Goal: Task Accomplishment & Management: Use online tool/utility

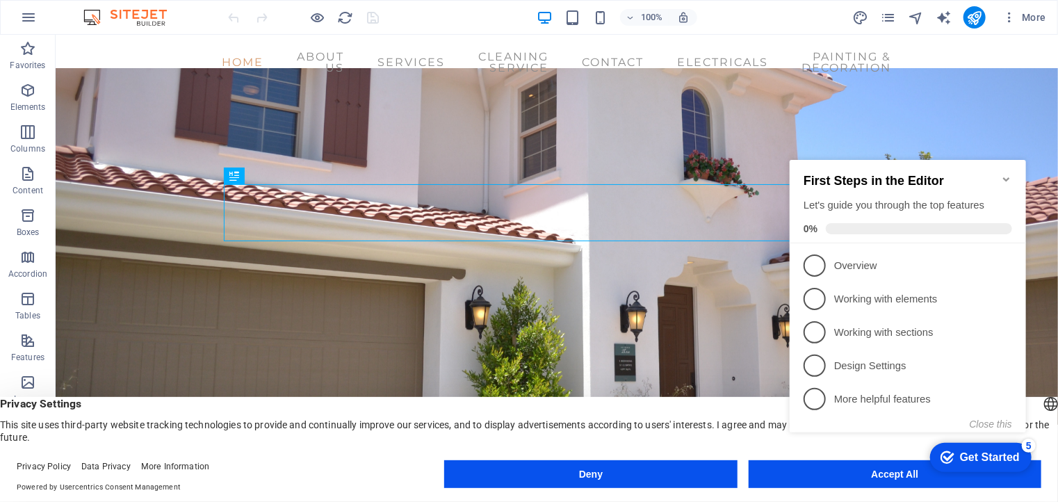
click at [1005, 173] on icon "Minimize checklist" at bounding box center [1005, 178] width 11 height 11
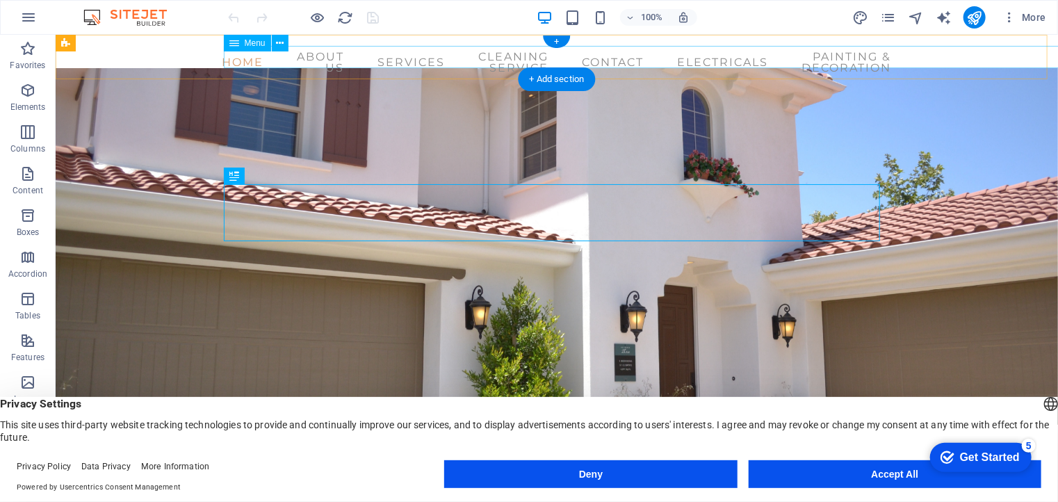
click at [812, 53] on nav "Home About us Services Cleaning service Contact Electricals Painting & Decorati…" at bounding box center [556, 61] width 656 height 33
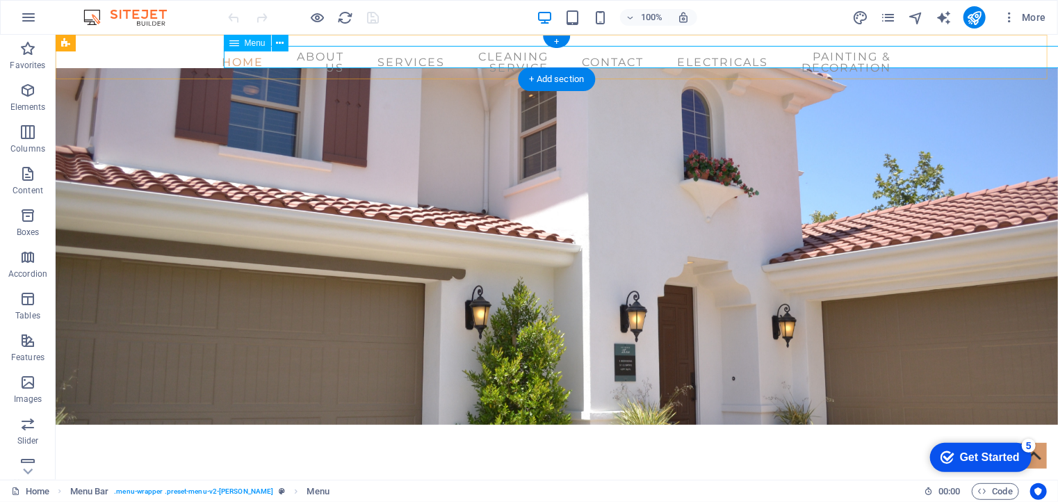
click at [814, 56] on nav "Home About us Services Cleaning service Contact Electricals Painting & Decorati…" at bounding box center [556, 61] width 656 height 33
select select
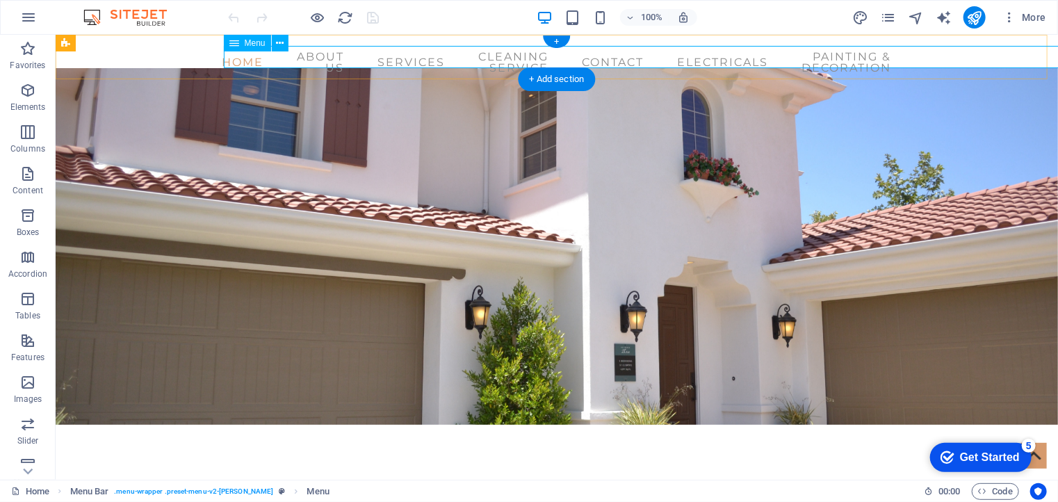
select select
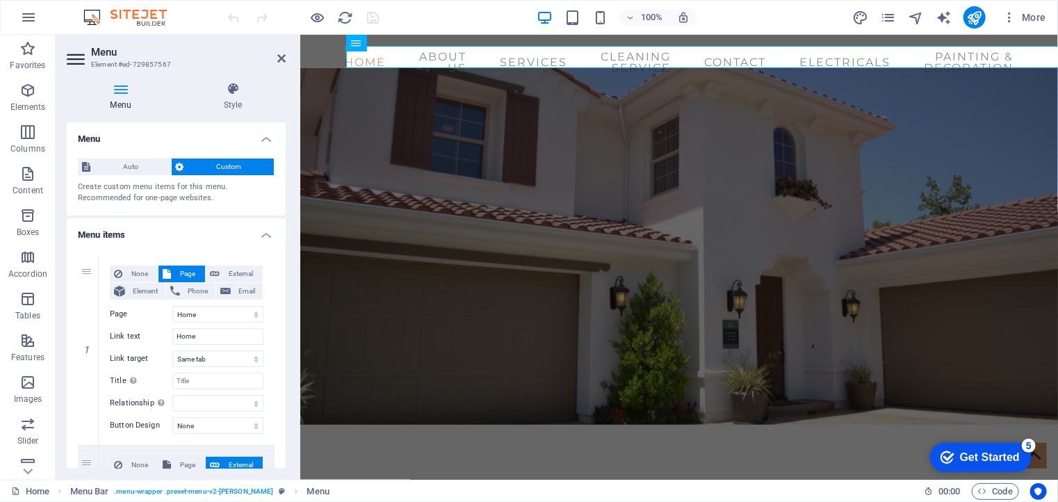
drag, startPoint x: 281, startPoint y: 186, endPoint x: 284, endPoint y: 200, distance: 13.5
click at [284, 200] on div "Menu Auto Custom Create custom menu items for this menu. Recommended for one-pa…" at bounding box center [176, 295] width 219 height 346
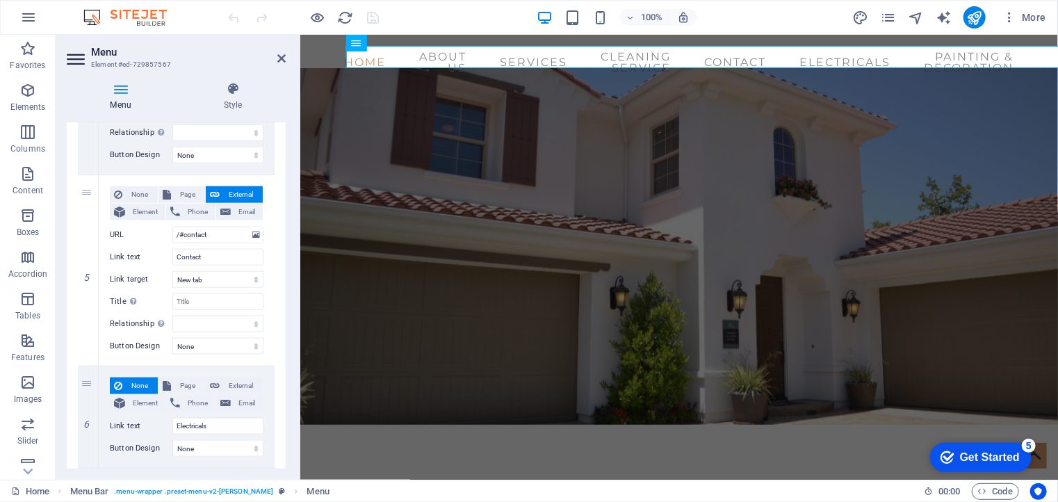
scroll to position [859, 0]
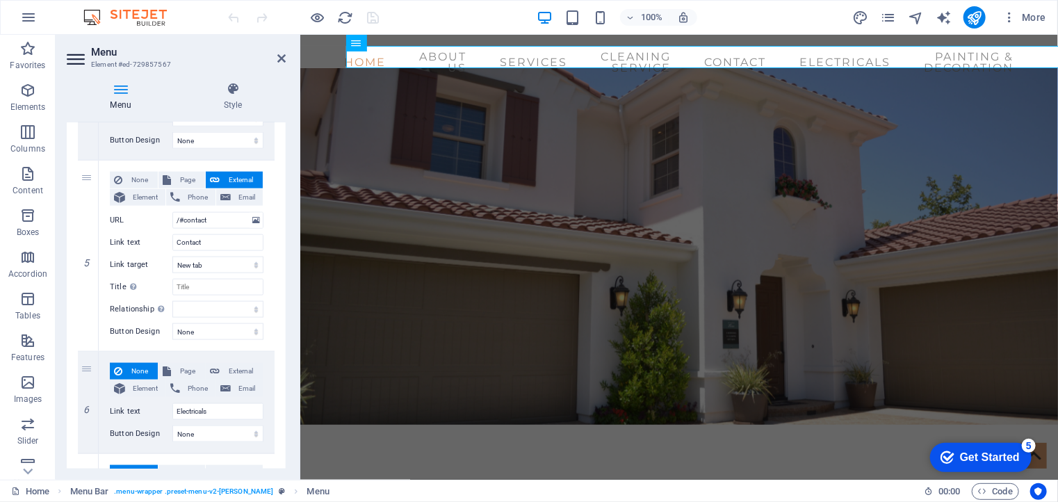
drag, startPoint x: 285, startPoint y: 186, endPoint x: 15, endPoint y: 380, distance: 332.8
click at [235, 371] on span "External" at bounding box center [241, 371] width 35 height 17
select select
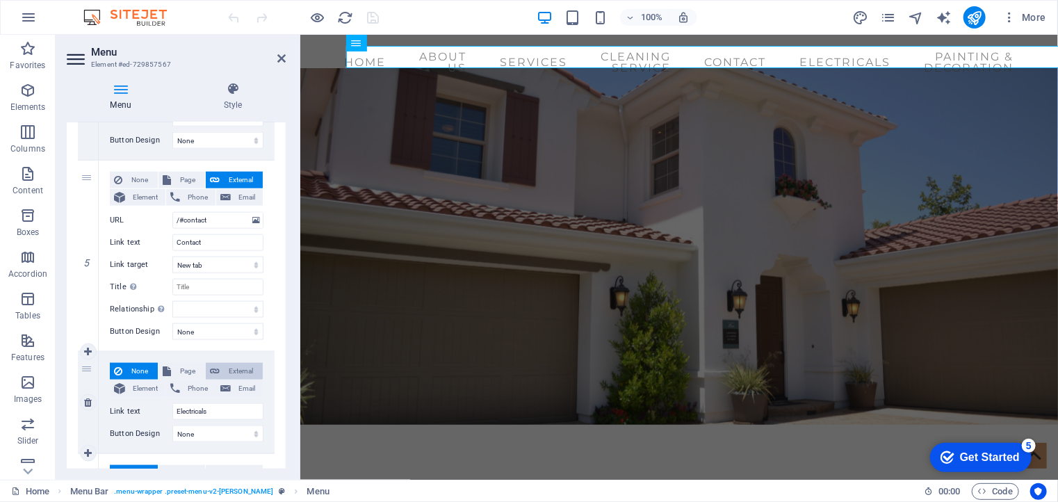
select select
select select "blank"
select select
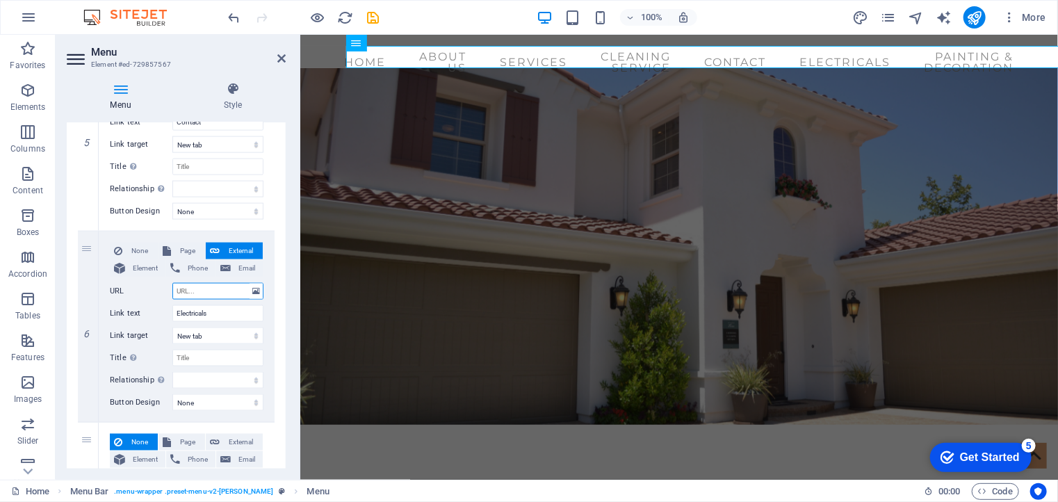
scroll to position [1044, 0]
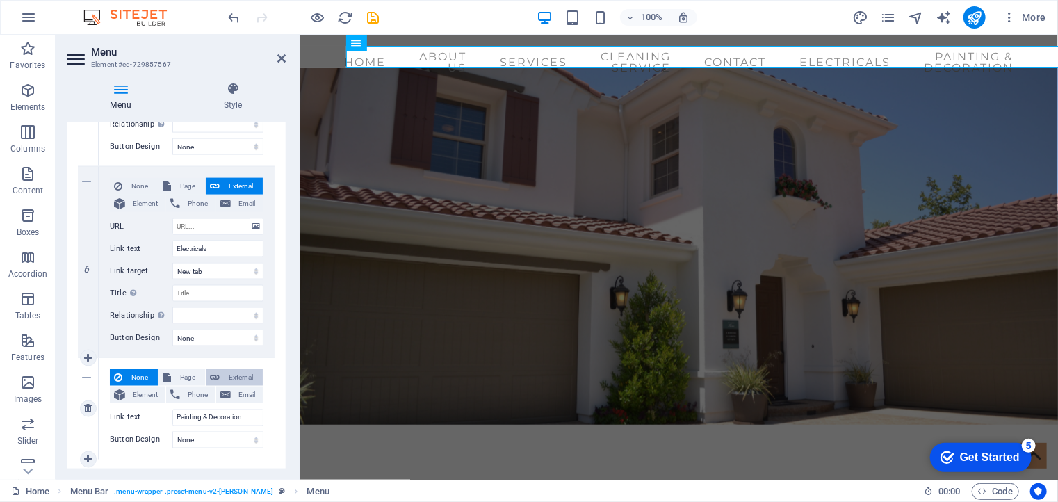
click at [241, 375] on span "External" at bounding box center [241, 377] width 35 height 17
select select
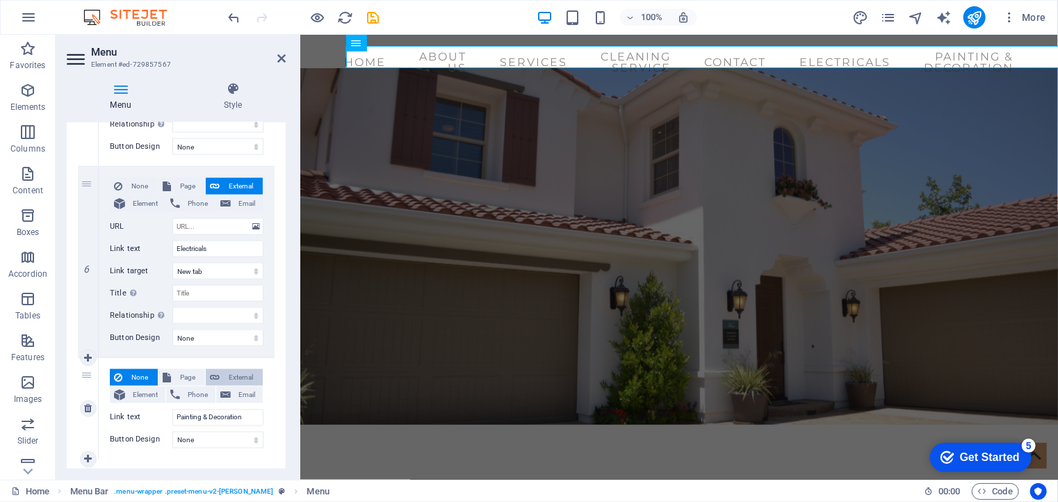
select select
select select "blank"
select select
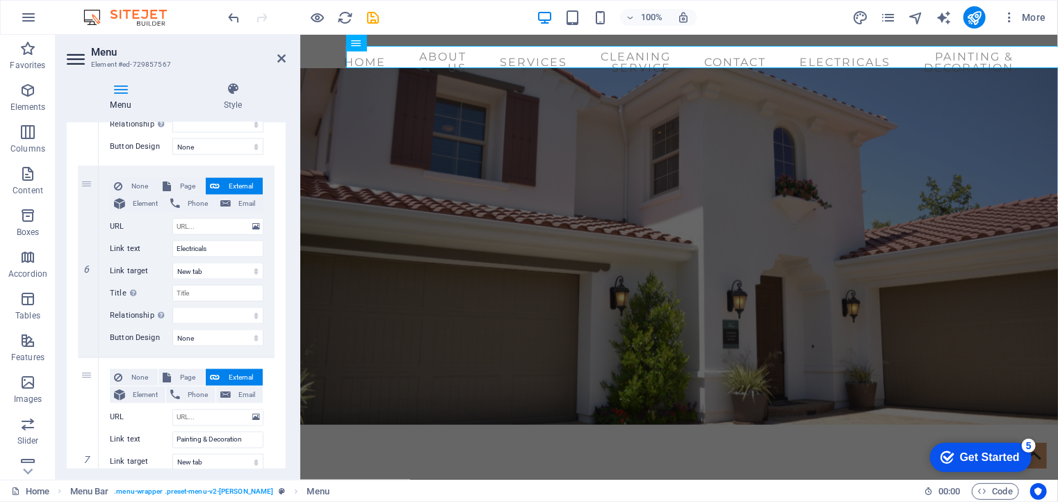
drag, startPoint x: 282, startPoint y: 391, endPoint x: 285, endPoint y: 411, distance: 19.8
click at [285, 411] on div "Menu Auto Custom Create custom menu items for this menu. Recommended for one-pa…" at bounding box center [176, 295] width 219 height 346
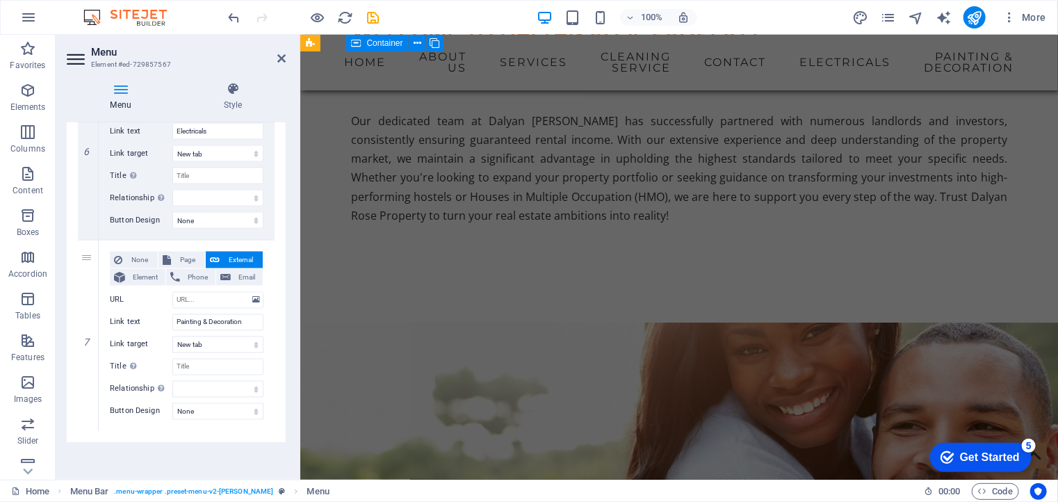
scroll to position [749, 0]
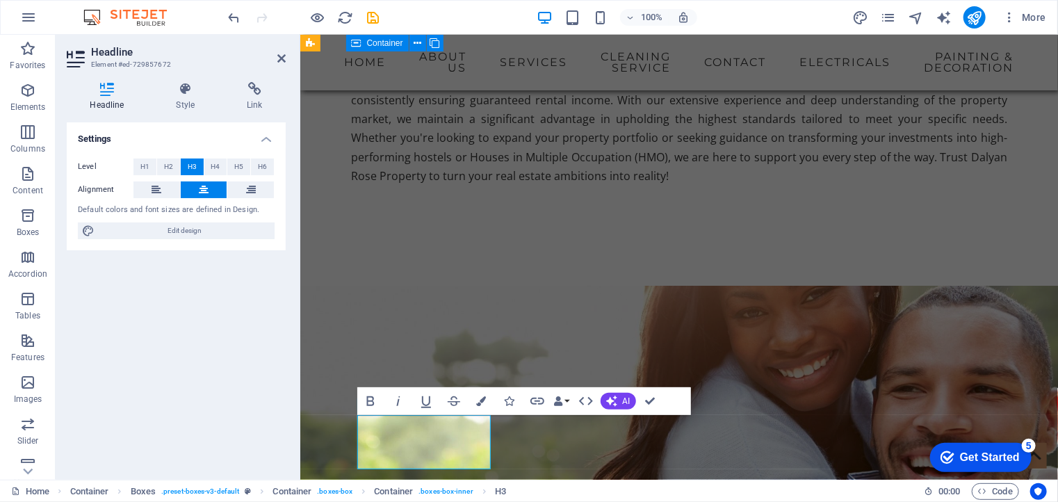
click at [188, 354] on div "Settings Level H1 H2 H3 H4 H5 H6 Alignment Default colors and font sizes are de…" at bounding box center [176, 295] width 219 height 346
click at [232, 254] on div "Settings Level H1 H2 H3 H4 H5 H6 Alignment Default colors and font sizes are de…" at bounding box center [176, 295] width 219 height 346
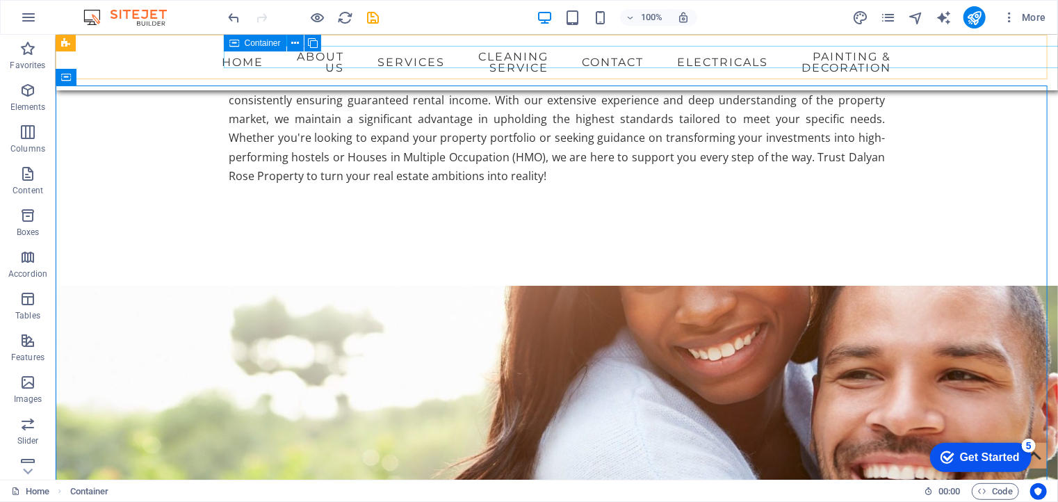
click at [350, 58] on nav "Home About us Services Cleaning service Contact Electricals Painting & Decorati…" at bounding box center [556, 61] width 656 height 33
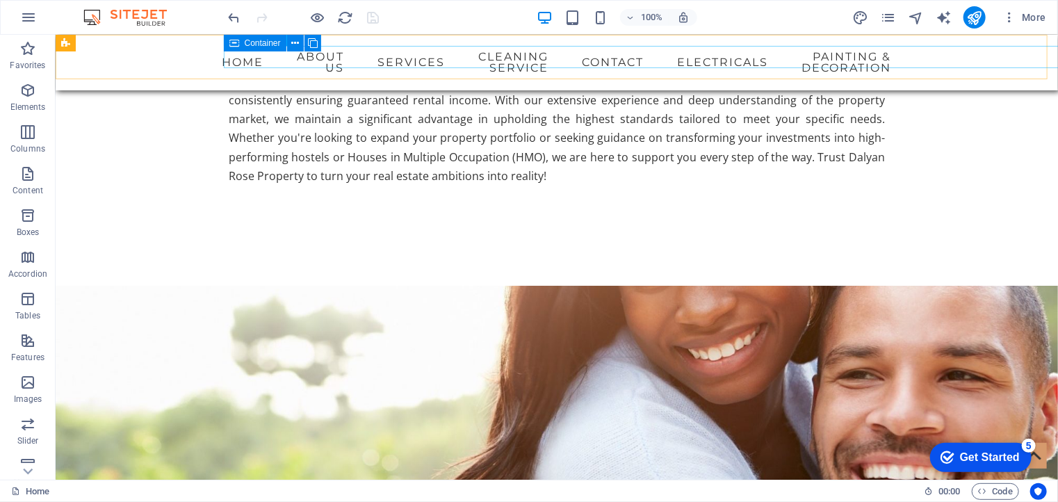
click at [441, 56] on nav "Home About us Services Cleaning service Contact Electricals Painting & Decorati…" at bounding box center [556, 61] width 656 height 33
click at [292, 40] on icon at bounding box center [295, 43] width 8 height 15
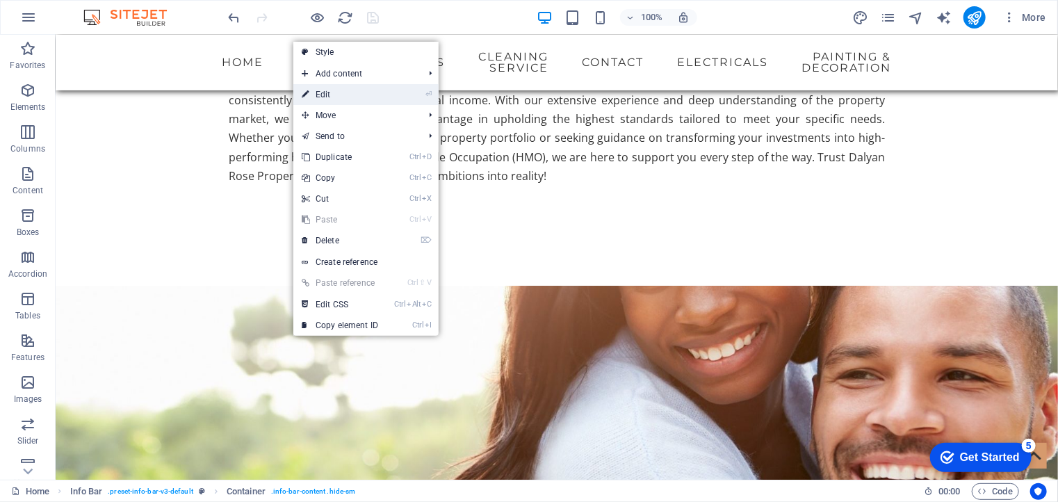
click at [331, 94] on link "⏎ Edit" at bounding box center [339, 94] width 93 height 21
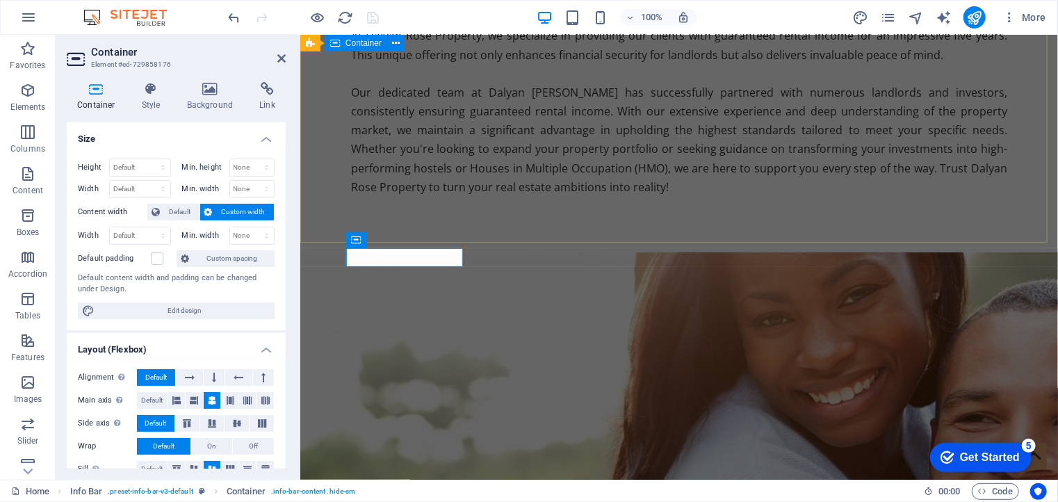
scroll to position [104, 0]
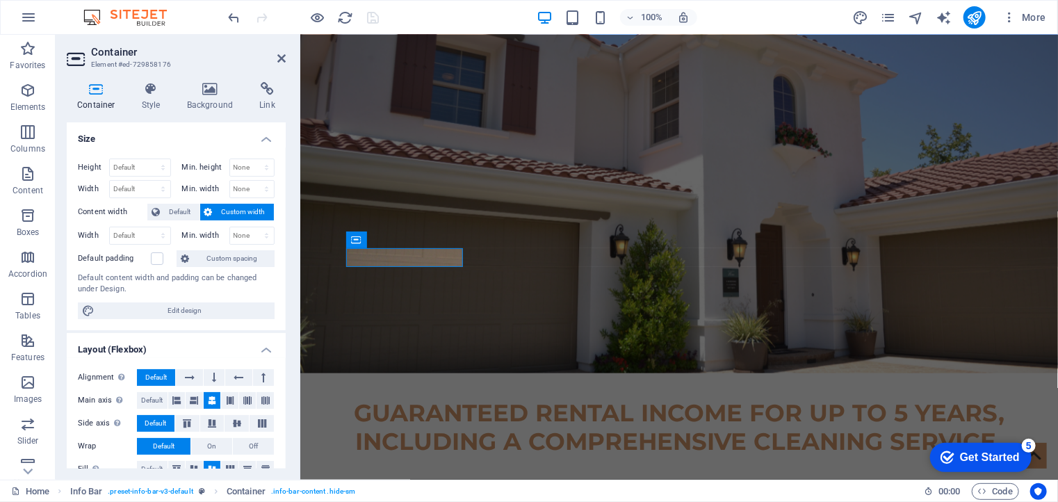
click at [91, 97] on h4 "Container" at bounding box center [99, 96] width 65 height 29
click at [95, 88] on icon at bounding box center [96, 89] width 59 height 14
click at [460, 398] on div "GUARANTEED RENTAL INCOME FOR UP TO 5 YEARS, INCLUDING A COMPREHENSIVE CLEANING …" at bounding box center [678, 426] width 656 height 57
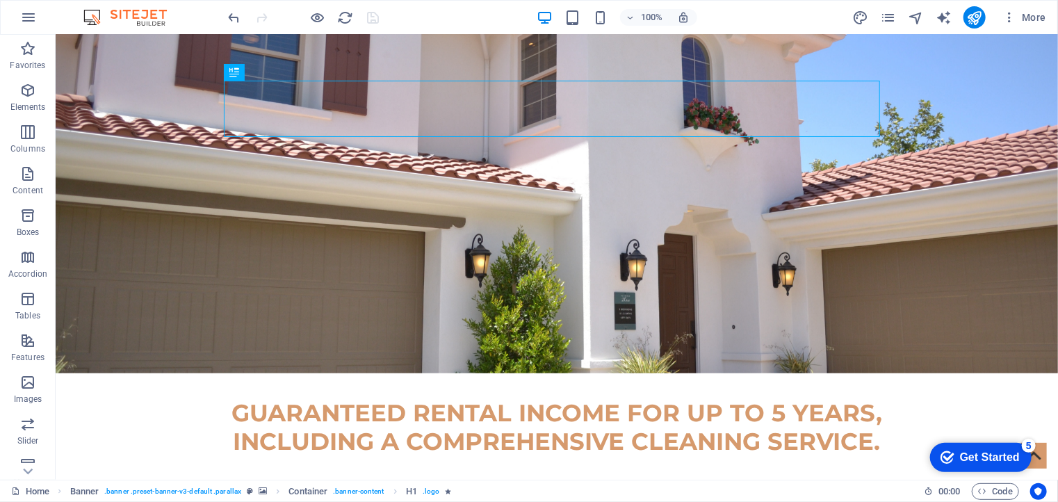
scroll to position [0, 0]
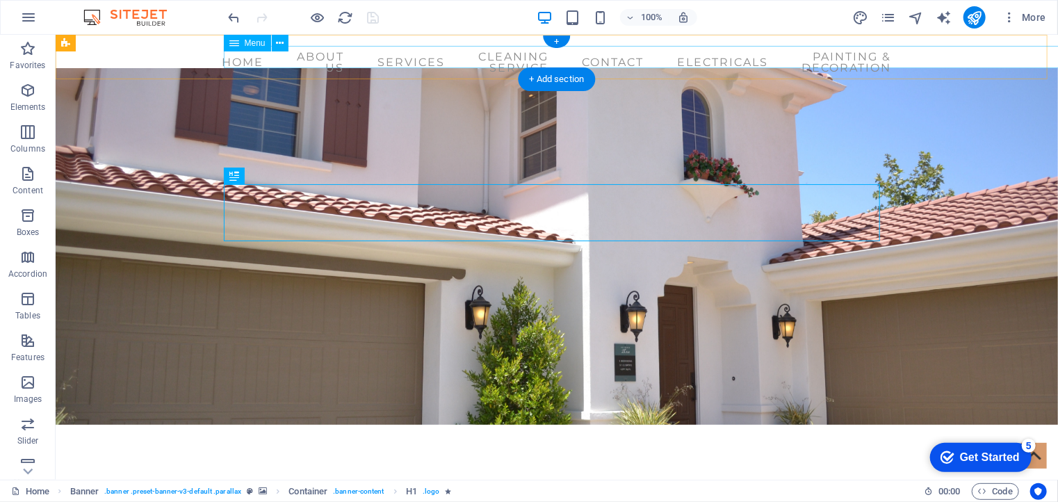
click at [350, 51] on nav "Home About us Services Cleaning service Contact Electricals Painting & Decorati…" at bounding box center [556, 61] width 656 height 33
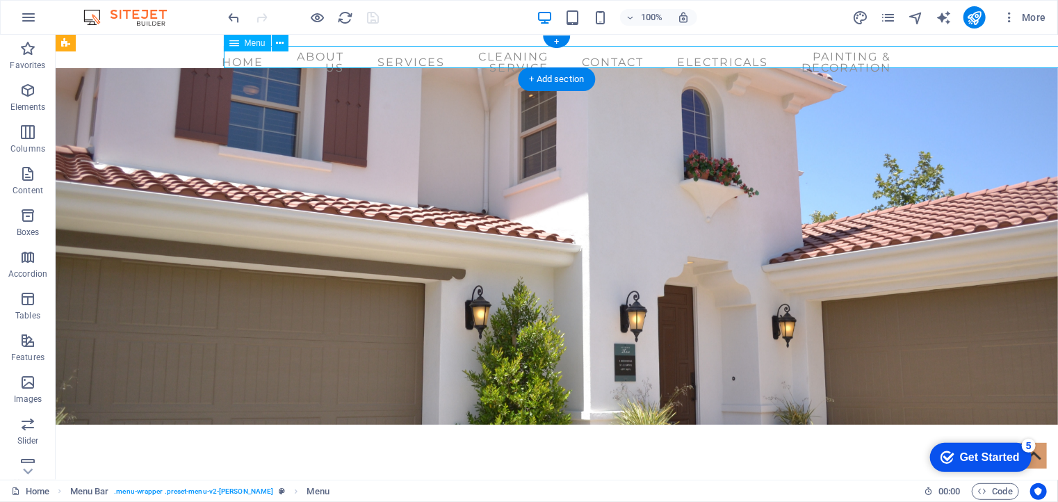
click at [252, 58] on nav "Home About us Services Cleaning service Contact Electricals Painting & Decorati…" at bounding box center [556, 61] width 656 height 33
select select
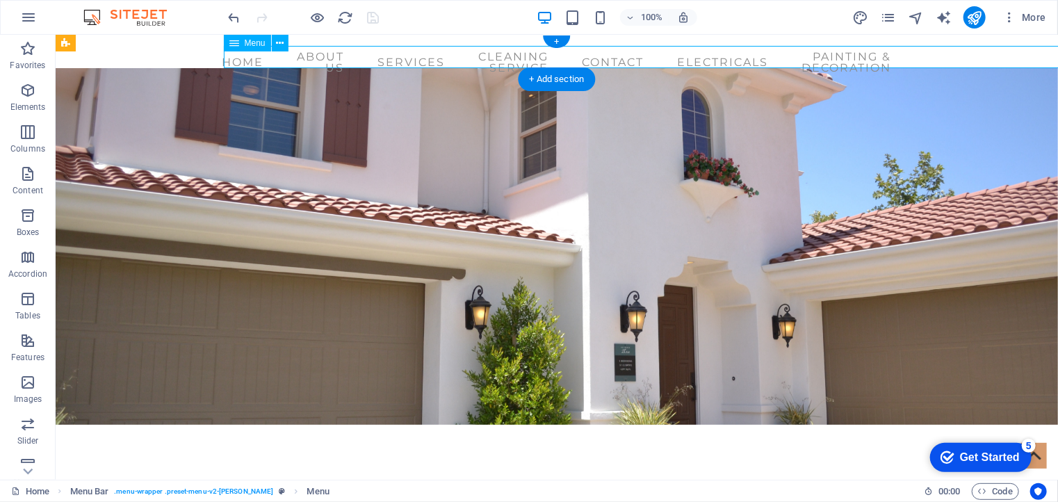
select select
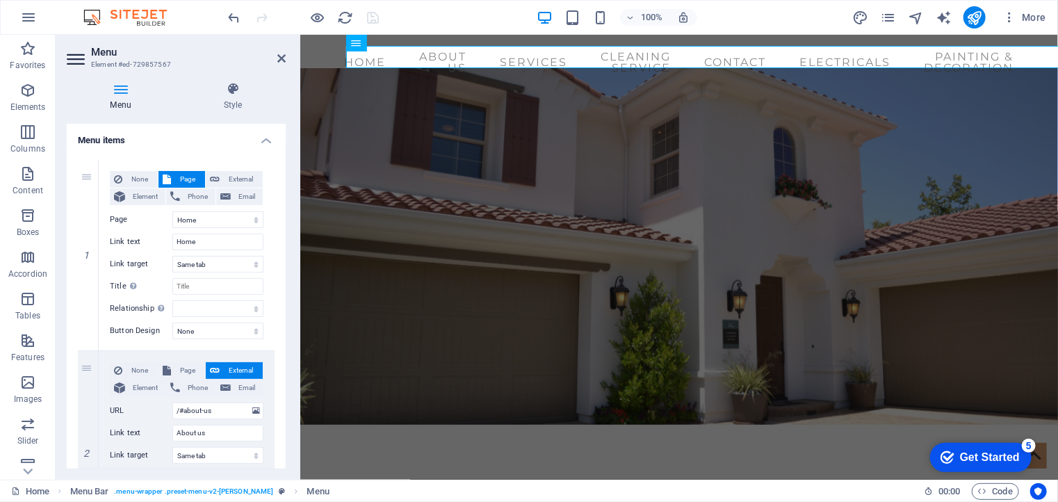
scroll to position [97, 0]
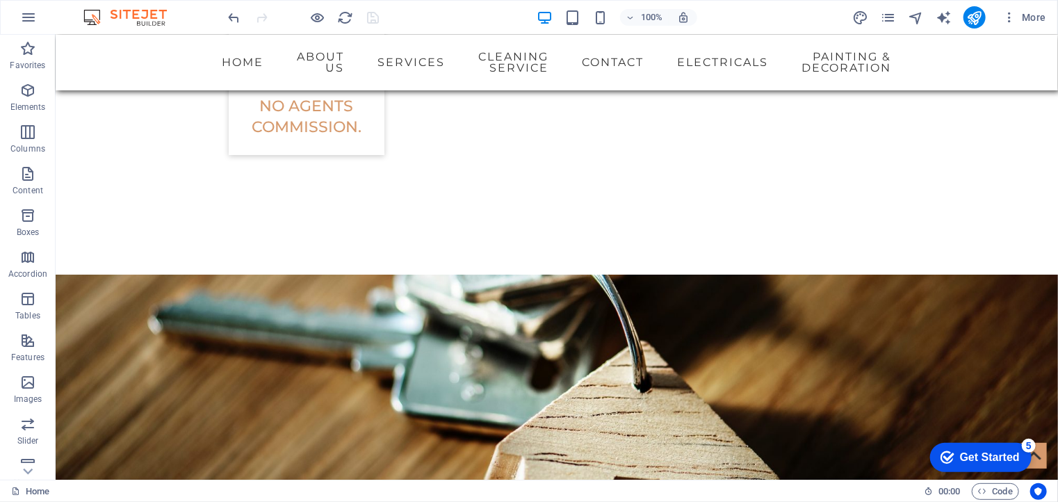
scroll to position [0, 0]
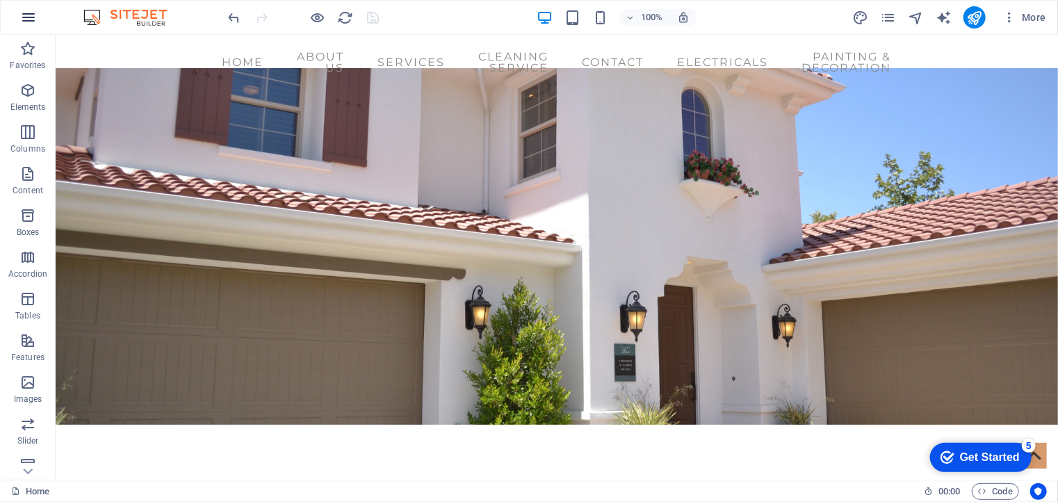
click at [19, 20] on button "button" at bounding box center [28, 17] width 33 height 33
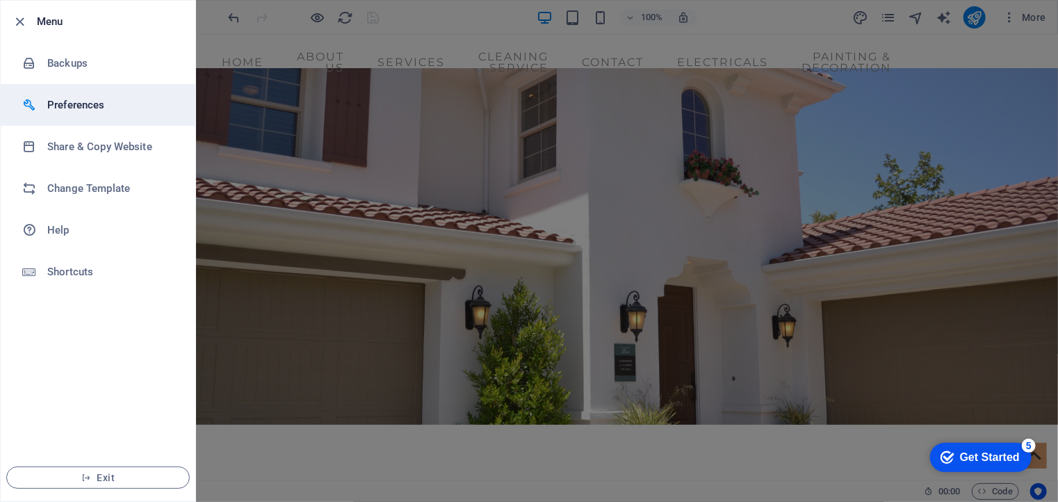
click at [90, 113] on li "Preferences" at bounding box center [98, 105] width 195 height 42
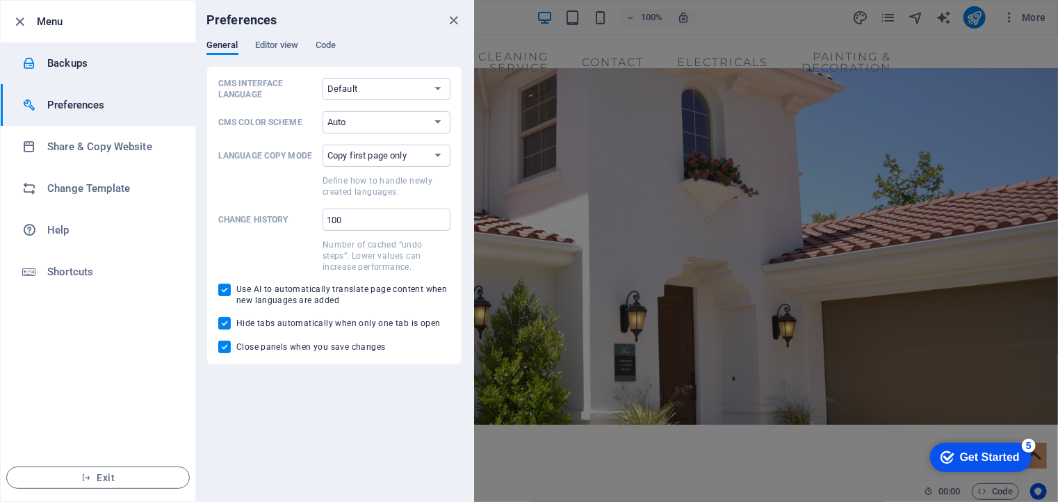
click at [70, 58] on h6 "Backups" at bounding box center [111, 63] width 129 height 17
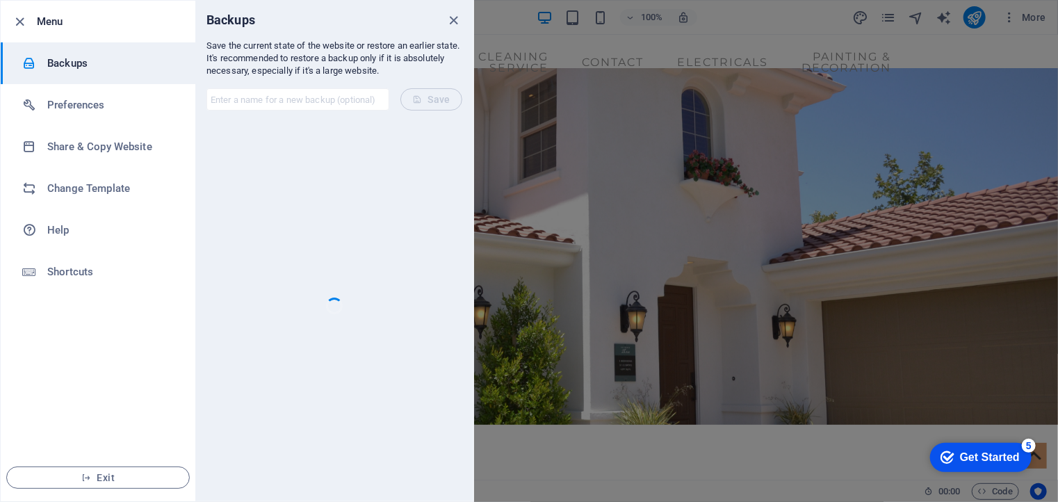
click at [70, 58] on h6 "Backups" at bounding box center [111, 63] width 129 height 17
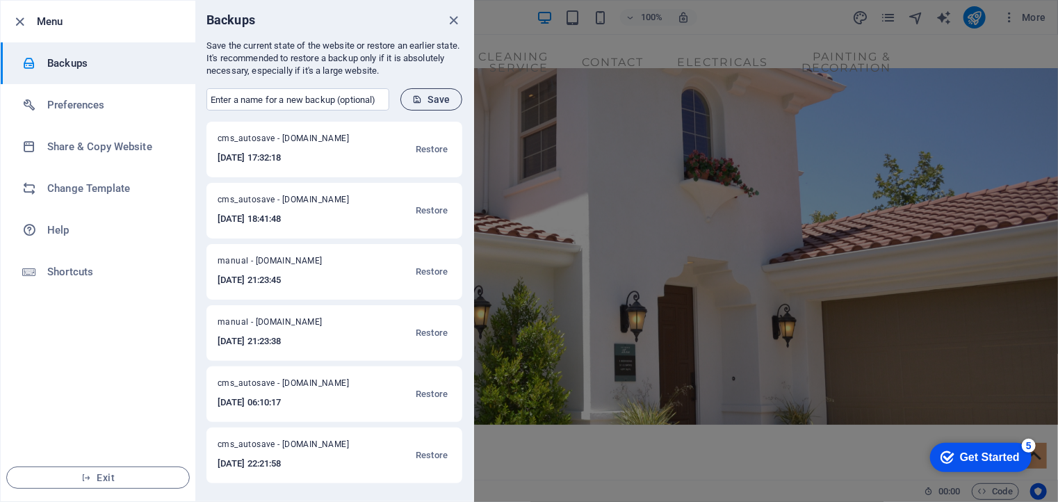
click at [426, 99] on span "Save" at bounding box center [431, 99] width 38 height 11
click at [17, 19] on icon "button" at bounding box center [21, 22] width 16 height 16
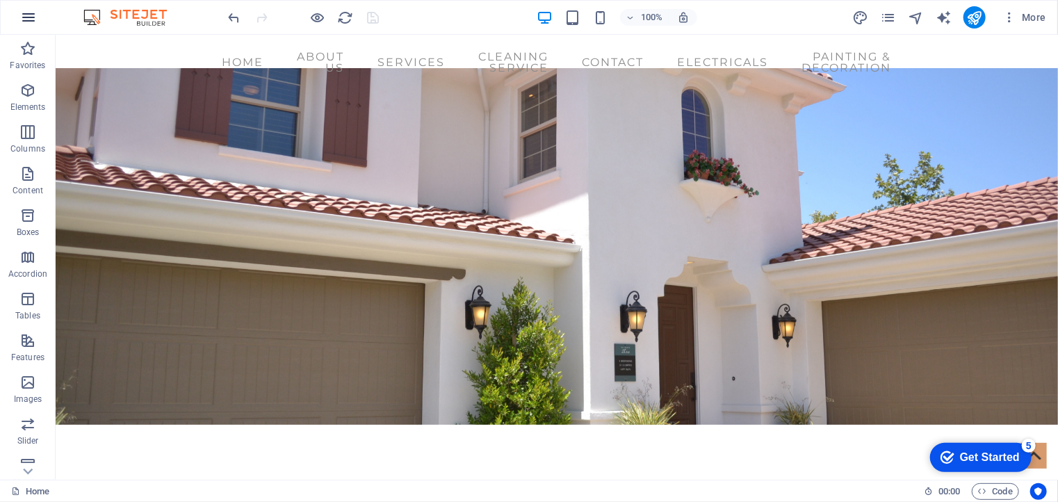
click at [22, 18] on icon "button" at bounding box center [28, 17] width 17 height 17
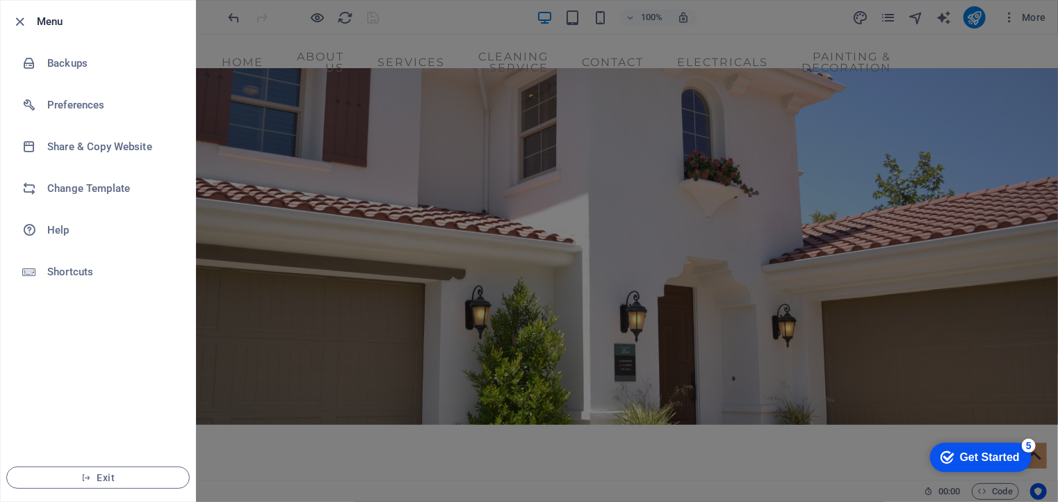
click at [435, 60] on div at bounding box center [529, 251] width 1058 height 502
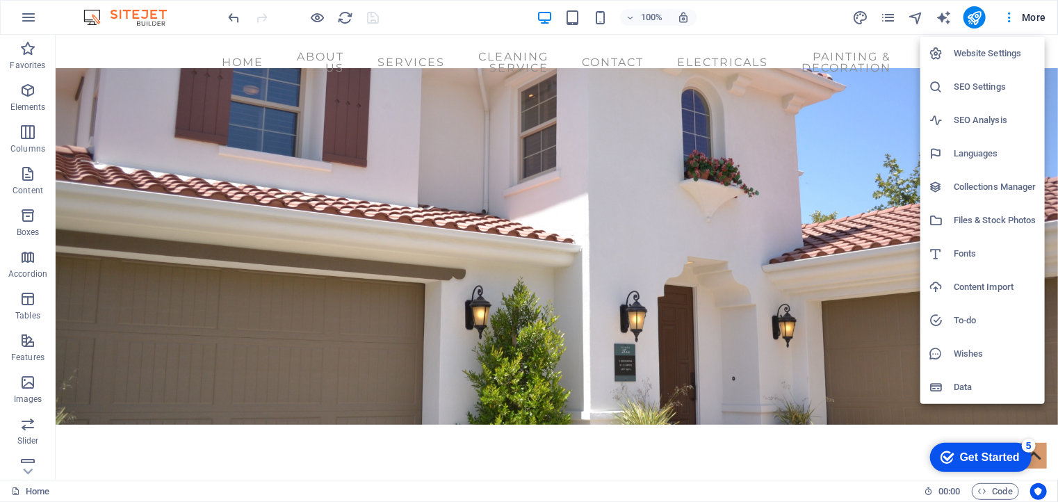
click at [21, 23] on div at bounding box center [529, 251] width 1058 height 502
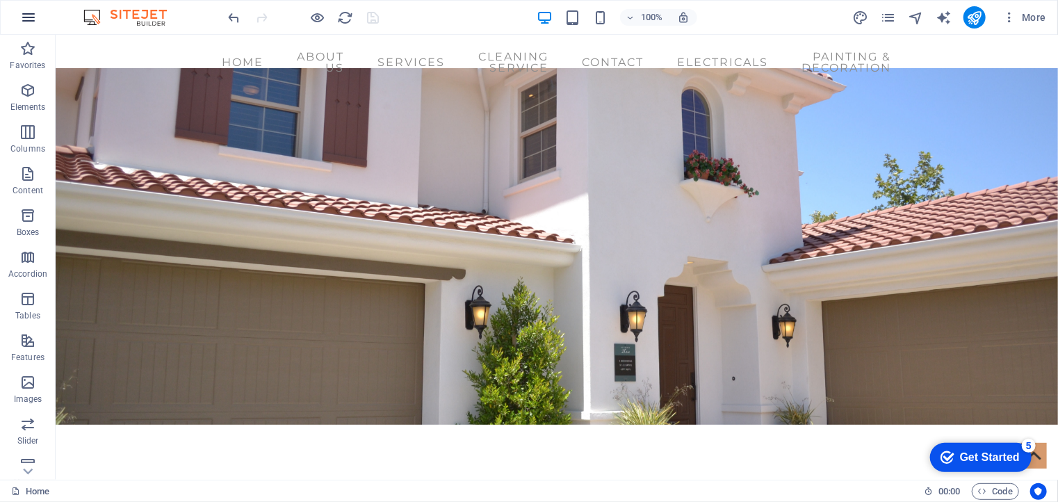
click at [30, 18] on icon "button" at bounding box center [28, 17] width 17 height 17
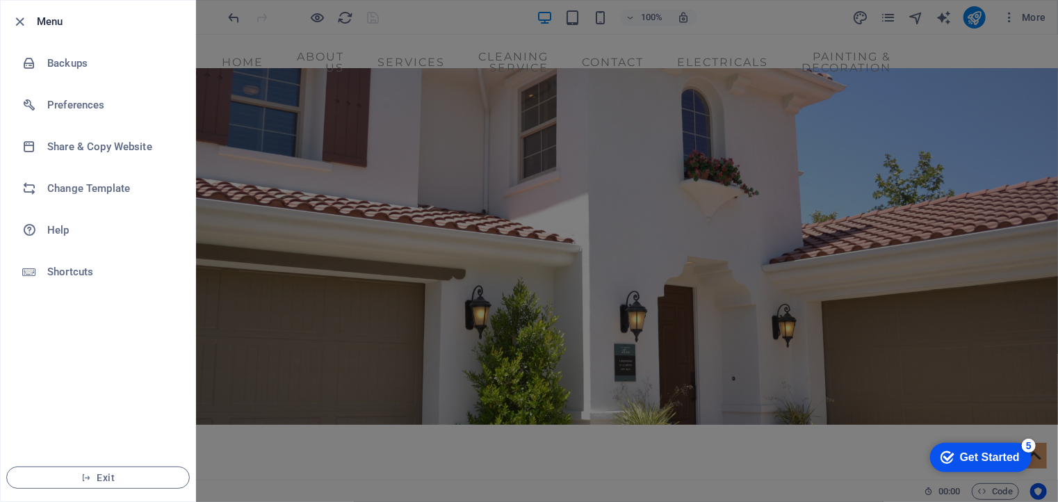
click at [340, 164] on div at bounding box center [529, 251] width 1058 height 502
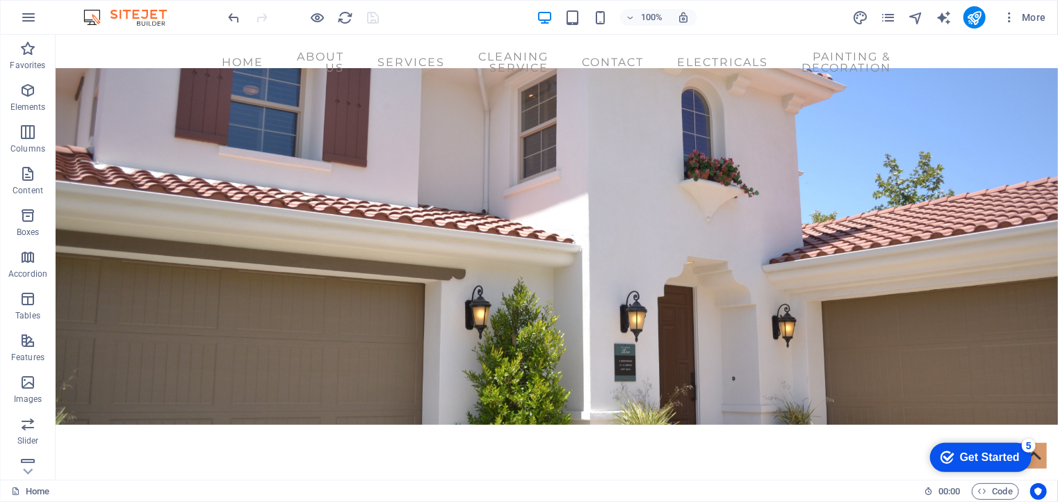
click at [340, 164] on div at bounding box center [529, 251] width 1058 height 502
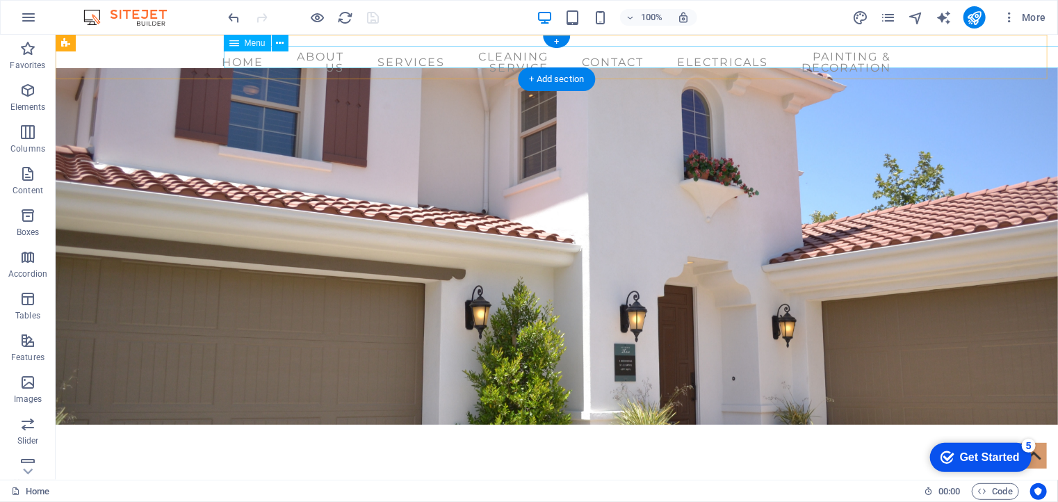
click at [450, 58] on nav "Home About us Services Cleaning service Contact Electricals Painting & Decorati…" at bounding box center [556, 61] width 656 height 33
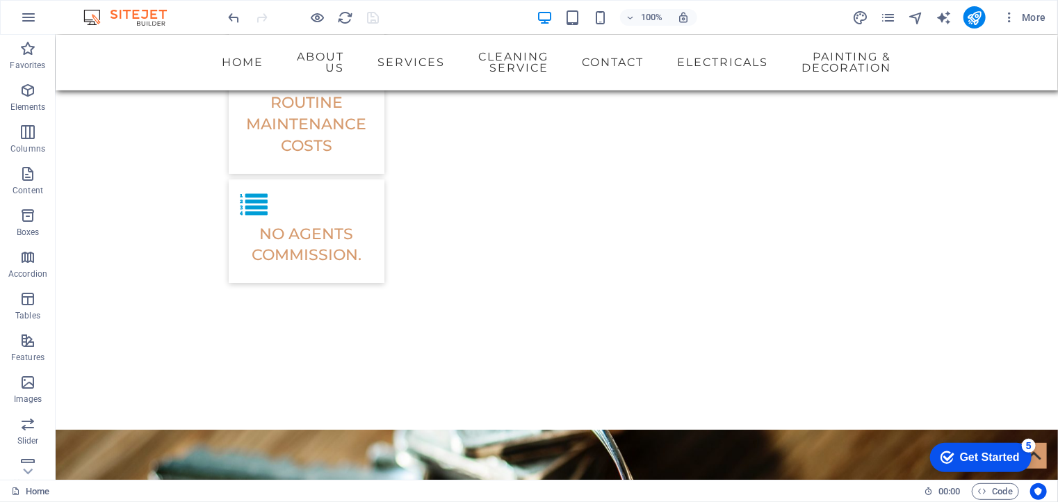
scroll to position [2228, 0]
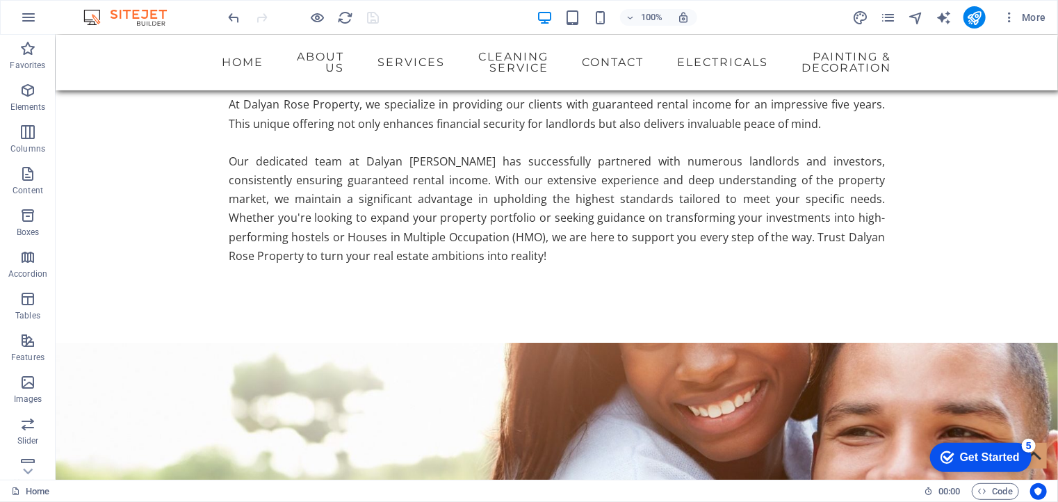
scroll to position [708, 0]
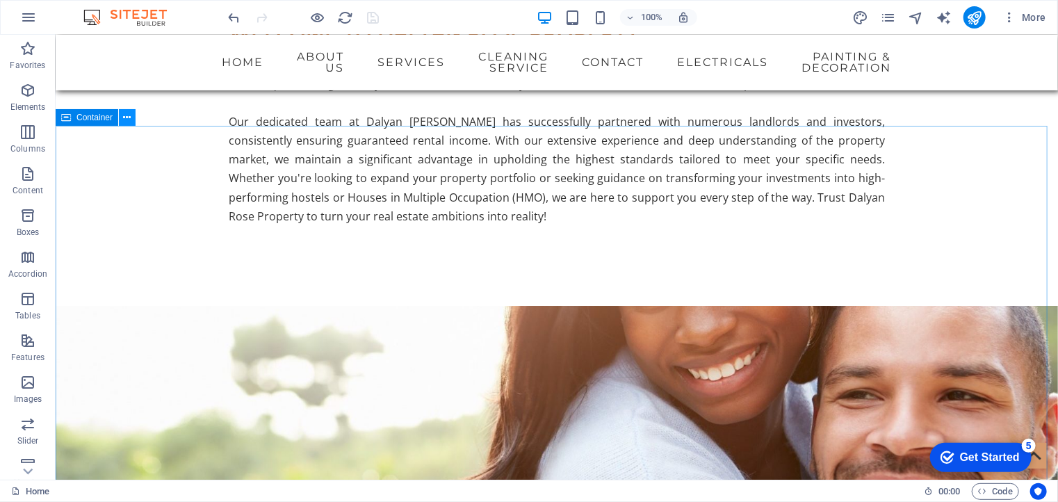
click at [125, 116] on icon at bounding box center [128, 118] width 8 height 15
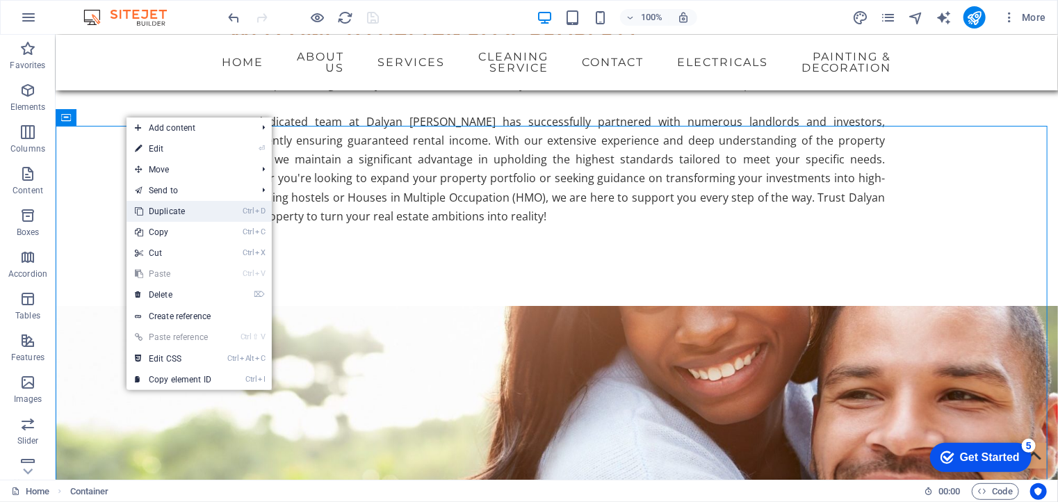
click at [191, 217] on link "Ctrl D Duplicate" at bounding box center [173, 211] width 93 height 21
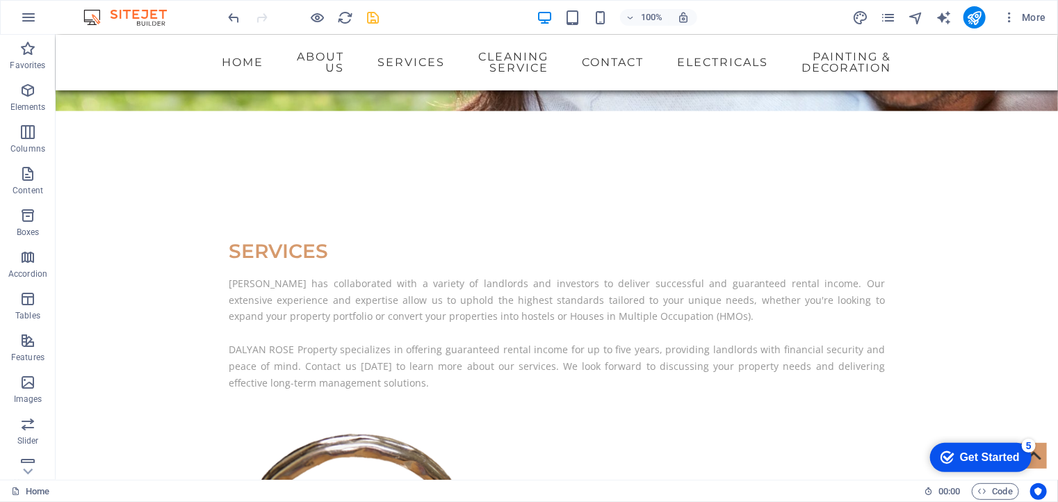
scroll to position [1250, 0]
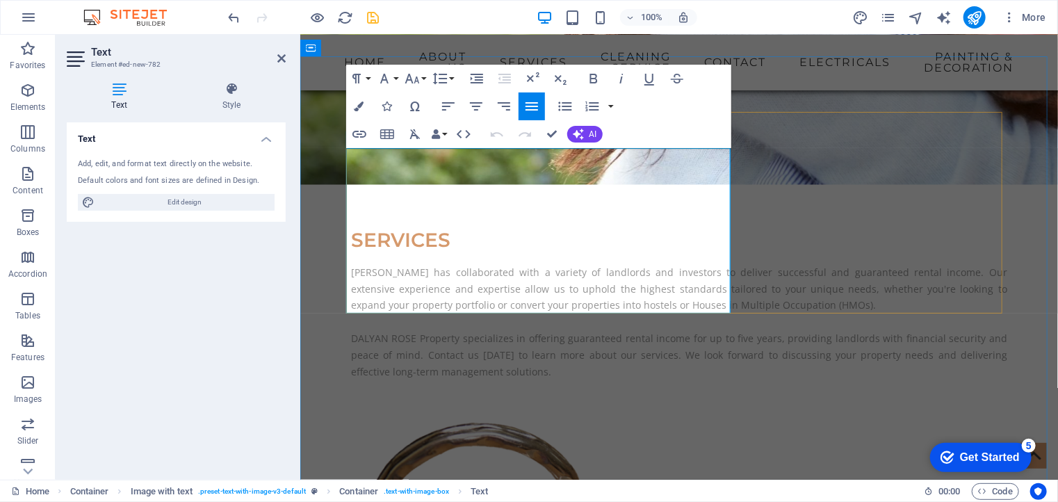
drag, startPoint x: 431, startPoint y: 186, endPoint x: 391, endPoint y: 172, distance: 42.7
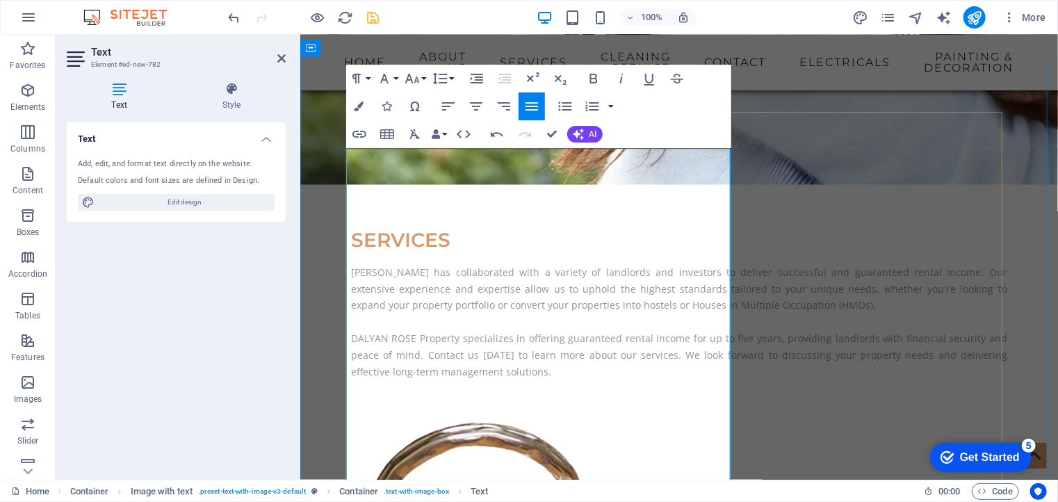
click at [590, 135] on span "AI" at bounding box center [594, 134] width 8 height 8
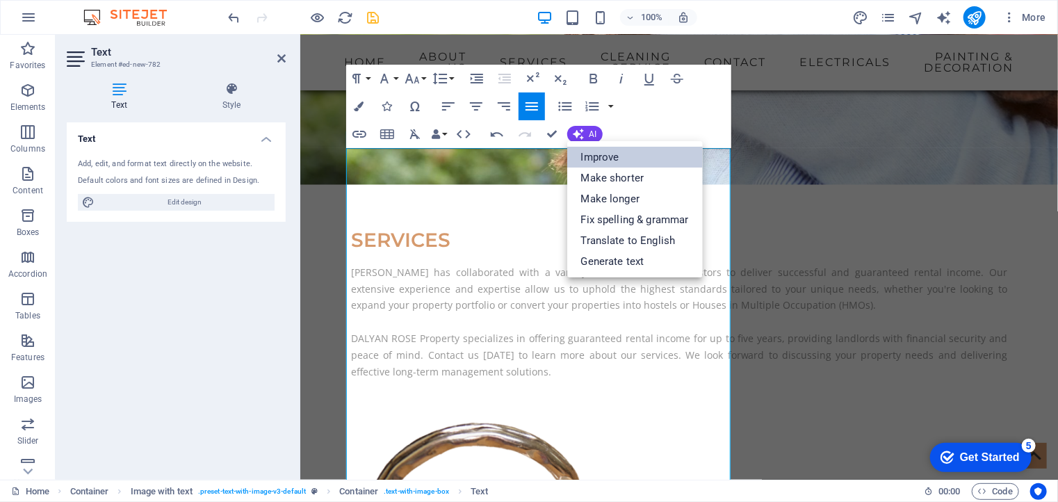
click at [603, 159] on link "Improve" at bounding box center [635, 157] width 136 height 21
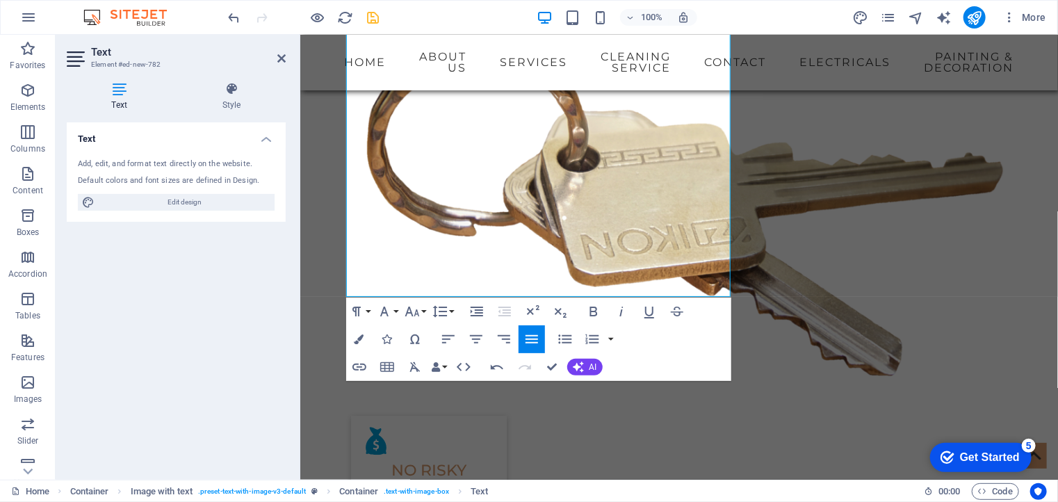
scroll to position [1637, 0]
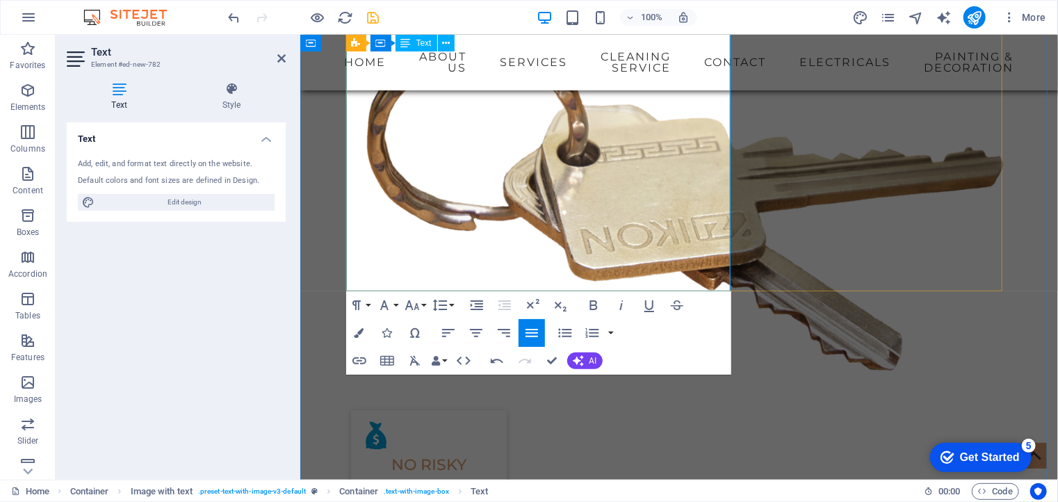
click at [587, 363] on button "AI" at bounding box center [584, 360] width 35 height 17
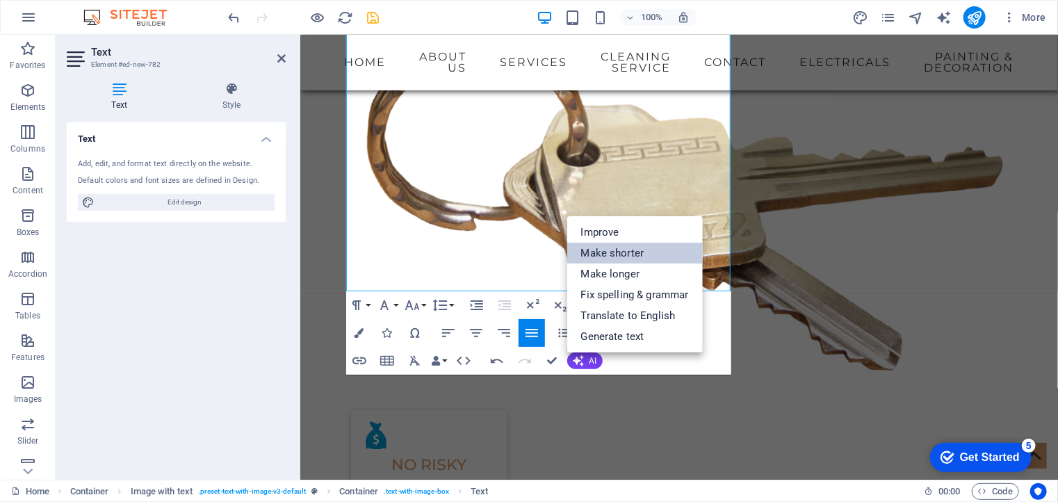
click at [609, 255] on link "Make shorter" at bounding box center [635, 253] width 136 height 21
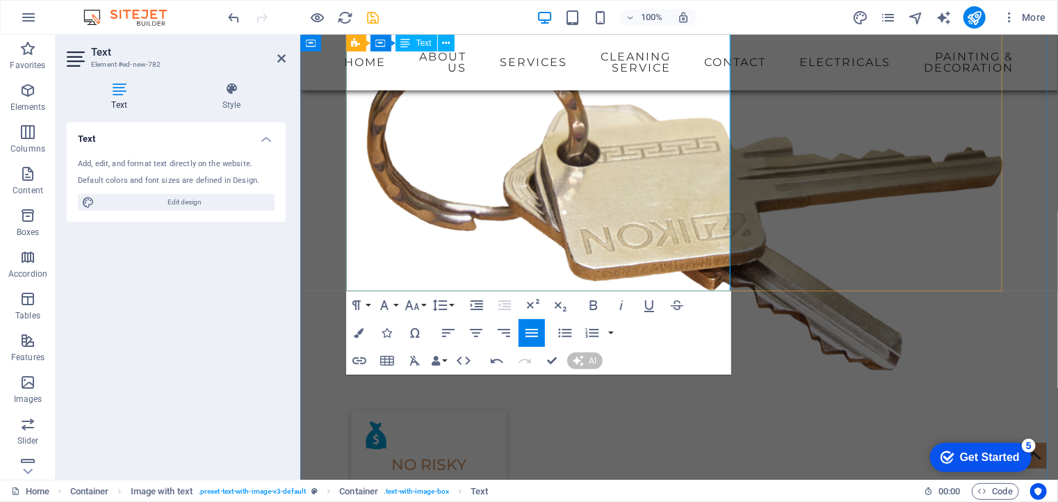
scroll to position [1124, 0]
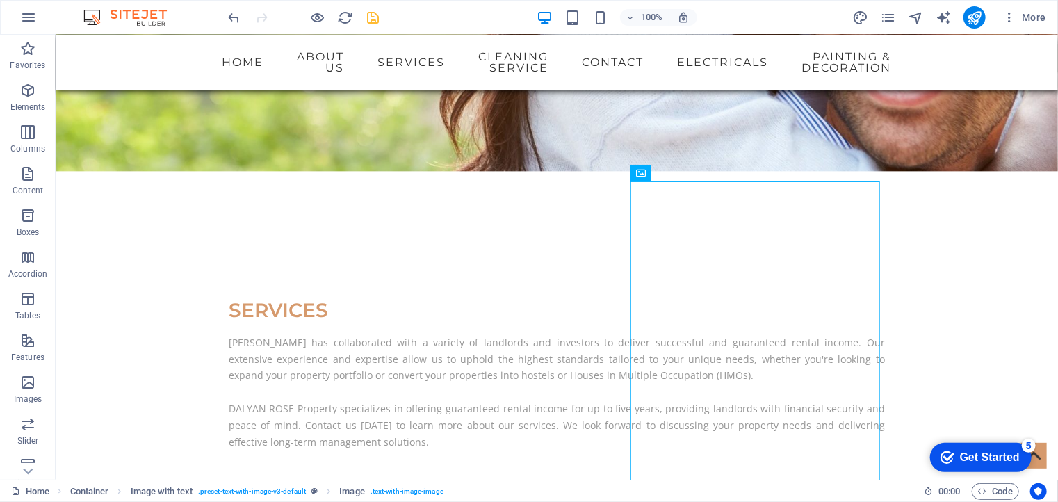
scroll to position [1181, 0]
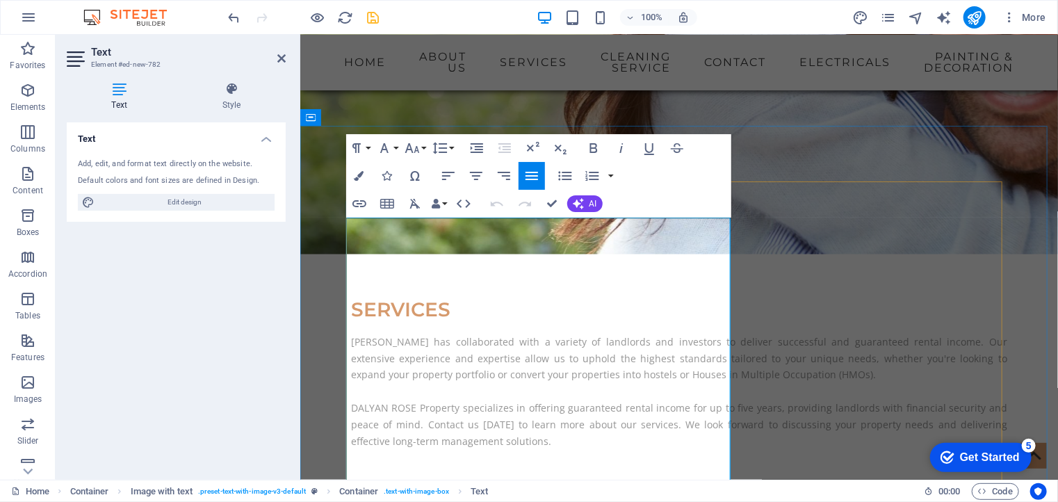
drag, startPoint x: 432, startPoint y: 311, endPoint x: 355, endPoint y: 309, distance: 76.5
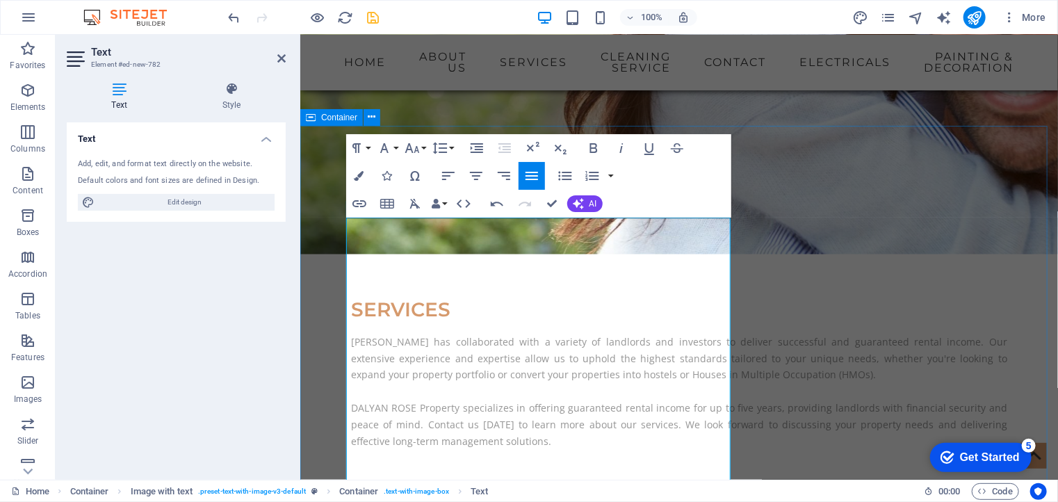
drag, startPoint x: 431, startPoint y: 320, endPoint x: 343, endPoint y: 322, distance: 88.3
click at [389, 146] on icon "button" at bounding box center [384, 148] width 17 height 17
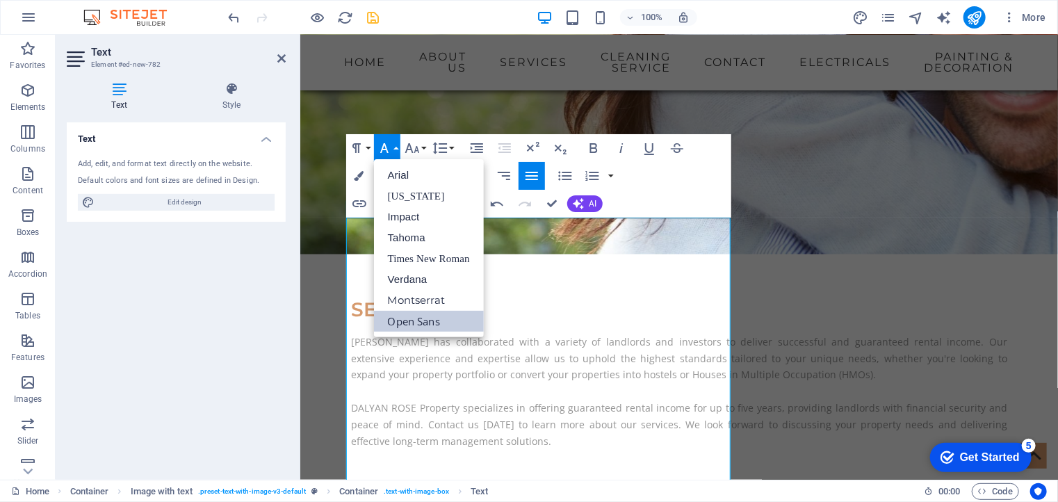
scroll to position [0, 0]
click at [592, 148] on icon "button" at bounding box center [594, 148] width 8 height 10
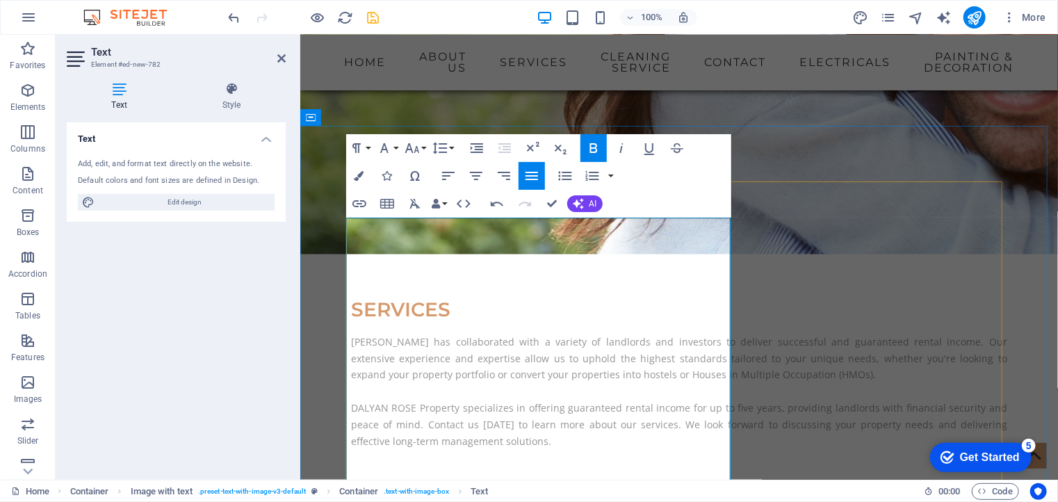
drag, startPoint x: 348, startPoint y: 340, endPoint x: 471, endPoint y: 421, distance: 147.1
drag, startPoint x: 460, startPoint y: 426, endPoint x: 344, endPoint y: 339, distance: 144.5
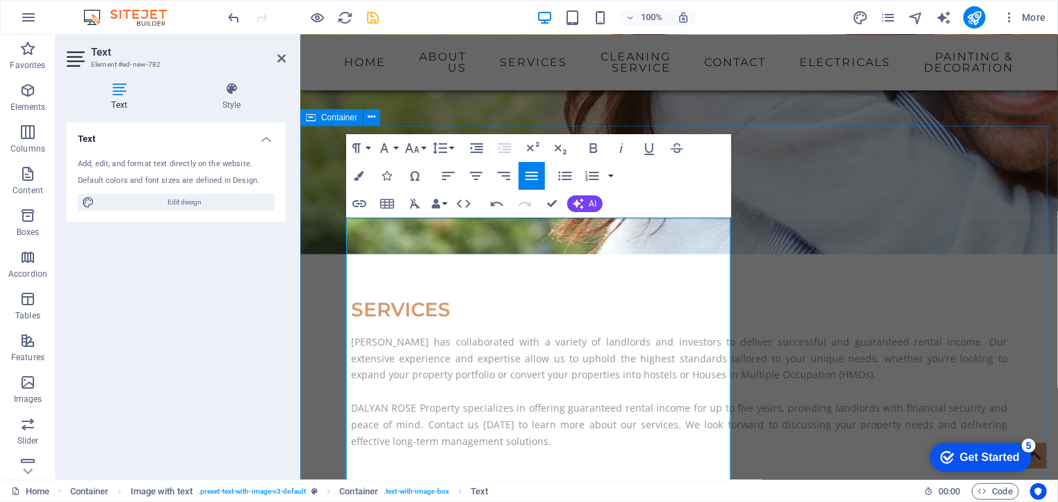
click at [562, 176] on icon "button" at bounding box center [564, 176] width 13 height 9
drag, startPoint x: 444, startPoint y: 325, endPoint x: 354, endPoint y: 325, distance: 90.4
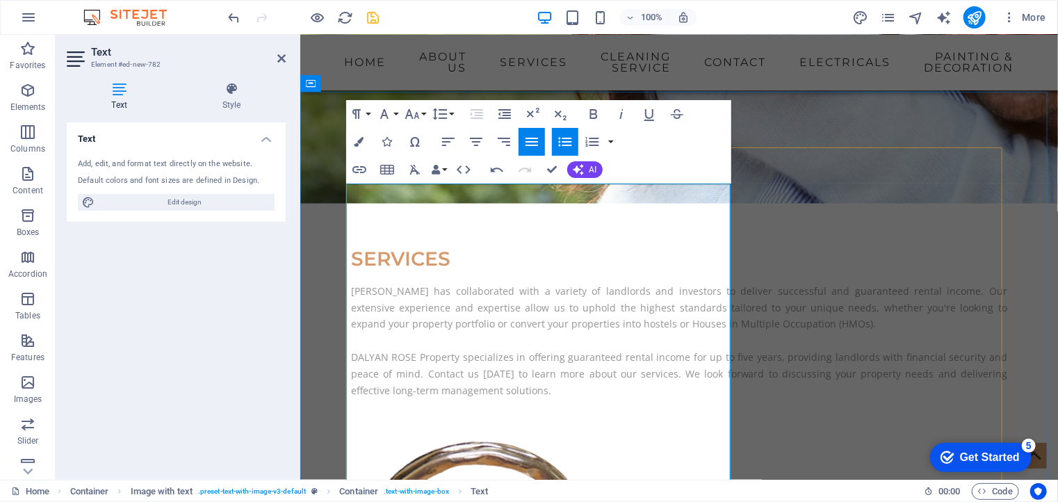
scroll to position [1248, 0]
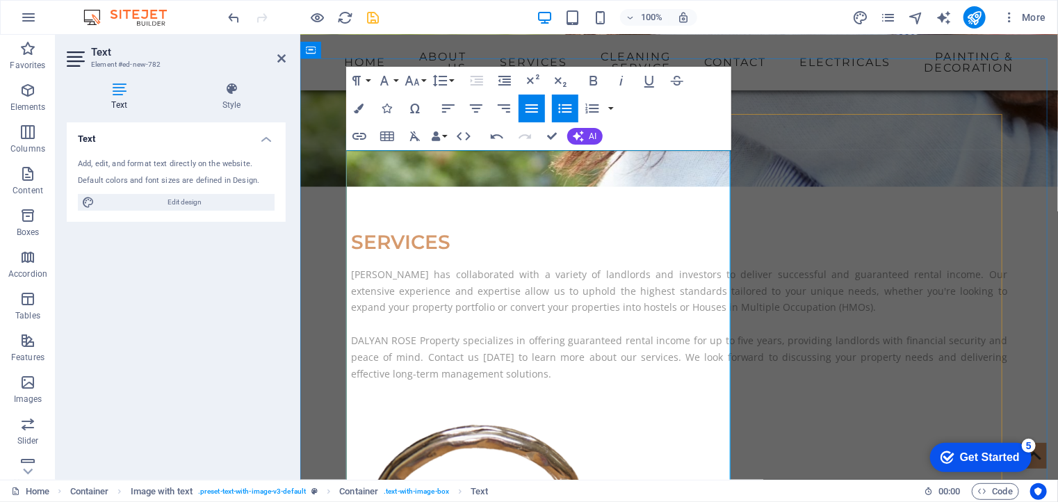
drag, startPoint x: 514, startPoint y: 393, endPoint x: 366, endPoint y: 387, distance: 148.2
click at [590, 79] on icon "button" at bounding box center [593, 80] width 17 height 17
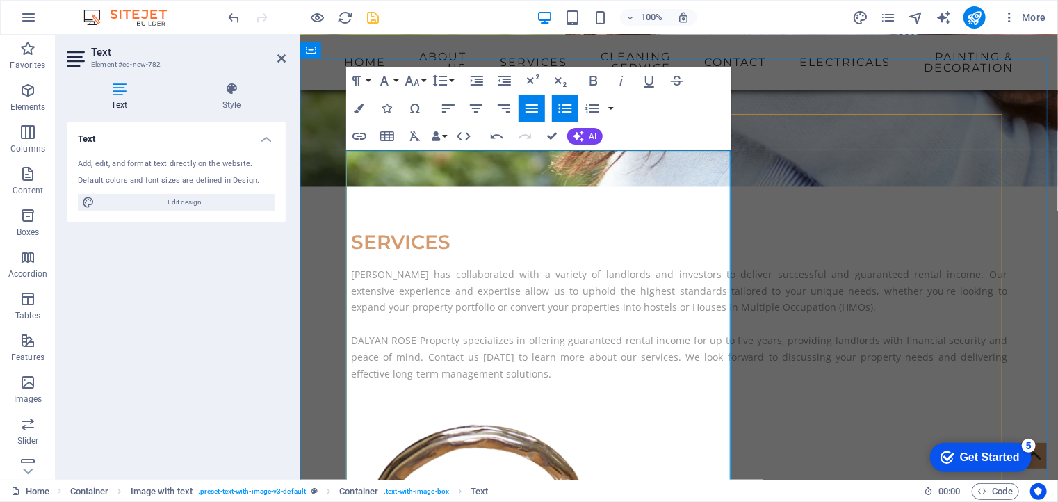
drag, startPoint x: 358, startPoint y: 406, endPoint x: 533, endPoint y: 444, distance: 179.3
click at [560, 101] on icon "button" at bounding box center [565, 108] width 17 height 17
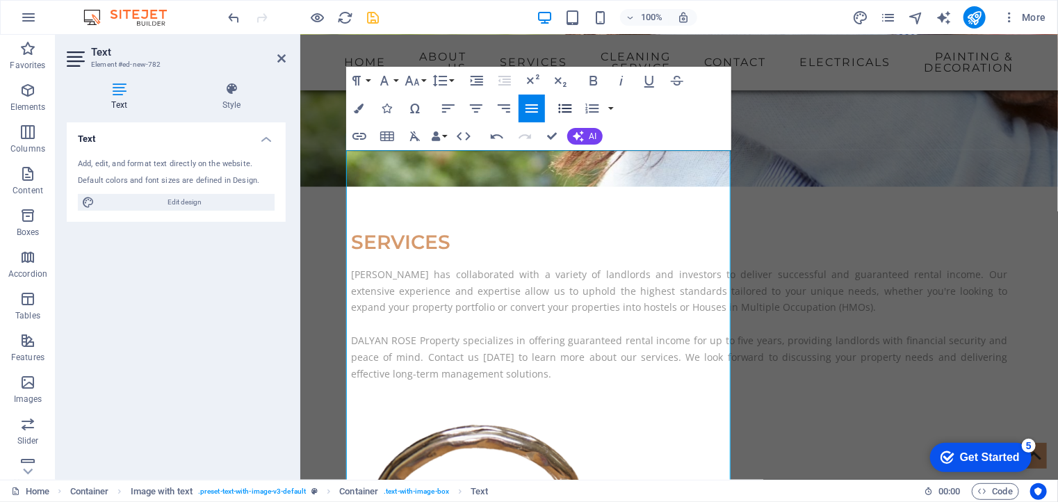
click at [560, 101] on icon "button" at bounding box center [565, 108] width 17 height 17
drag, startPoint x: 478, startPoint y: 357, endPoint x: 336, endPoint y: 278, distance: 162.5
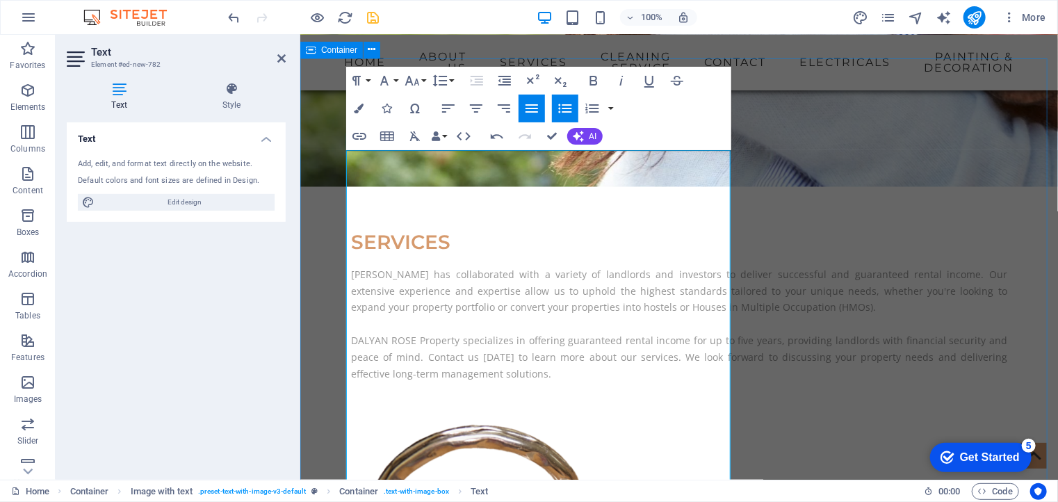
click at [565, 115] on icon "button" at bounding box center [565, 108] width 17 height 17
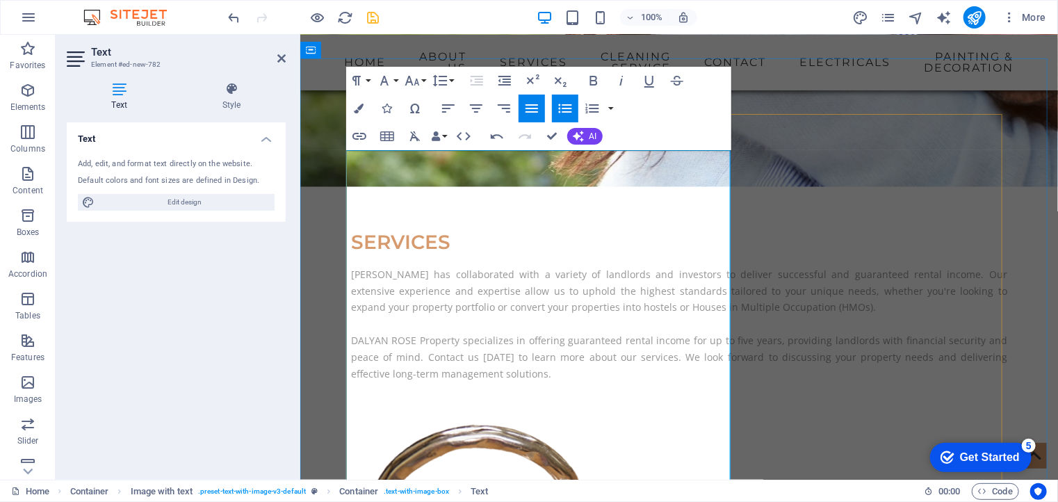
click at [567, 109] on icon "button" at bounding box center [565, 108] width 17 height 17
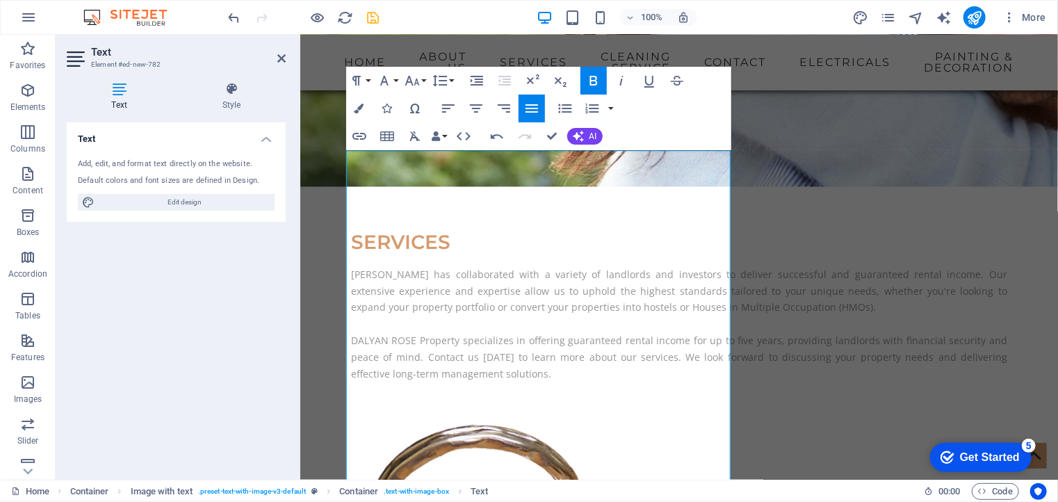
click at [590, 85] on icon "button" at bounding box center [594, 81] width 8 height 10
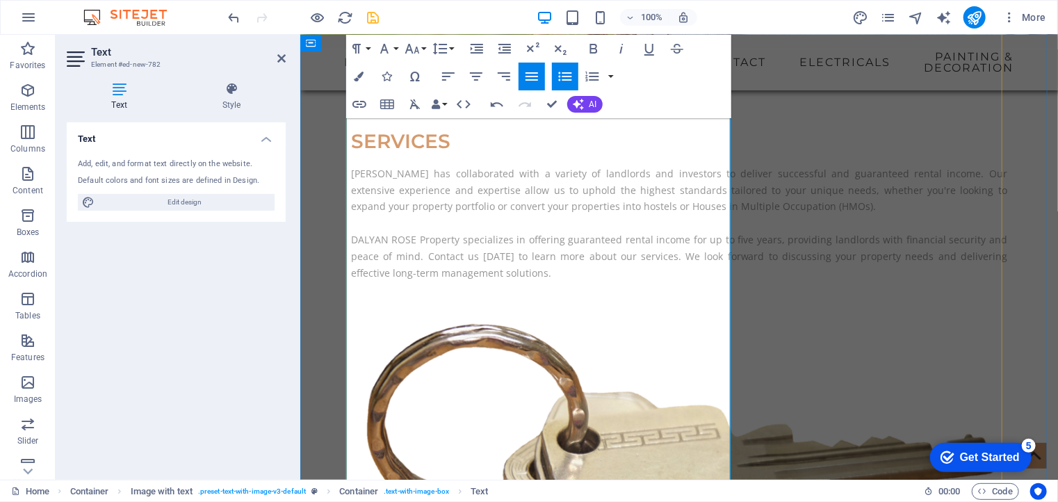
drag, startPoint x: 469, startPoint y: 435, endPoint x: 350, endPoint y: 435, distance: 118.2
click at [589, 49] on icon "button" at bounding box center [593, 48] width 17 height 17
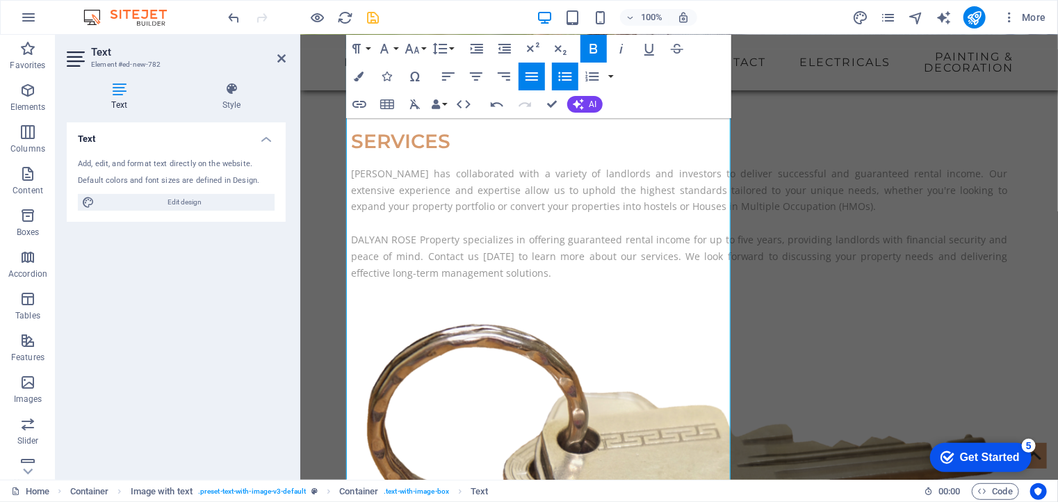
click at [562, 74] on icon "button" at bounding box center [565, 76] width 17 height 17
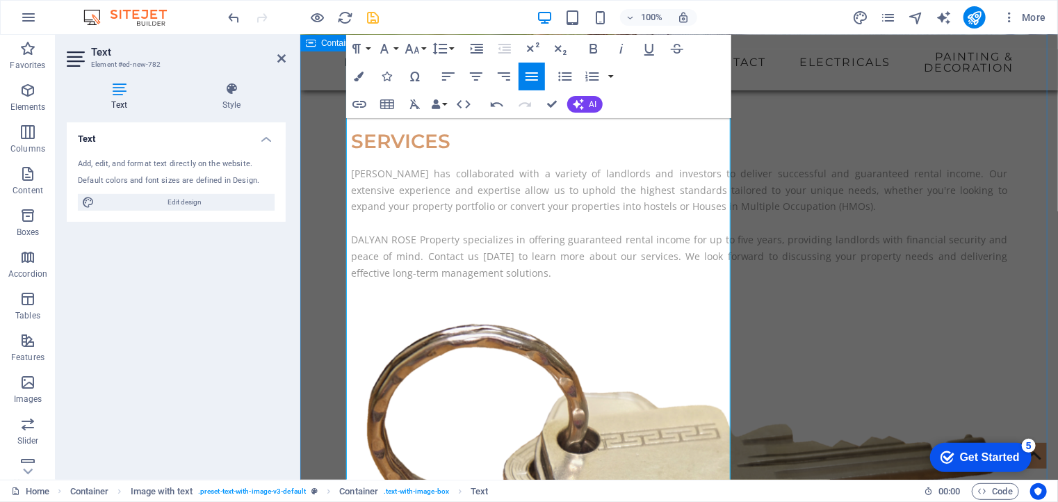
scroll to position [1368, 0]
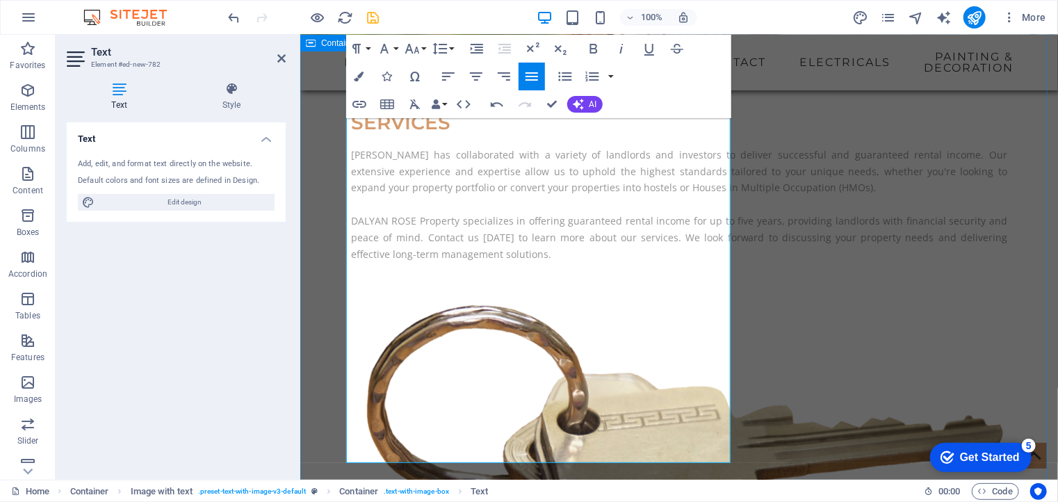
drag, startPoint x: 655, startPoint y: 455, endPoint x: 344, endPoint y: 437, distance: 311.3
click at [565, 76] on icon "button" at bounding box center [564, 76] width 13 height 9
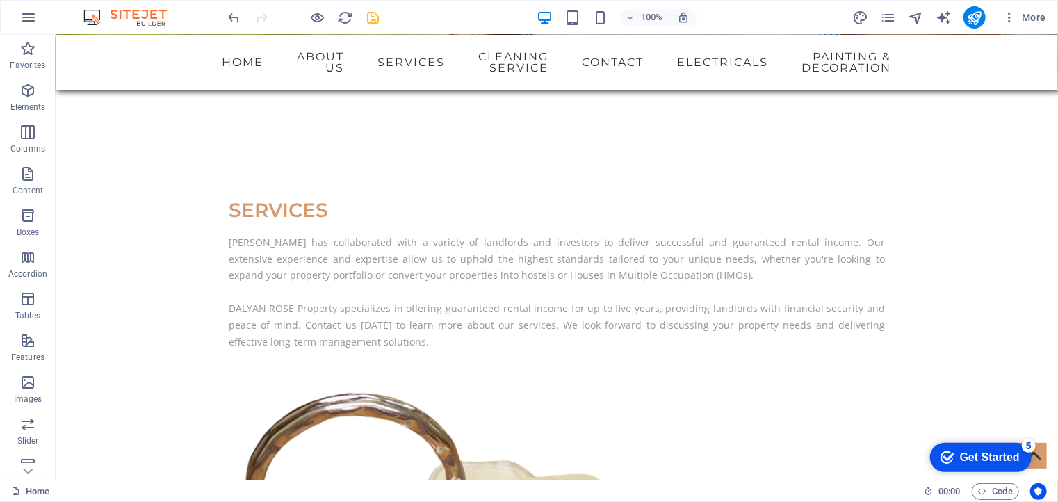
scroll to position [1286, 0]
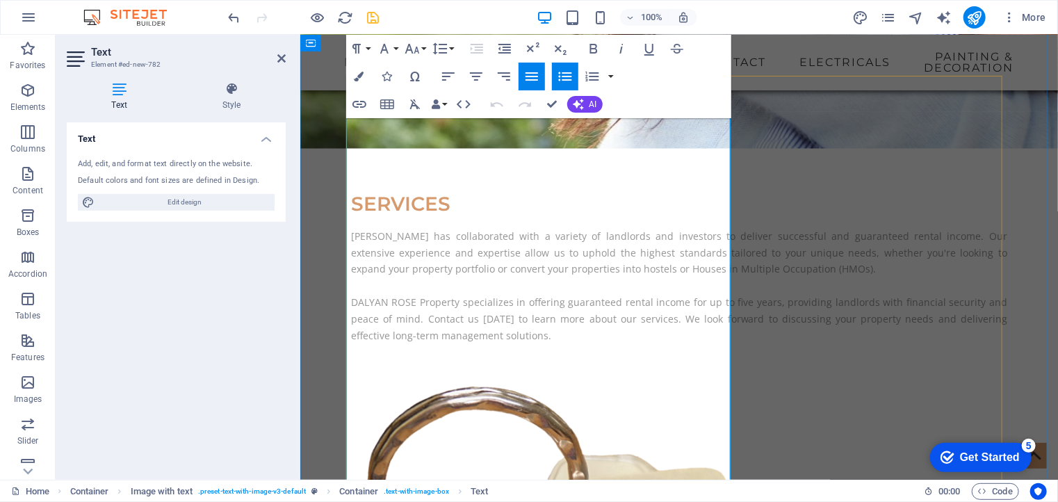
drag, startPoint x: 440, startPoint y: 219, endPoint x: 355, endPoint y: 113, distance: 136.1
click at [562, 79] on icon "button" at bounding box center [565, 76] width 17 height 17
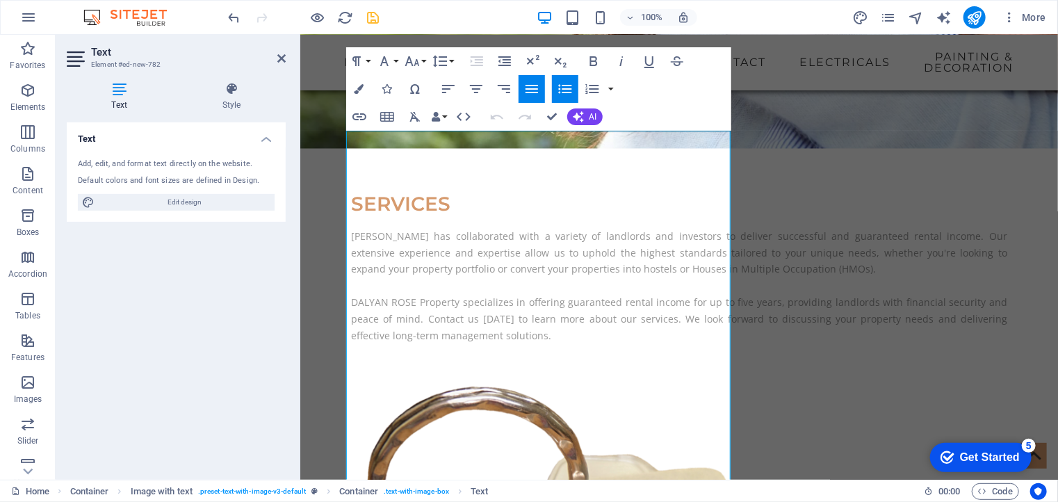
scroll to position [1267, 0]
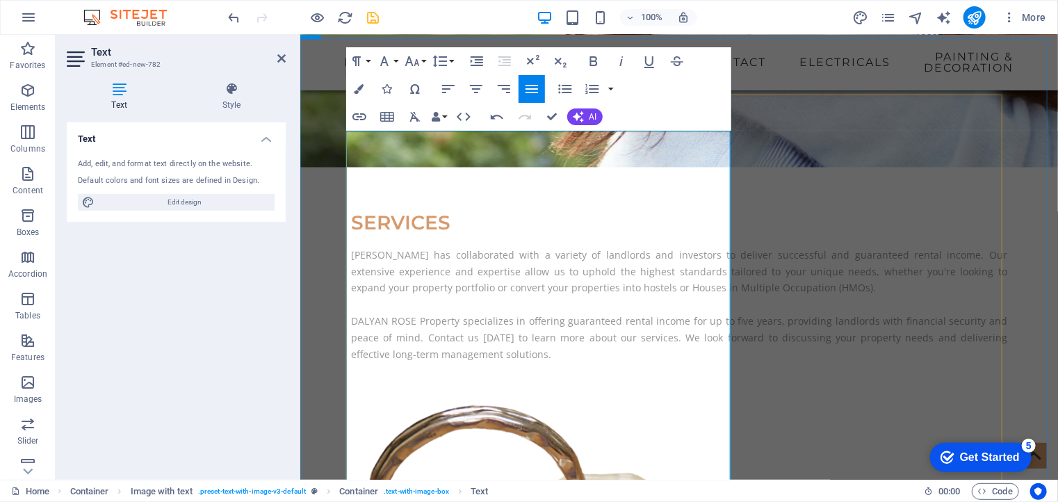
click at [571, 87] on icon "button" at bounding box center [565, 89] width 17 height 17
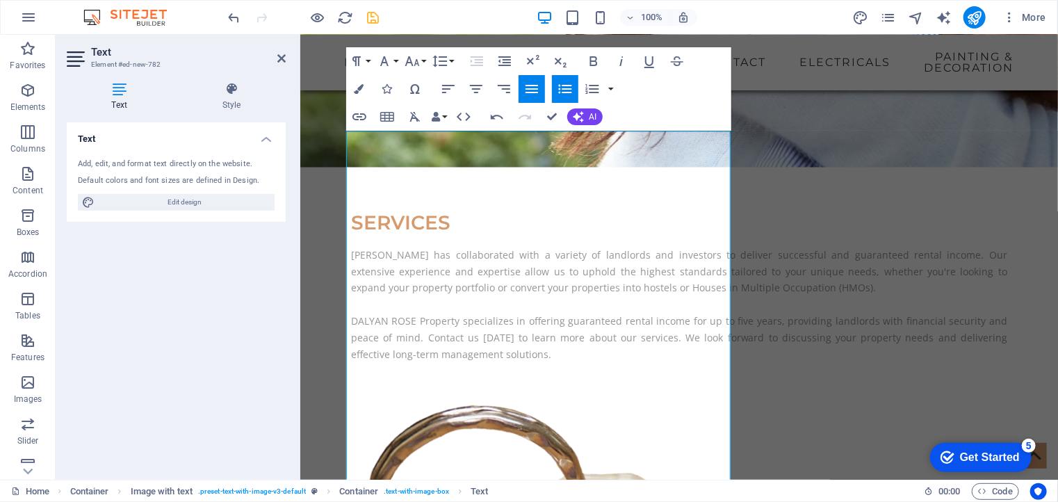
scroll to position [1269, 0]
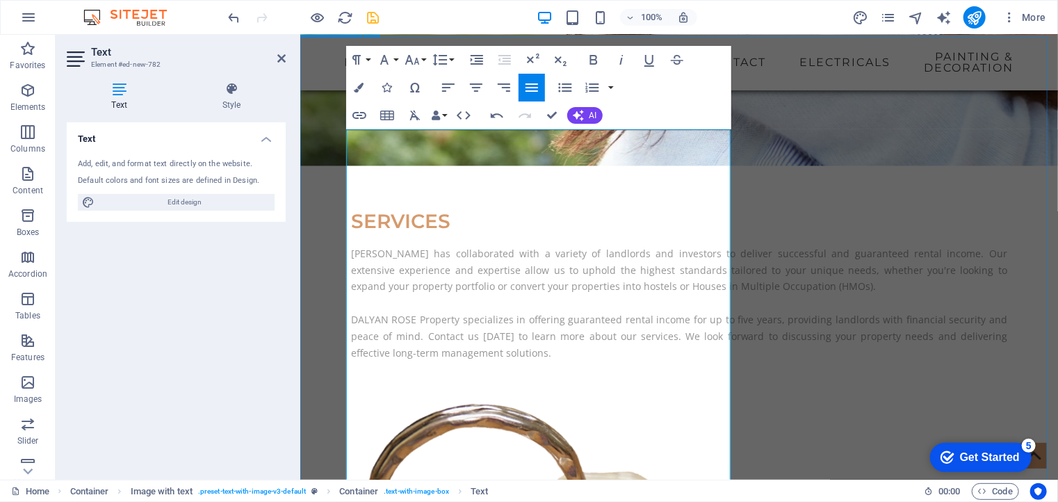
drag, startPoint x: 485, startPoint y: 368, endPoint x: 339, endPoint y: 275, distance: 172.2
click at [558, 87] on icon "button" at bounding box center [565, 87] width 17 height 17
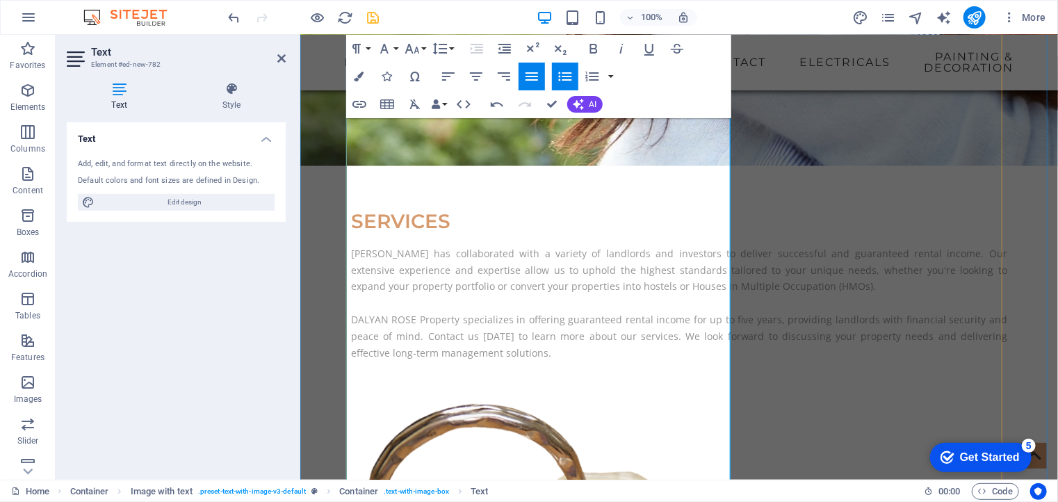
scroll to position [1346, 0]
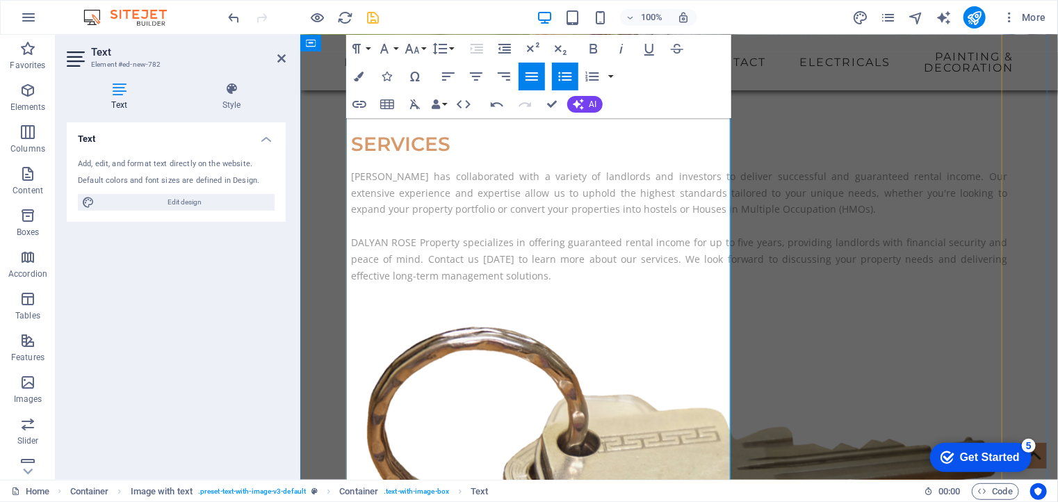
drag, startPoint x: 359, startPoint y: 440, endPoint x: 547, endPoint y: 407, distance: 191.2
click at [565, 72] on icon "button" at bounding box center [564, 76] width 13 height 9
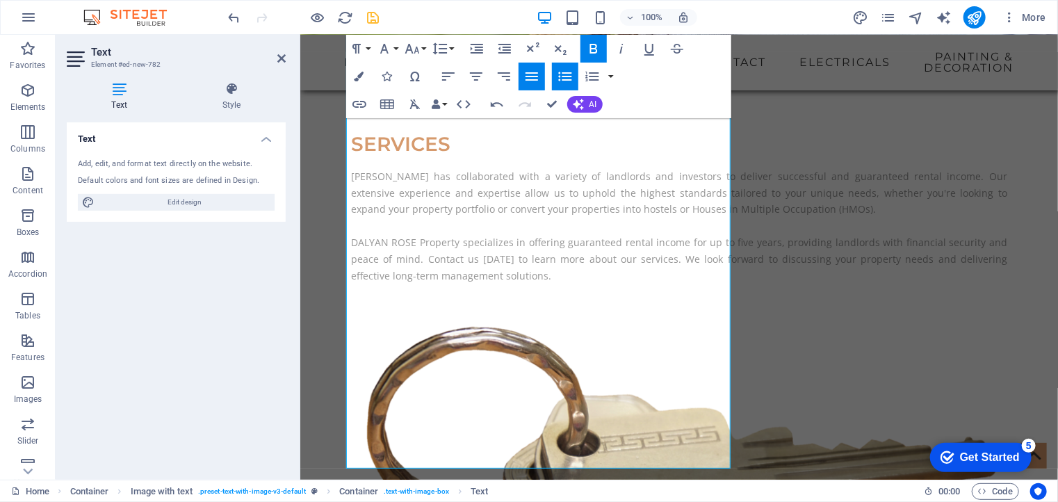
click at [562, 71] on icon "button" at bounding box center [565, 76] width 17 height 17
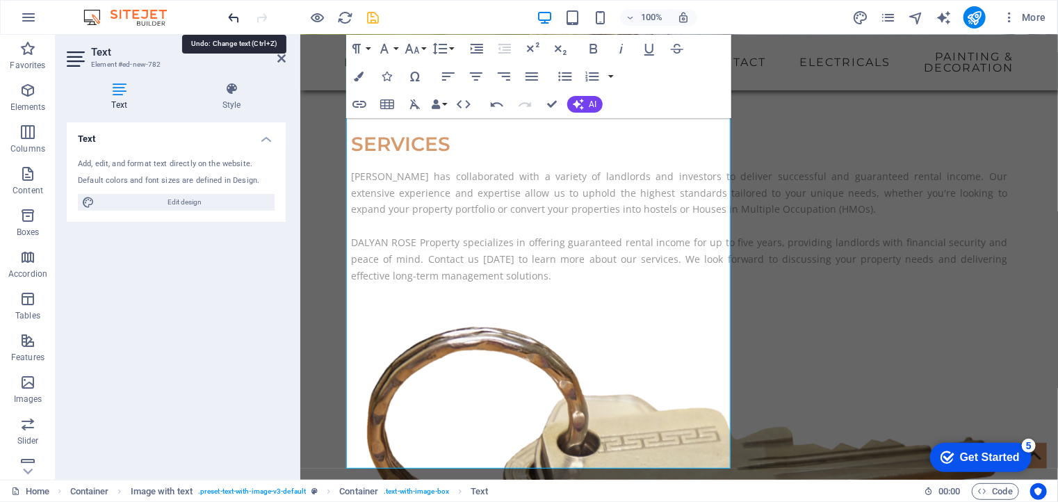
click at [228, 15] on icon "undo" at bounding box center [235, 18] width 16 height 16
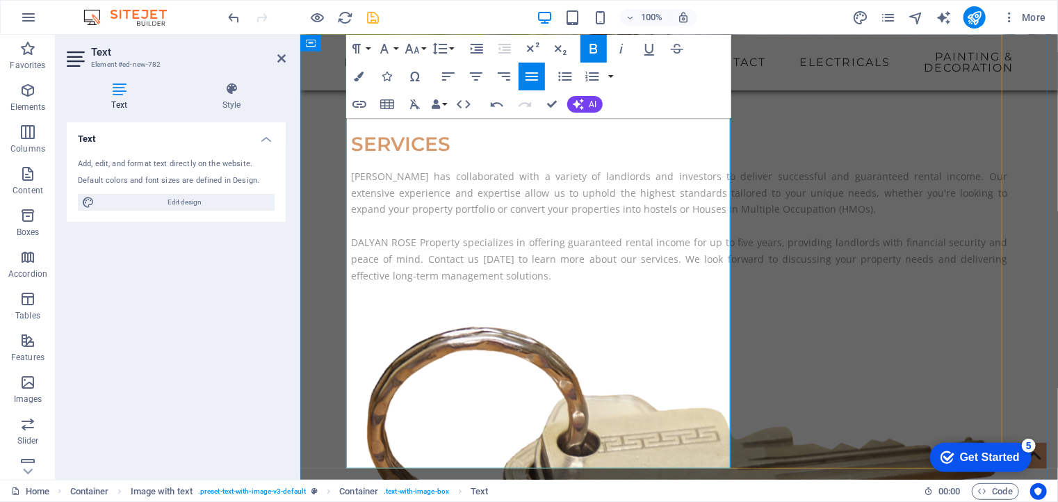
drag, startPoint x: 455, startPoint y: 175, endPoint x: 345, endPoint y: 178, distance: 110.6
drag, startPoint x: 483, startPoint y: 291, endPoint x: 342, endPoint y: 197, distance: 169.1
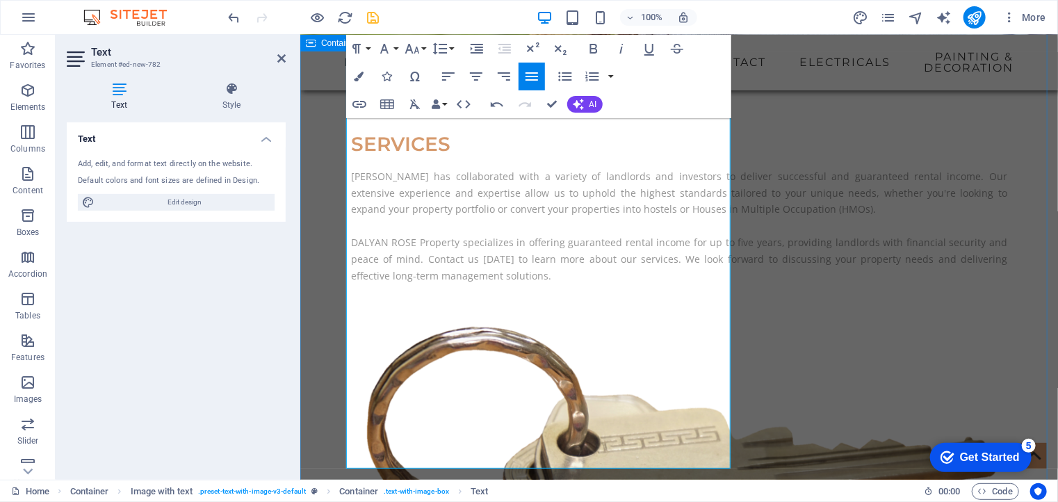
click at [562, 83] on icon "button" at bounding box center [565, 76] width 17 height 17
click at [620, 48] on icon "button" at bounding box center [621, 48] width 17 height 17
drag, startPoint x: 546, startPoint y: 384, endPoint x: 357, endPoint y: 345, distance: 193.1
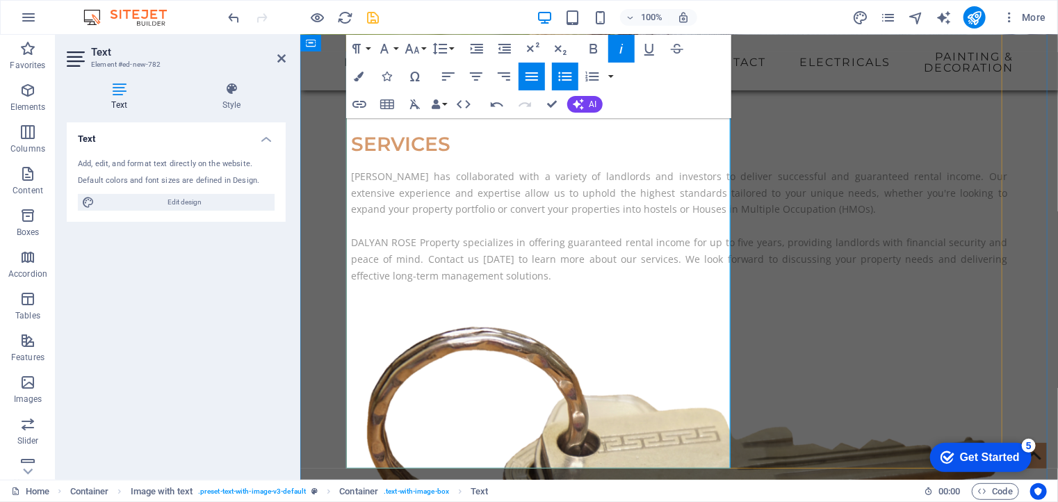
click at [619, 47] on icon "button" at bounding box center [621, 48] width 17 height 17
click at [561, 74] on icon "button" at bounding box center [565, 76] width 17 height 17
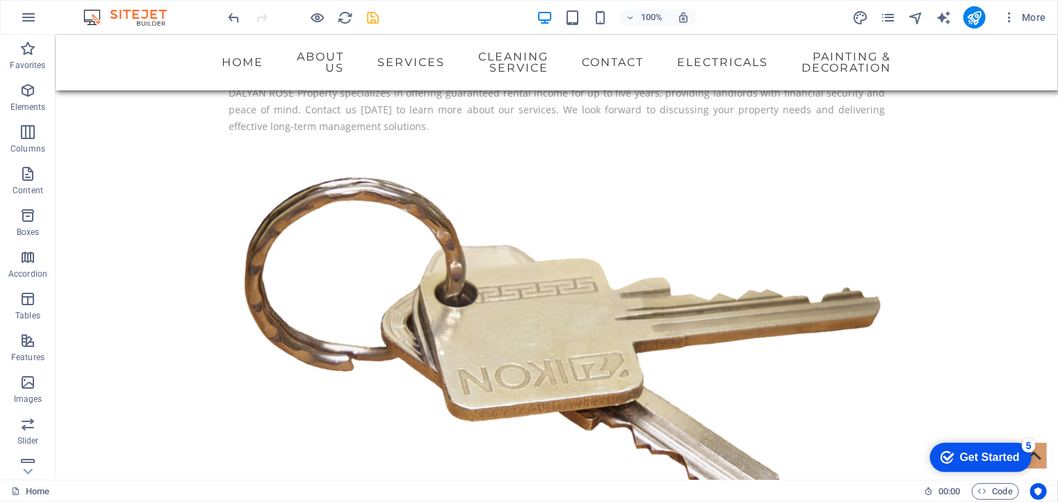
scroll to position [1502, 0]
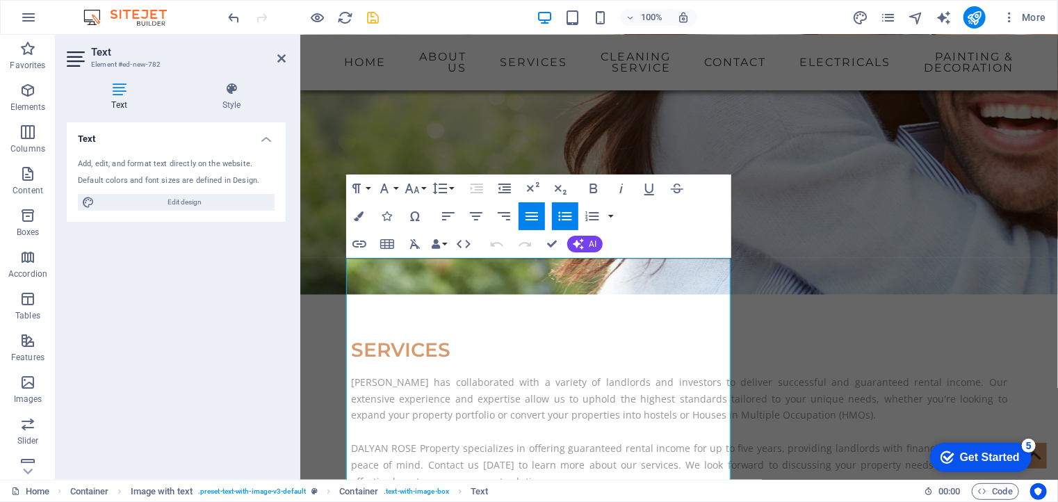
click at [568, 217] on icon "button" at bounding box center [565, 216] width 17 height 17
click at [560, 223] on icon "button" at bounding box center [565, 216] width 17 height 17
drag, startPoint x: 439, startPoint y: 382, endPoint x: 340, endPoint y: 380, distance: 98.7
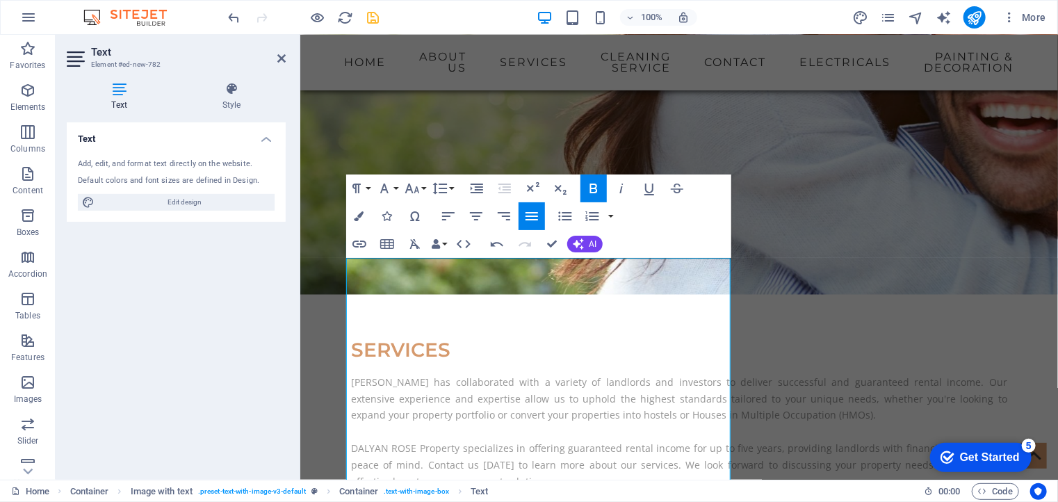
click at [592, 184] on icon "button" at bounding box center [594, 189] width 8 height 10
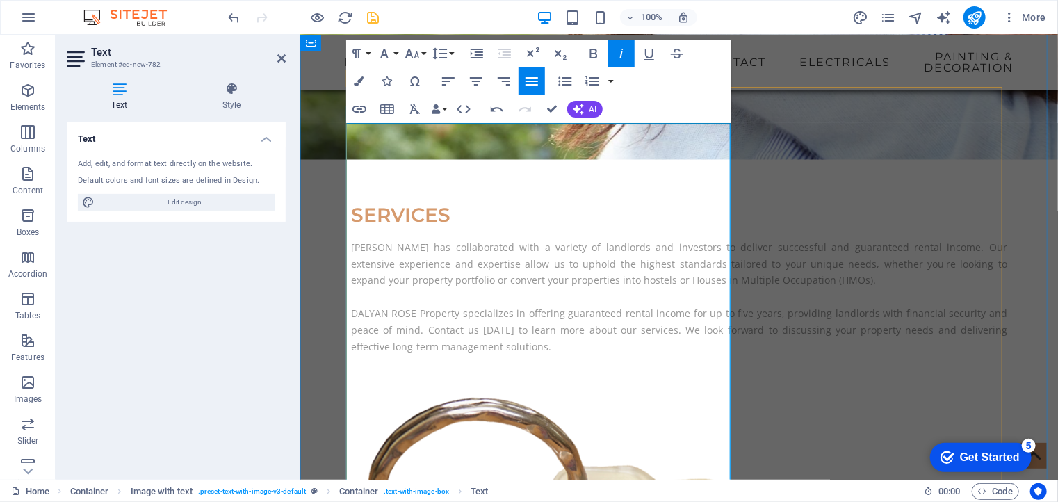
scroll to position [1294, 0]
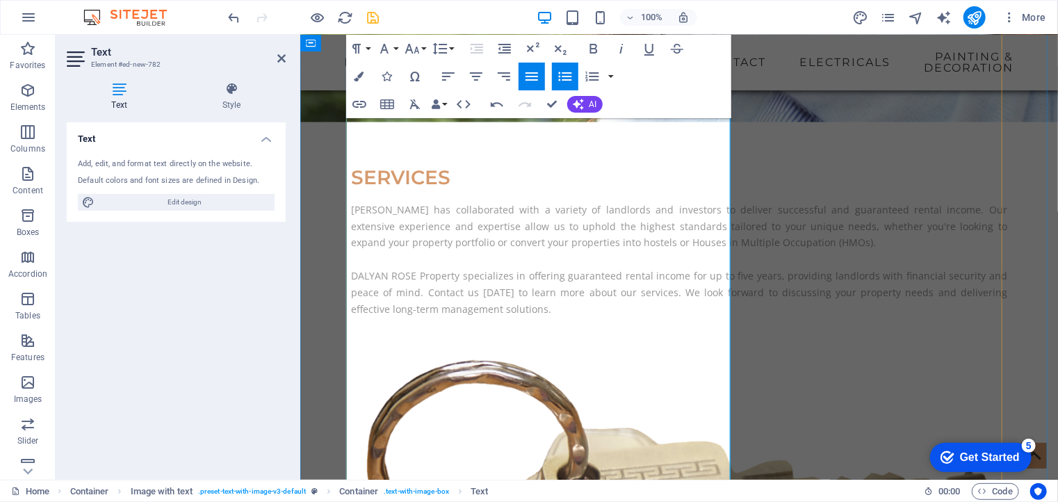
scroll to position [1332, 0]
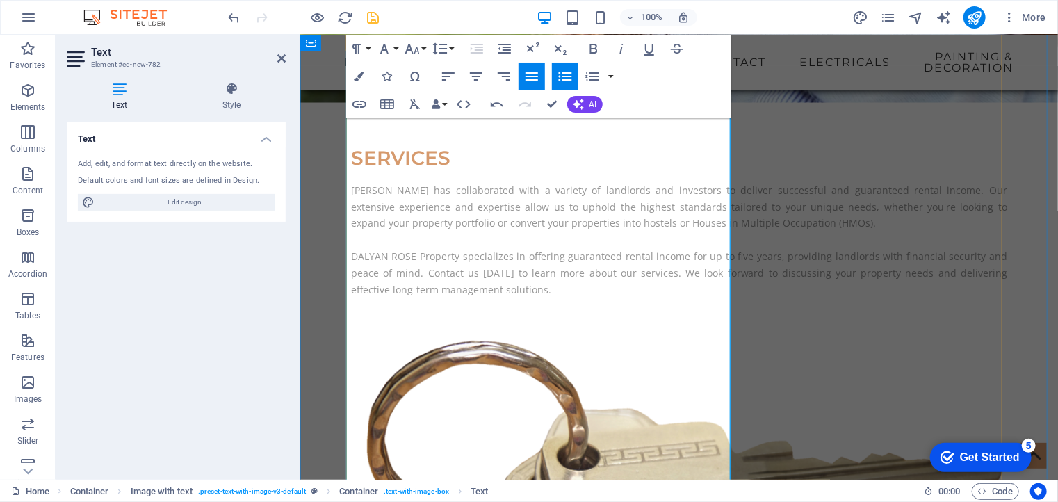
click at [560, 81] on icon "button" at bounding box center [565, 76] width 17 height 17
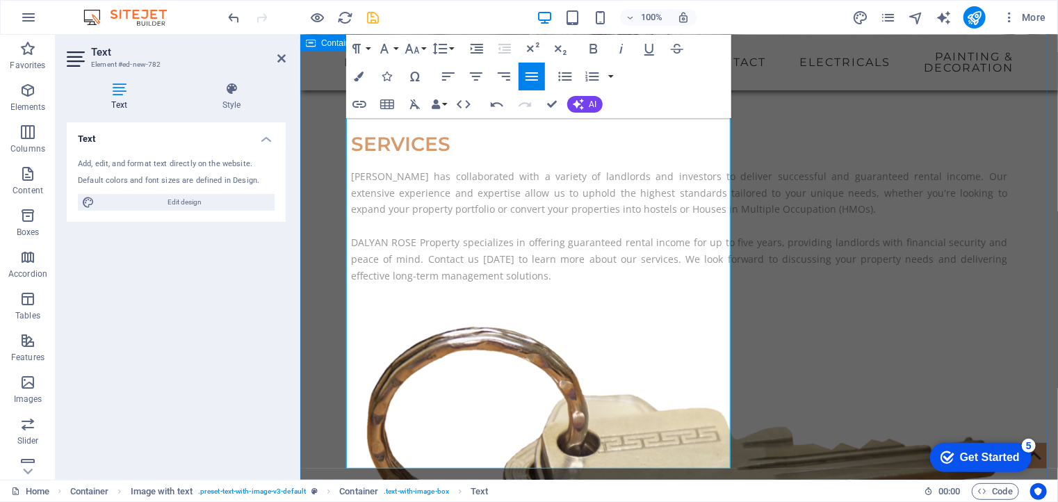
drag, startPoint x: 647, startPoint y: 476, endPoint x: 343, endPoint y: 436, distance: 306.4
click at [621, 45] on icon "button" at bounding box center [621, 48] width 17 height 17
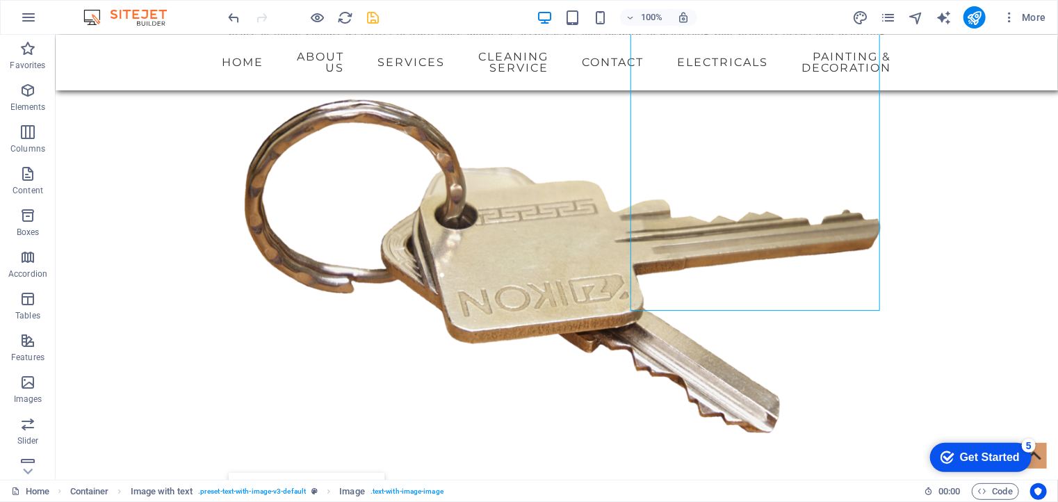
scroll to position [1598, 0]
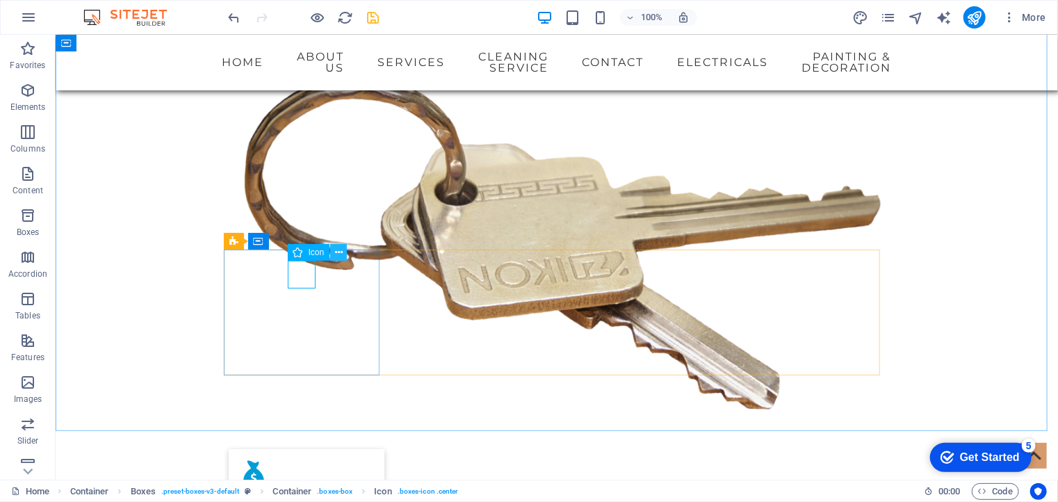
click at [341, 253] on icon at bounding box center [339, 252] width 8 height 15
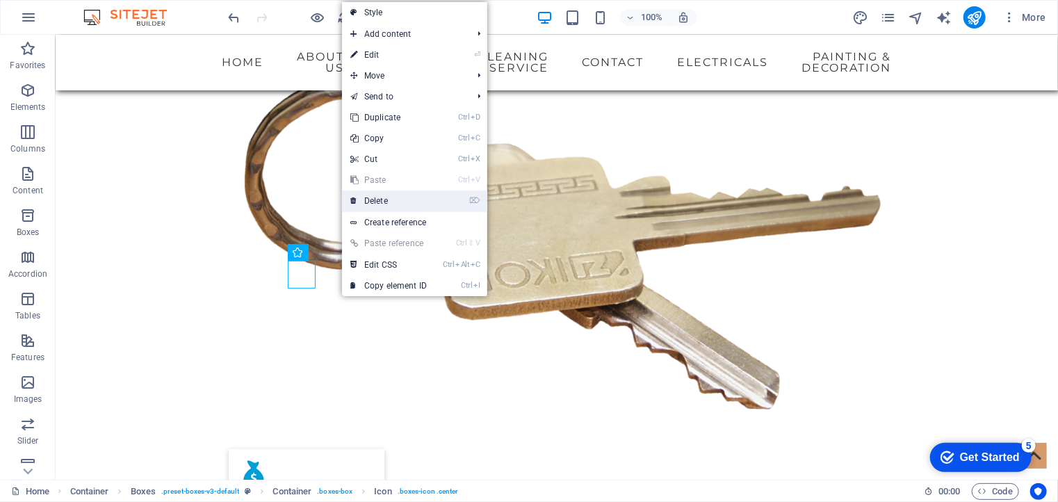
click at [387, 200] on link "⌦ Delete" at bounding box center [388, 201] width 93 height 21
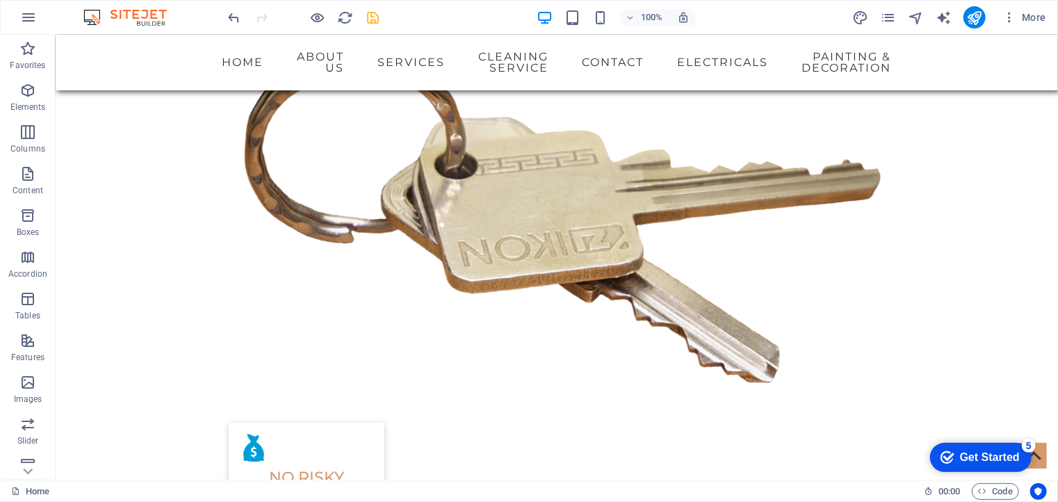
scroll to position [1642, 0]
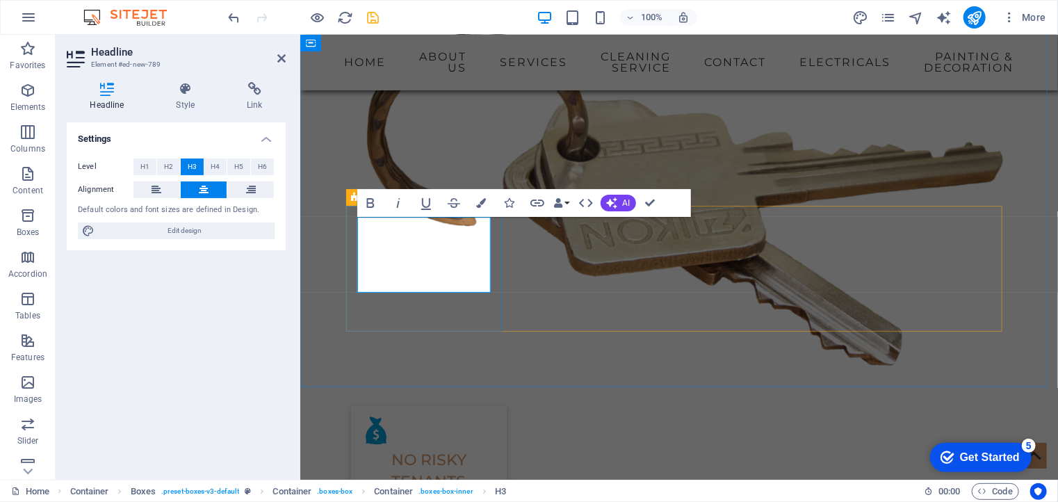
click at [624, 204] on span "AI" at bounding box center [627, 203] width 8 height 8
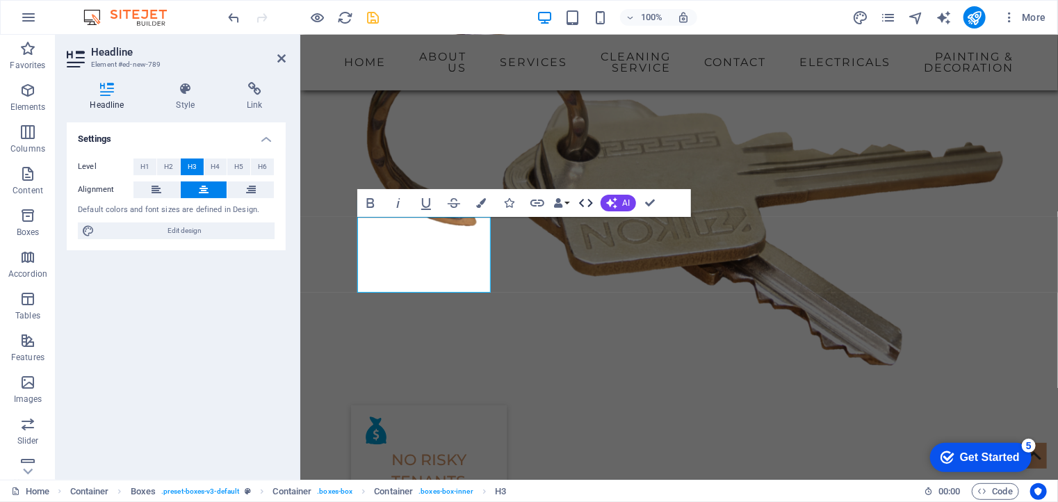
click at [581, 204] on icon "button" at bounding box center [586, 203] width 14 height 8
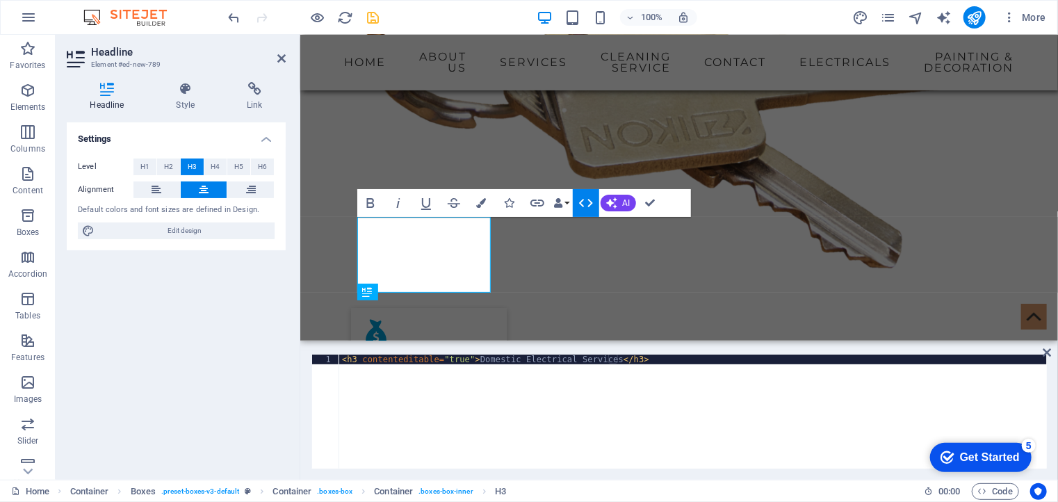
click at [581, 204] on icon "button" at bounding box center [586, 203] width 14 height 8
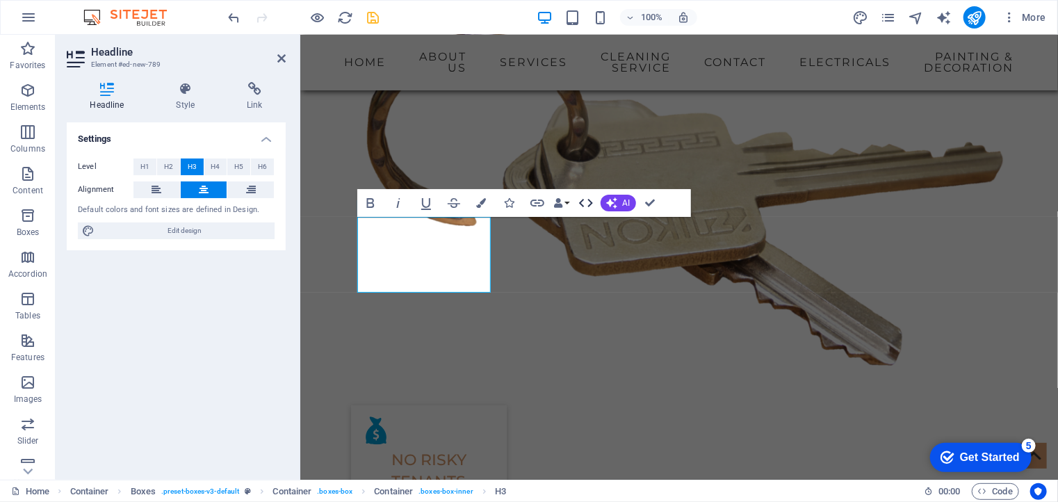
click at [581, 204] on icon "button" at bounding box center [586, 203] width 14 height 8
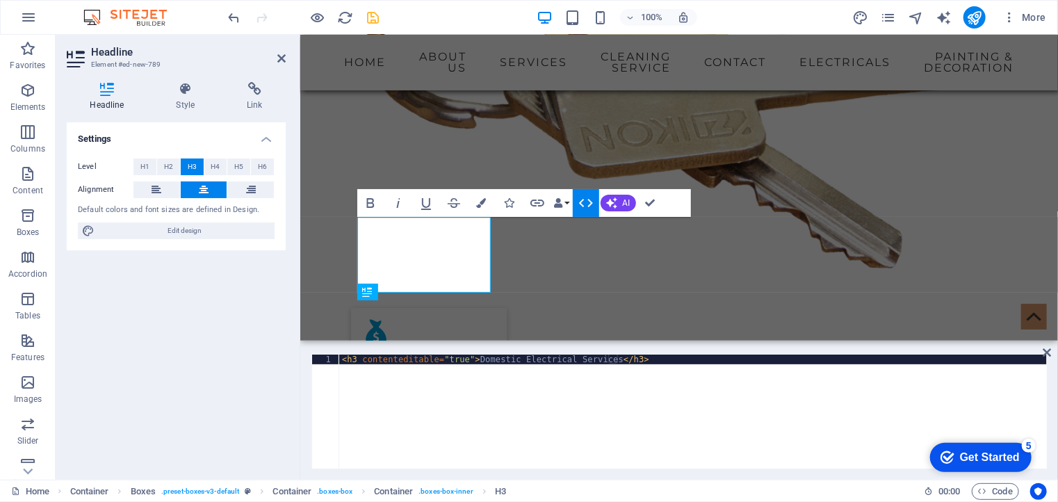
click at [581, 204] on icon "button" at bounding box center [586, 203] width 14 height 8
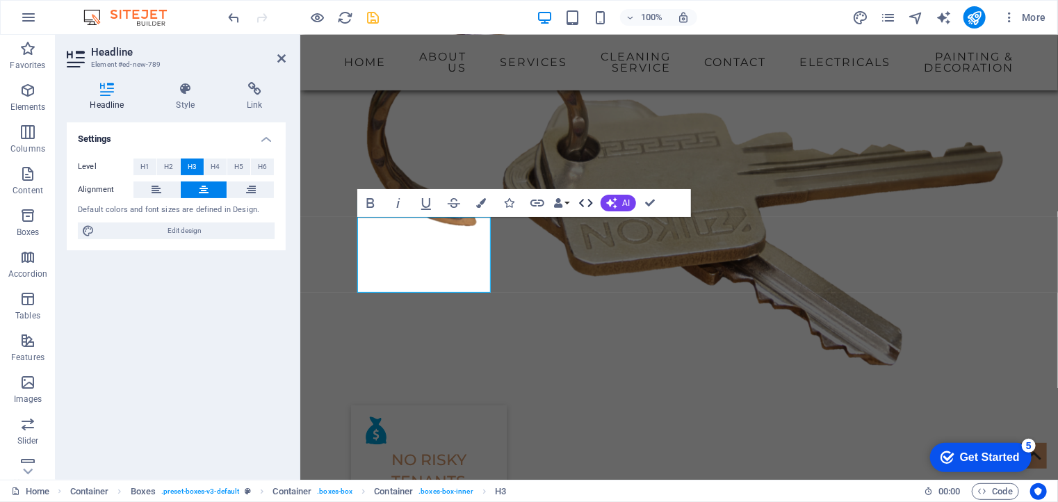
click at [592, 202] on icon "button" at bounding box center [586, 203] width 14 height 8
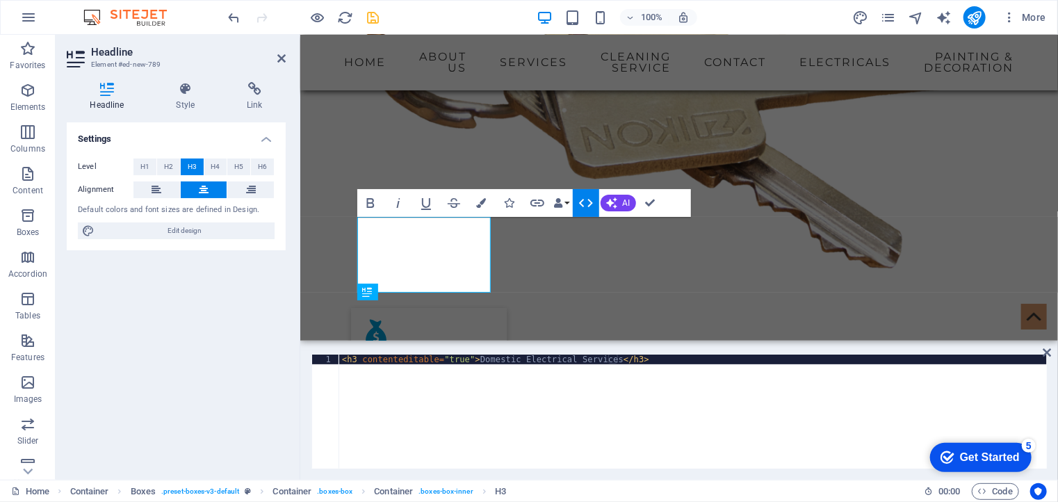
click at [592, 202] on icon "button" at bounding box center [586, 203] width 14 height 8
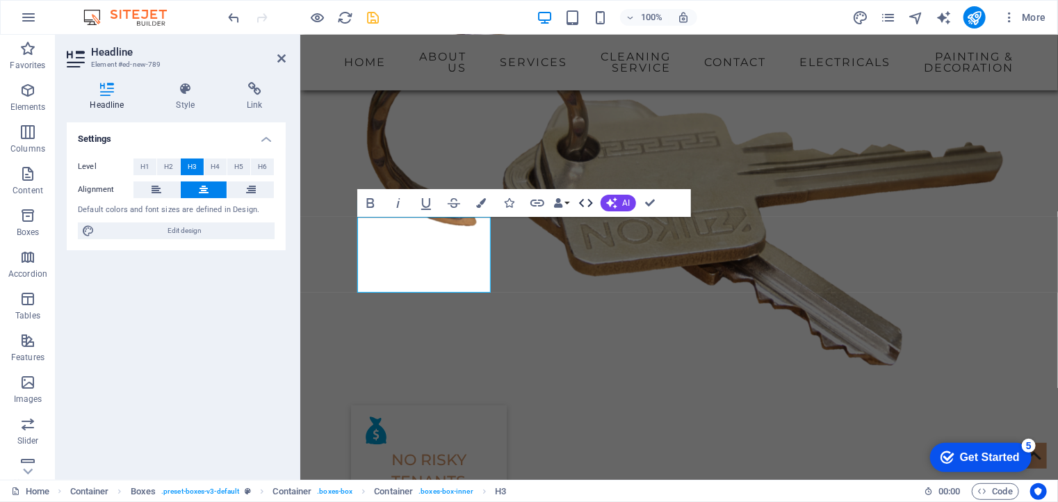
click at [592, 202] on icon "button" at bounding box center [586, 203] width 14 height 8
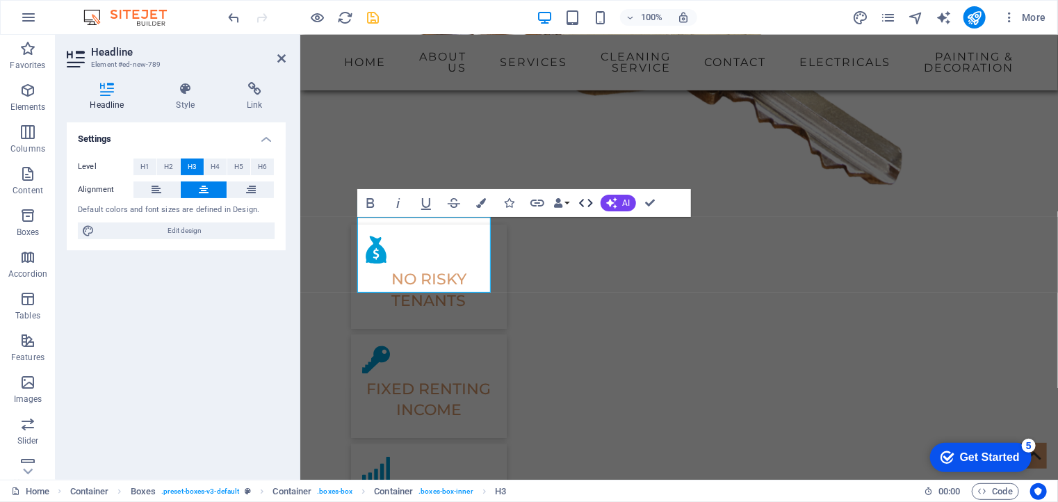
scroll to position [1558, 0]
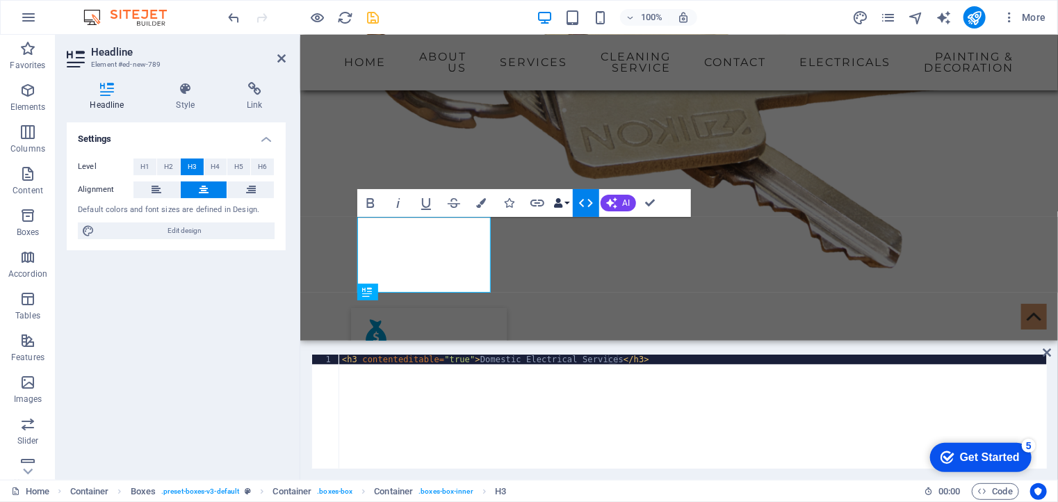
click at [567, 206] on button "Data Bindings" at bounding box center [561, 203] width 19 height 28
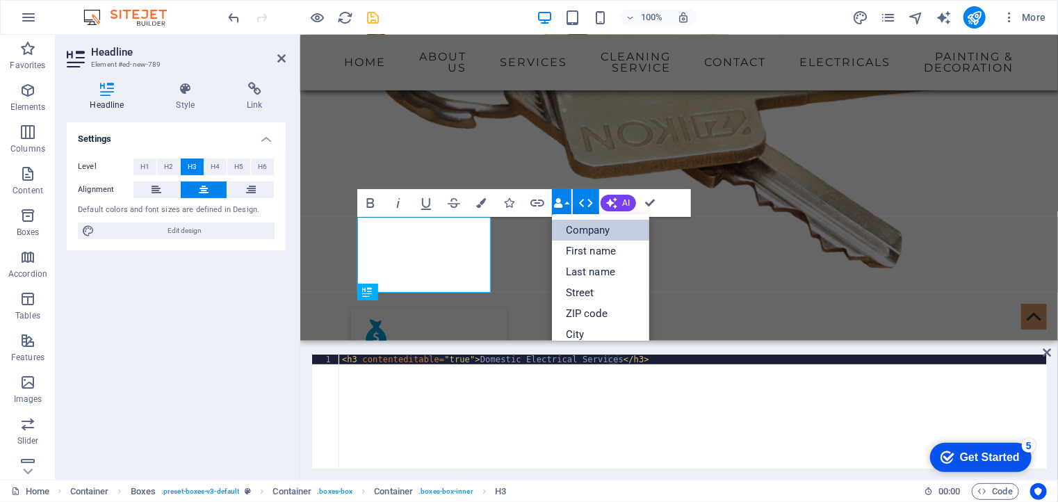
click at [579, 237] on link "Company" at bounding box center [600, 230] width 97 height 21
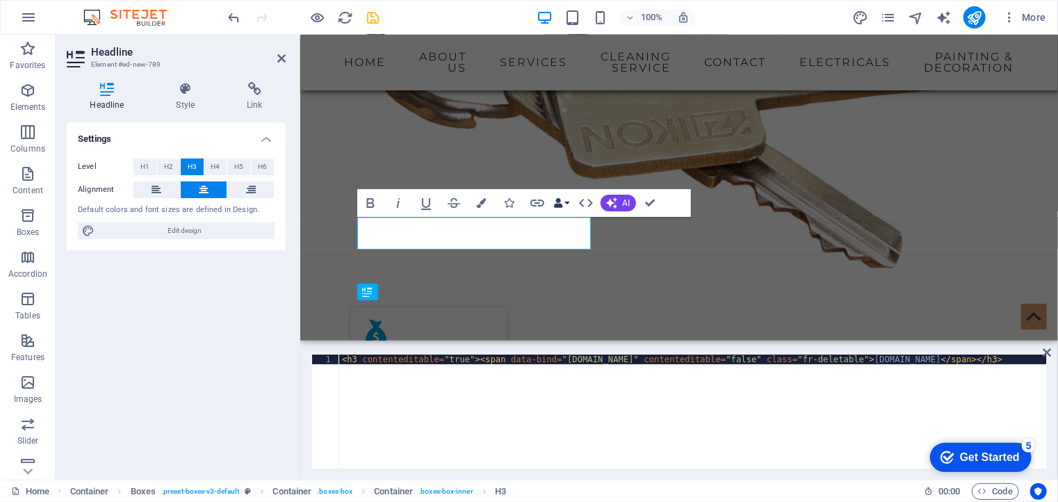
click at [561, 201] on icon "button" at bounding box center [559, 203] width 10 height 10
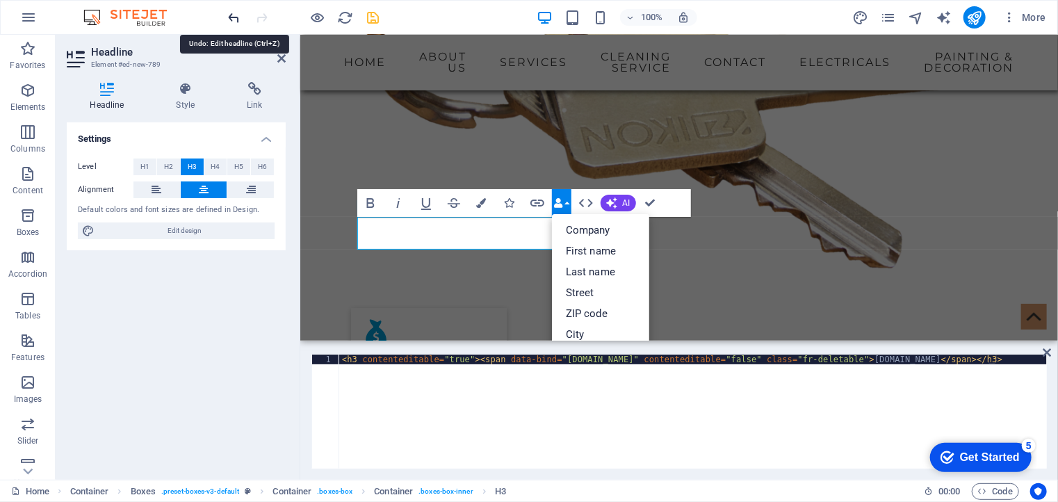
click at [235, 19] on icon "undo" at bounding box center [235, 18] width 16 height 16
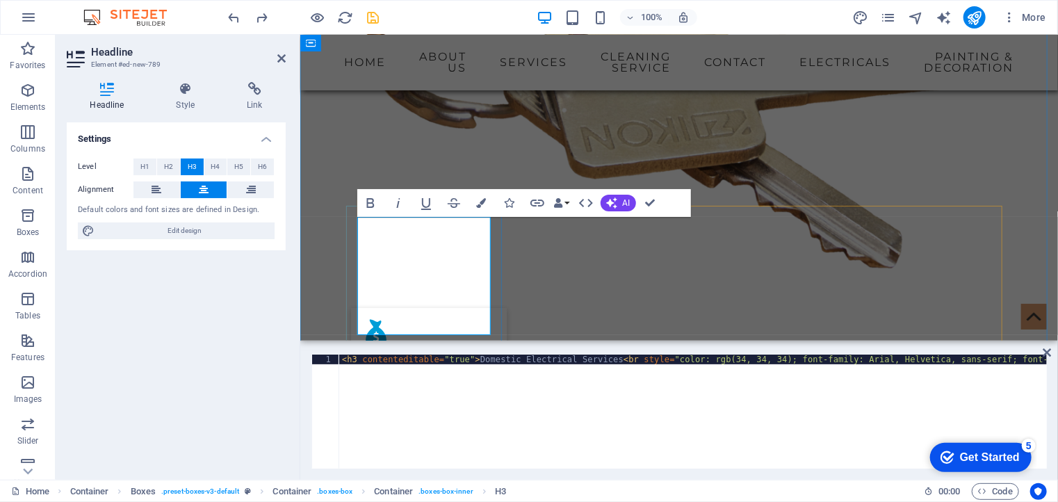
drag, startPoint x: 388, startPoint y: 234, endPoint x: 546, endPoint y: 270, distance: 162.1
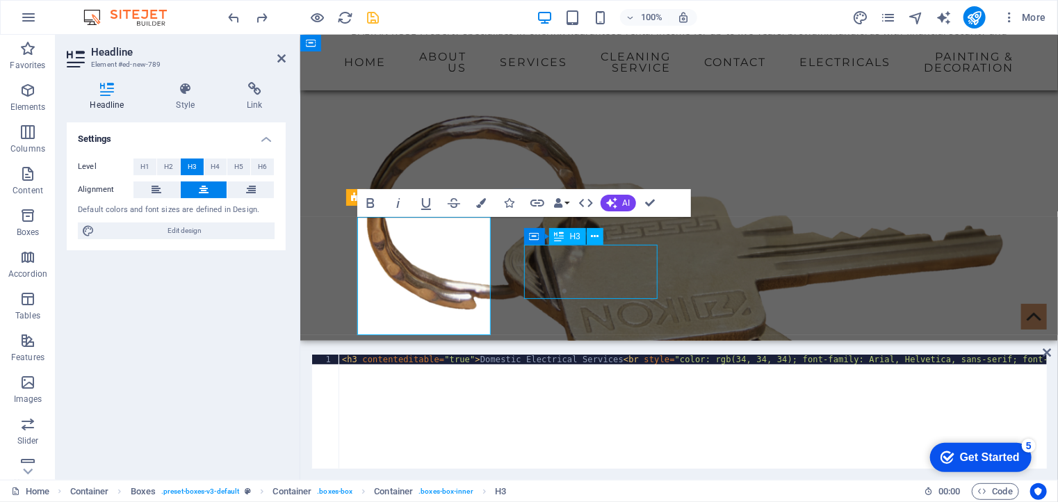
scroll to position [1642, 0]
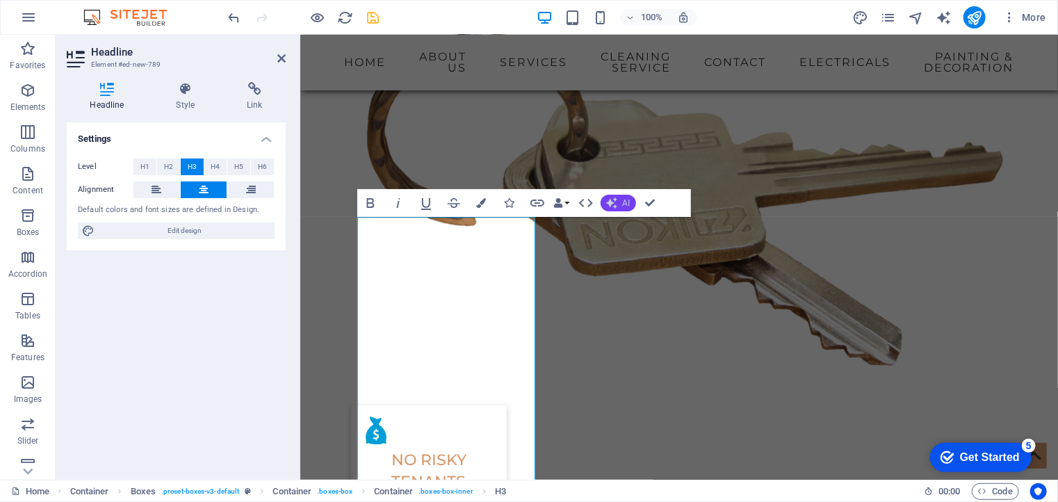
click at [612, 207] on icon "button" at bounding box center [611, 202] width 11 height 11
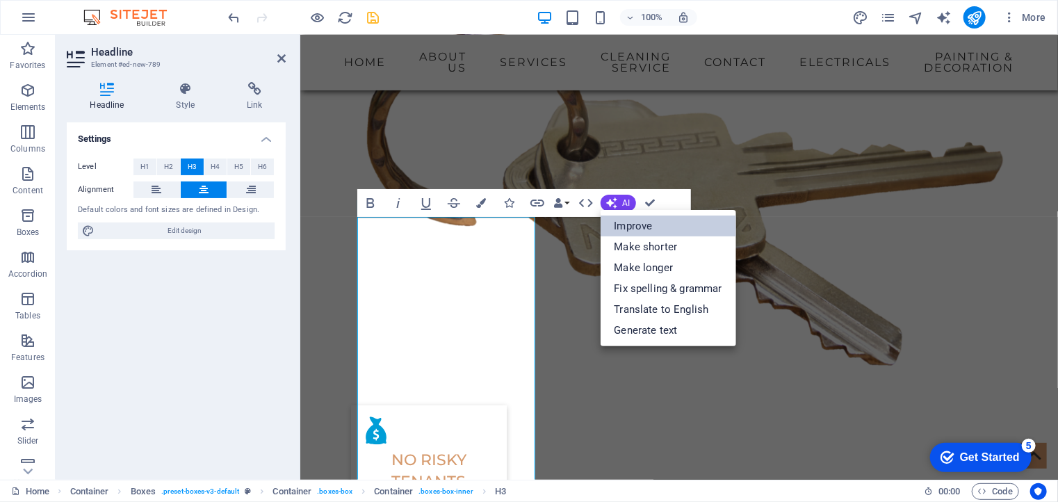
click at [630, 224] on link "Improve" at bounding box center [669, 226] width 136 height 21
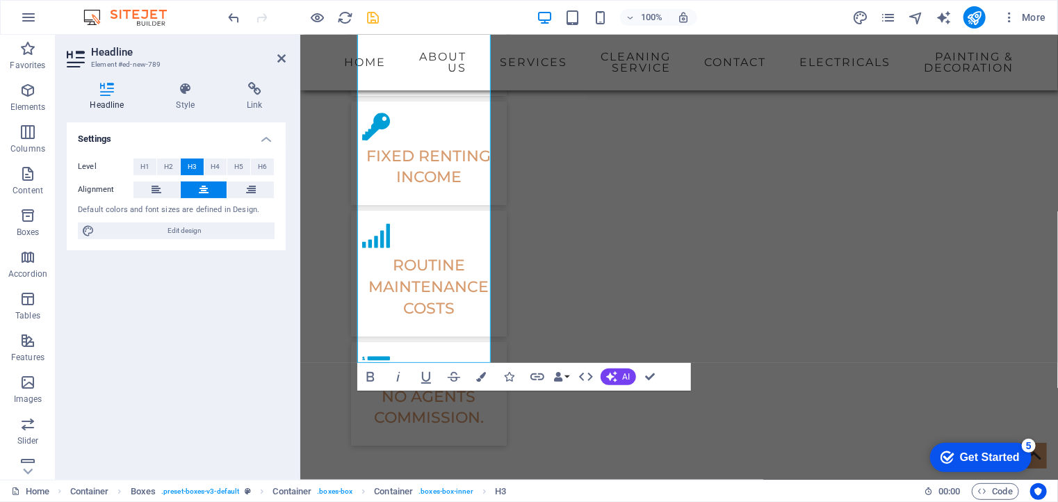
scroll to position [2082, 0]
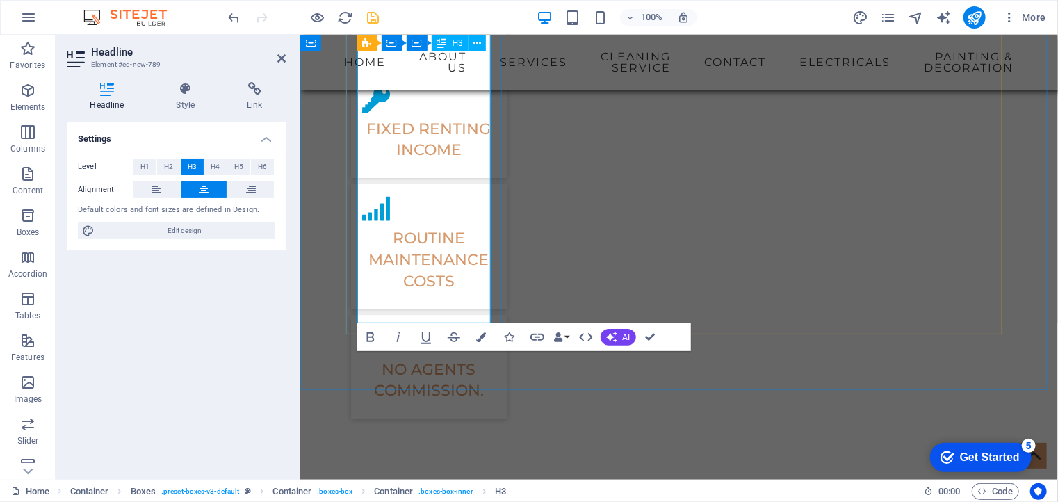
drag, startPoint x: 370, startPoint y: 291, endPoint x: 471, endPoint y: 309, distance: 103.0
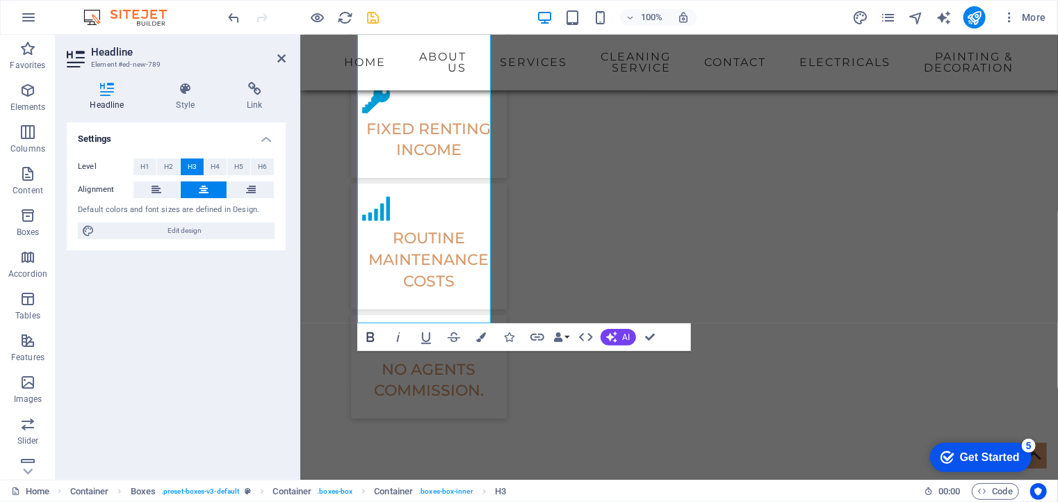
click at [369, 332] on icon "button" at bounding box center [370, 337] width 8 height 10
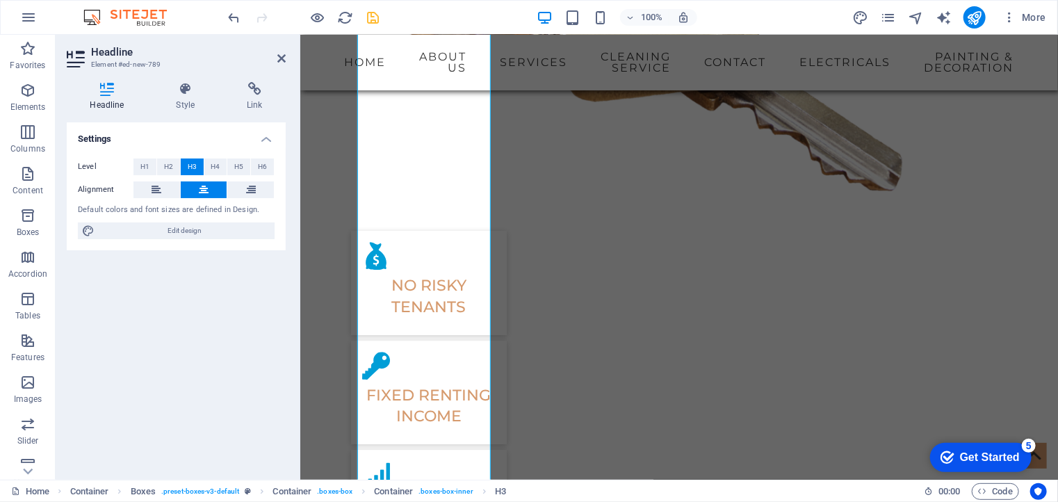
scroll to position [1803, 0]
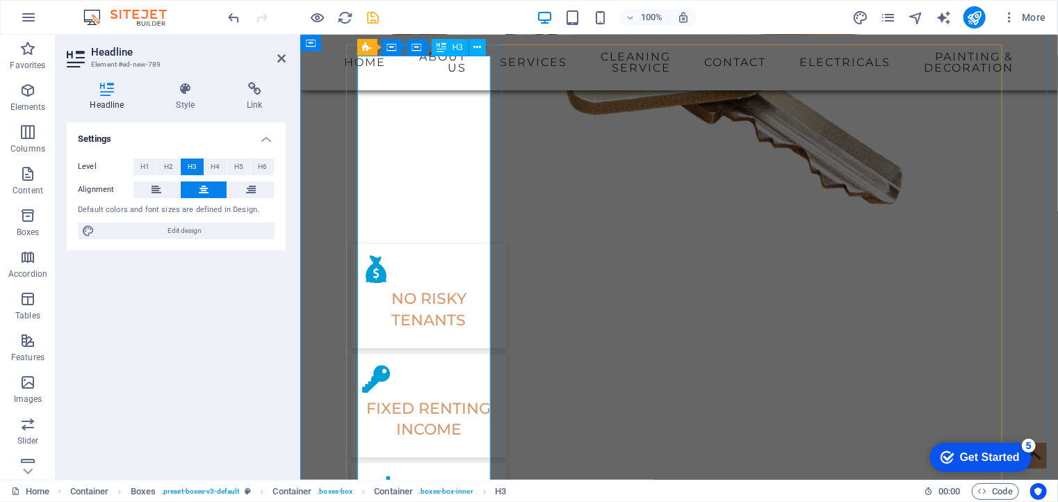
drag, startPoint x: 449, startPoint y: 152, endPoint x: 429, endPoint y: 161, distance: 22.4
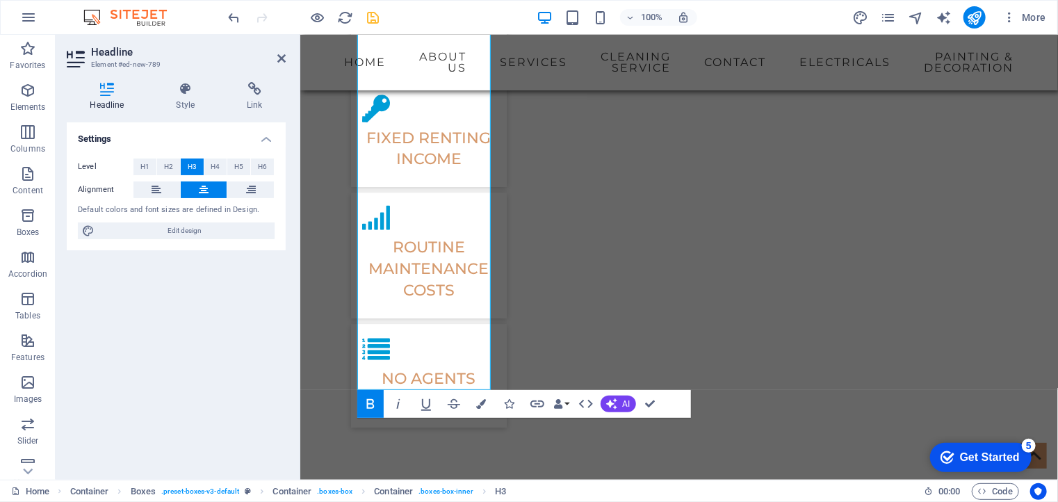
scroll to position [2112, 0]
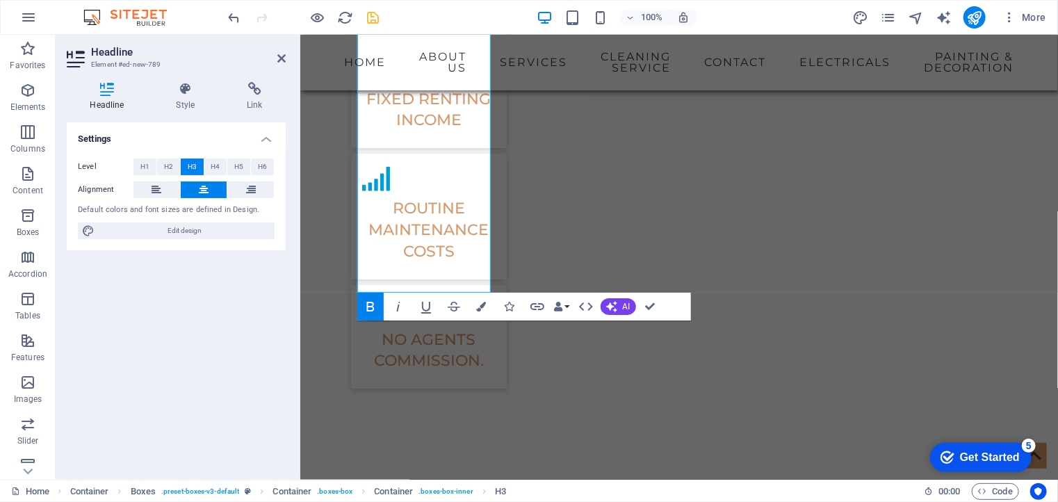
click at [365, 309] on icon "button" at bounding box center [370, 306] width 17 height 17
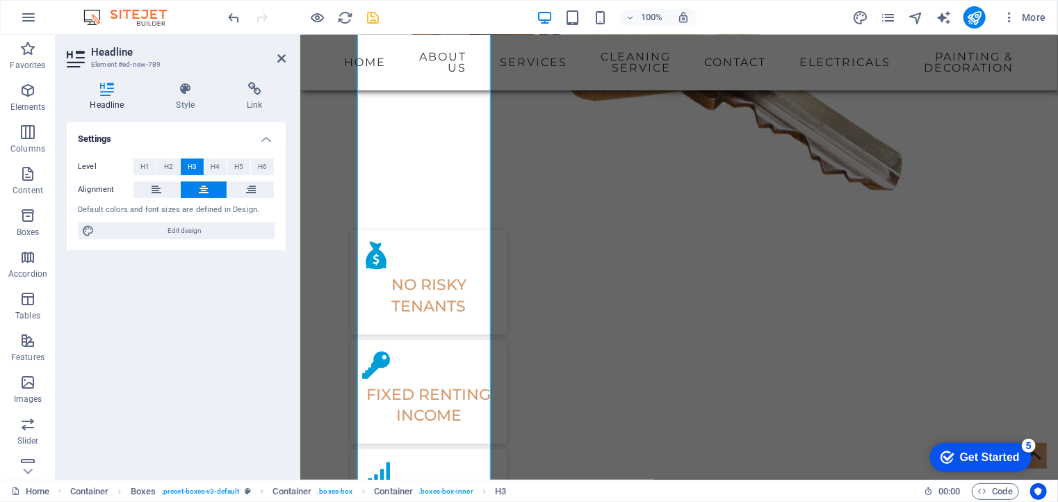
scroll to position [1758, 0]
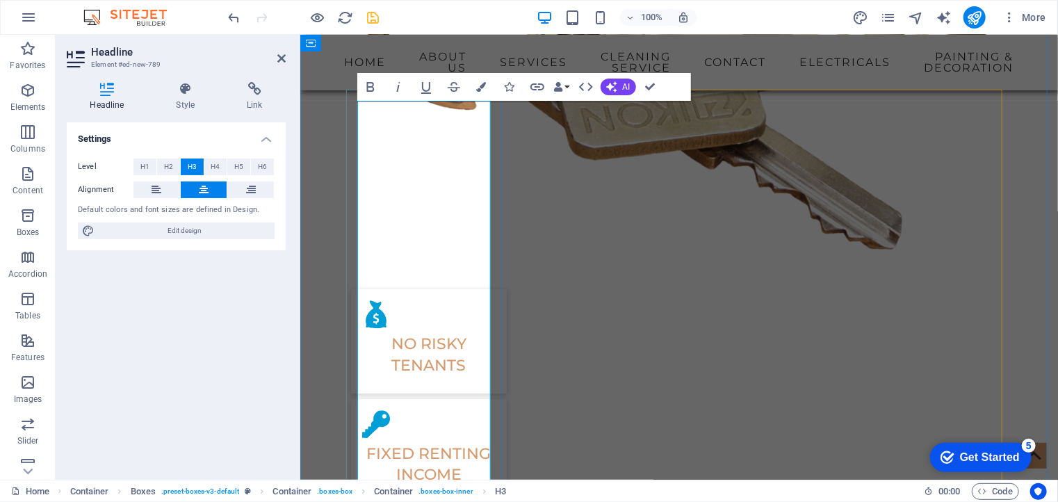
drag, startPoint x: 458, startPoint y: 275, endPoint x: 372, endPoint y: 178, distance: 129.5
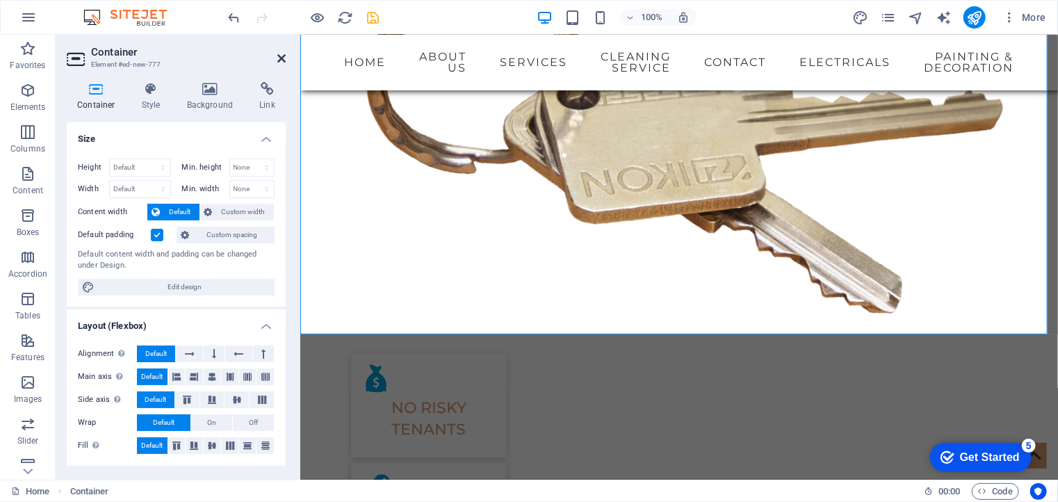
click at [280, 56] on icon at bounding box center [281, 58] width 8 height 11
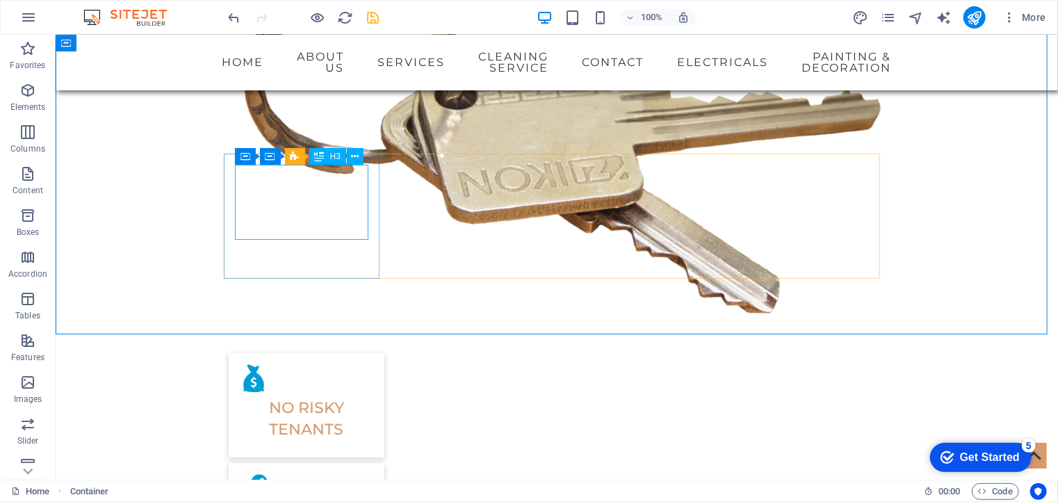
click at [323, 161] on icon at bounding box center [320, 156] width 10 height 17
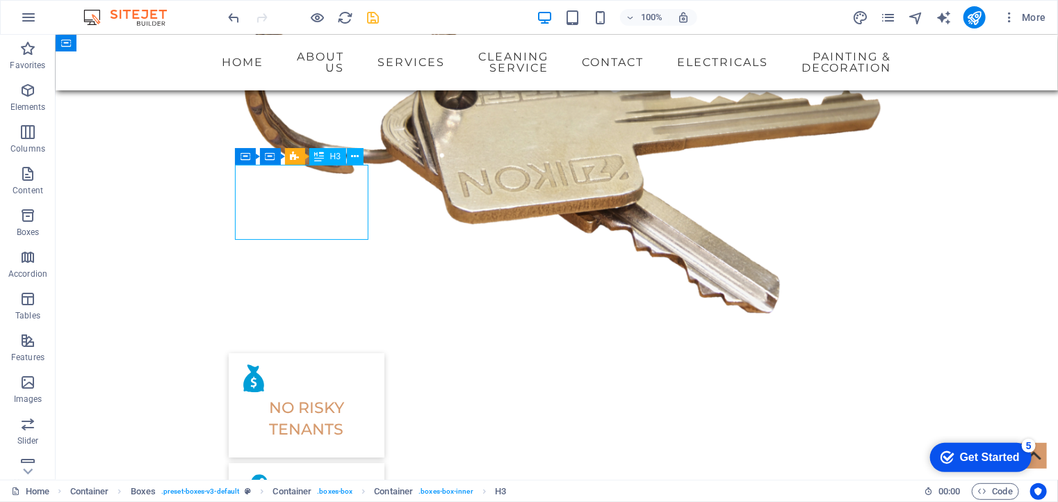
click at [327, 156] on div "H3" at bounding box center [327, 156] width 37 height 17
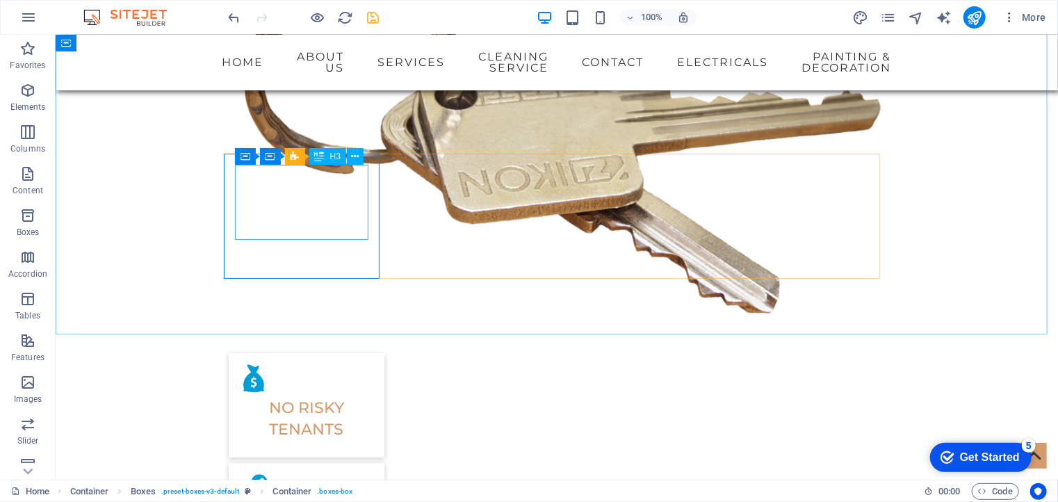
click at [323, 161] on icon at bounding box center [320, 156] width 10 height 17
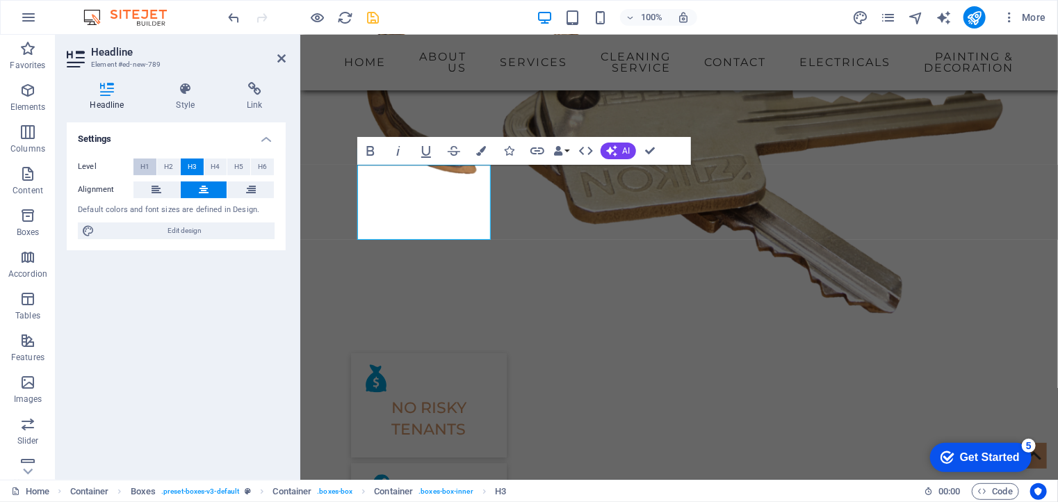
click at [139, 164] on button "H1" at bounding box center [144, 167] width 23 height 17
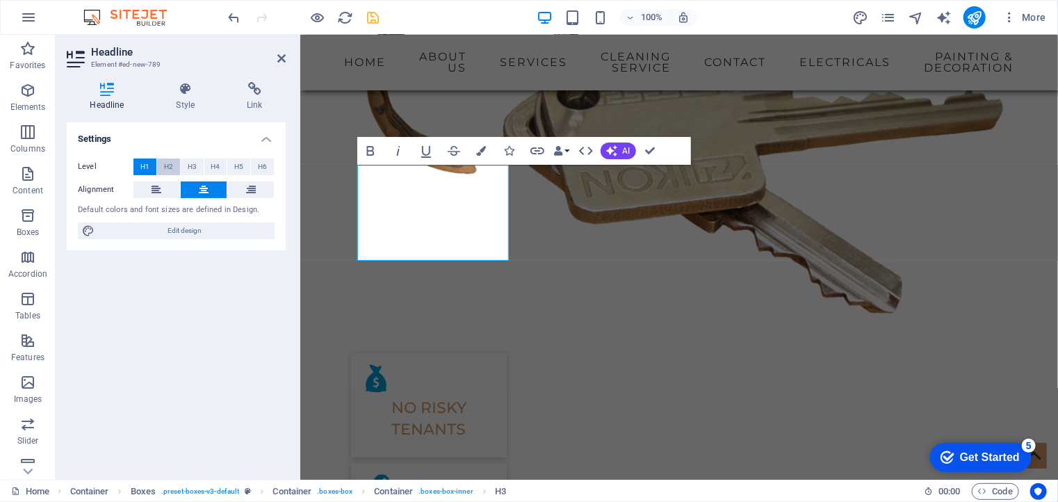
click at [168, 165] on span "H2" at bounding box center [168, 167] width 9 height 17
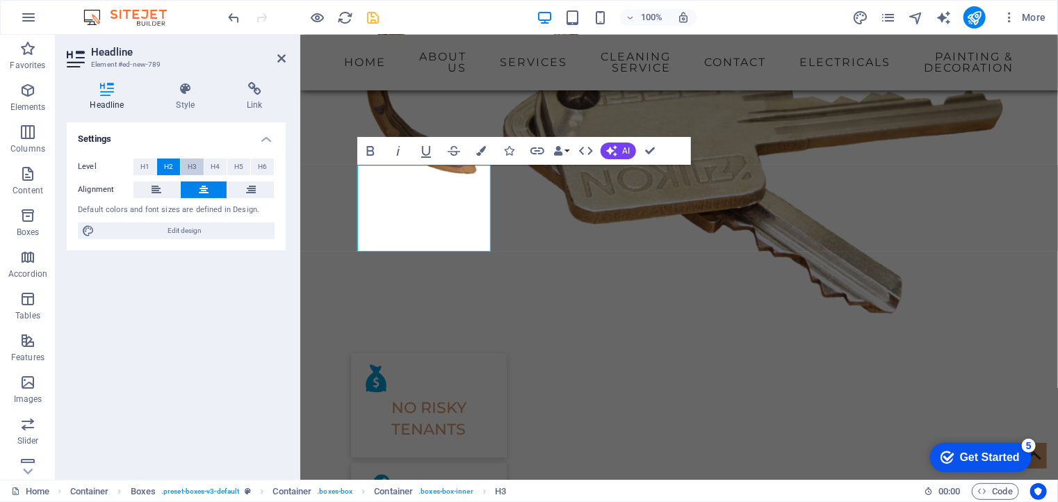
click at [188, 165] on span "H3" at bounding box center [192, 167] width 9 height 17
click at [211, 167] on span "H4" at bounding box center [215, 167] width 9 height 17
click at [237, 168] on span "H5" at bounding box center [238, 167] width 9 height 17
click at [266, 170] on span "H6" at bounding box center [262, 167] width 9 height 17
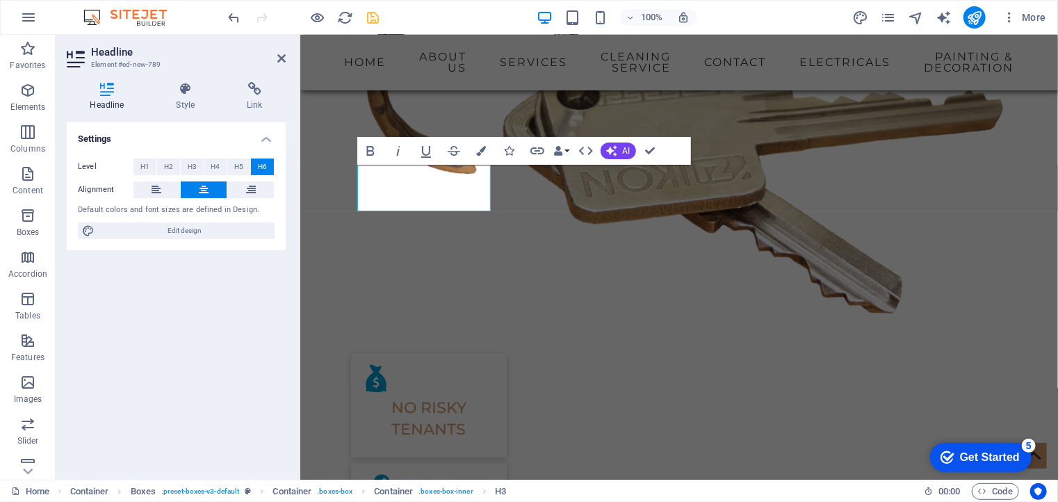
click at [252, 170] on button "H6" at bounding box center [262, 167] width 23 height 17
click at [242, 165] on span "H5" at bounding box center [238, 167] width 9 height 17
click at [214, 161] on span "H4" at bounding box center [215, 167] width 9 height 17
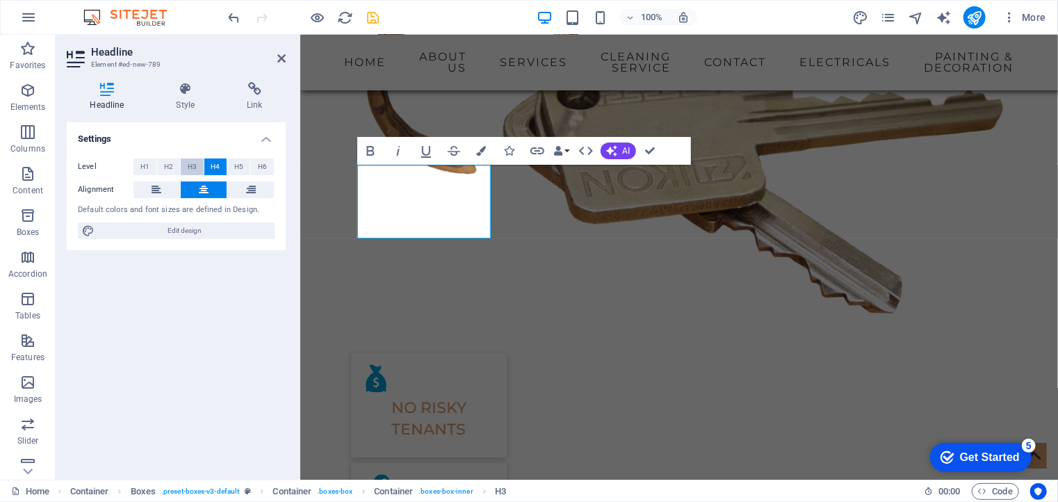
click at [189, 165] on span "H3" at bounding box center [192, 167] width 9 height 17
click at [170, 166] on span "H2" at bounding box center [168, 167] width 9 height 17
click at [197, 168] on button "H3" at bounding box center [192, 167] width 23 height 17
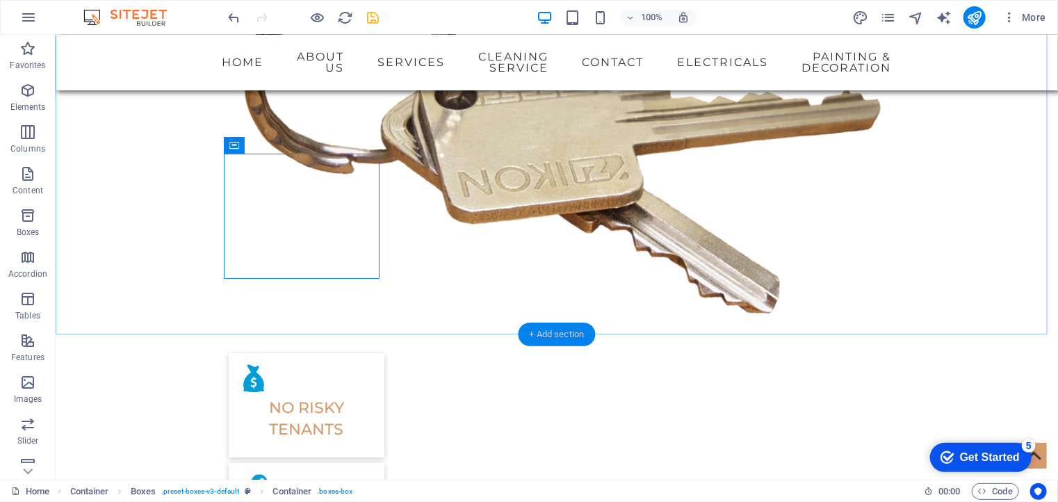
click at [547, 334] on div "+ Add section" at bounding box center [557, 335] width 77 height 24
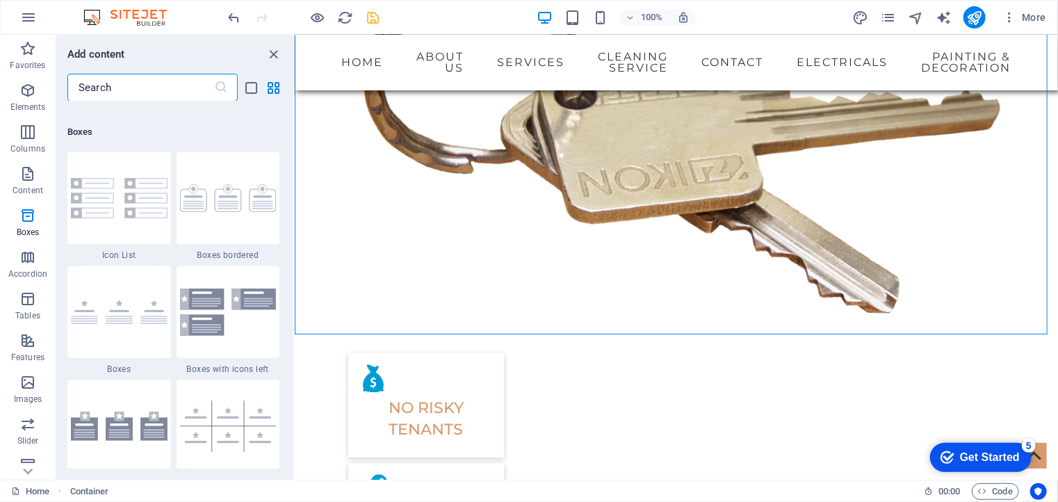
scroll to position [3845, 0]
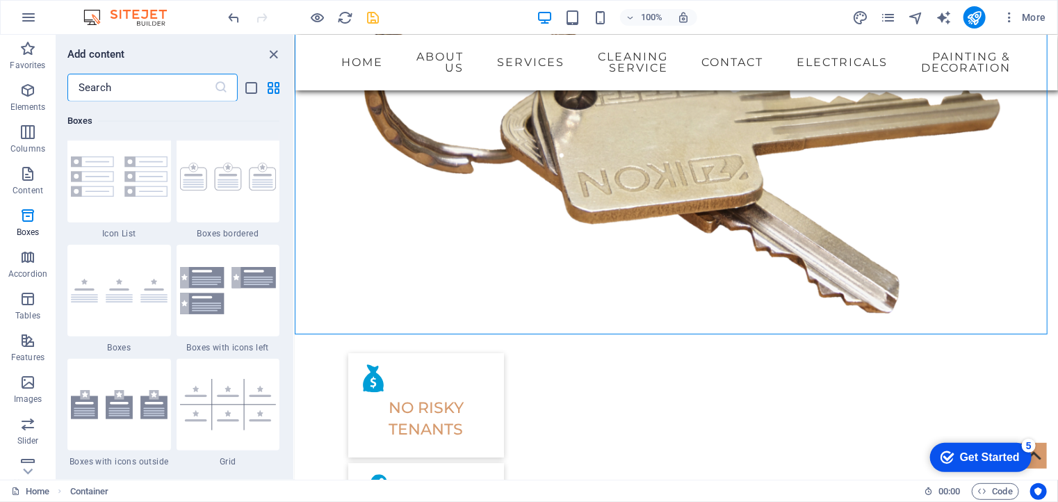
drag, startPoint x: 293, startPoint y: 173, endPoint x: 2, endPoint y: 177, distance: 290.6
click at [213, 179] on img at bounding box center [228, 177] width 97 height 28
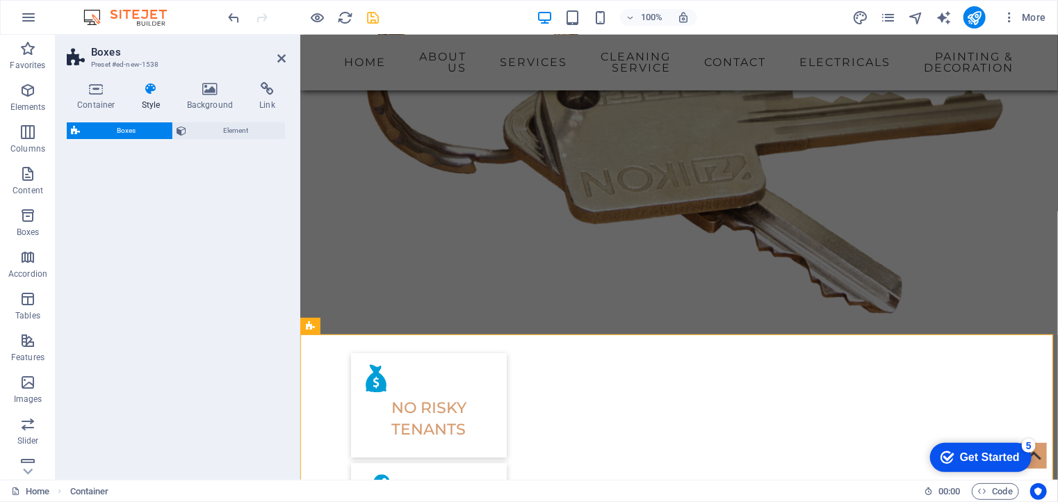
select select "rem"
select select "preset-boxes-v3-border"
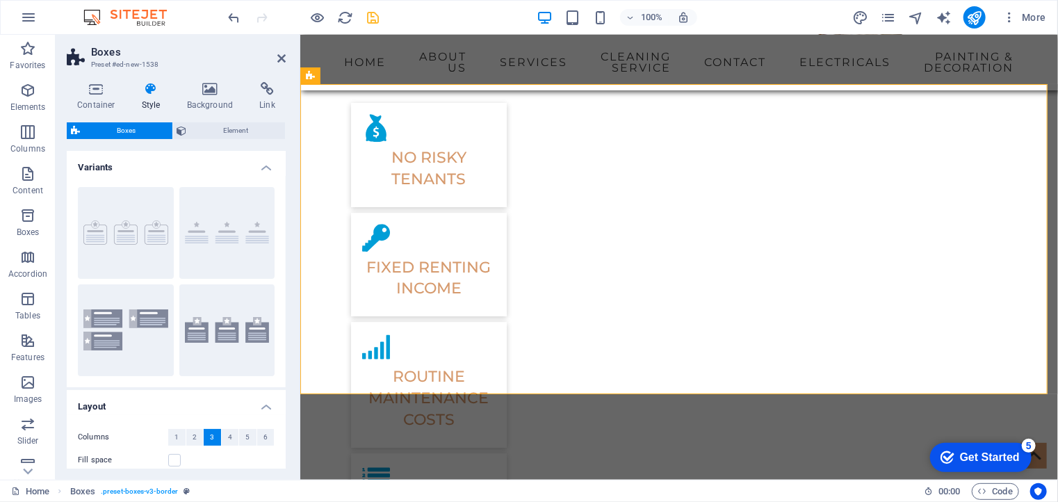
scroll to position [1951, 0]
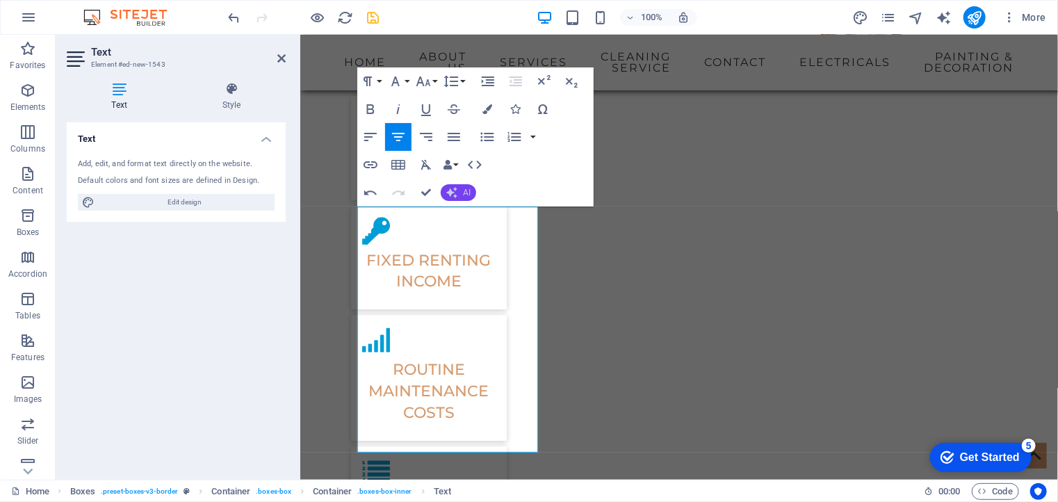
click at [463, 197] on button "AI" at bounding box center [458, 192] width 35 height 17
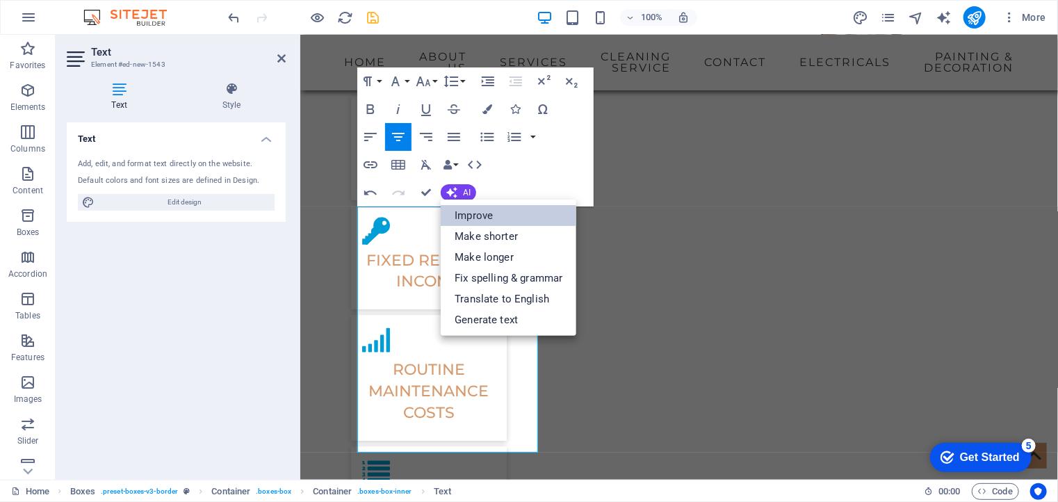
click at [469, 216] on link "Improve" at bounding box center [509, 215] width 136 height 21
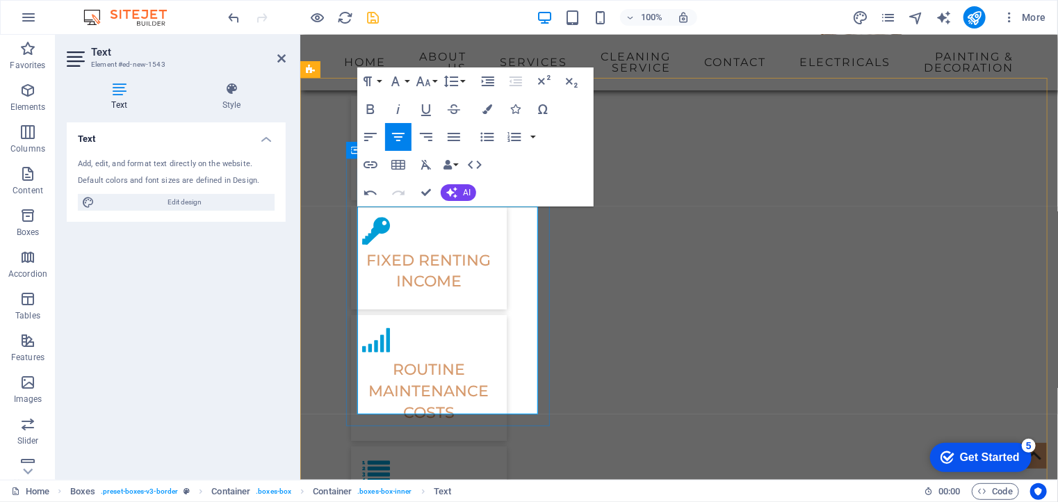
click at [573, 81] on icon "button" at bounding box center [571, 81] width 17 height 17
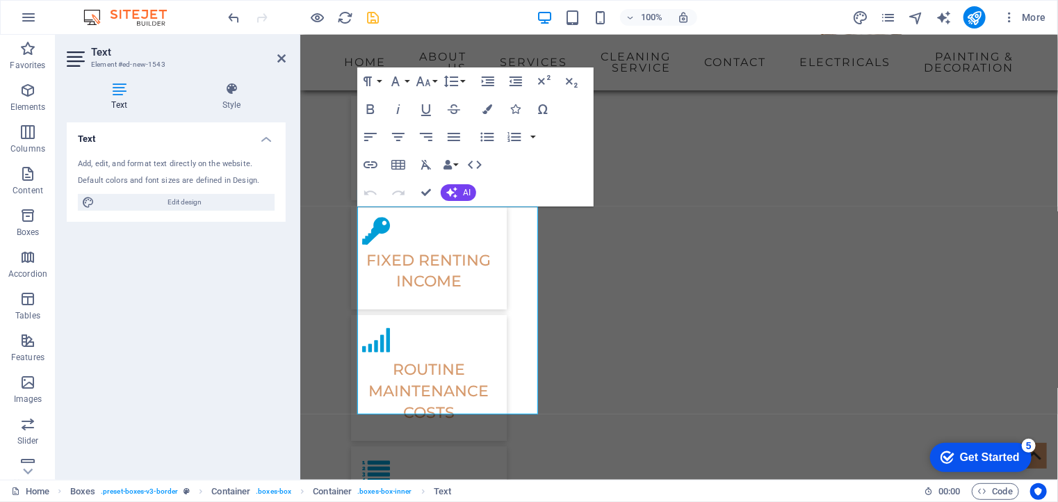
click at [286, 246] on div "Text Style Text Add, edit, and format text directly on the website. Default col…" at bounding box center [176, 275] width 241 height 409
drag, startPoint x: 361, startPoint y: 213, endPoint x: 512, endPoint y: 406, distance: 245.6
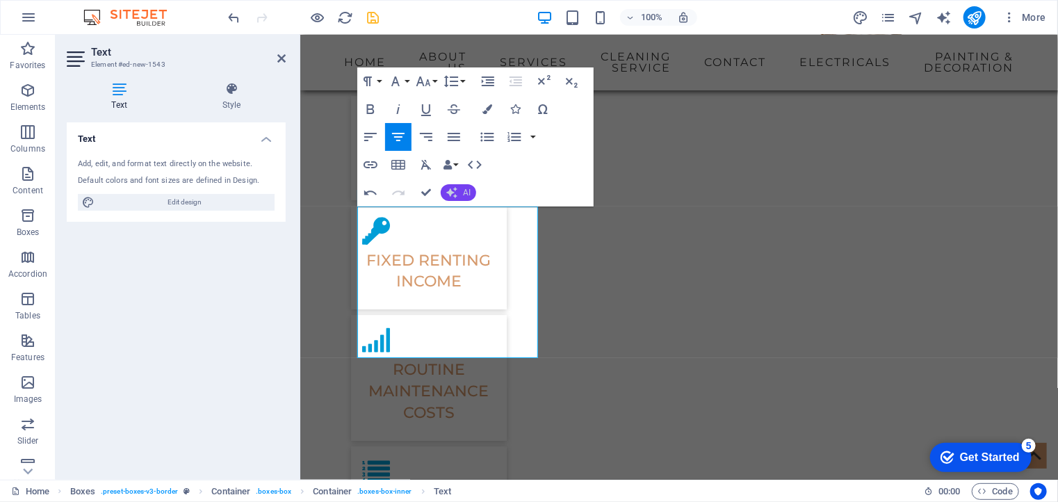
click at [460, 189] on button "AI" at bounding box center [458, 192] width 35 height 17
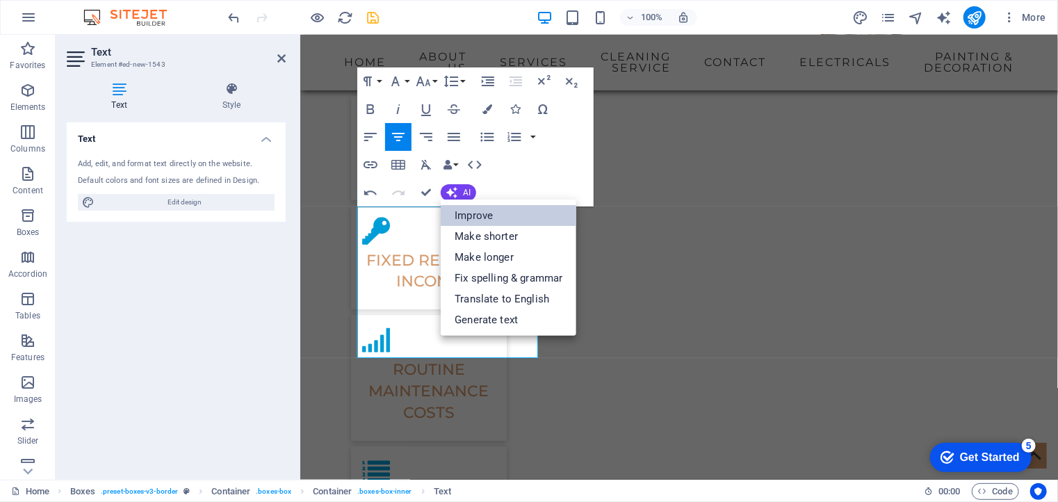
click at [471, 218] on link "Improve" at bounding box center [509, 215] width 136 height 21
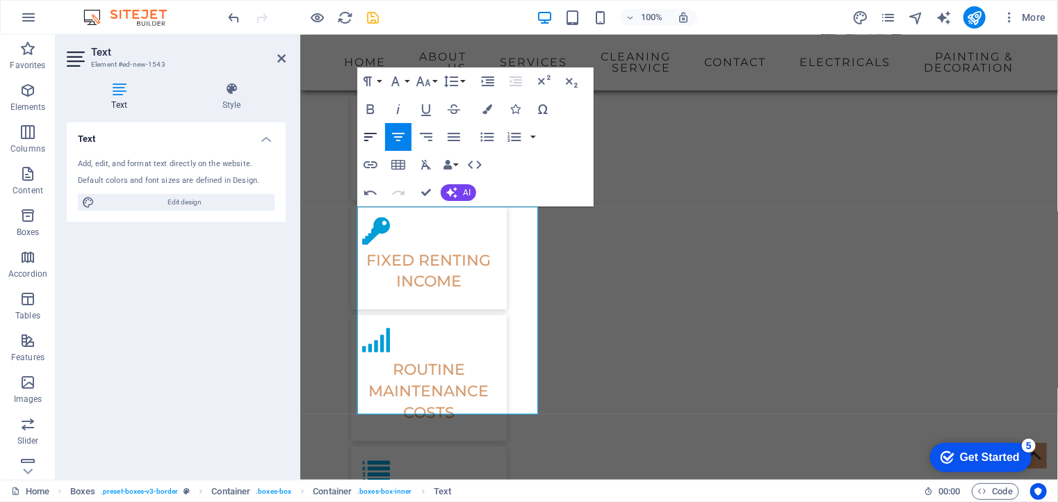
click at [368, 131] on icon "button" at bounding box center [370, 137] width 17 height 17
click at [400, 133] on icon "button" at bounding box center [398, 137] width 13 height 8
click at [458, 133] on icon "button" at bounding box center [454, 137] width 13 height 8
click at [423, 129] on icon "button" at bounding box center [426, 137] width 17 height 17
click at [398, 132] on icon "button" at bounding box center [398, 137] width 17 height 17
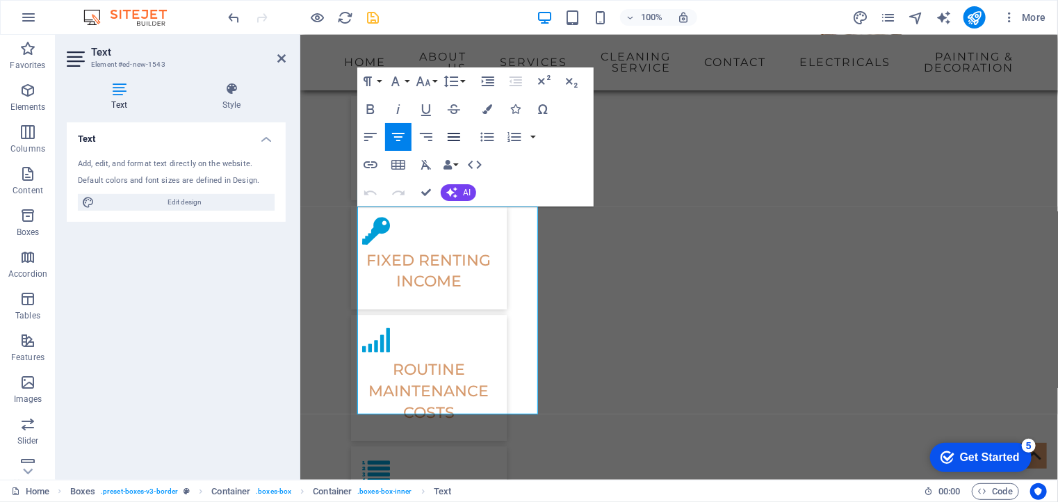
click at [452, 137] on icon "button" at bounding box center [454, 137] width 13 height 8
click at [485, 140] on icon "button" at bounding box center [487, 137] width 13 height 9
drag, startPoint x: 372, startPoint y: 218, endPoint x: 492, endPoint y: 398, distance: 216.5
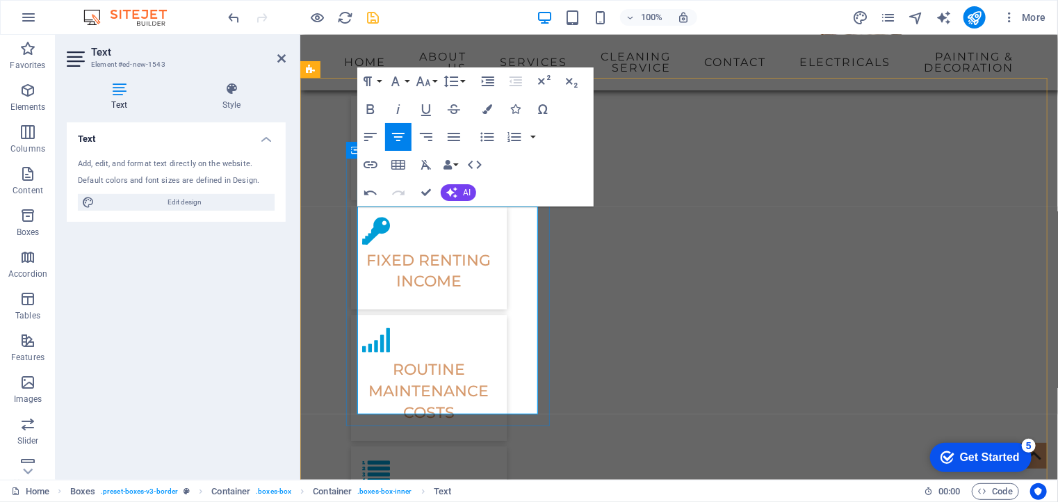
drag, startPoint x: 505, startPoint y: 406, endPoint x: 344, endPoint y: 209, distance: 254.0
click at [481, 137] on icon "button" at bounding box center [487, 137] width 13 height 9
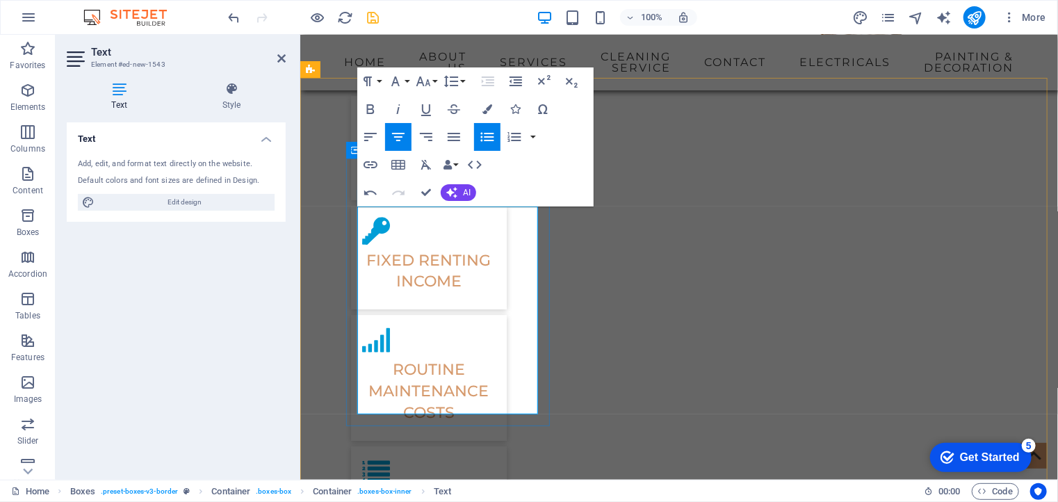
click at [367, 136] on icon "button" at bounding box center [370, 137] width 17 height 17
click at [364, 136] on icon "button" at bounding box center [370, 137] width 17 height 17
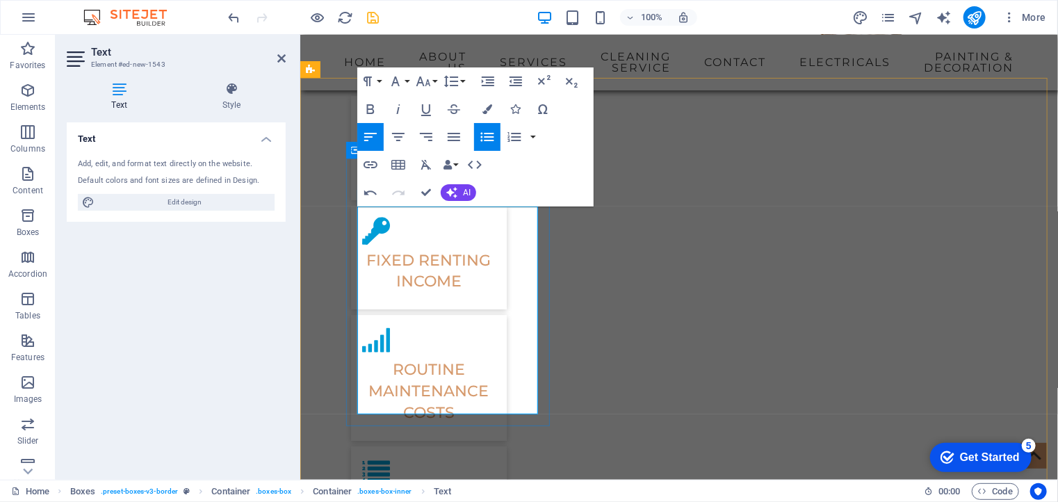
click at [366, 135] on icon "button" at bounding box center [370, 137] width 17 height 17
click at [364, 134] on icon "button" at bounding box center [370, 137] width 17 height 17
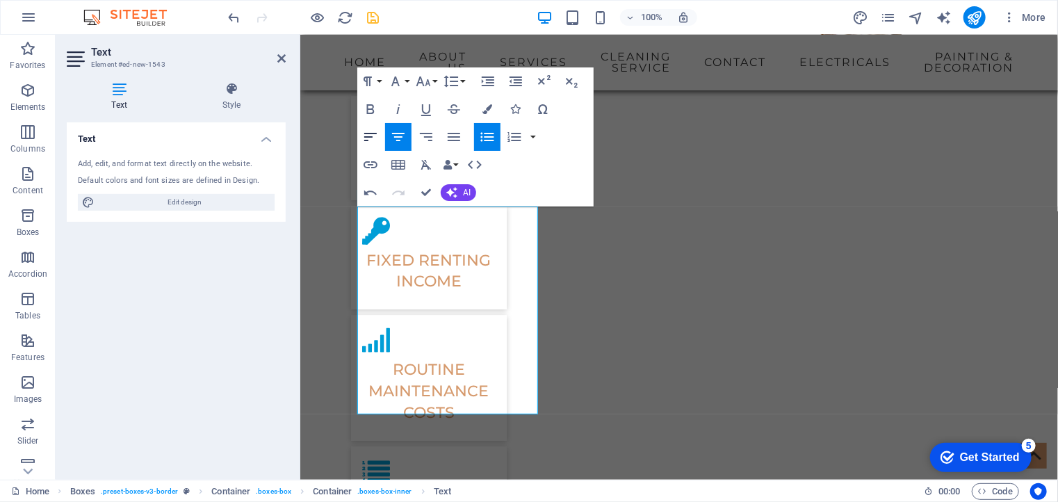
click at [370, 137] on icon "button" at bounding box center [370, 137] width 13 height 8
click at [368, 136] on icon "button" at bounding box center [370, 137] width 17 height 17
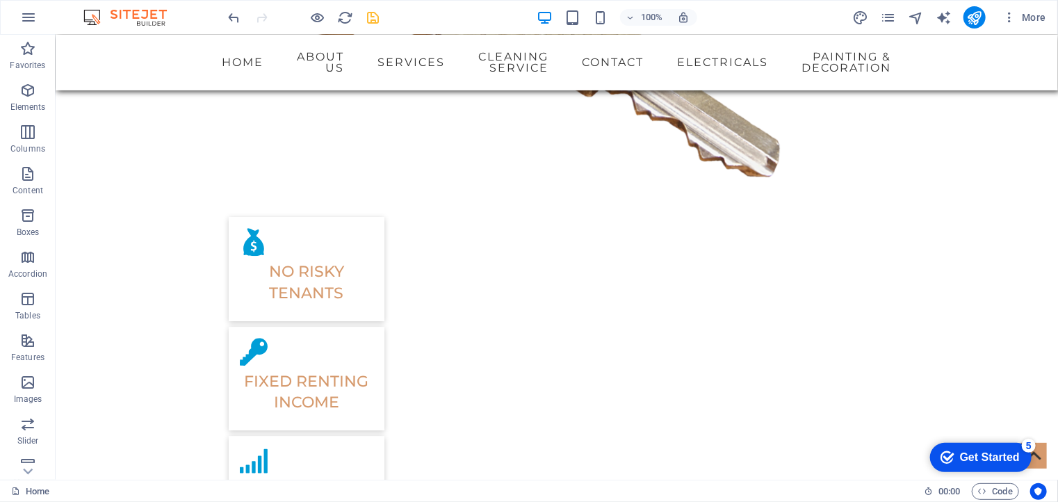
scroll to position [1746, 0]
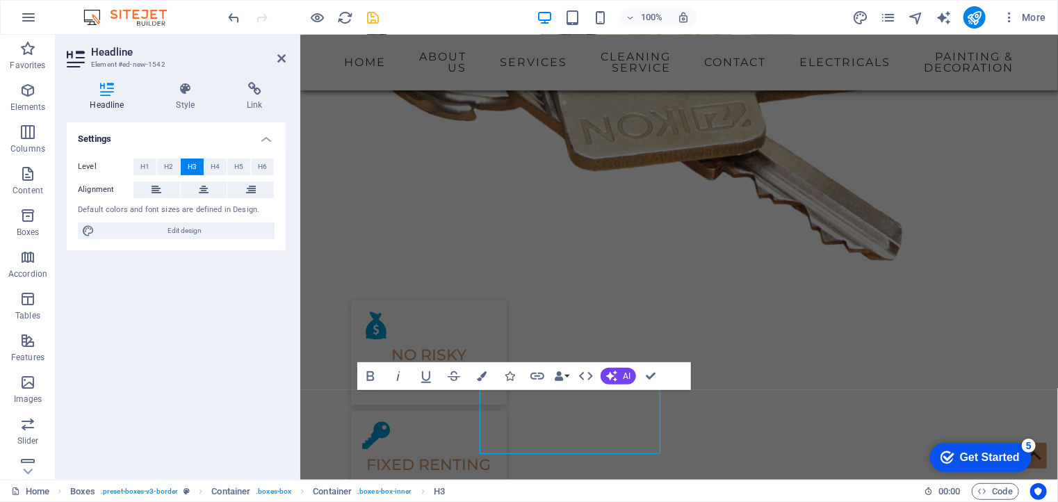
click at [293, 420] on div "Headline Style Link Settings Level H1 H2 H3 H4 H5 H6 Alignment Default colors a…" at bounding box center [176, 275] width 241 height 409
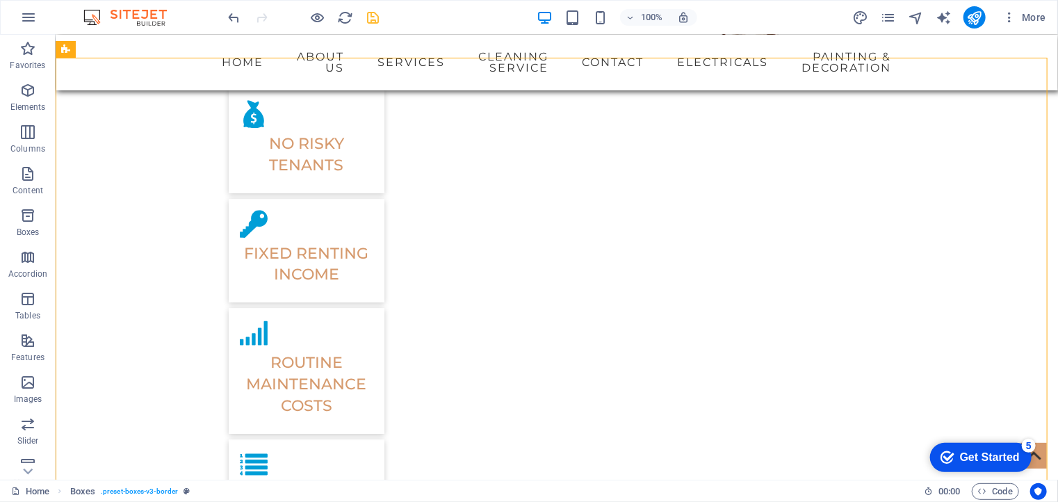
scroll to position [1938, 0]
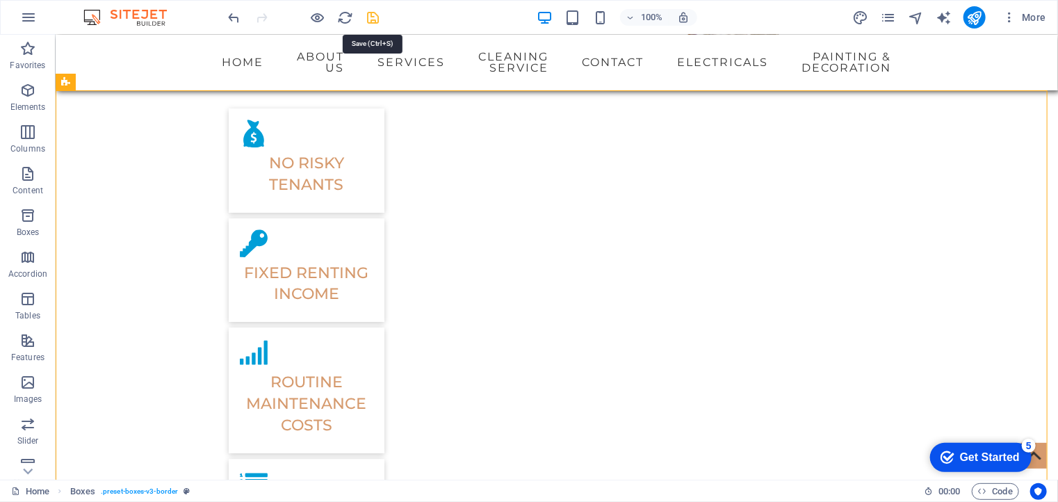
click at [375, 20] on icon "save" at bounding box center [374, 18] width 16 height 16
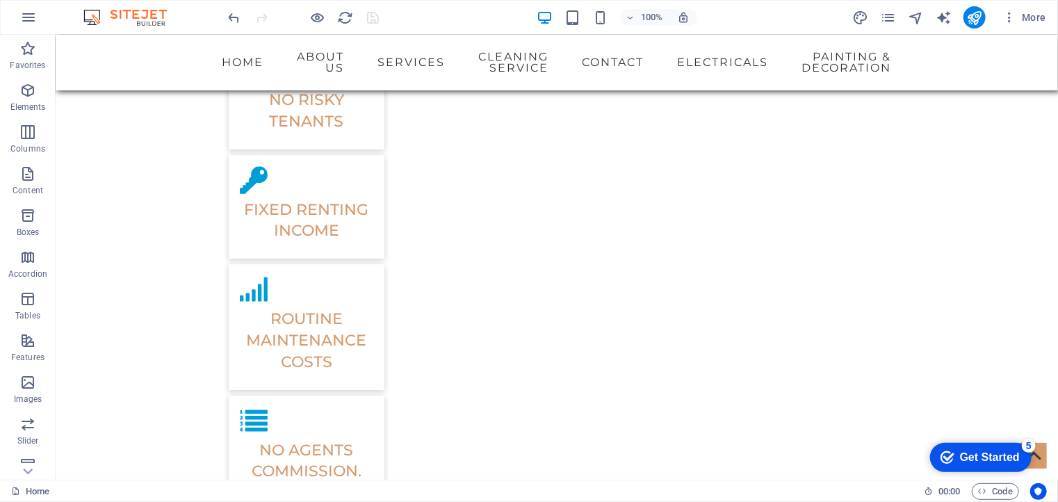
scroll to position [1995, 0]
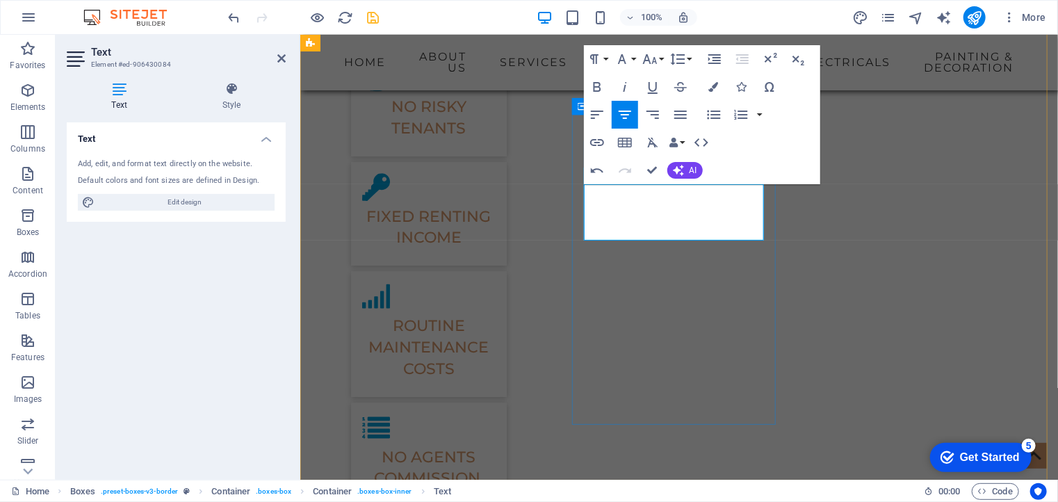
drag, startPoint x: 592, startPoint y: 193, endPoint x: 761, endPoint y: 239, distance: 175.3
click at [684, 165] on button "AI" at bounding box center [684, 170] width 35 height 17
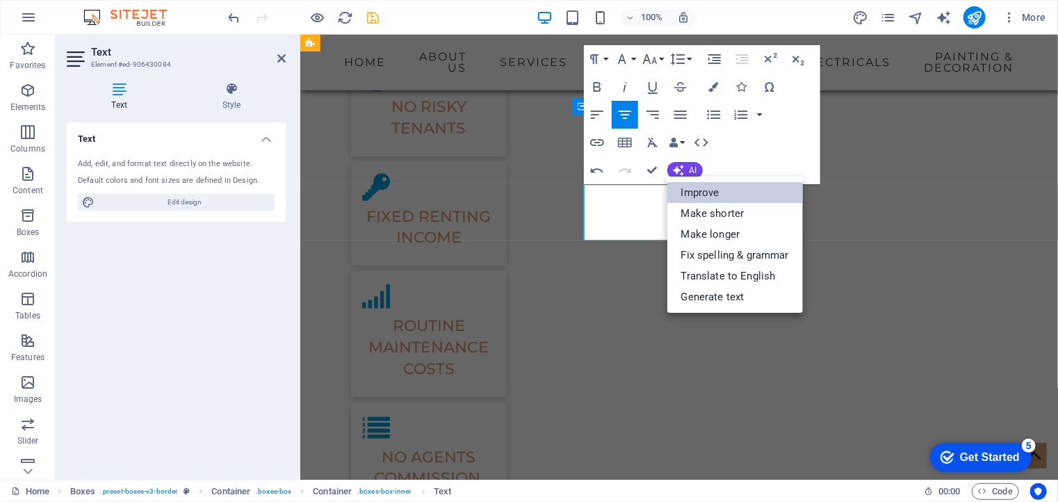
click at [701, 193] on link "Improve" at bounding box center [735, 192] width 136 height 21
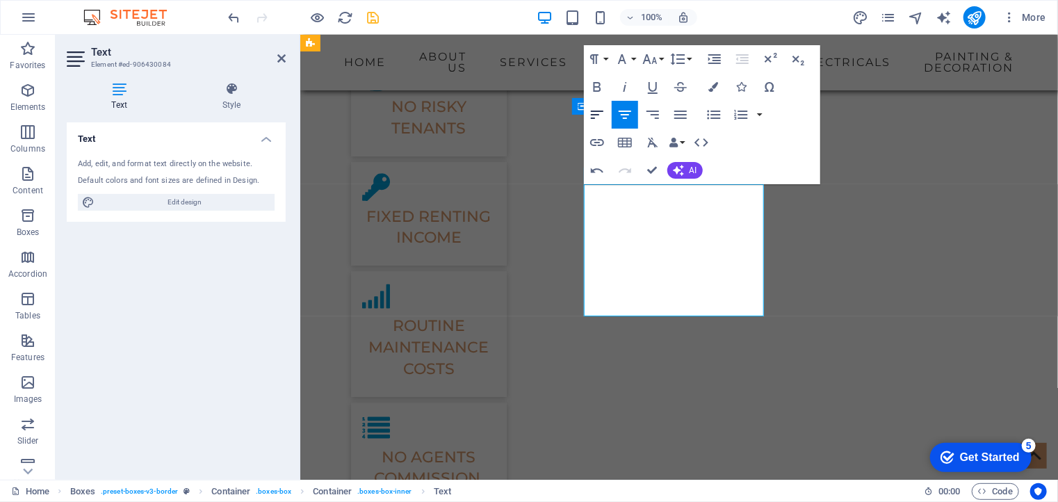
click at [589, 113] on icon "button" at bounding box center [597, 114] width 17 height 17
drag, startPoint x: 587, startPoint y: 193, endPoint x: 678, endPoint y: 299, distance: 139.5
click at [710, 113] on icon "button" at bounding box center [714, 114] width 17 height 17
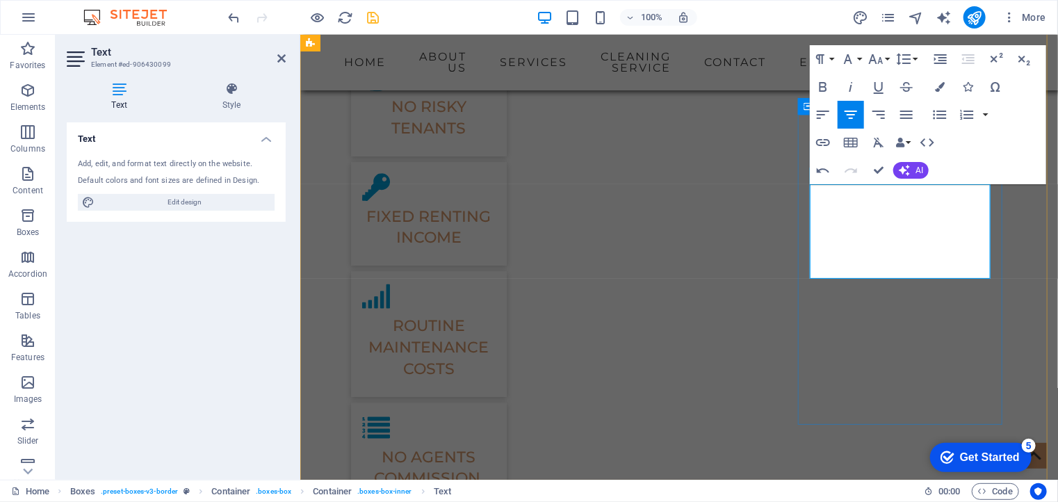
drag, startPoint x: 939, startPoint y: 288, endPoint x: 840, endPoint y: 192, distance: 137.7
click at [826, 111] on icon "button" at bounding box center [823, 115] width 13 height 8
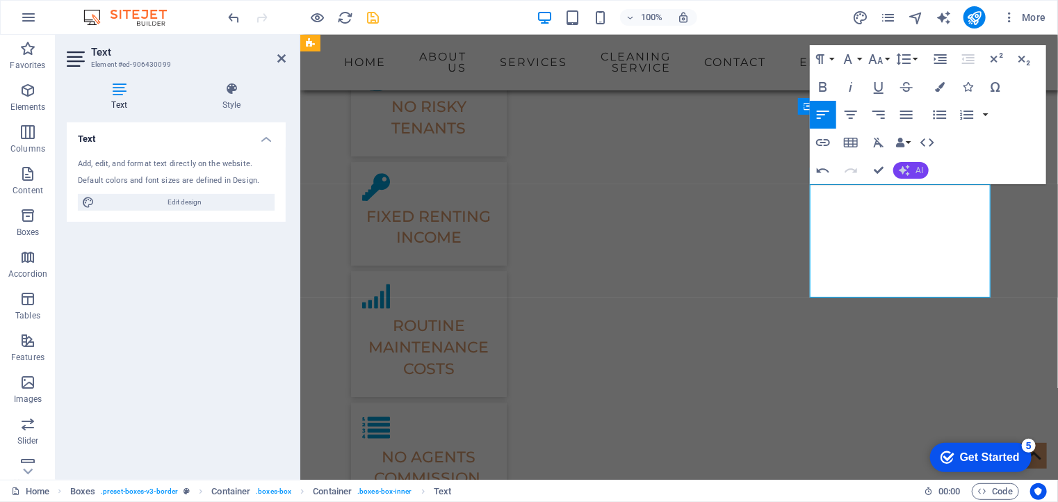
click at [908, 171] on icon "button" at bounding box center [904, 170] width 11 height 11
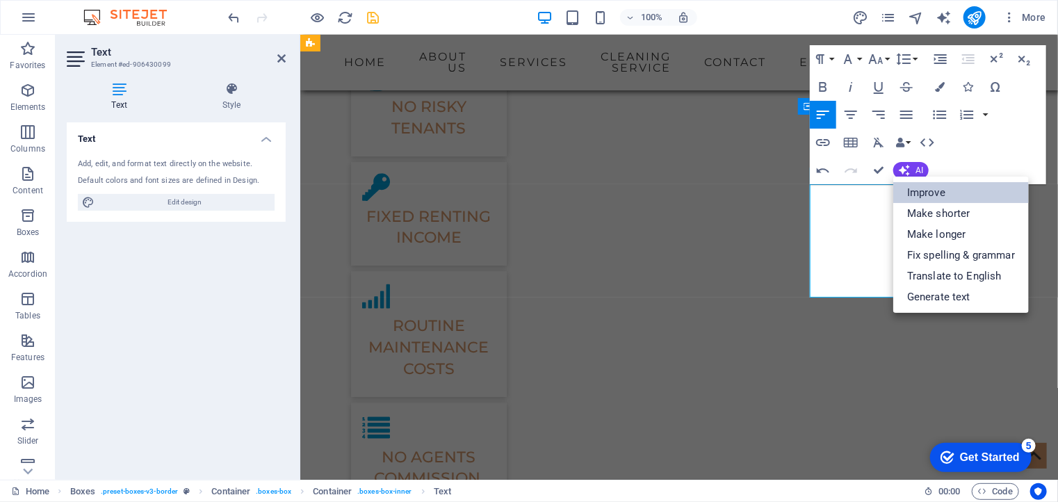
click at [920, 194] on link "Improve" at bounding box center [961, 192] width 136 height 21
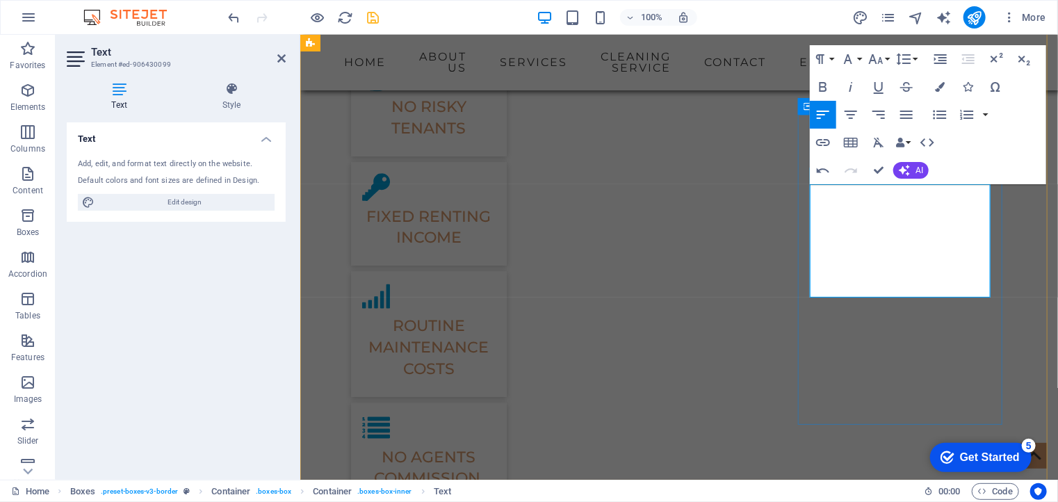
drag, startPoint x: 905, startPoint y: 288, endPoint x: 797, endPoint y: 192, distance: 143.8
click at [939, 114] on icon "button" at bounding box center [940, 114] width 13 height 9
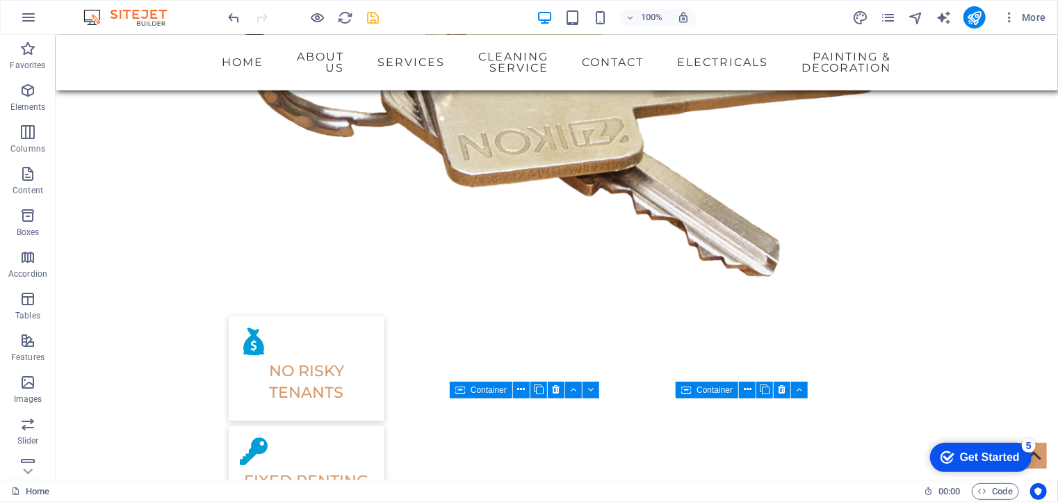
scroll to position [1711, 0]
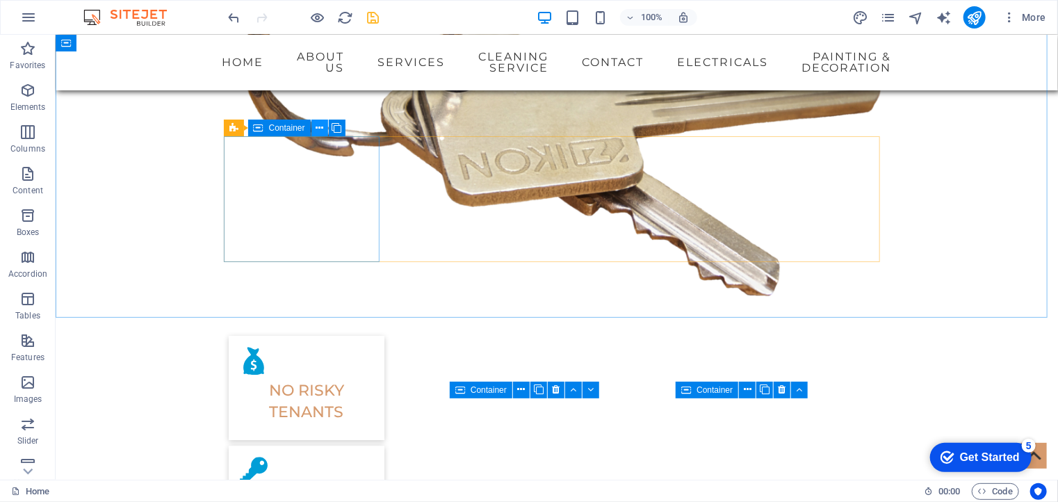
click at [320, 128] on icon at bounding box center [320, 128] width 8 height 15
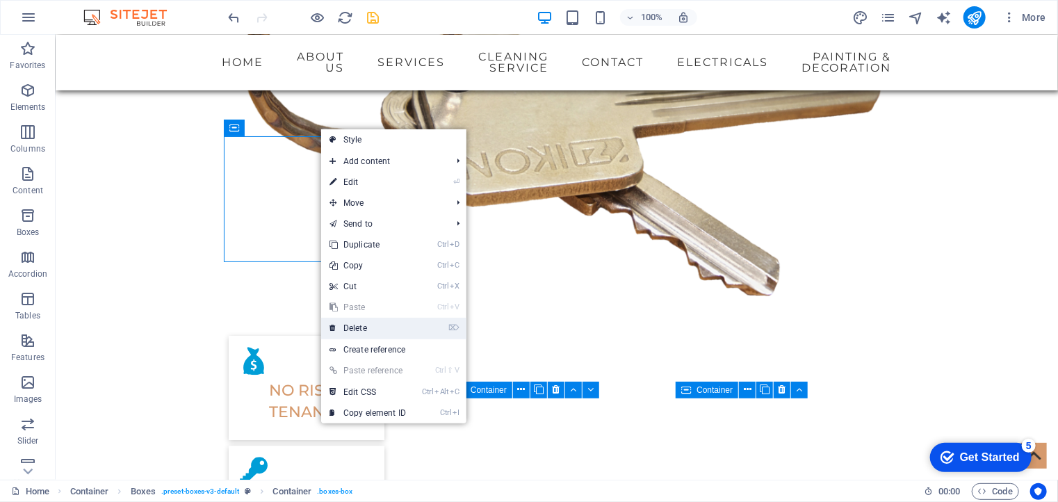
click at [359, 330] on link "⌦ Delete" at bounding box center [367, 328] width 93 height 21
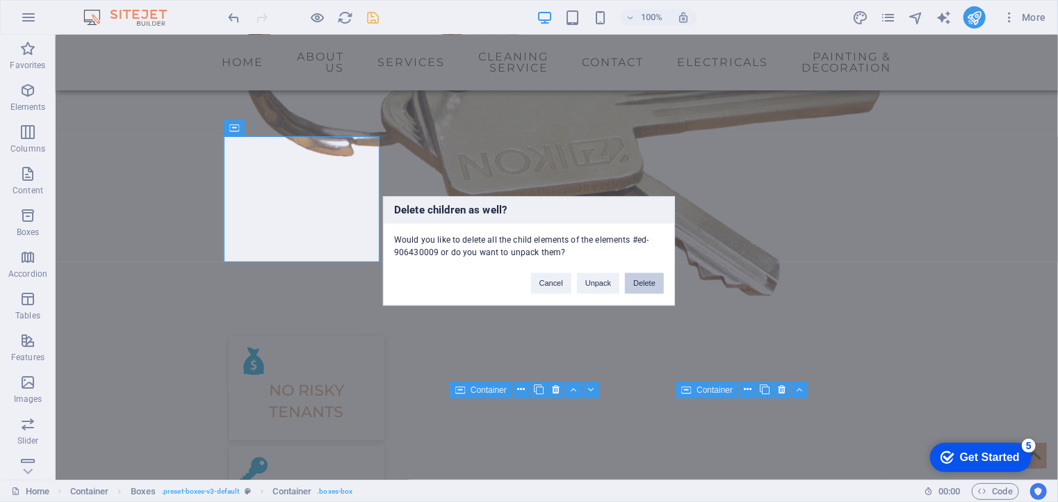
click at [648, 289] on button "Delete" at bounding box center [644, 283] width 39 height 21
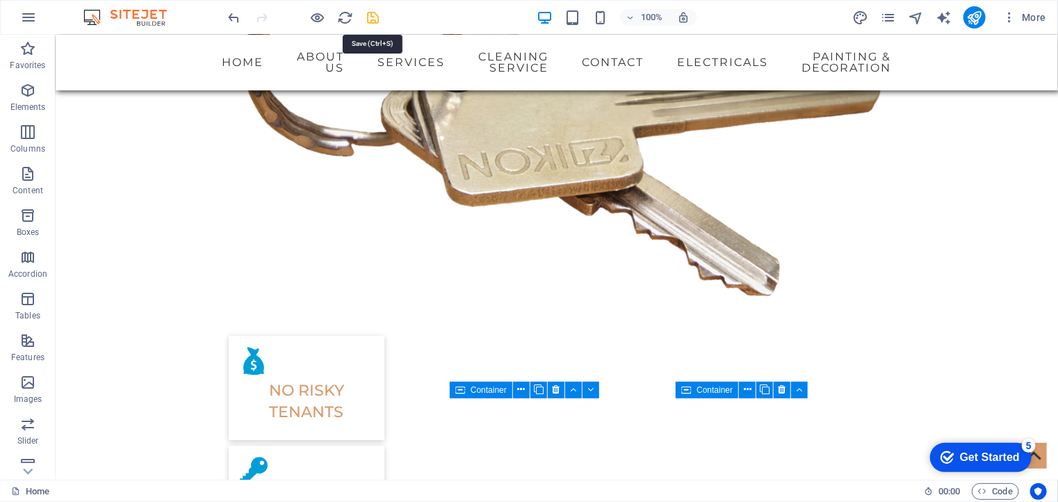
click at [375, 15] on icon "save" at bounding box center [374, 18] width 16 height 16
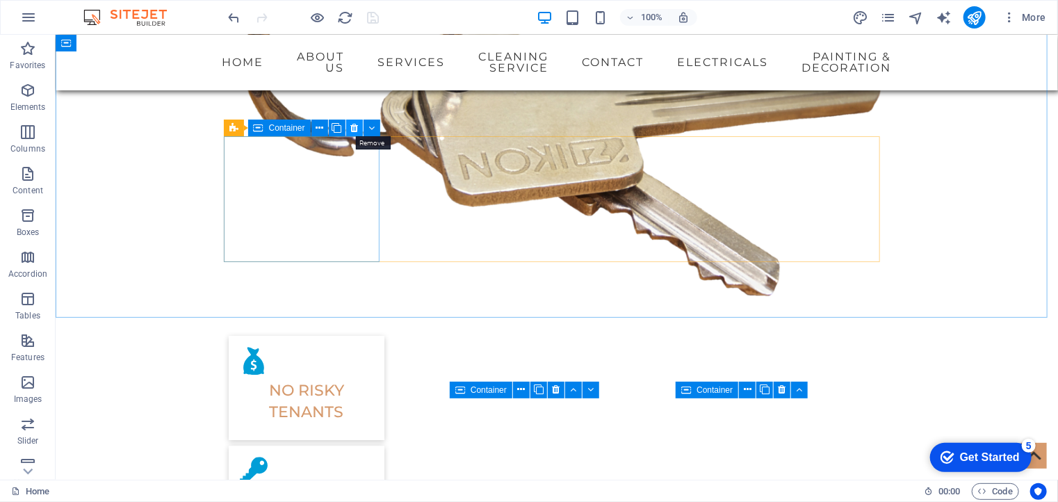
click at [356, 129] on icon at bounding box center [354, 128] width 8 height 15
click at [355, 127] on icon at bounding box center [354, 128] width 8 height 15
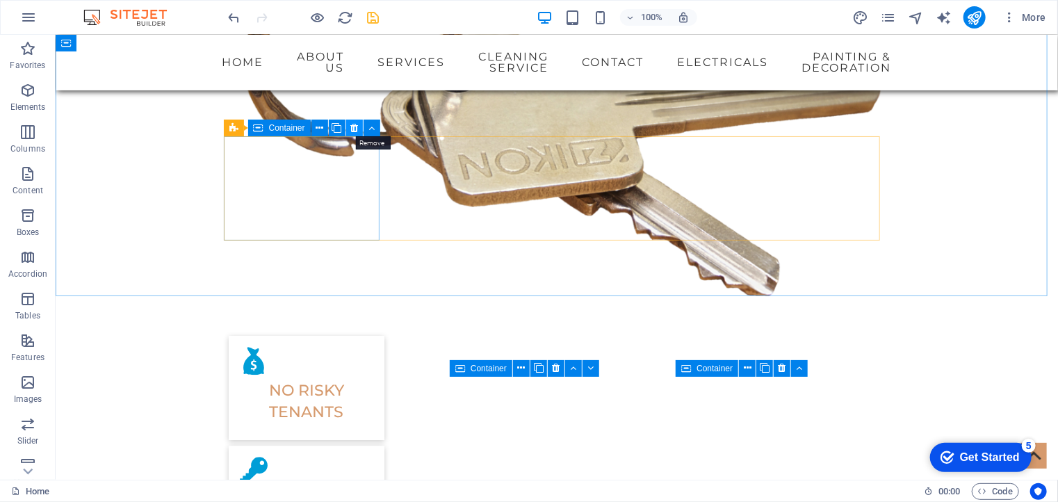
click at [353, 126] on icon at bounding box center [354, 128] width 8 height 15
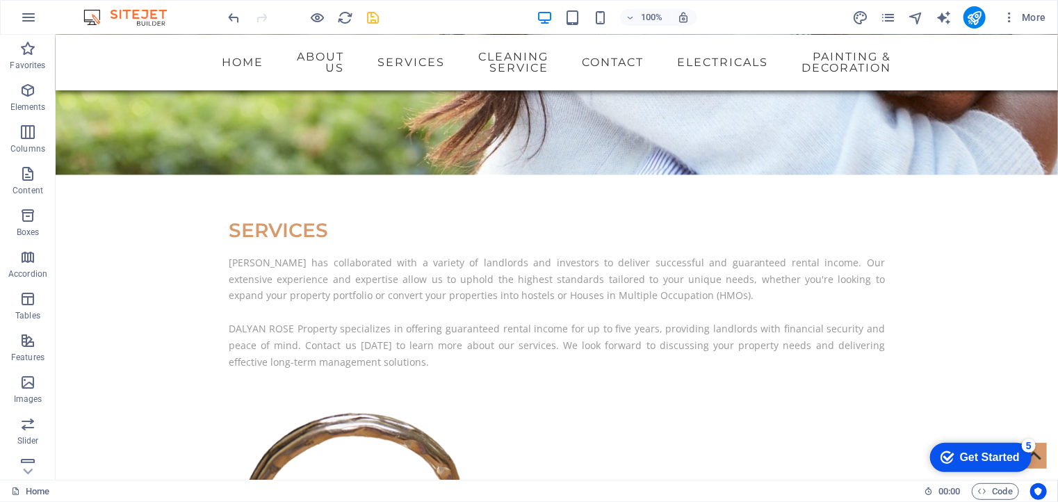
scroll to position [1253, 0]
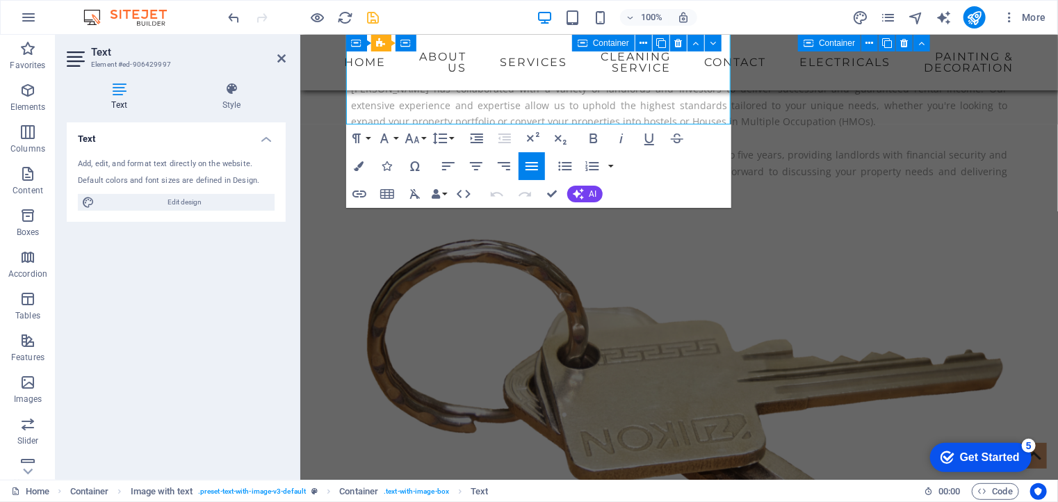
scroll to position [1382, 0]
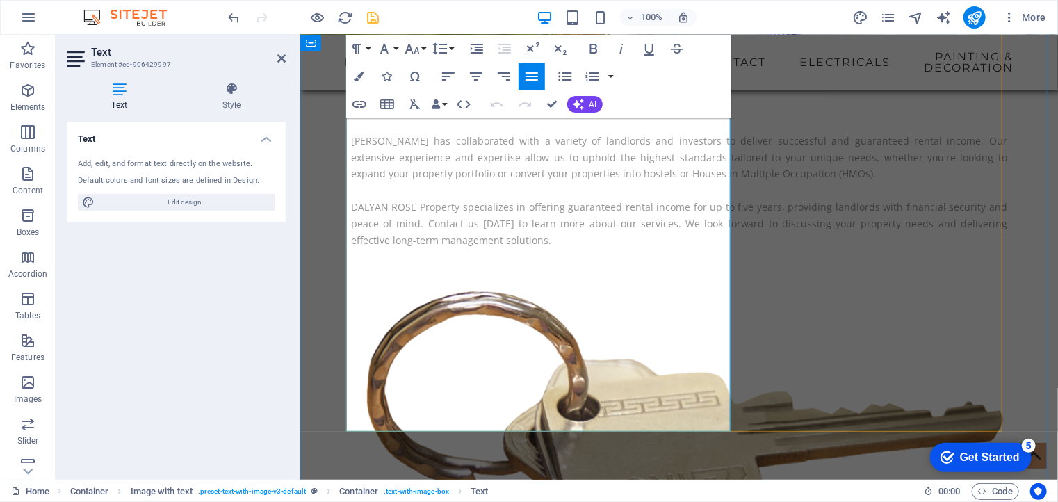
drag, startPoint x: 352, startPoint y: 258, endPoint x: 641, endPoint y: 430, distance: 336.1
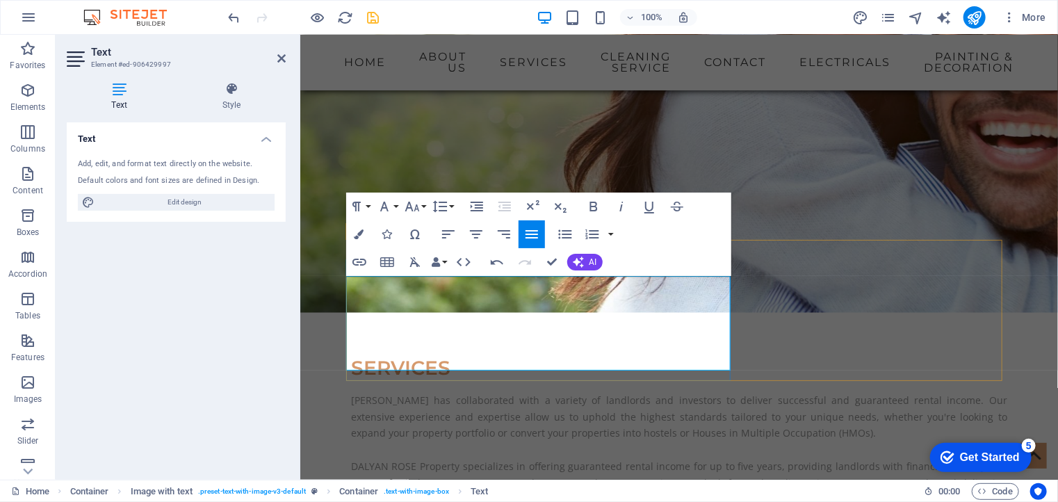
scroll to position [1135, 0]
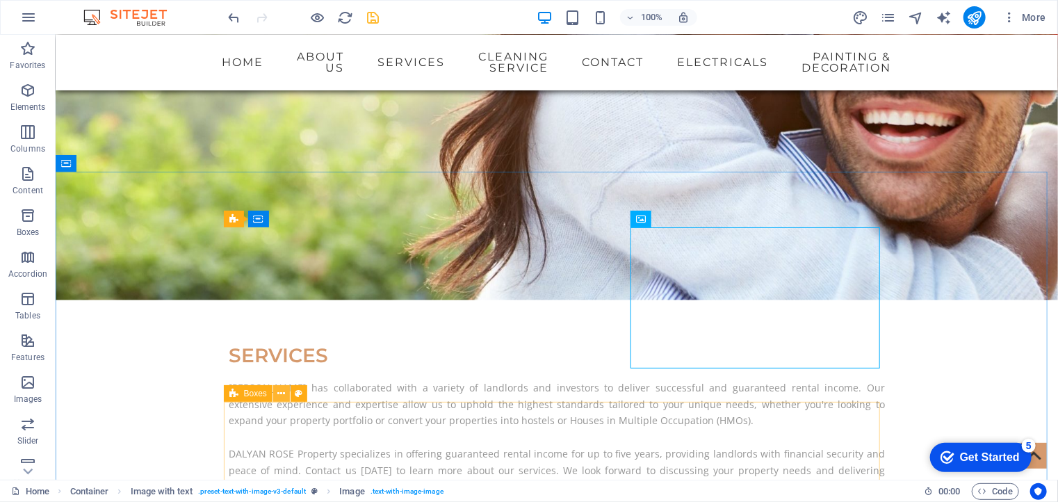
click at [280, 393] on icon at bounding box center [281, 394] width 8 height 15
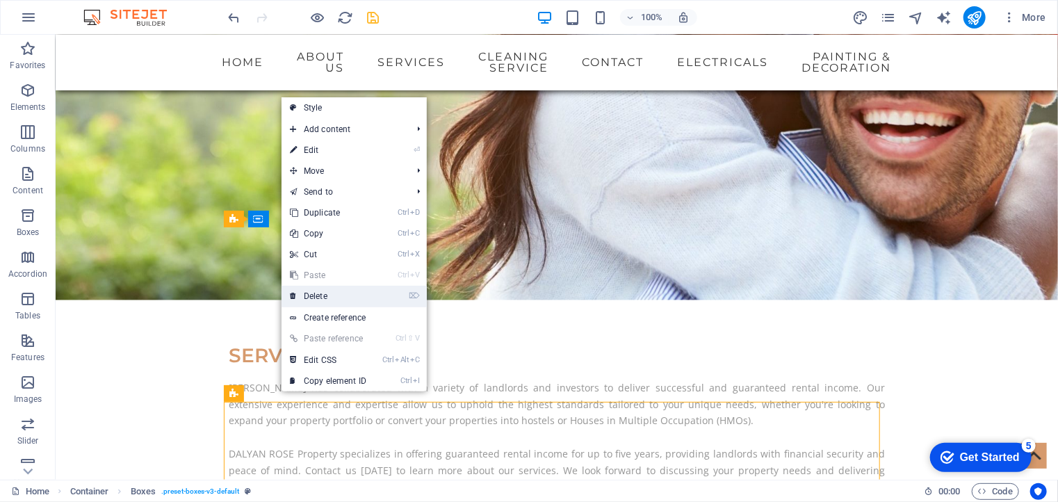
click at [309, 291] on link "⌦ Delete" at bounding box center [328, 296] width 93 height 21
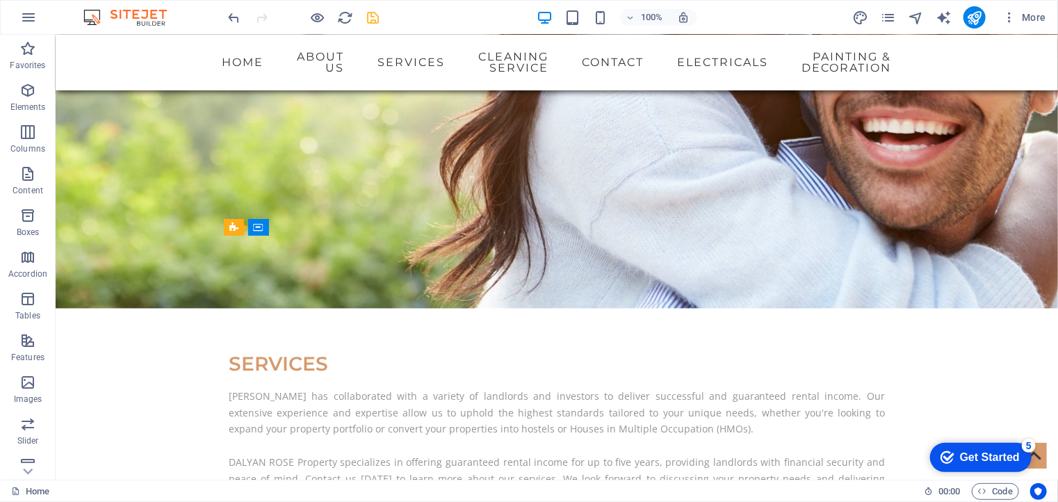
scroll to position [1256, 0]
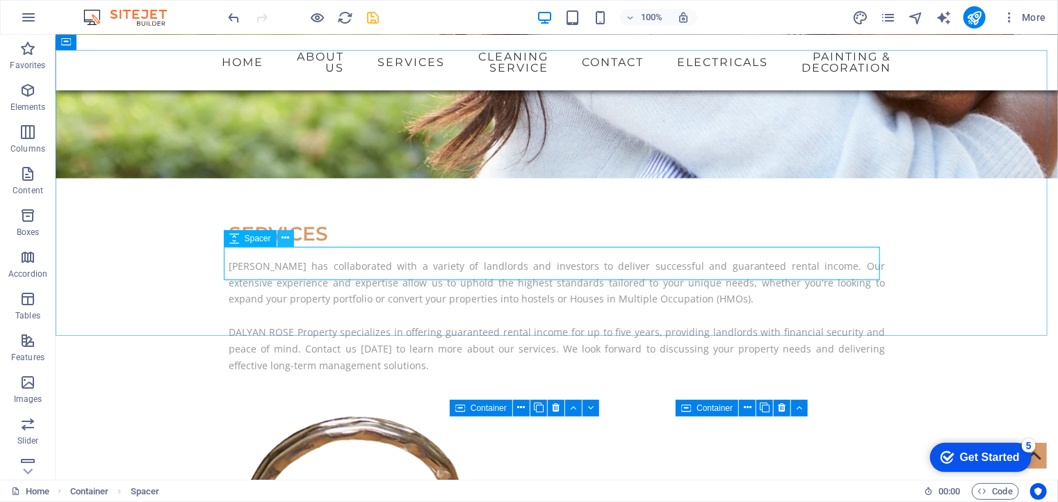
click at [282, 237] on icon at bounding box center [286, 238] width 8 height 15
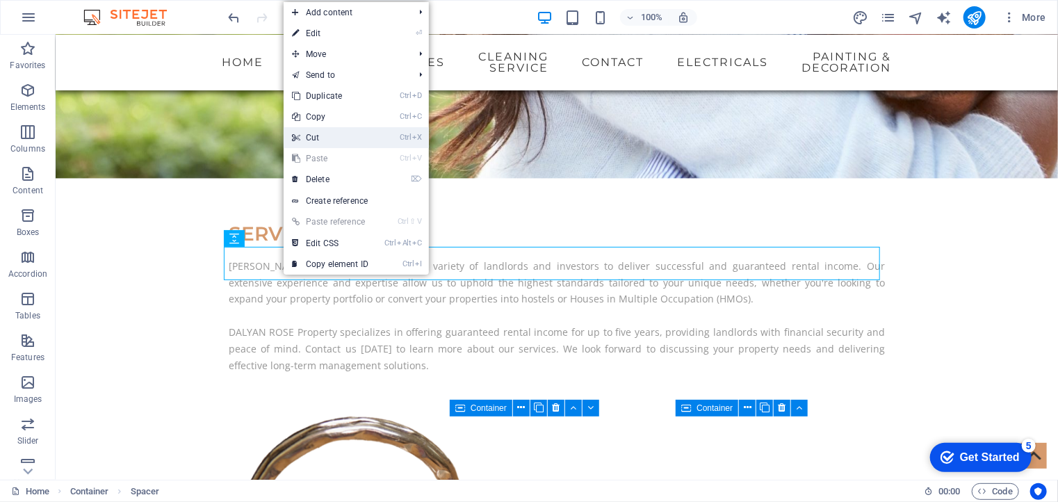
click at [322, 136] on link "Ctrl X Cut" at bounding box center [330, 137] width 93 height 21
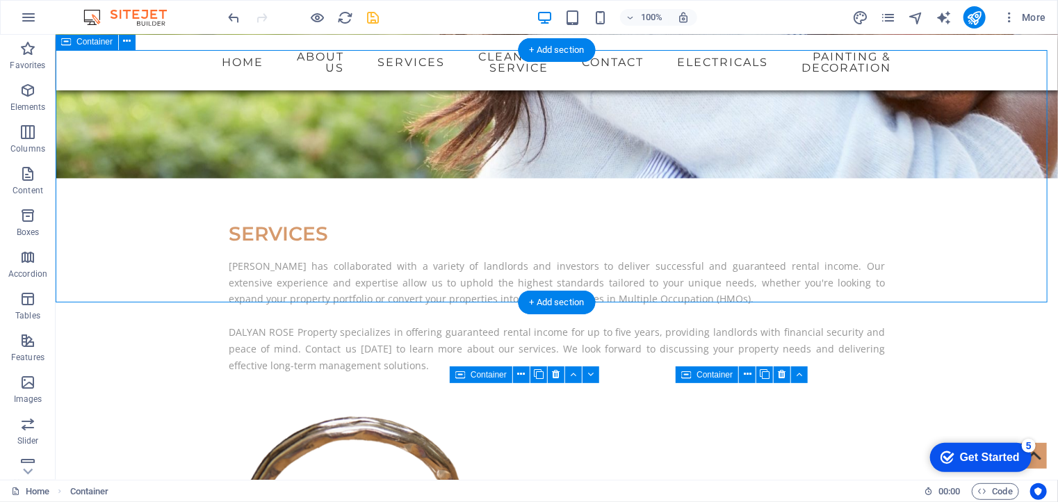
drag, startPoint x: 352, startPoint y: 247, endPoint x: 339, endPoint y: 261, distance: 19.7
select select "%"
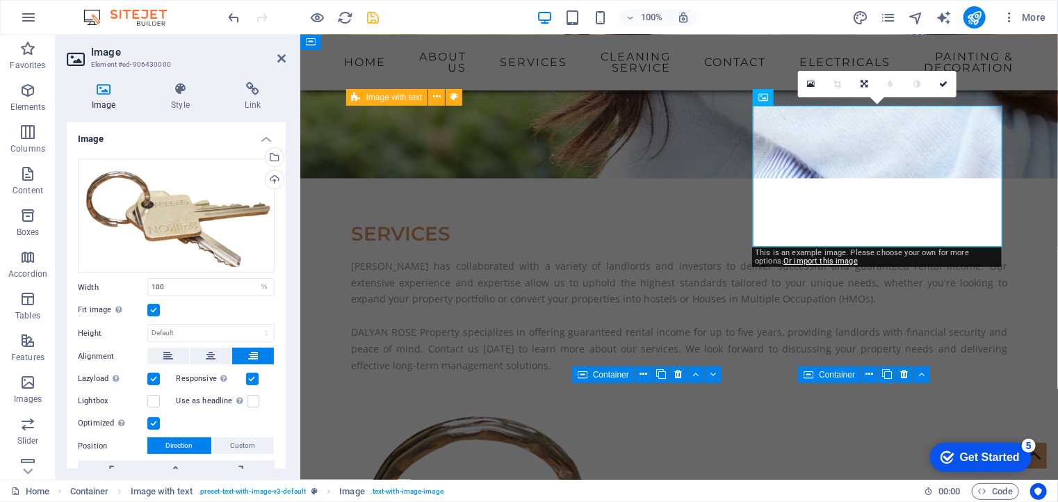
click at [103, 99] on h4 "Image" at bounding box center [106, 96] width 79 height 29
click at [179, 208] on div "Drag files here, click to choose files or select files from Files or our free s…" at bounding box center [176, 216] width 197 height 115
click at [179, 208] on body "[DOMAIN_NAME] Home Favorites Elements Columns Content Boxes Accordion Tables Fe…" at bounding box center [529, 251] width 1058 height 502
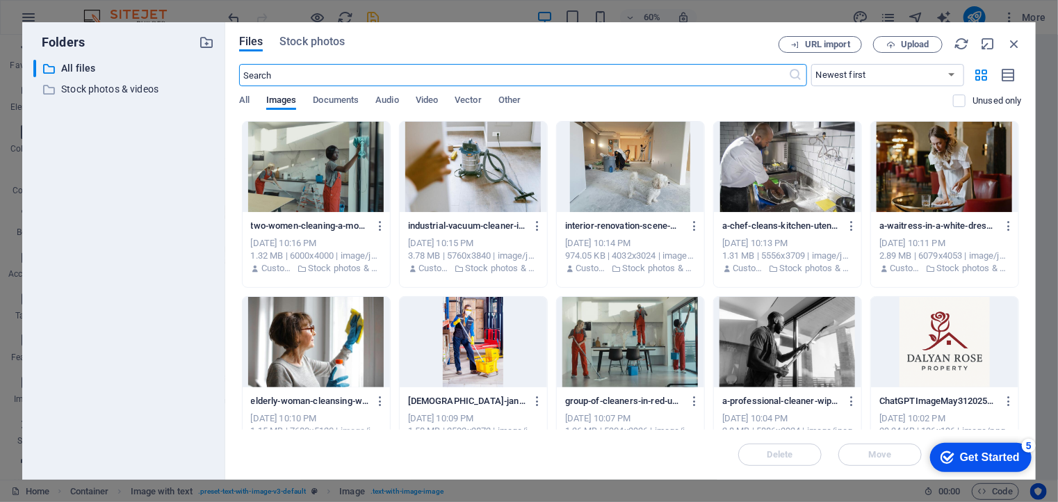
scroll to position [1434, 0]
click at [244, 99] on span "All" at bounding box center [244, 101] width 10 height 19
click at [291, 63] on div "Files Stock photos URL import Upload ​ Newest first Oldest first Name (A-Z) Nam…" at bounding box center [630, 251] width 783 height 430
click at [291, 75] on input "text" at bounding box center [514, 75] width 550 height 22
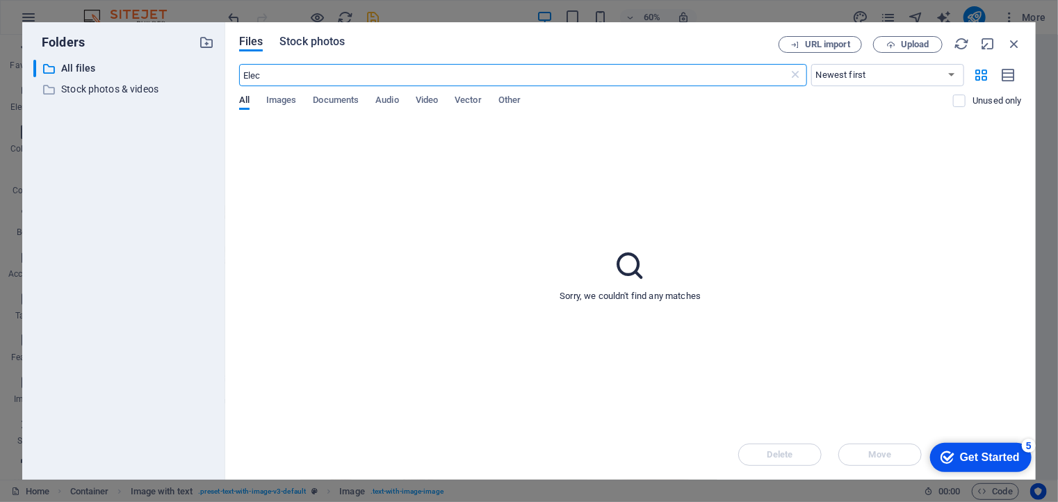
type input "Elec"
click at [302, 42] on span "Stock photos" at bounding box center [311, 41] width 65 height 17
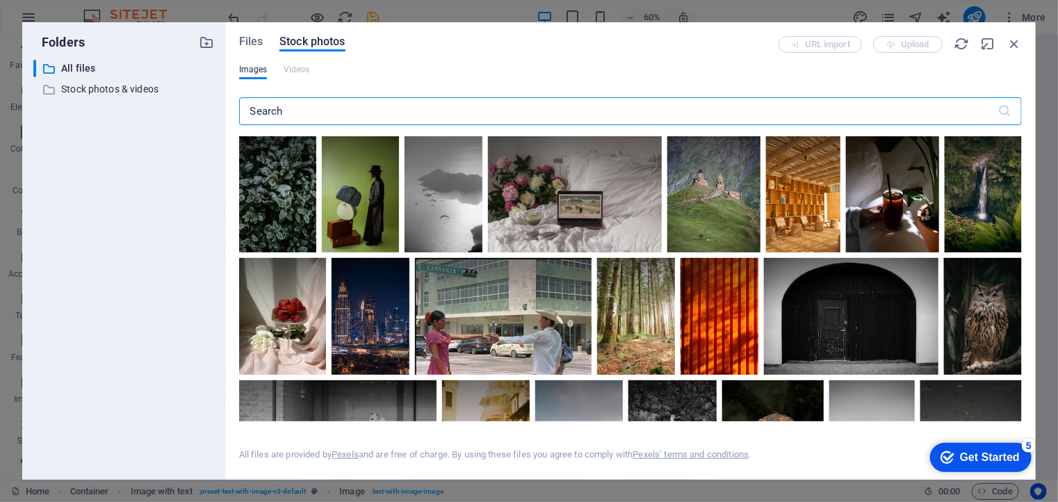
click at [294, 115] on input "text" at bounding box center [618, 111] width 759 height 28
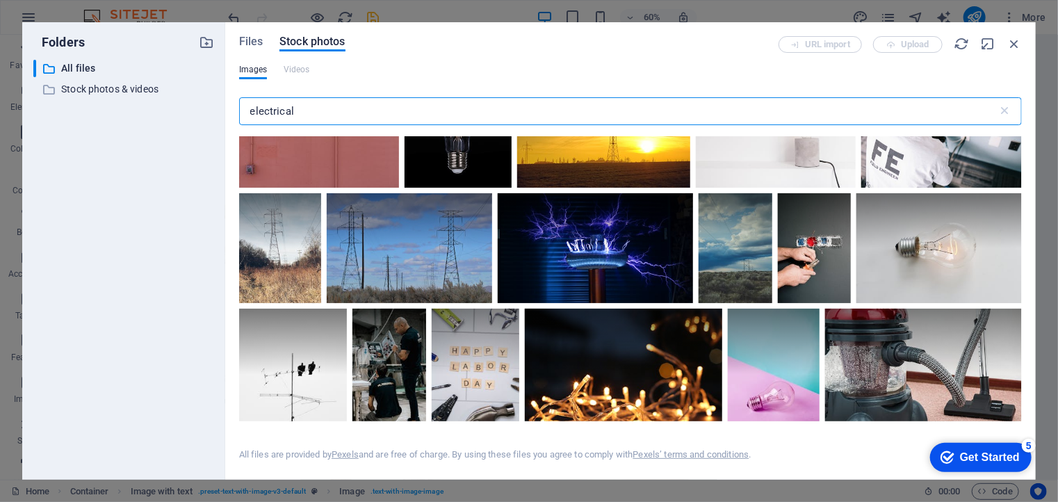
scroll to position [971, 0]
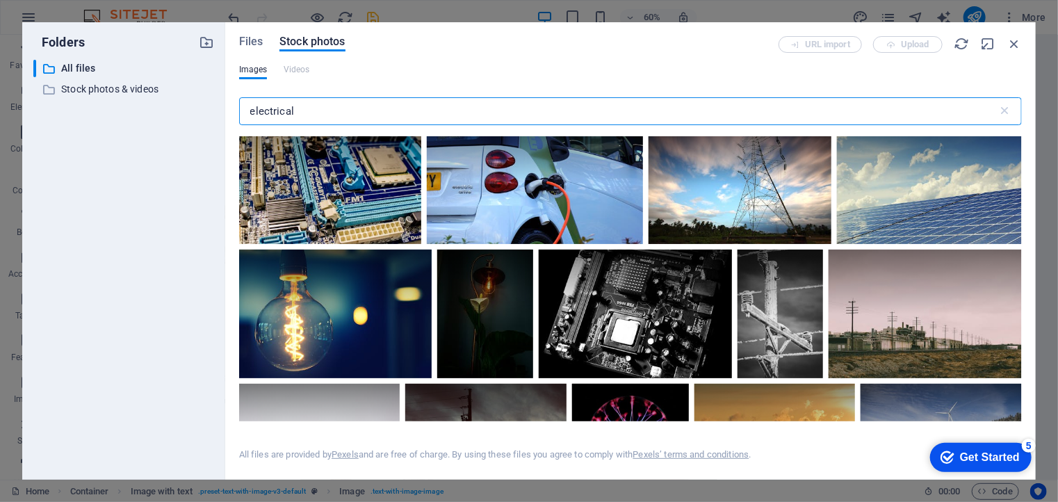
click at [331, 112] on input "electrical" at bounding box center [618, 111] width 759 height 28
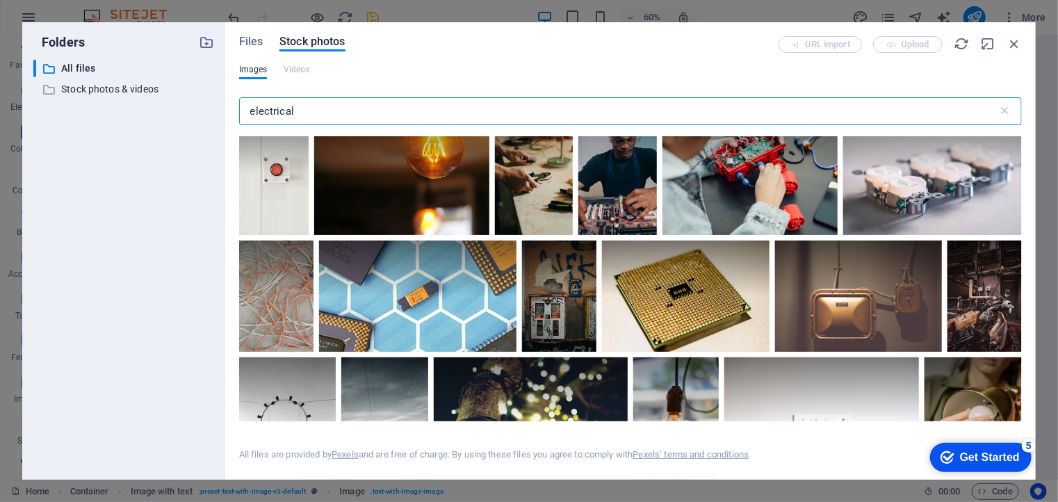
scroll to position [0, 0]
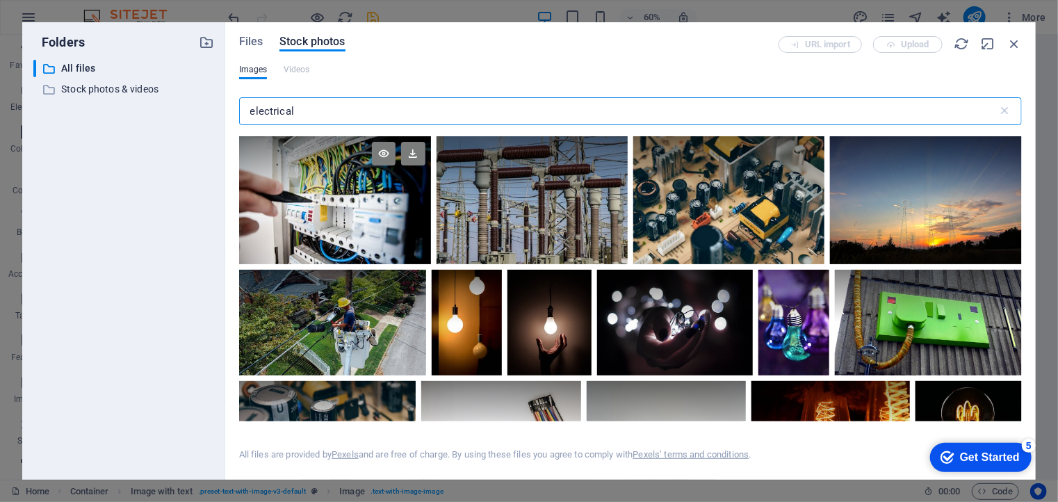
type input "electrical"
click at [374, 178] on div at bounding box center [335, 168] width 192 height 64
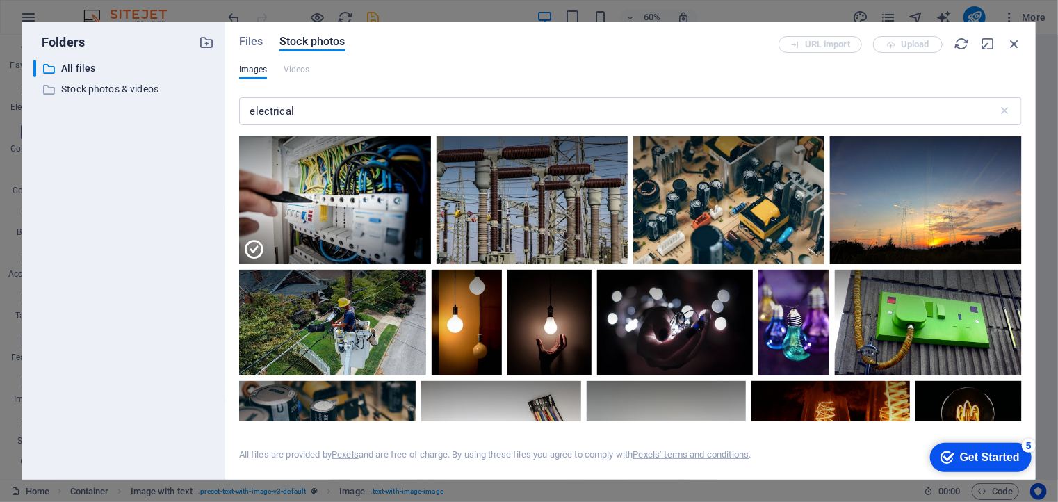
click at [969, 455] on div "Get Started" at bounding box center [989, 457] width 60 height 13
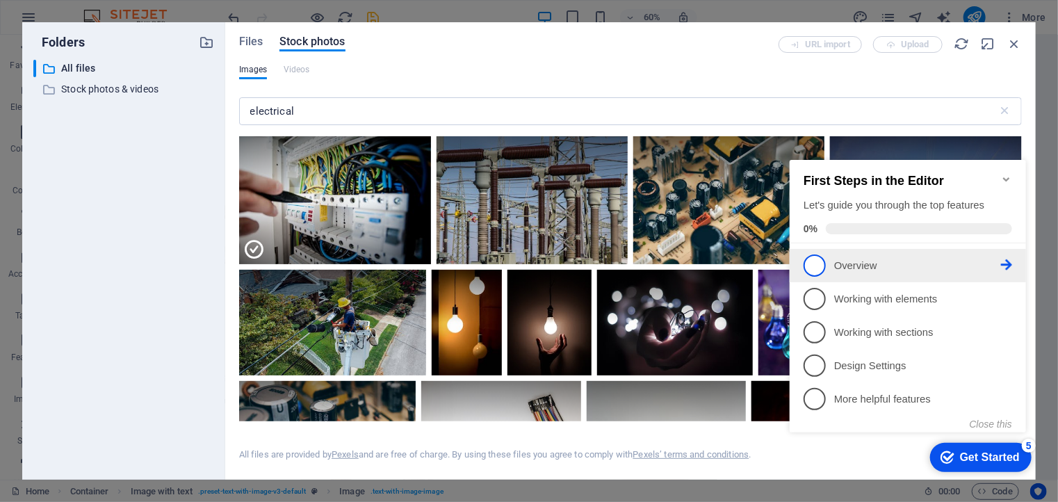
click at [825, 264] on link "1 Overview - incomplete" at bounding box center [907, 265] width 209 height 22
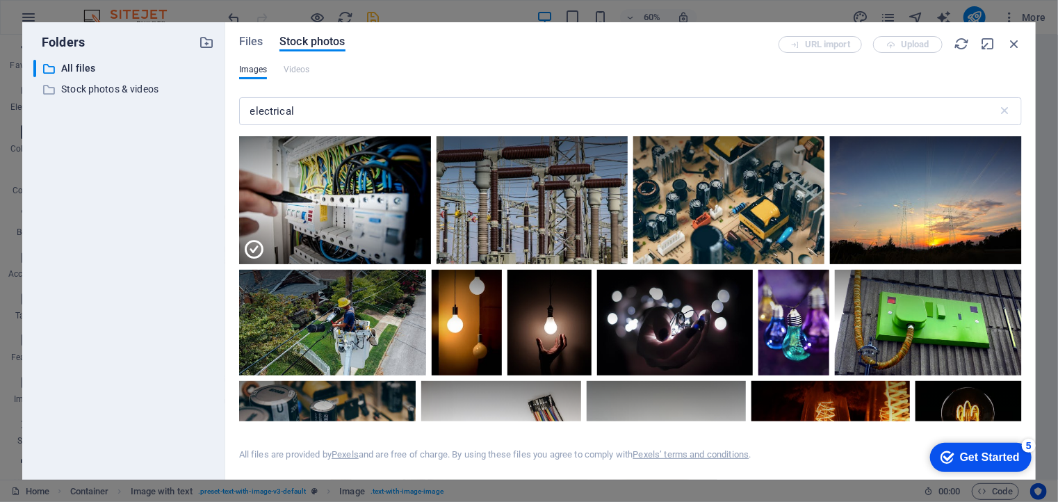
click at [978, 461] on div "Get Started" at bounding box center [989, 457] width 60 height 13
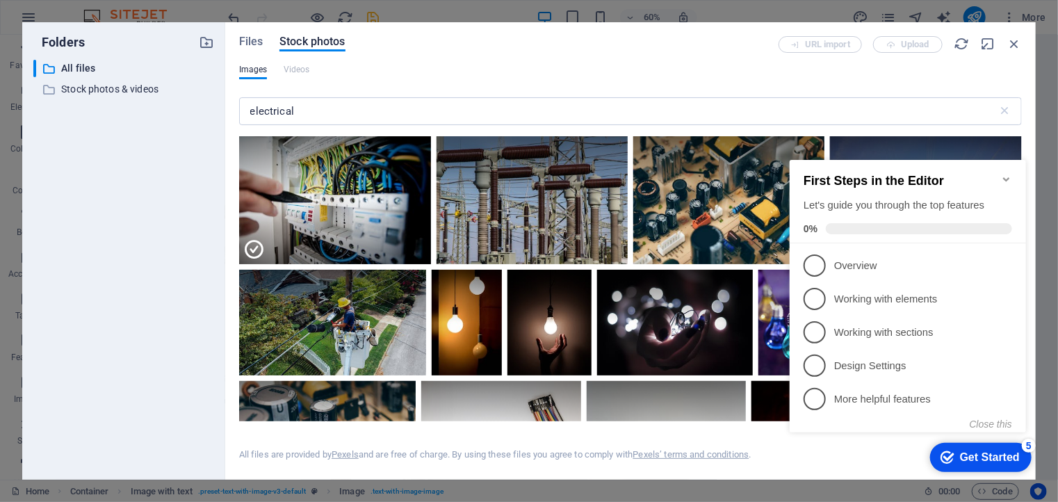
click at [978, 461] on div "Get Started" at bounding box center [989, 457] width 60 height 13
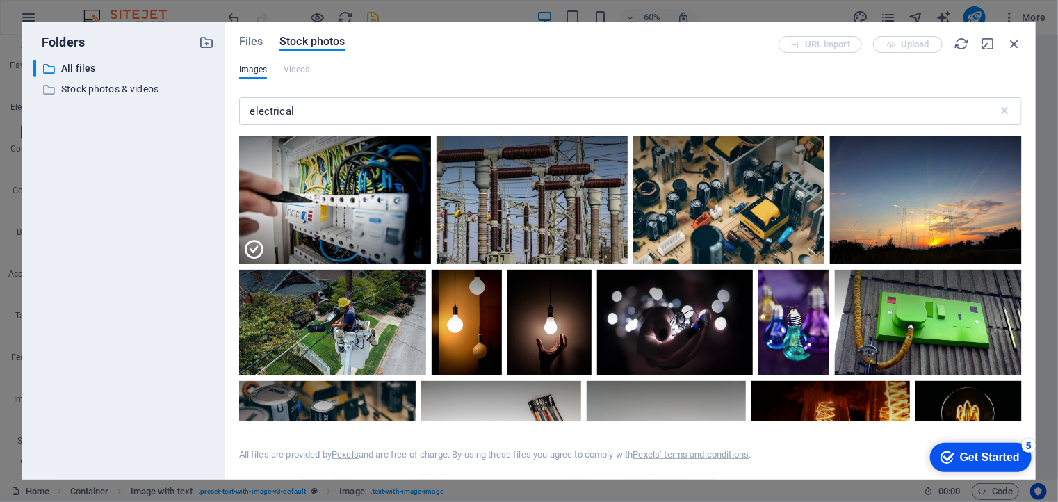
click at [1019, 463] on div "Get Started" at bounding box center [989, 457] width 60 height 13
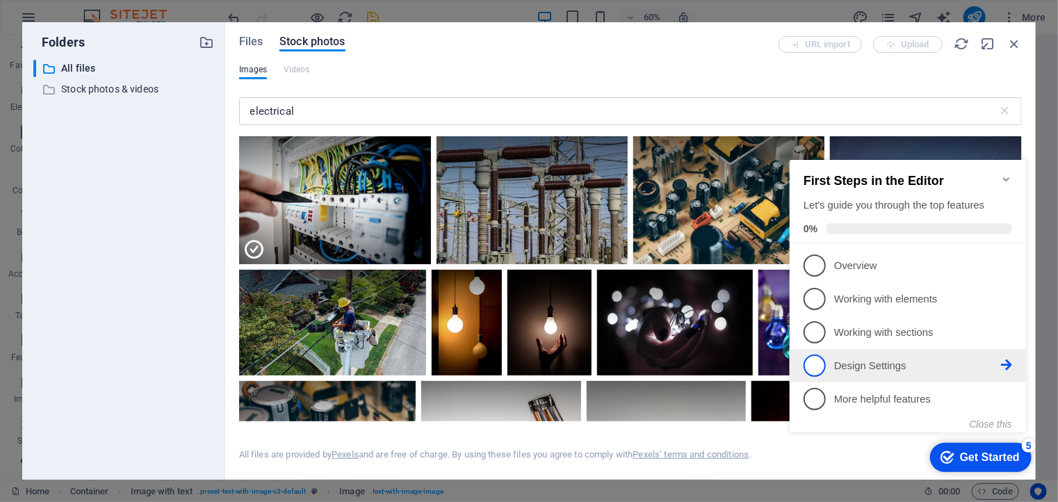
click at [819, 362] on span "4" at bounding box center [814, 365] width 22 height 22
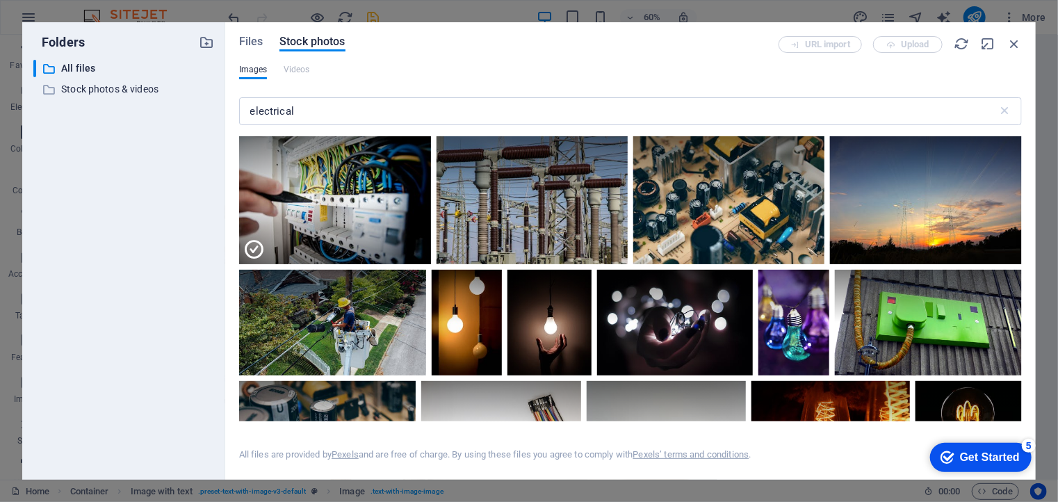
click at [975, 454] on div "Get Started" at bounding box center [989, 457] width 60 height 13
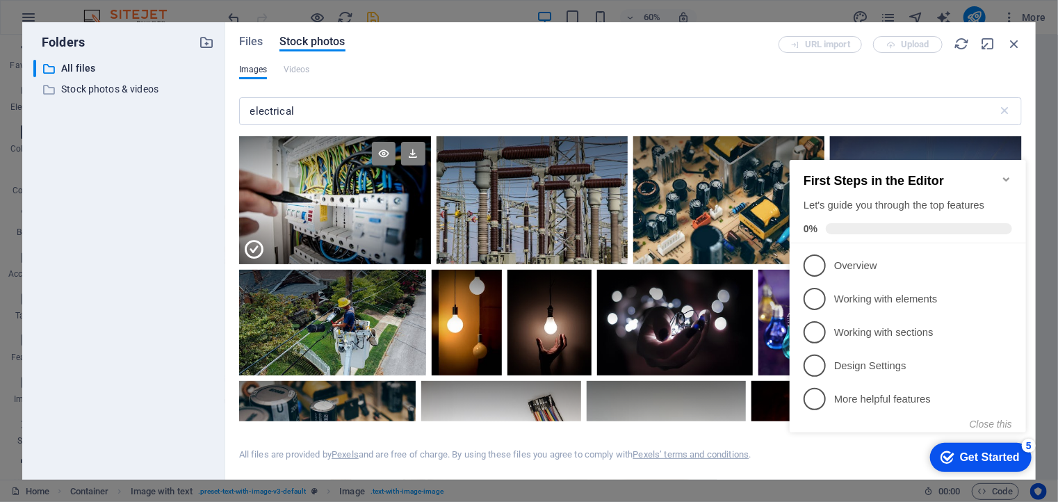
click at [334, 201] on div at bounding box center [335, 232] width 192 height 64
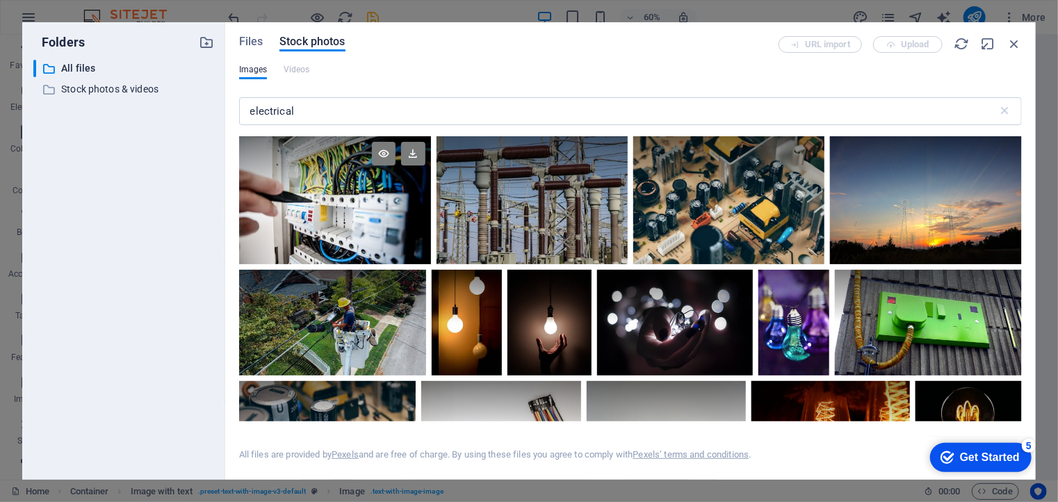
click at [334, 201] on div at bounding box center [335, 200] width 192 height 128
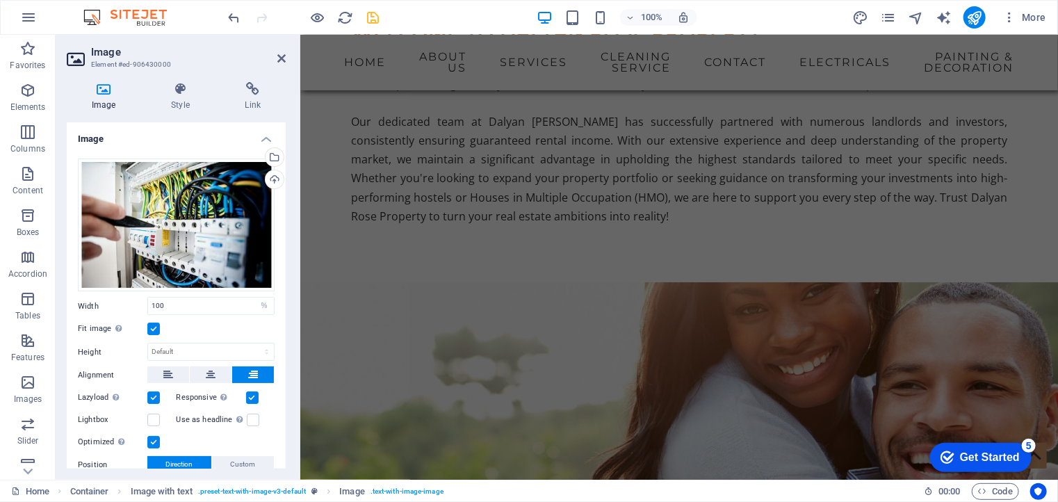
scroll to position [726, 0]
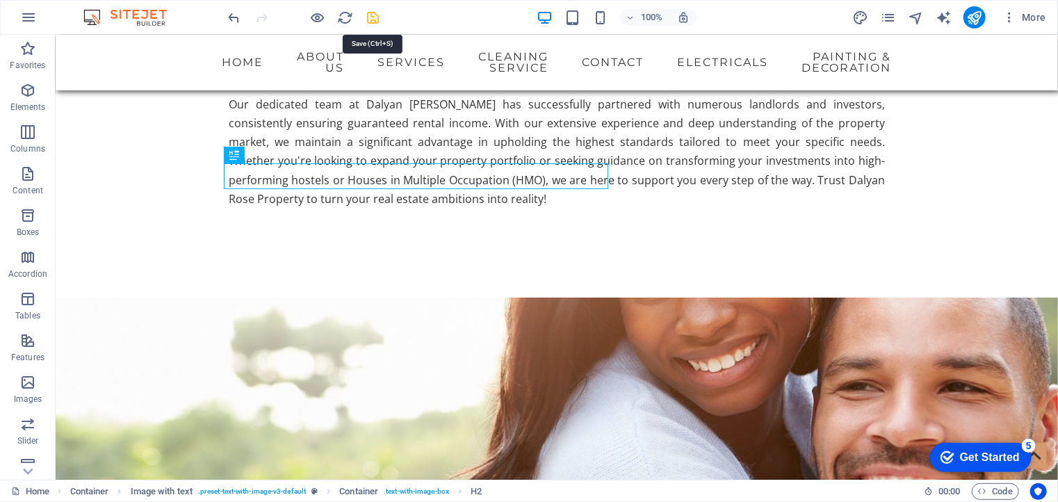
click at [374, 12] on icon "save" at bounding box center [374, 18] width 16 height 16
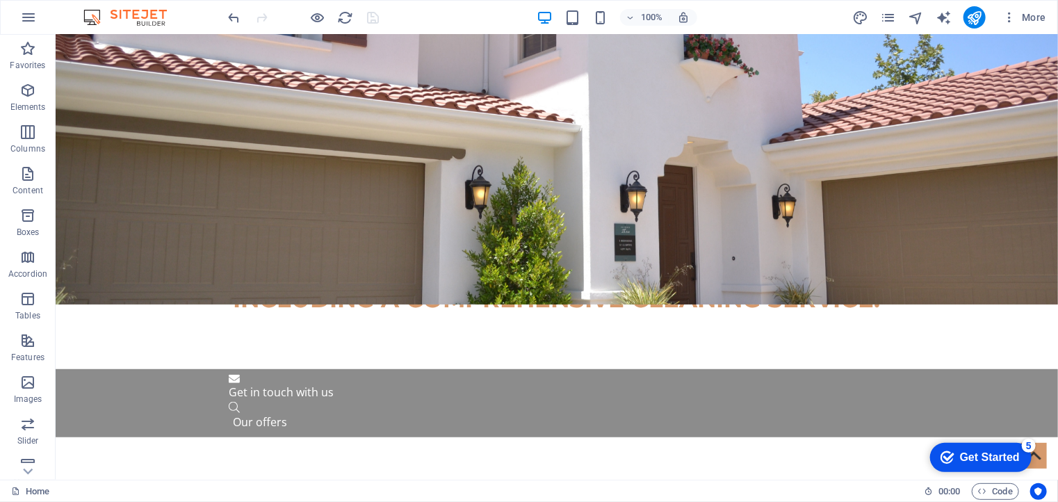
scroll to position [258, 0]
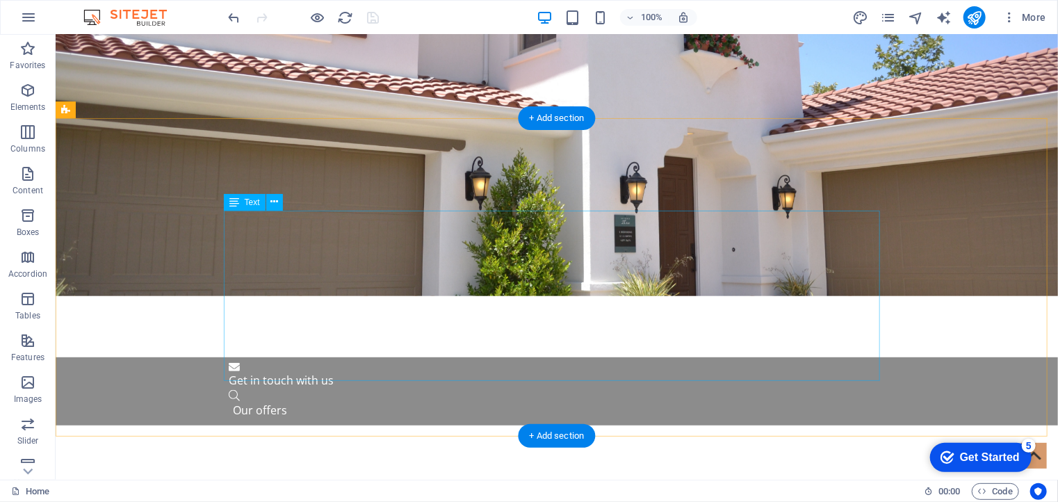
click at [243, 229] on div "Drag here to replace the existing content. Press “Ctrl” if you want to create a…" at bounding box center [557, 257] width 1003 height 445
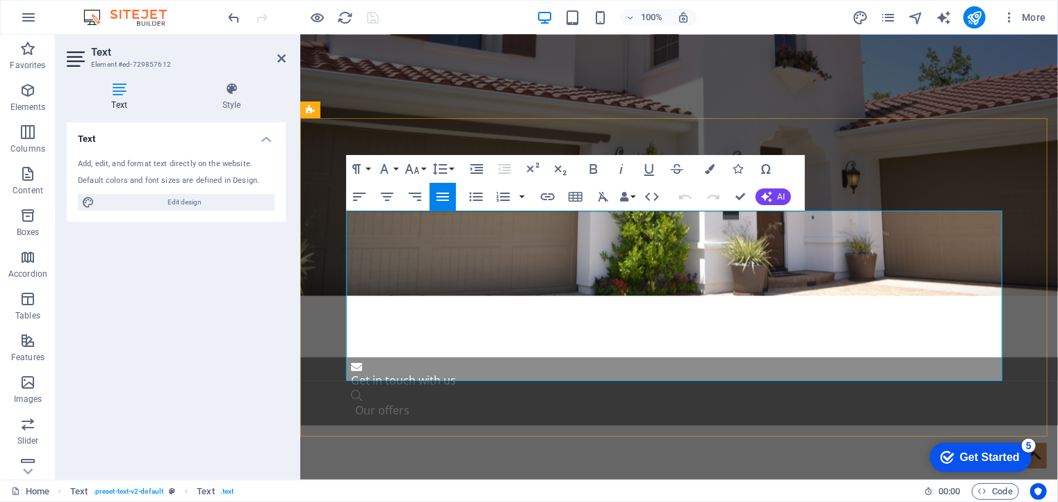
copy p "At Dalyan Rose Property, we specialize in providing our clients with guaranteed…"
drag, startPoint x: 354, startPoint y: 222, endPoint x: 592, endPoint y: 370, distance: 280.3
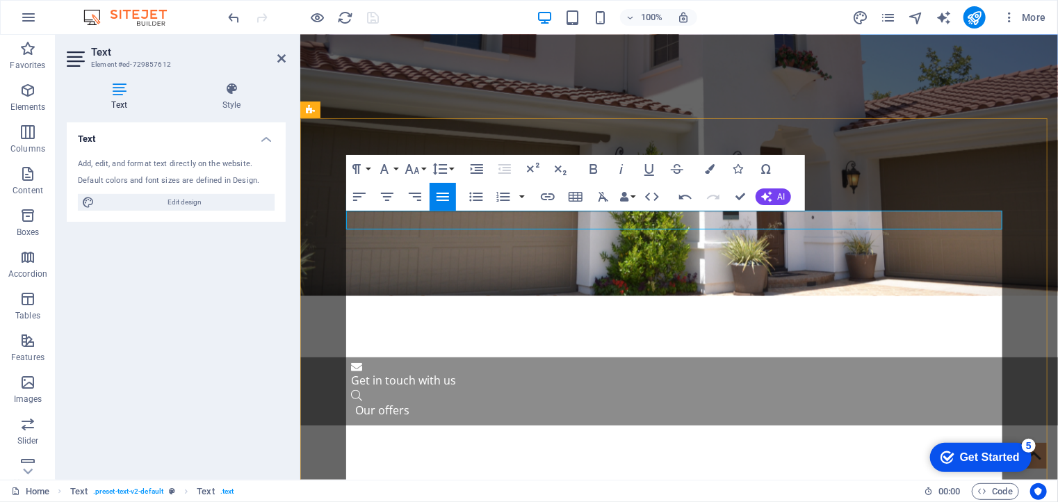
scroll to position [16945, 2]
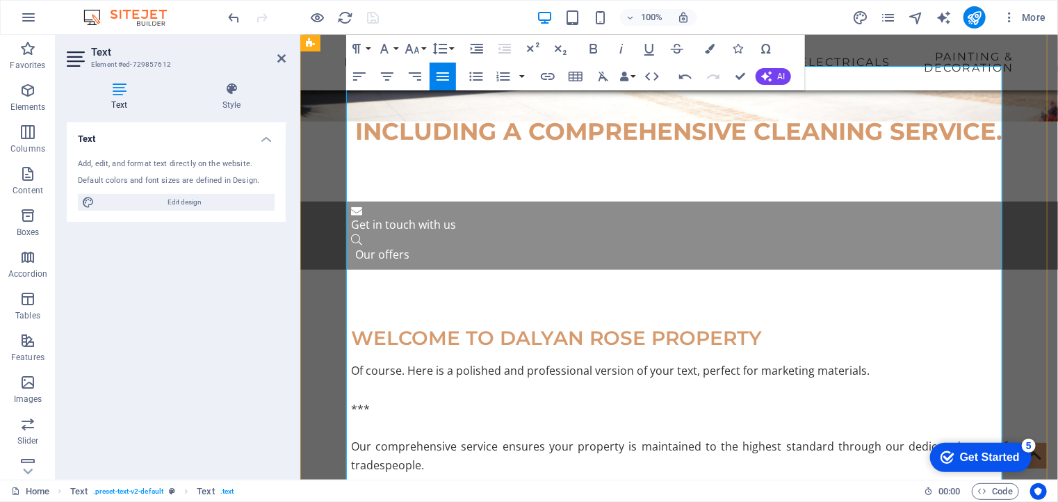
scroll to position [16935, 2]
click at [389, 418] on p at bounding box center [678, 427] width 656 height 19
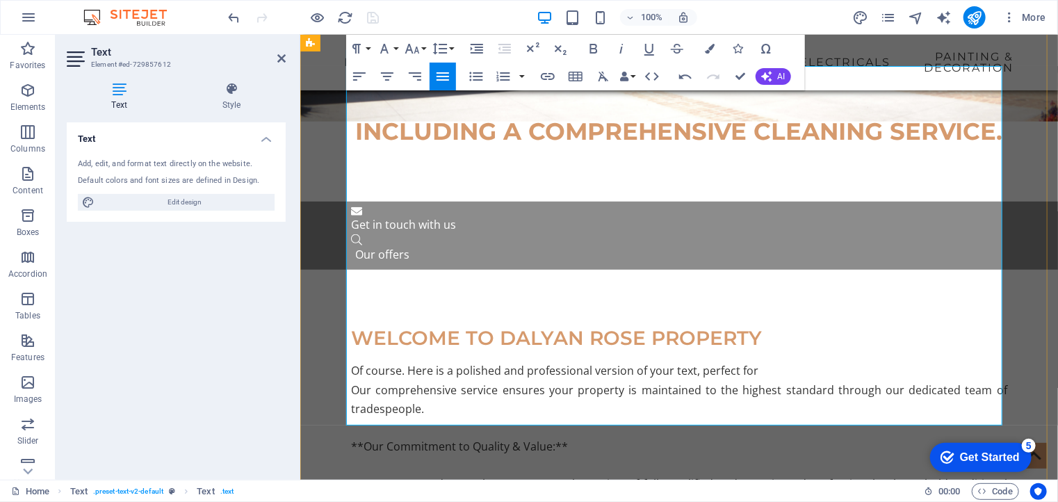
click at [356, 437] on p "**Our Commitment to Quality & Value:**" at bounding box center [678, 446] width 656 height 19
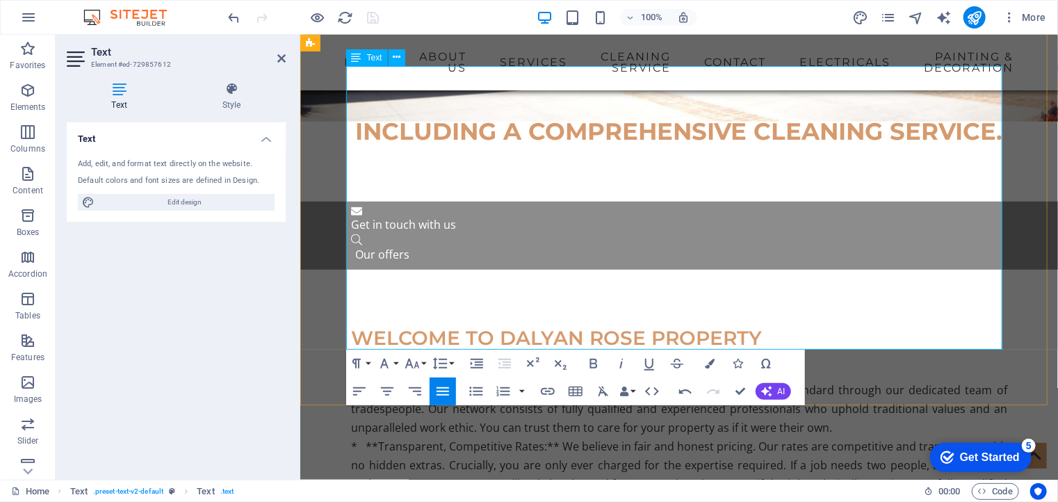
click at [556, 437] on p "* **Transparent, Competitive Rates:** We believe in fair and honest pricing. Ou…" at bounding box center [678, 475] width 656 height 76
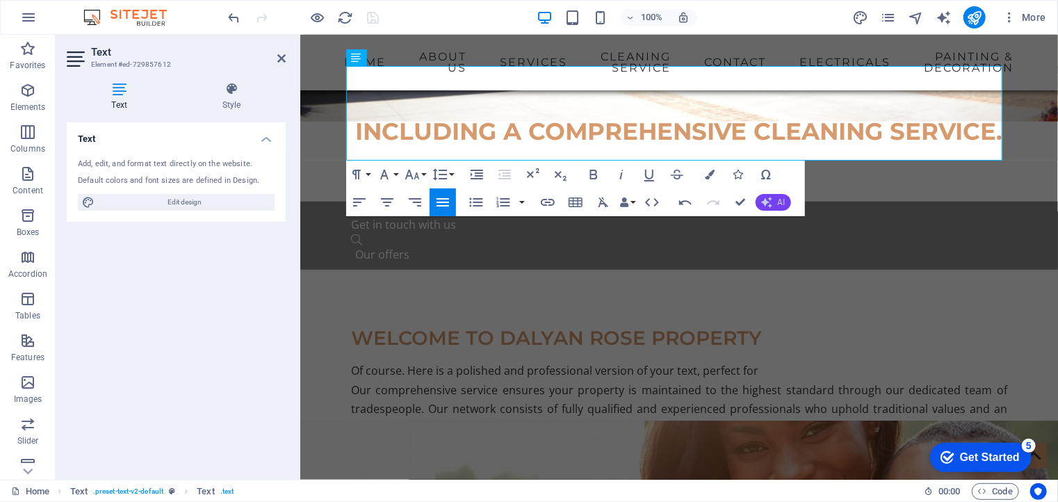
click at [765, 201] on icon "button" at bounding box center [766, 202] width 11 height 11
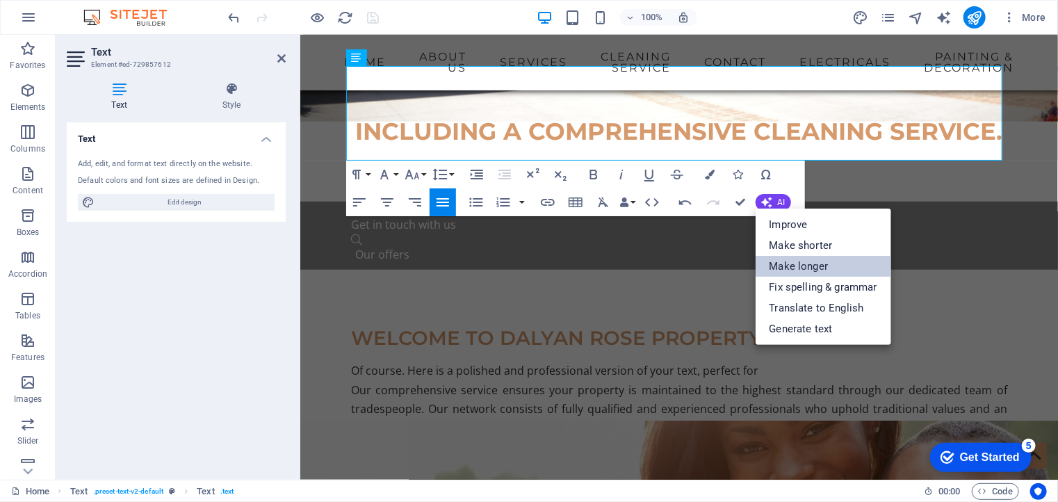
click at [793, 268] on link "Make longer" at bounding box center [824, 266] width 136 height 21
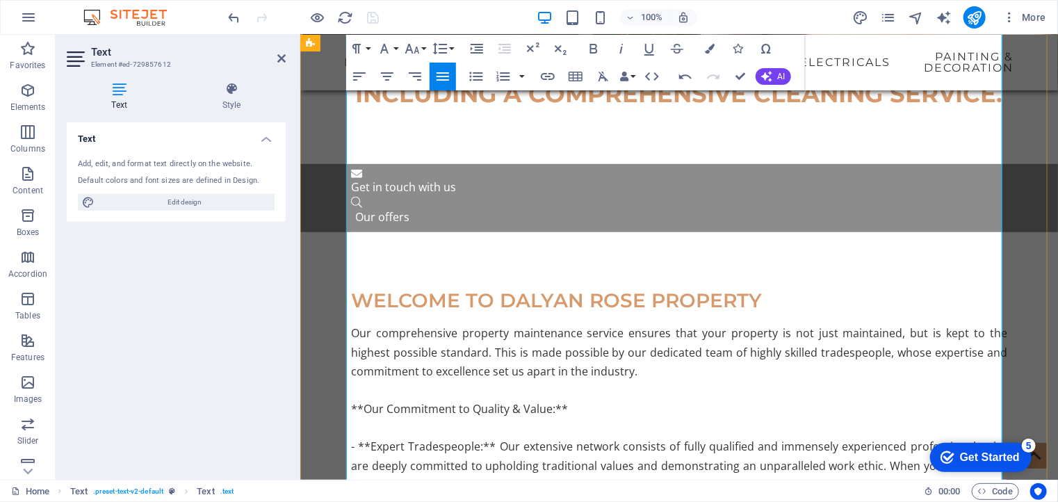
scroll to position [435, 0]
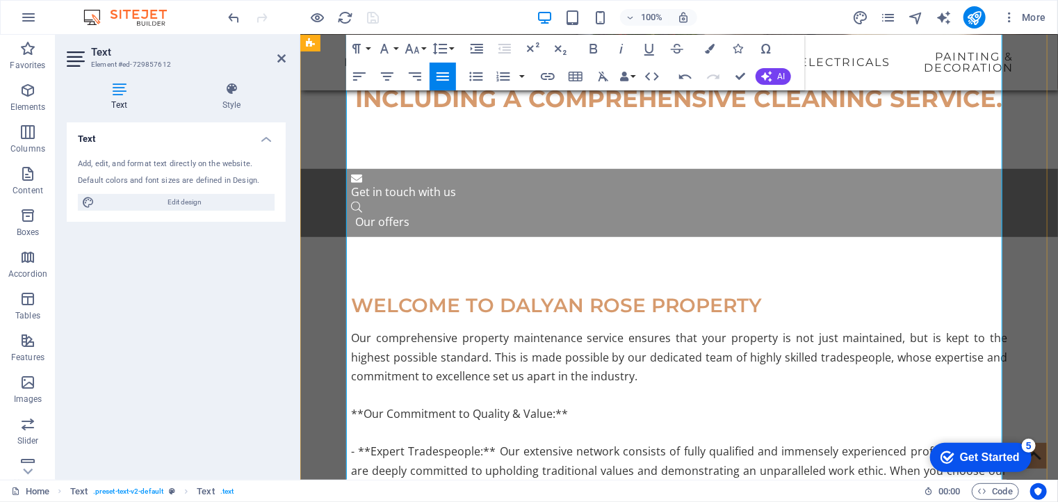
click at [283, 56] on icon at bounding box center [281, 58] width 8 height 11
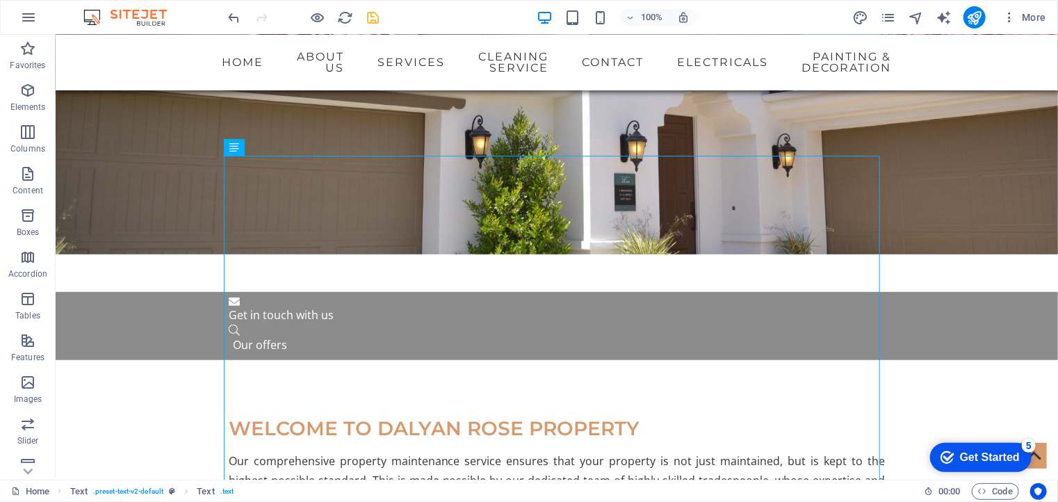
scroll to position [322, 0]
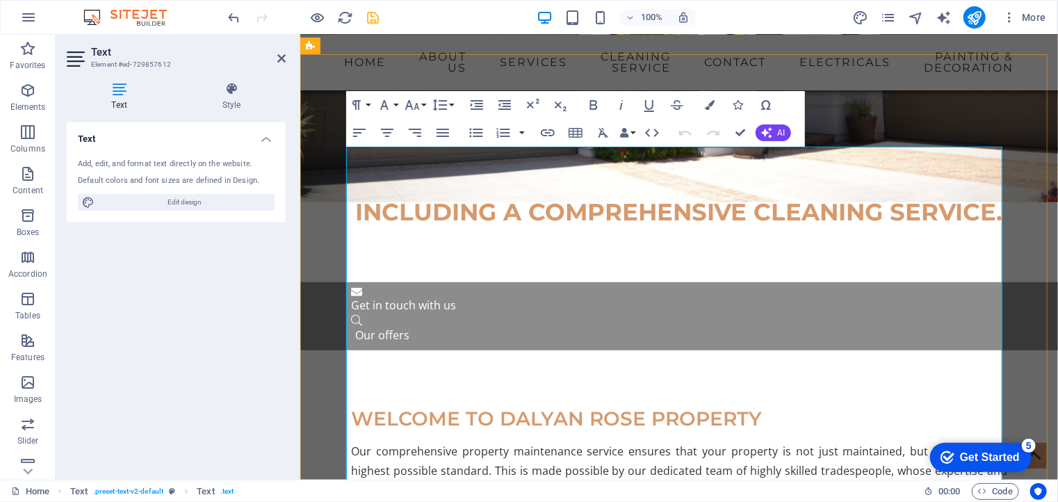
drag, startPoint x: 360, startPoint y: 231, endPoint x: 339, endPoint y: 229, distance: 21.6
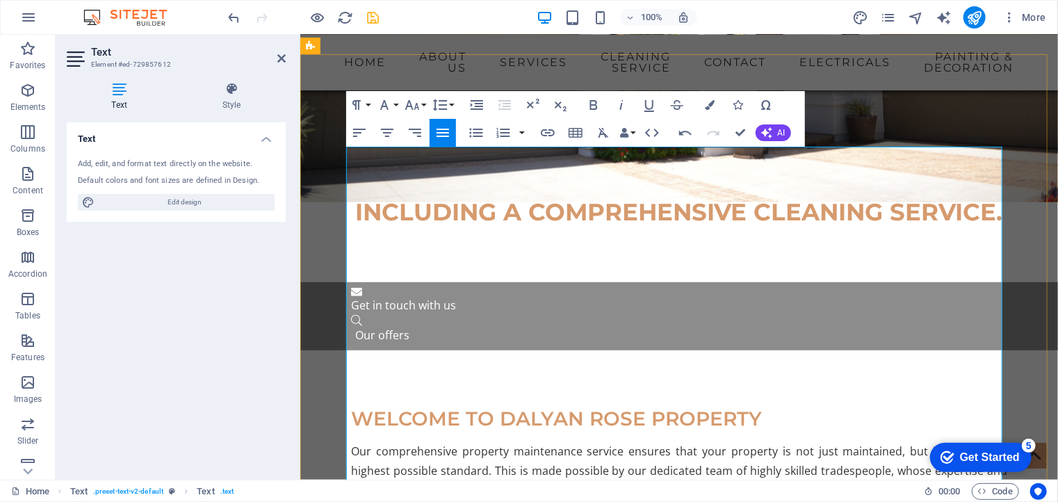
click at [381, 102] on icon "button" at bounding box center [384, 105] width 17 height 17
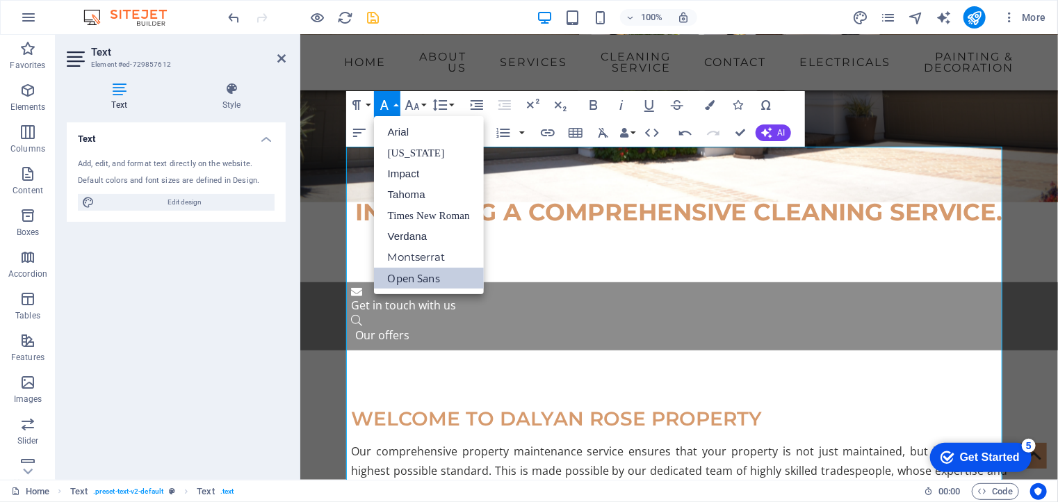
scroll to position [0, 0]
click at [592, 111] on icon "button" at bounding box center [593, 105] width 17 height 17
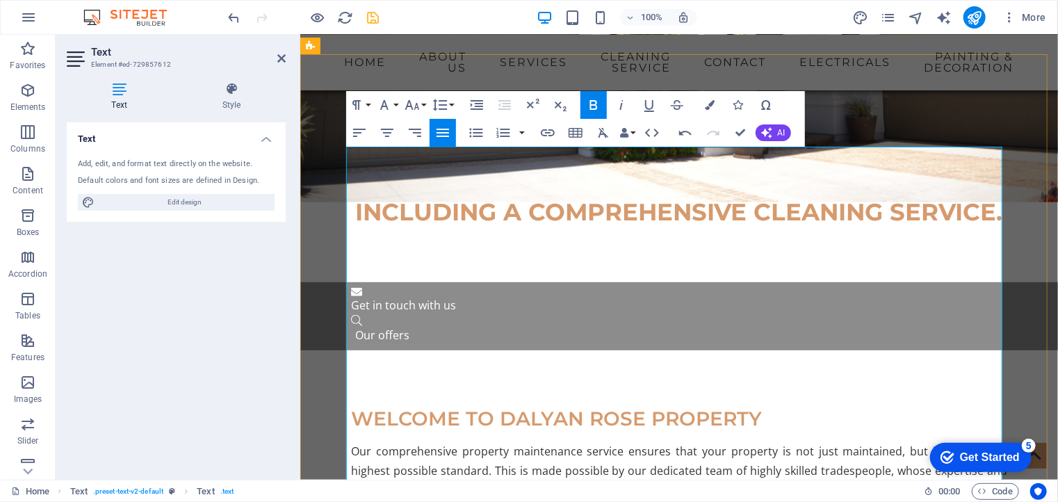
drag, startPoint x: 471, startPoint y: 268, endPoint x: 366, endPoint y: 267, distance: 105.7
click at [592, 106] on icon "button" at bounding box center [593, 105] width 17 height 17
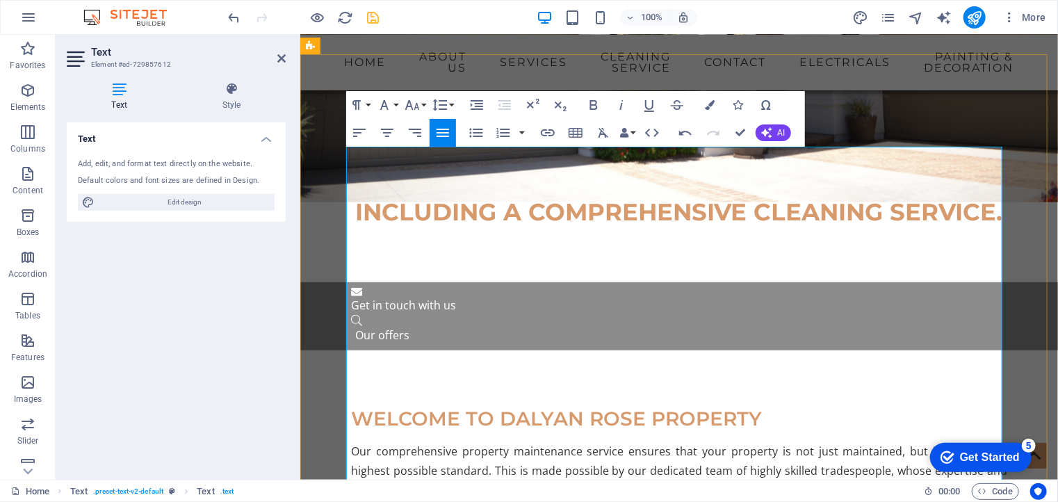
drag, startPoint x: 513, startPoint y: 364, endPoint x: 346, endPoint y: 367, distance: 167.6
click at [589, 108] on icon "button" at bounding box center [593, 105] width 17 height 17
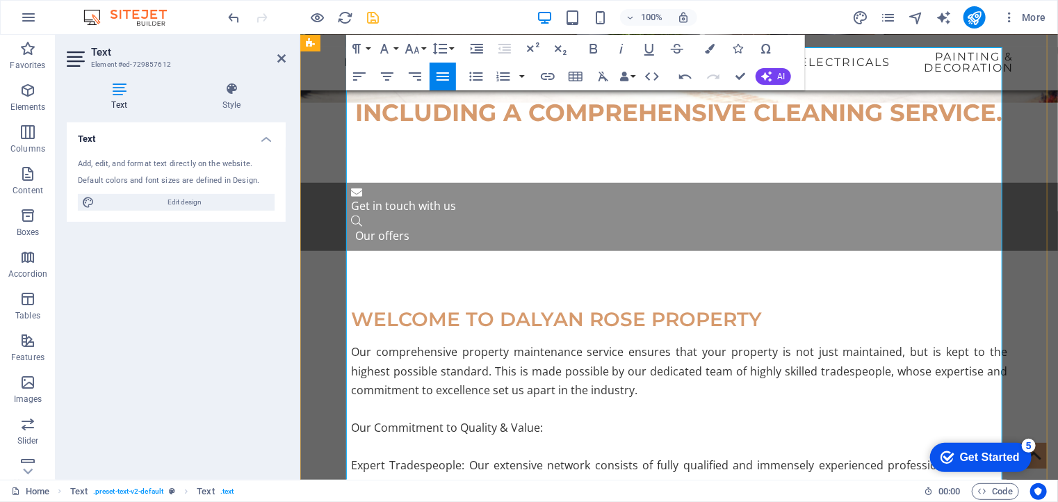
scroll to position [440, 0]
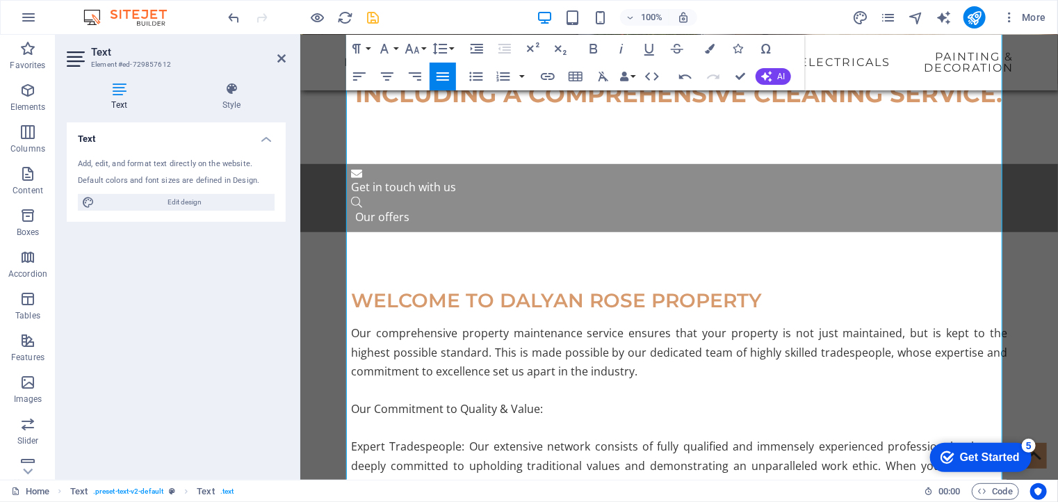
click at [164, 355] on div "Text Add, edit, and format text directly on the website. Default colors and fon…" at bounding box center [176, 295] width 219 height 346
click at [283, 57] on icon at bounding box center [281, 58] width 8 height 11
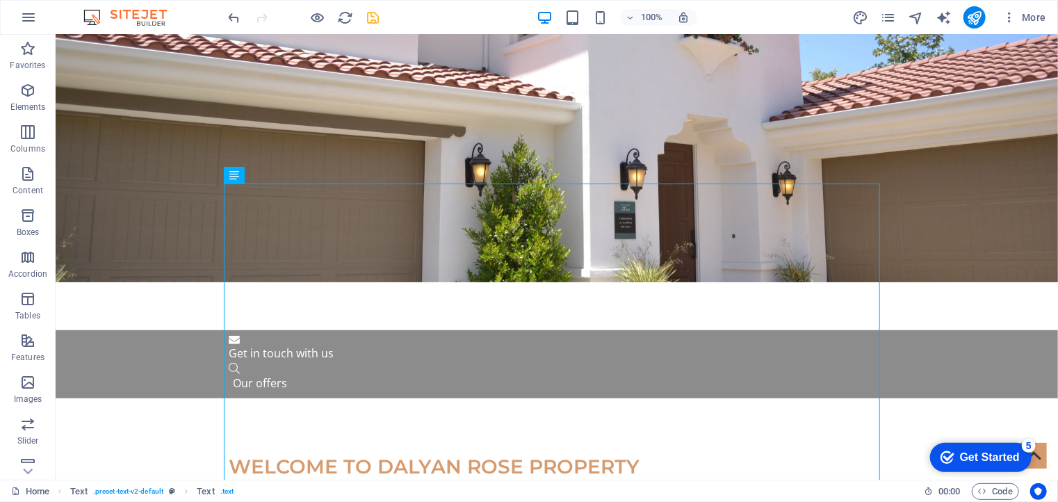
scroll to position [278, 0]
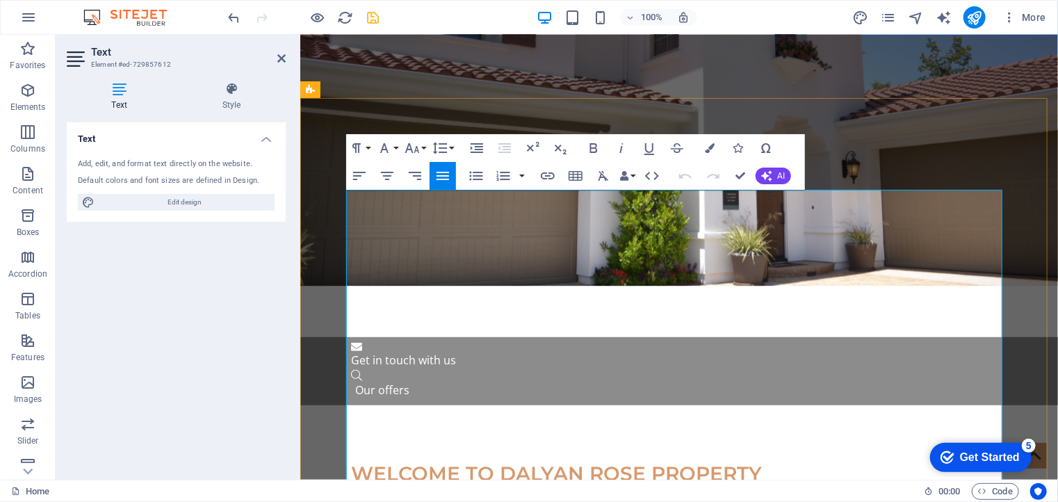
click at [651, 149] on icon "button" at bounding box center [649, 148] width 17 height 17
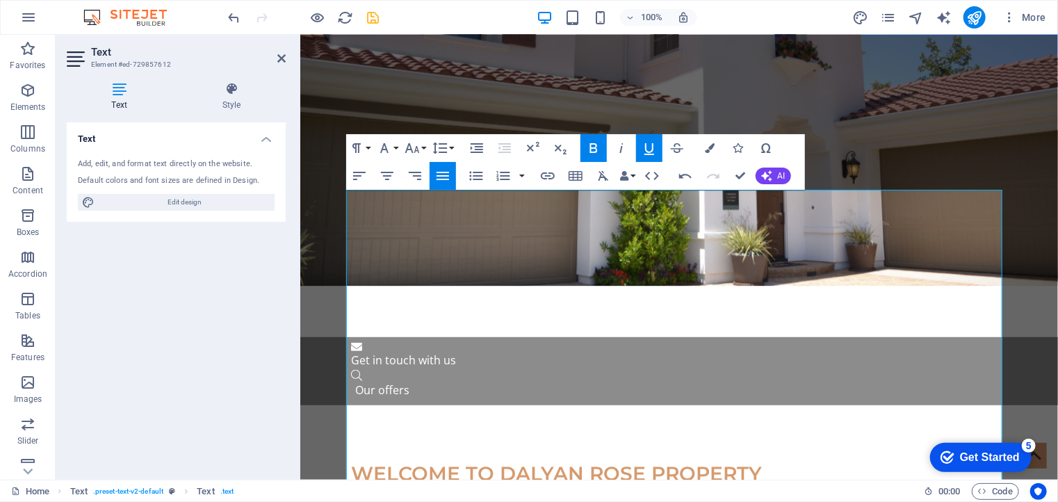
click at [597, 148] on icon "button" at bounding box center [593, 148] width 17 height 17
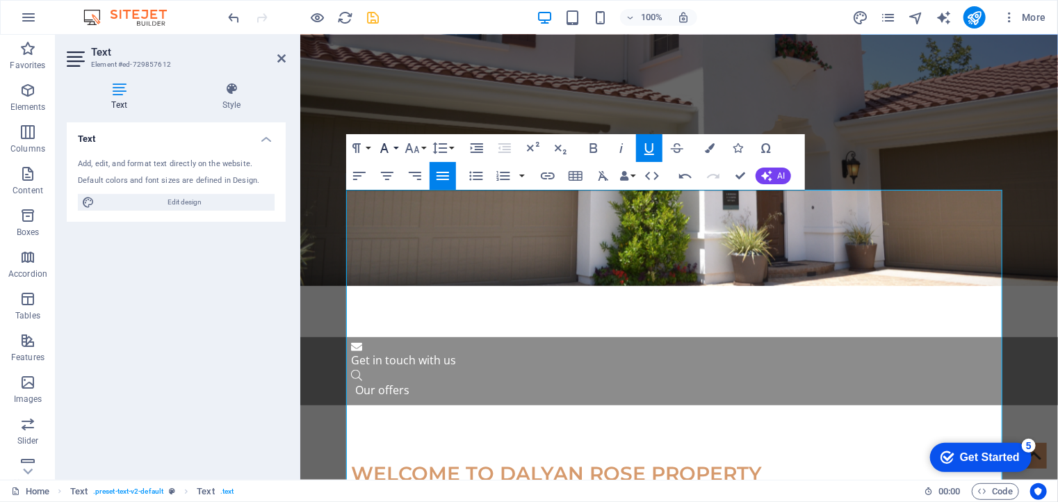
click at [396, 147] on button "Font Family" at bounding box center [387, 148] width 26 height 28
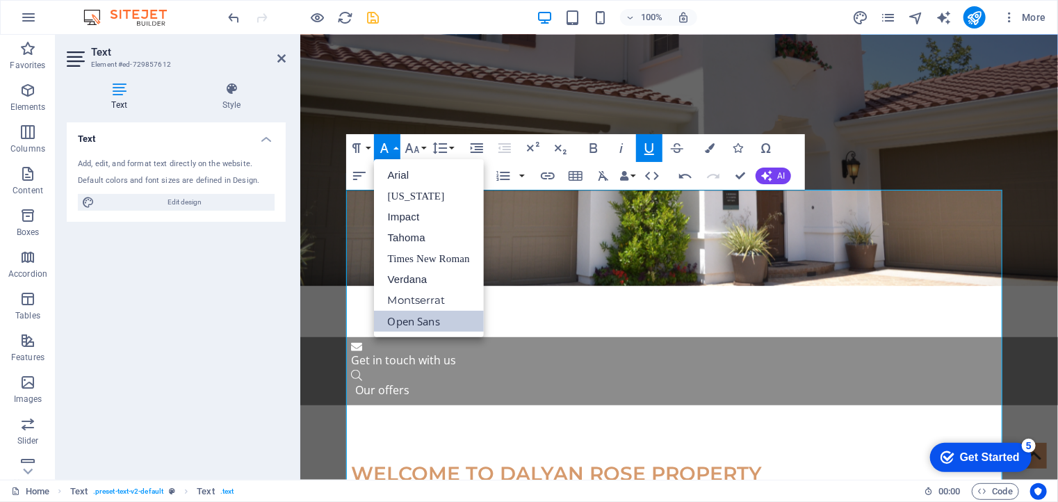
scroll to position [0, 0]
click at [407, 220] on link "Impact" at bounding box center [429, 216] width 110 height 21
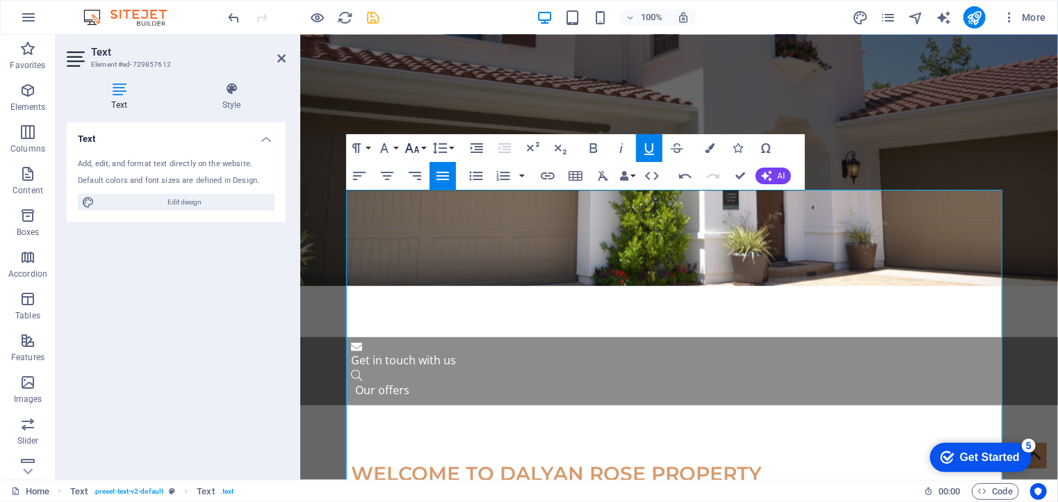
click at [423, 147] on button "Font Size" at bounding box center [415, 148] width 26 height 28
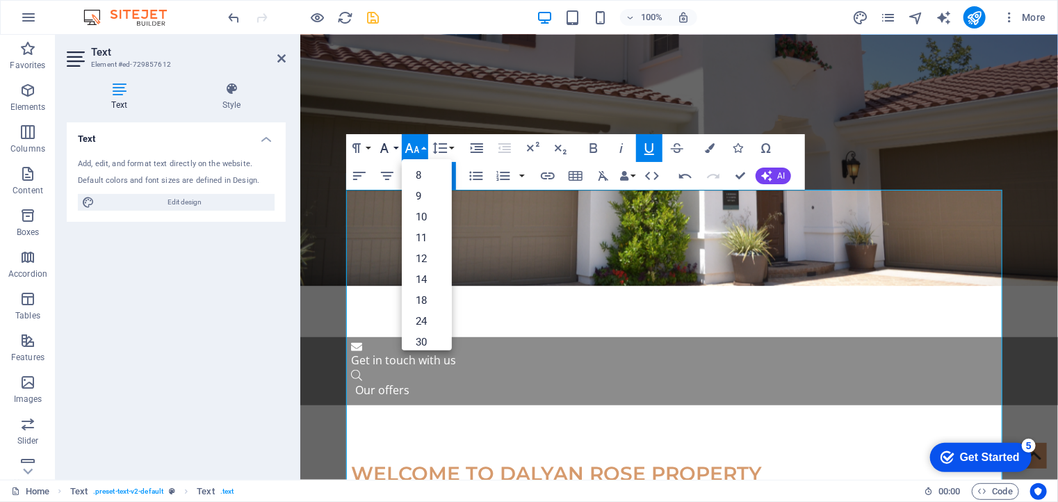
click at [391, 148] on icon "button" at bounding box center [384, 148] width 17 height 17
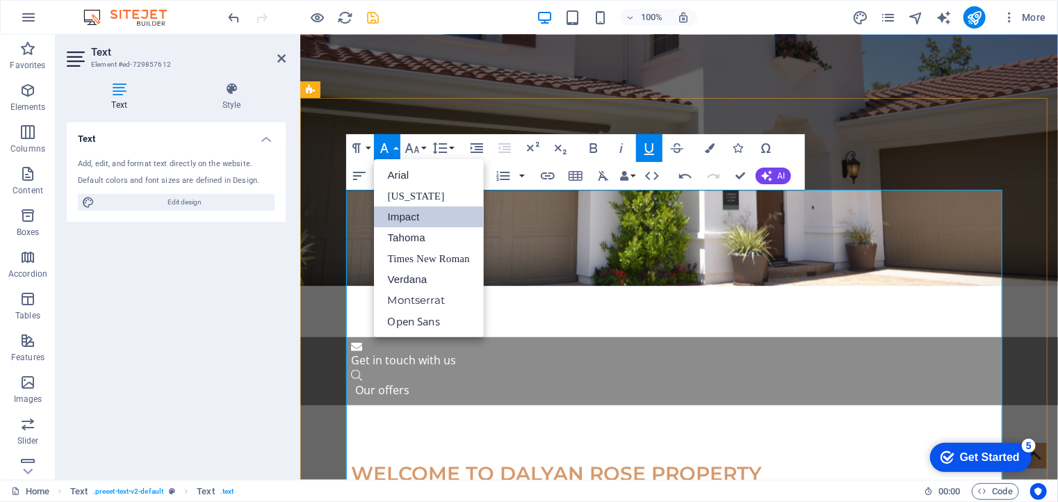
click at [651, 152] on icon "button" at bounding box center [650, 149] width 10 height 12
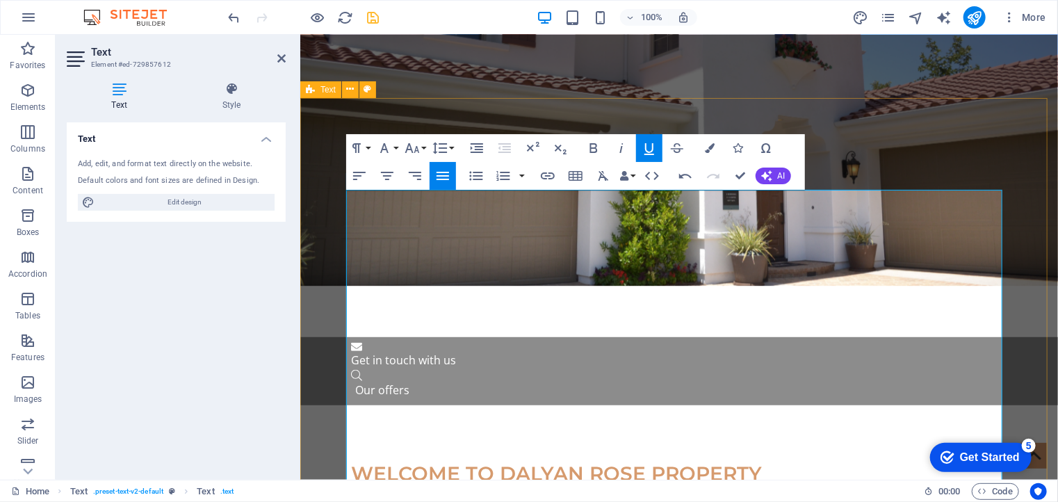
drag, startPoint x: 512, startPoint y: 274, endPoint x: 342, endPoint y: 271, distance: 169.7
click at [241, 22] on icon "undo" at bounding box center [235, 18] width 16 height 16
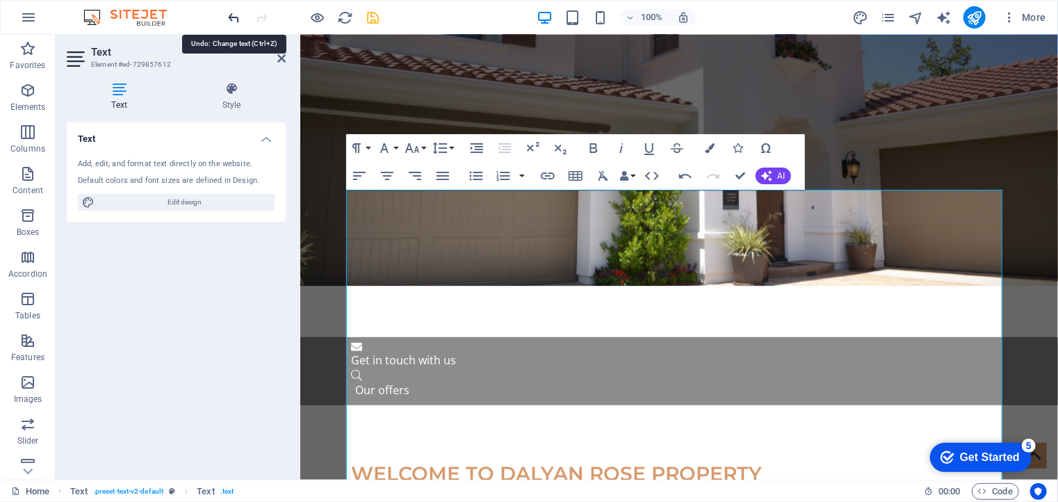
click at [241, 22] on icon "undo" at bounding box center [235, 18] width 16 height 16
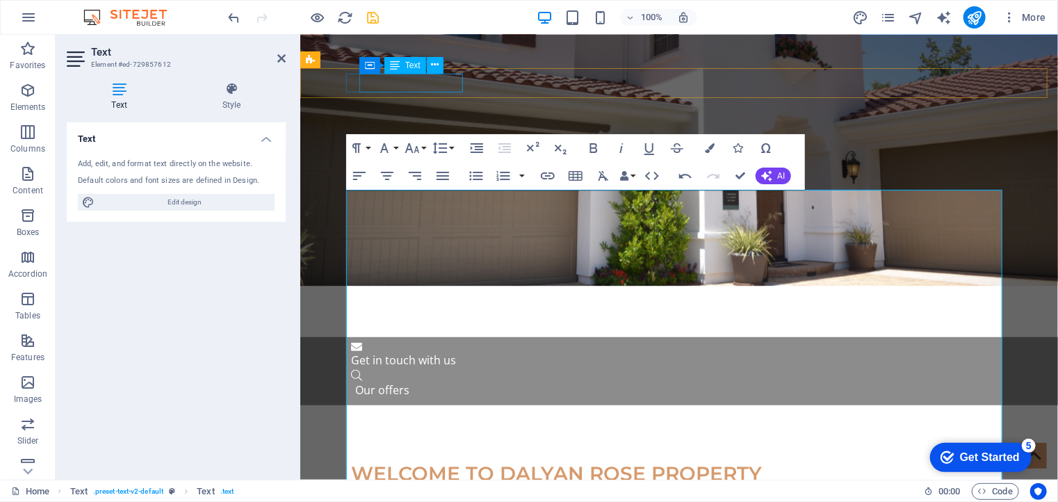
click at [444, 350] on div "Get in touch with us" at bounding box center [672, 359] width 645 height 19
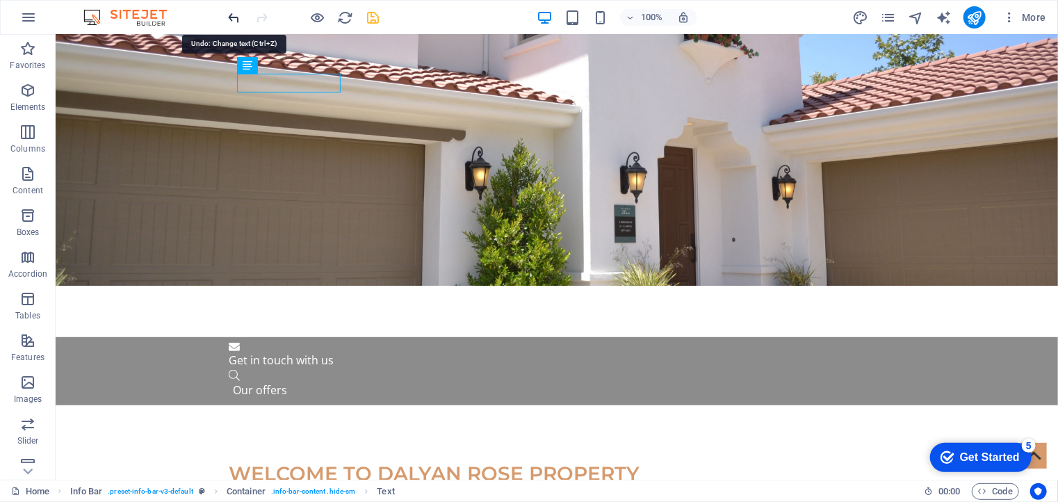
click at [228, 13] on icon "undo" at bounding box center [235, 18] width 16 height 16
click at [373, 19] on icon "save" at bounding box center [374, 18] width 16 height 16
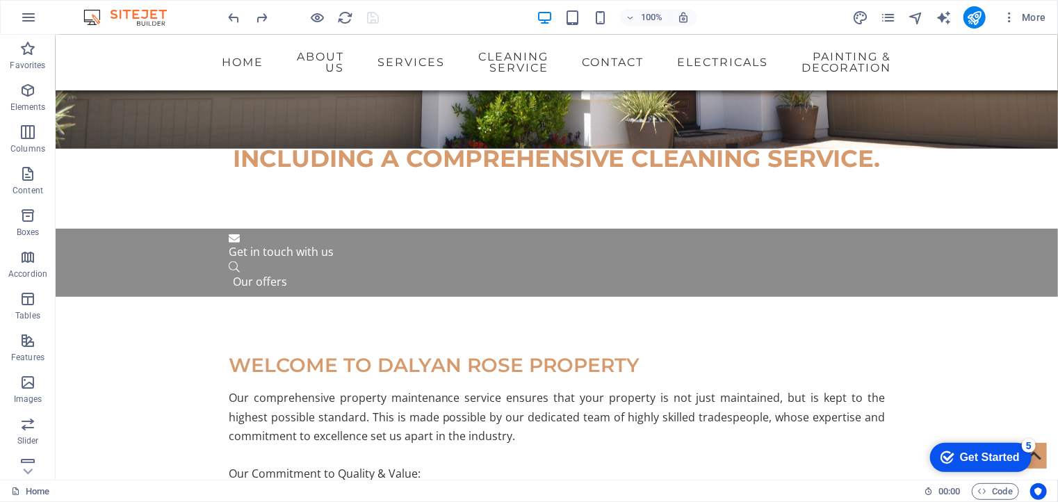
scroll to position [363, 0]
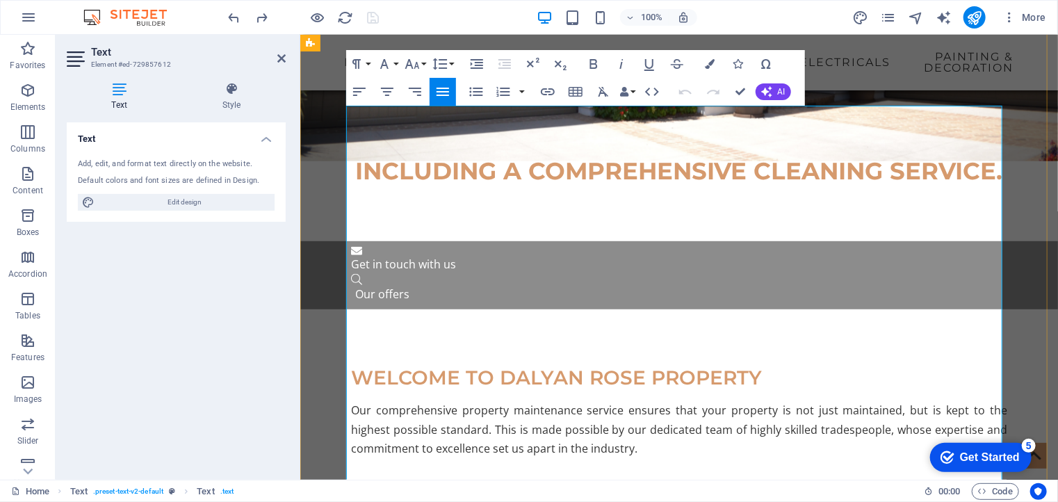
click at [378, 478] on strong "Our Commitment to Quality & Value:" at bounding box center [446, 485] width 192 height 15
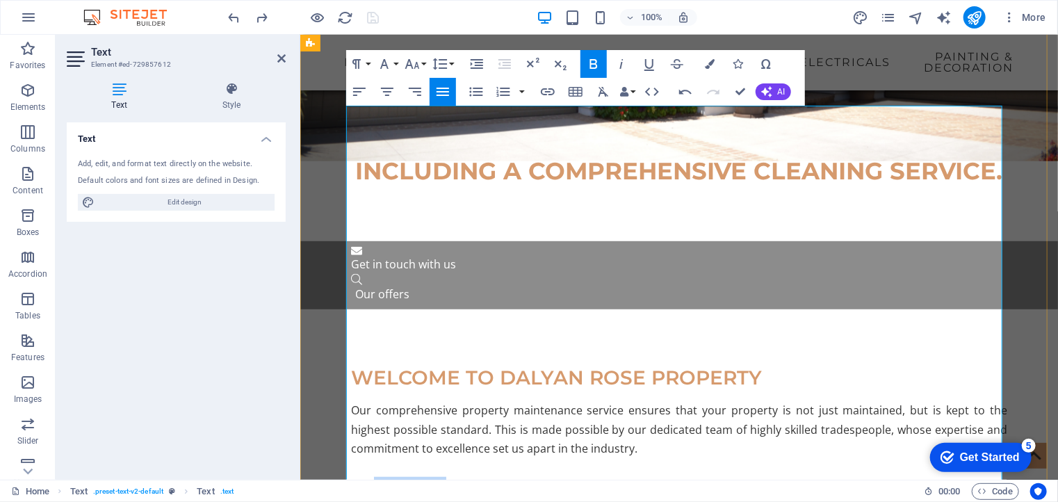
click at [378, 478] on strong "Our Commitment to Quality & Value:" at bounding box center [446, 485] width 192 height 15
click at [594, 59] on icon "button" at bounding box center [594, 64] width 8 height 10
click at [605, 95] on icon "button" at bounding box center [603, 92] width 10 height 10
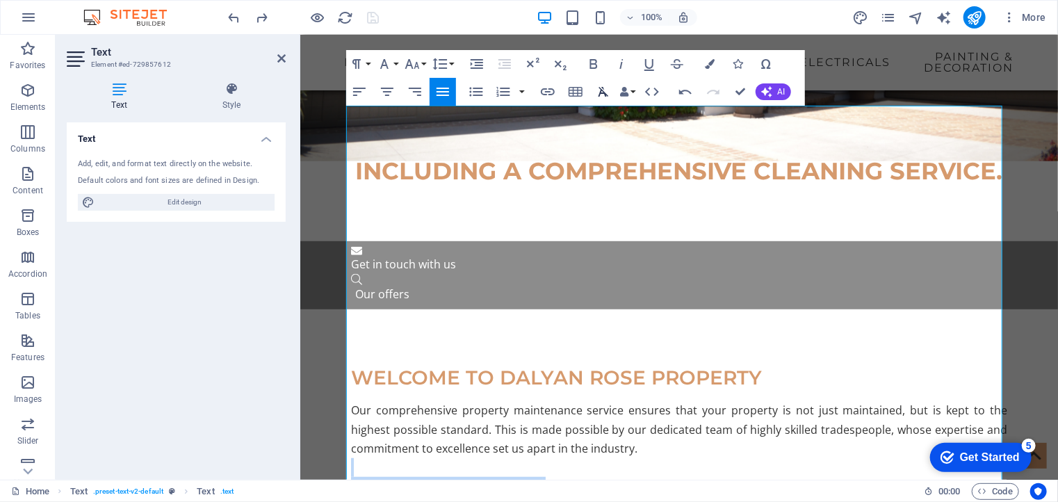
click at [605, 95] on icon "button" at bounding box center [603, 92] width 10 height 10
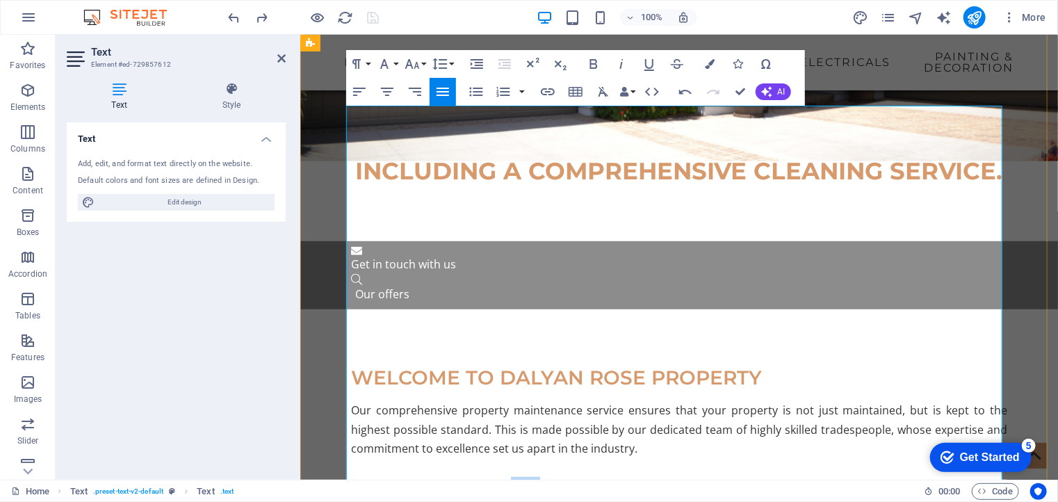
click at [594, 65] on icon "button" at bounding box center [593, 64] width 17 height 17
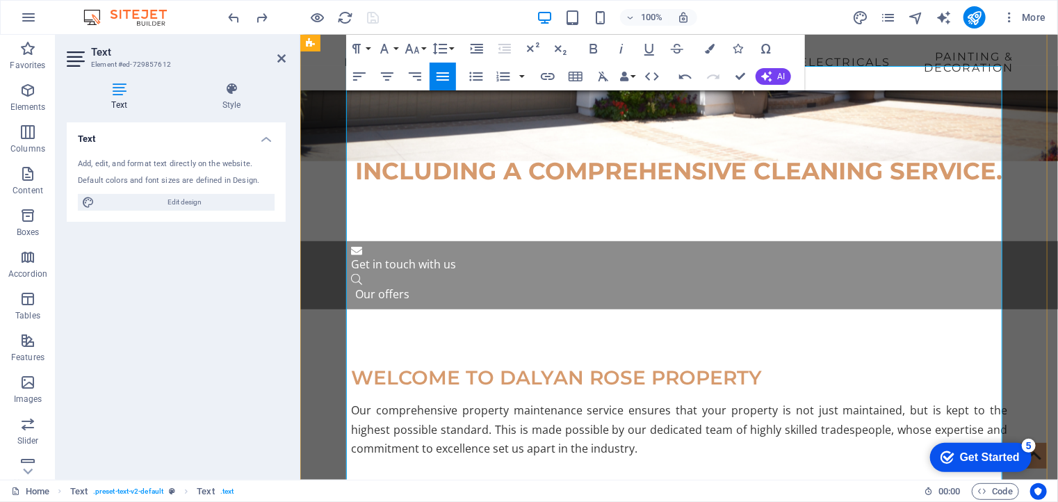
scroll to position [421, 0]
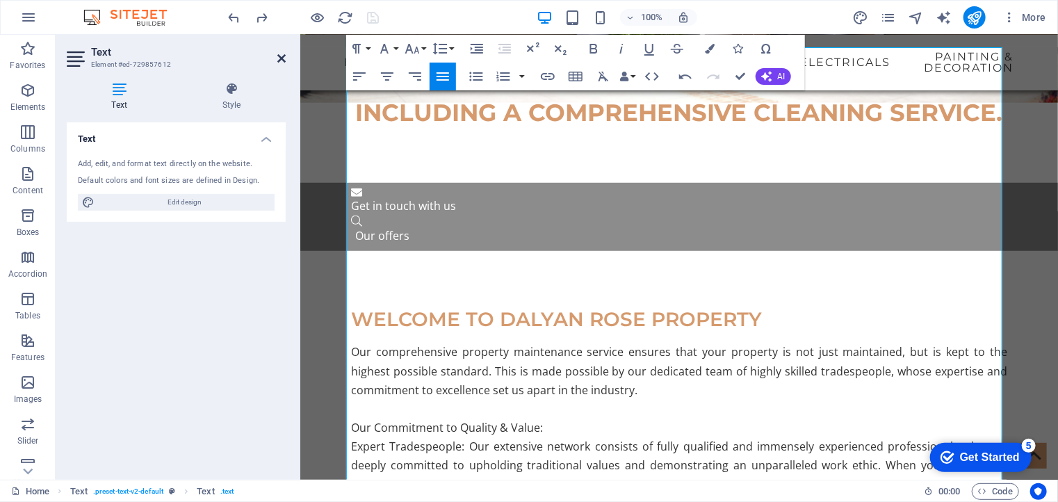
click at [282, 54] on icon at bounding box center [281, 58] width 8 height 11
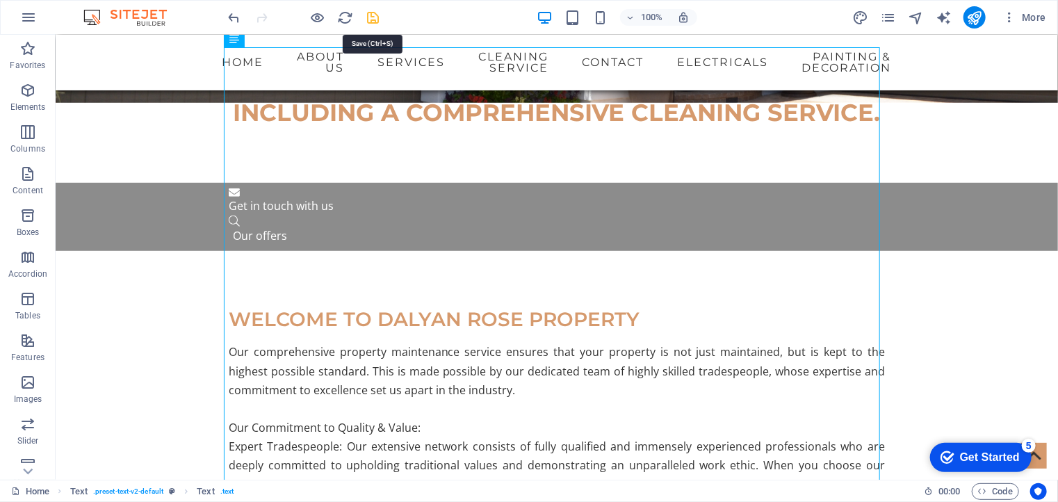
click at [375, 17] on icon "save" at bounding box center [374, 18] width 16 height 16
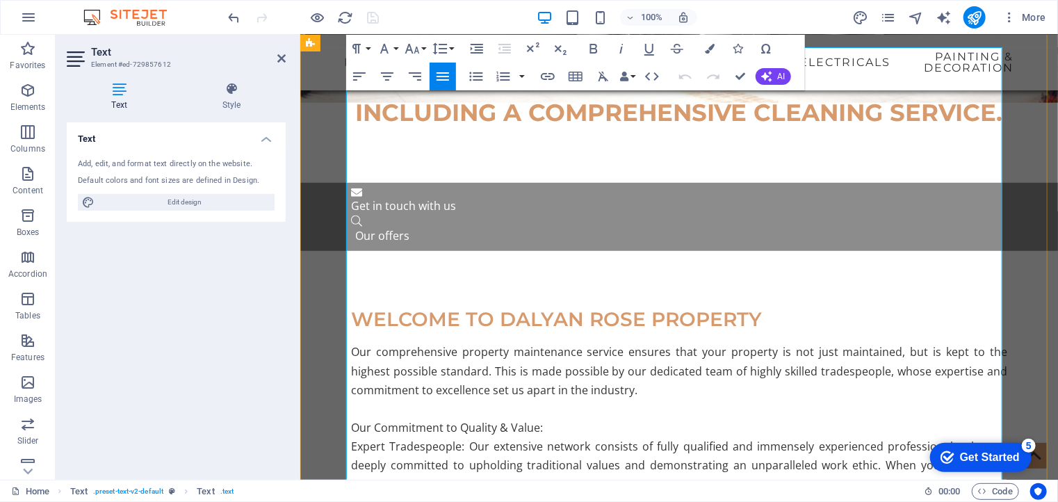
click at [259, 345] on div "Text Add, edit, and format text directly on the website. Default colors and fon…" at bounding box center [176, 295] width 219 height 346
click at [280, 57] on icon at bounding box center [281, 58] width 8 height 11
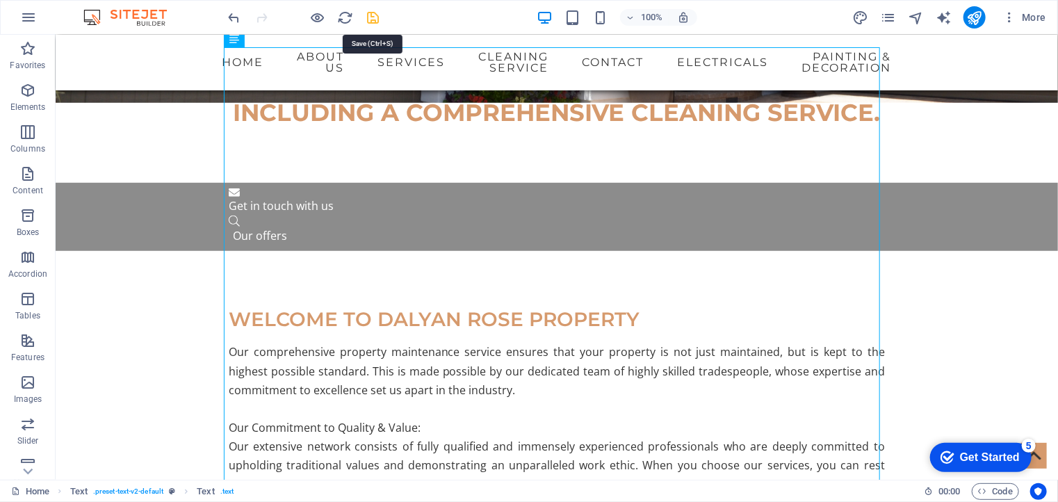
click at [378, 17] on icon "save" at bounding box center [374, 18] width 16 height 16
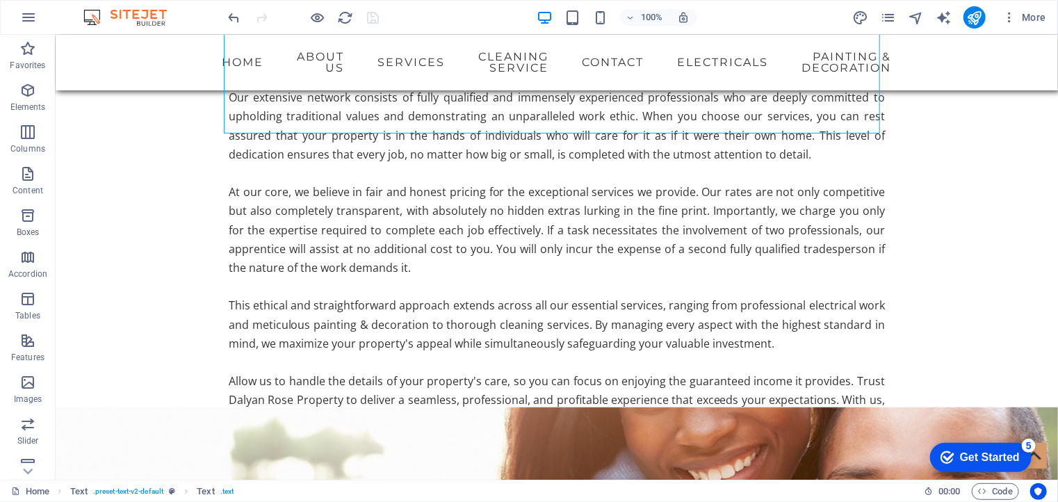
scroll to position [776, 0]
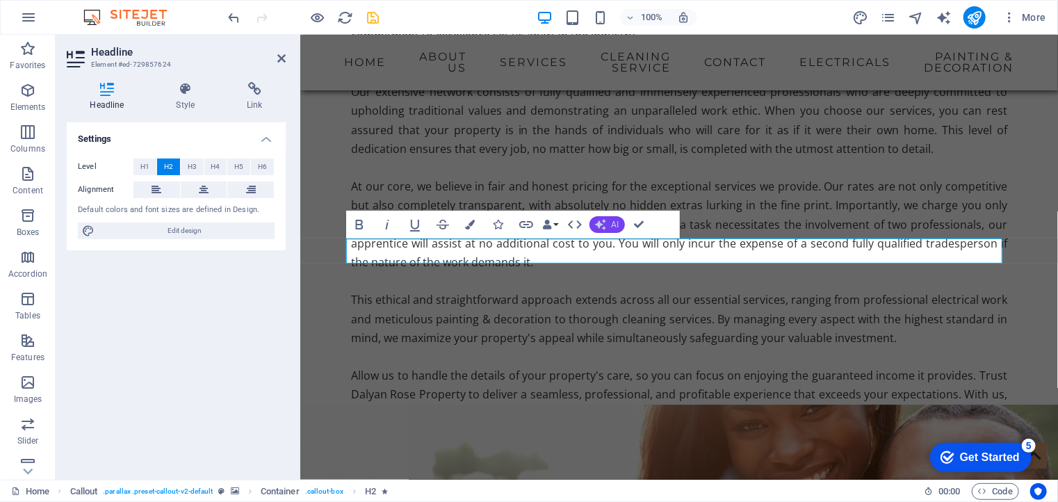
click at [606, 223] on icon "button" at bounding box center [600, 224] width 11 height 11
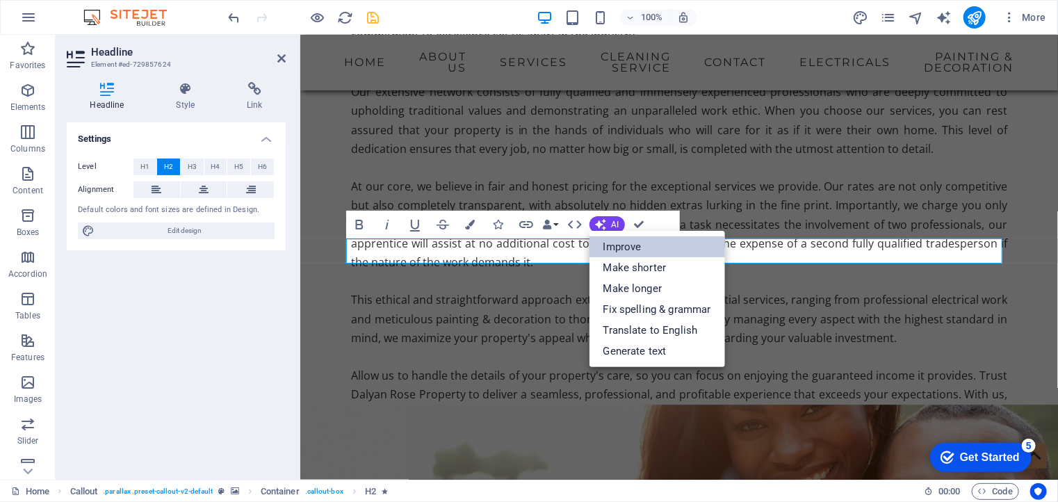
click at [617, 243] on link "Improve" at bounding box center [658, 246] width 136 height 21
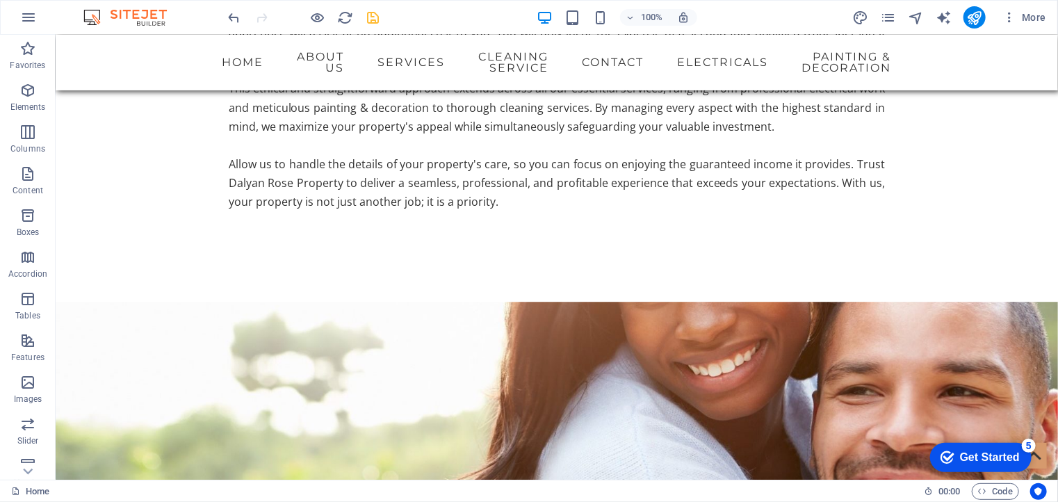
scroll to position [1000, 0]
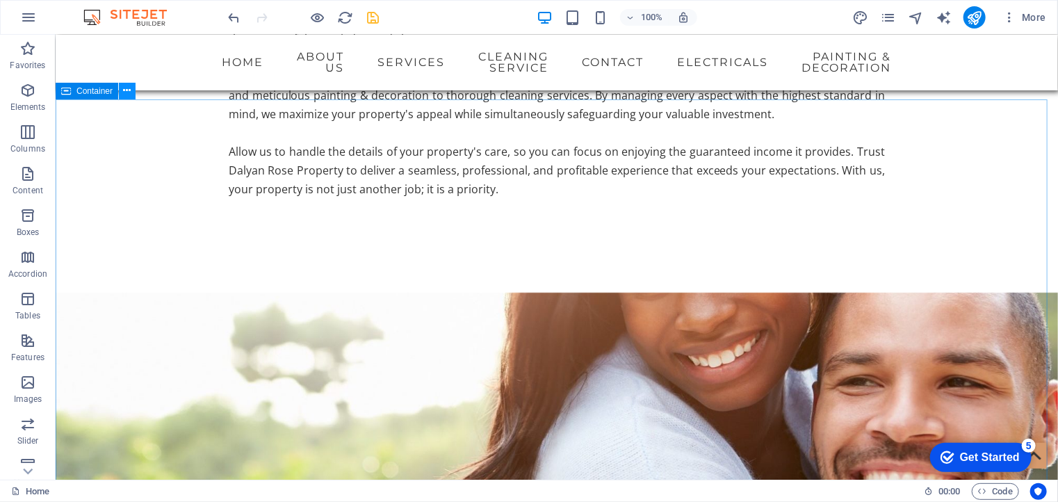
click at [128, 92] on icon at bounding box center [128, 90] width 8 height 15
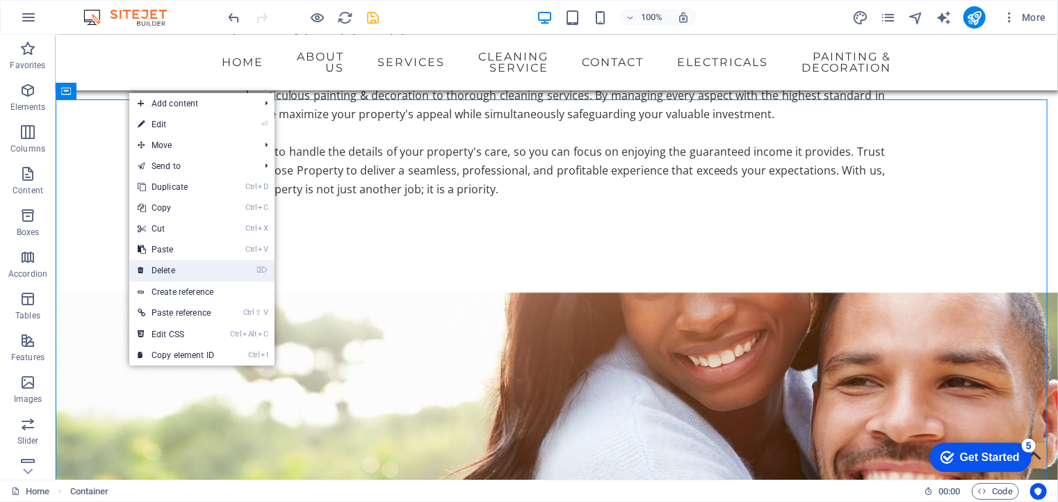
click at [175, 269] on link "⌦ Delete" at bounding box center [175, 270] width 93 height 21
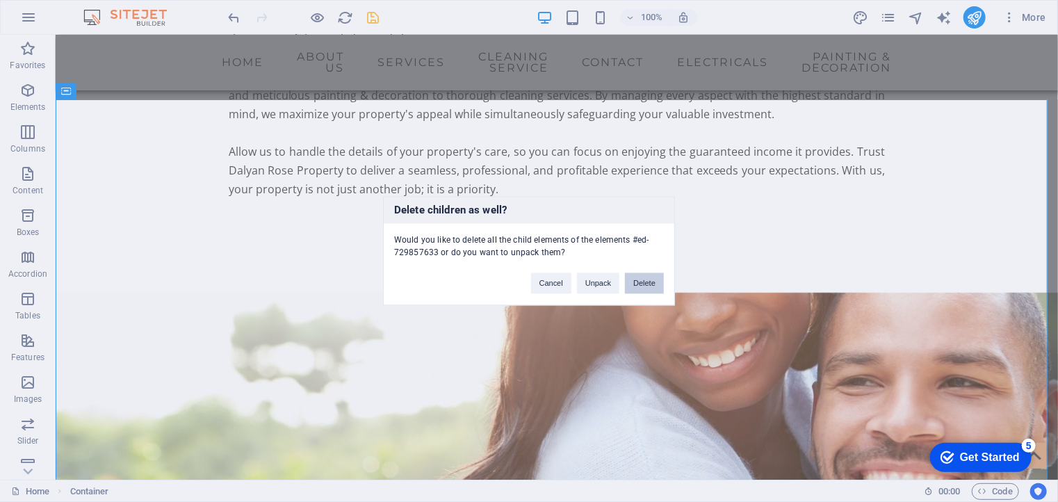
click at [640, 286] on button "Delete" at bounding box center [644, 283] width 39 height 21
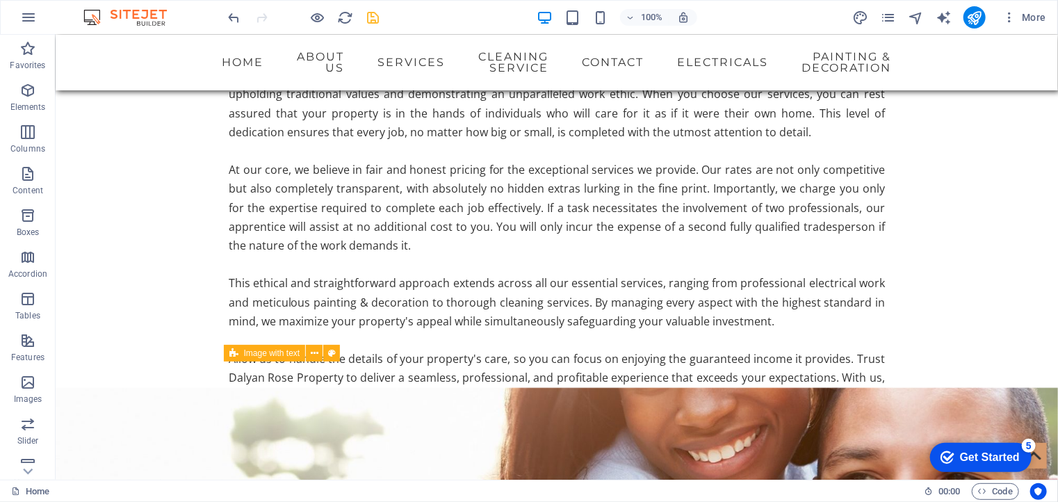
scroll to position [804, 0]
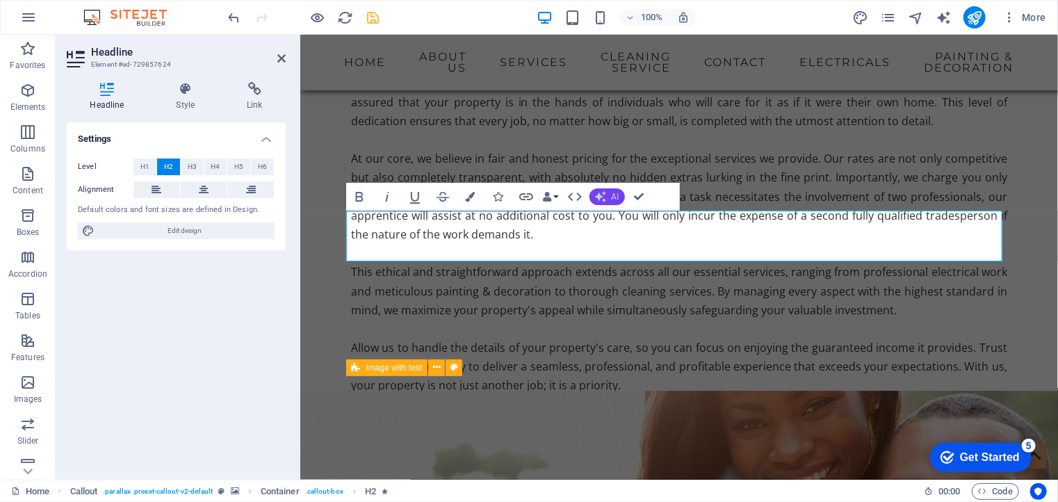
click at [612, 197] on span "AI" at bounding box center [616, 197] width 8 height 8
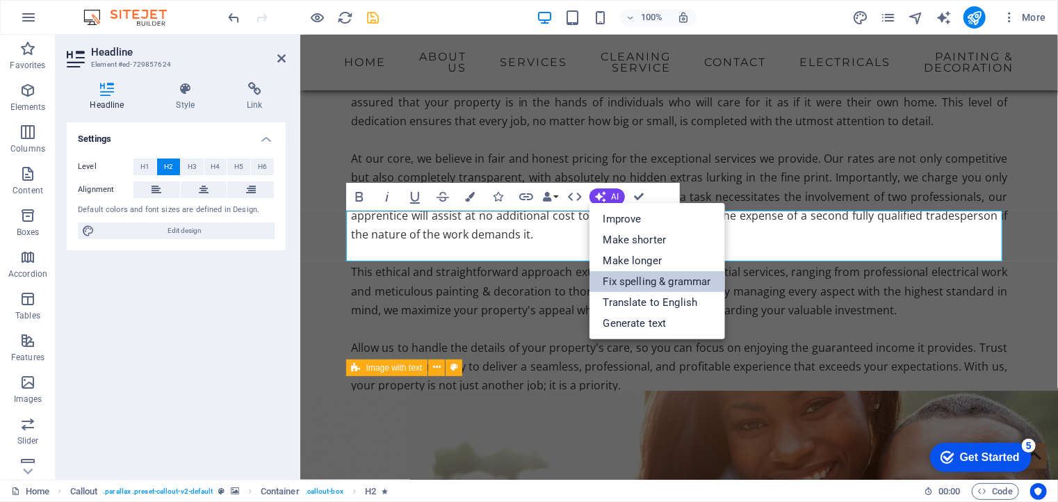
click at [647, 278] on link "Fix spelling & grammar" at bounding box center [658, 281] width 136 height 21
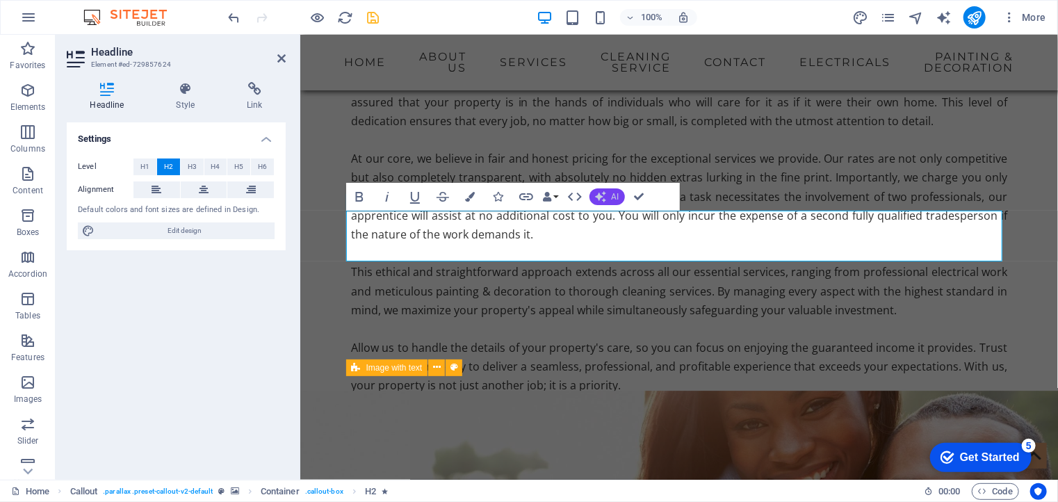
click at [605, 190] on button "AI" at bounding box center [607, 196] width 35 height 17
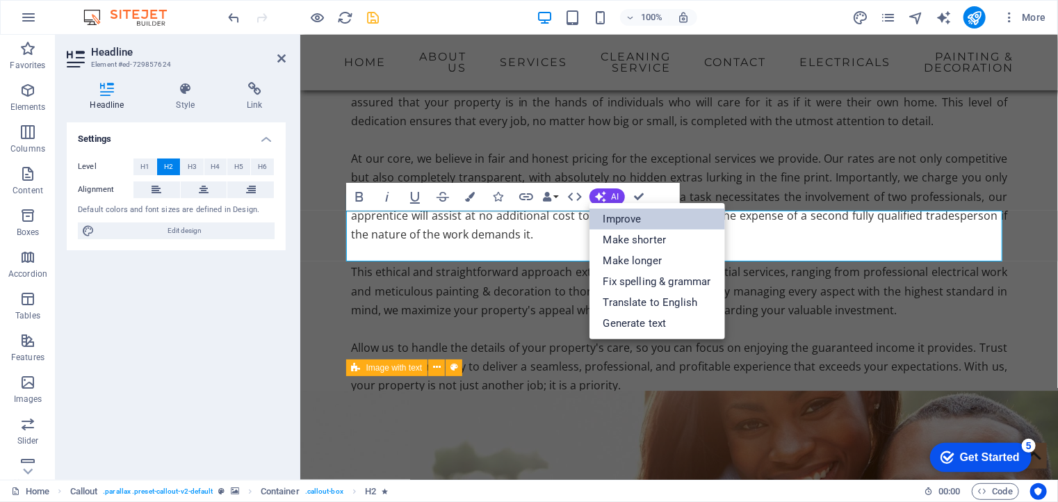
click at [624, 226] on link "Improve" at bounding box center [658, 219] width 136 height 21
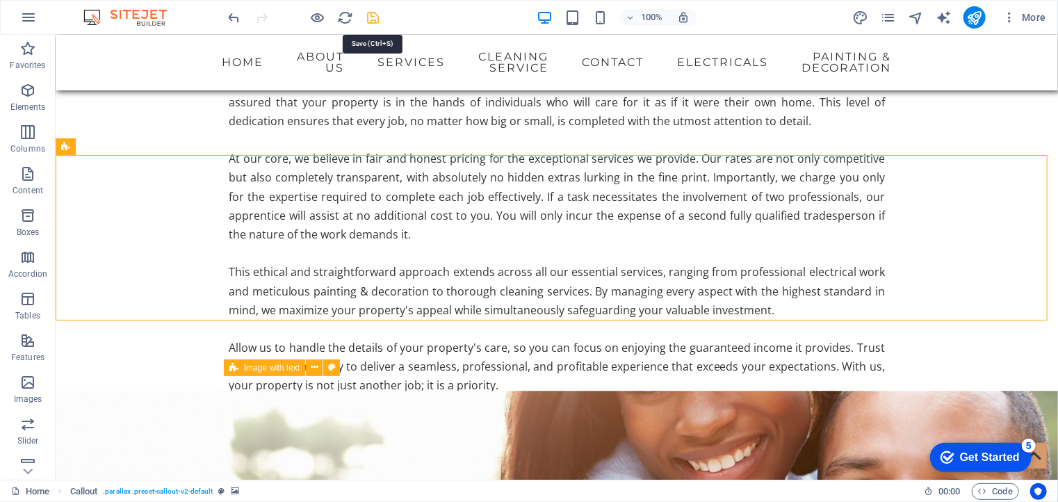
click at [375, 17] on icon "save" at bounding box center [374, 18] width 16 height 16
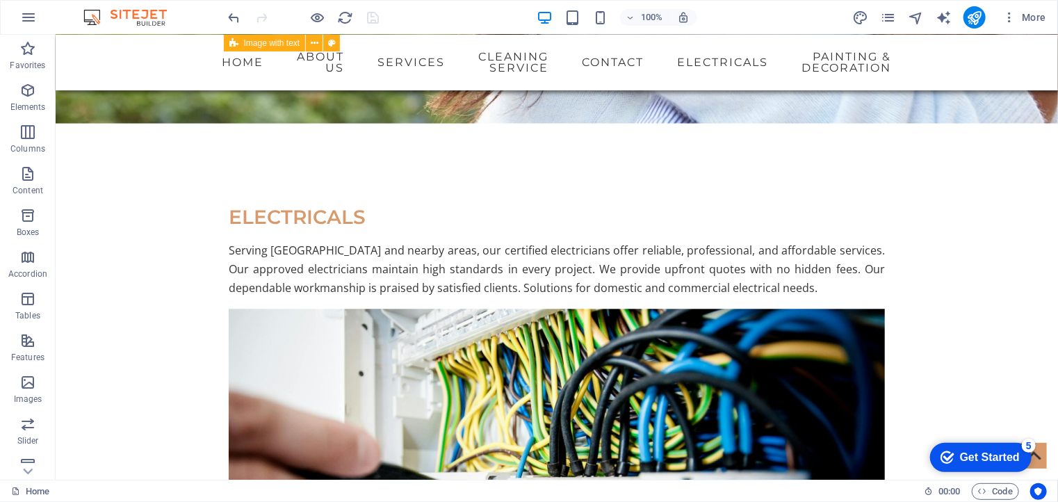
scroll to position [1583, 0]
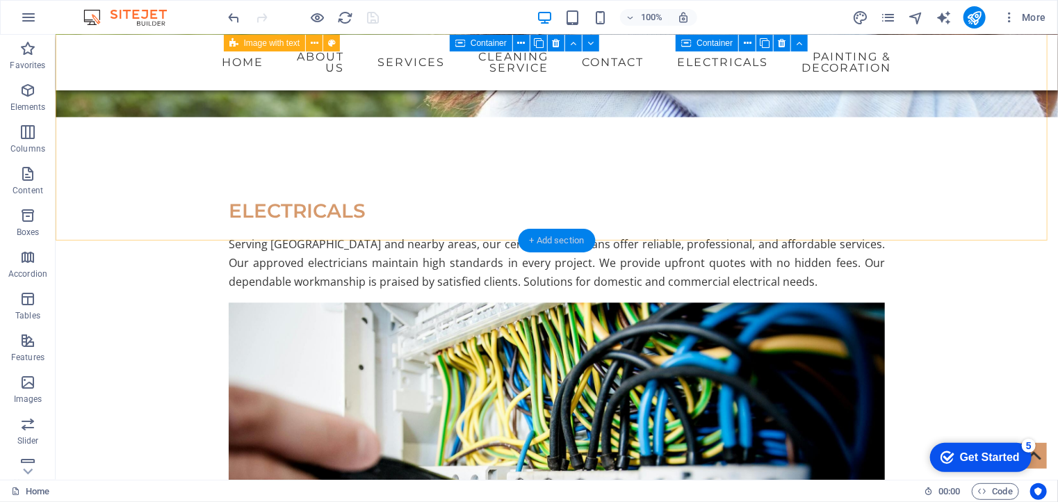
click at [553, 234] on div "+ Add section" at bounding box center [557, 241] width 77 height 24
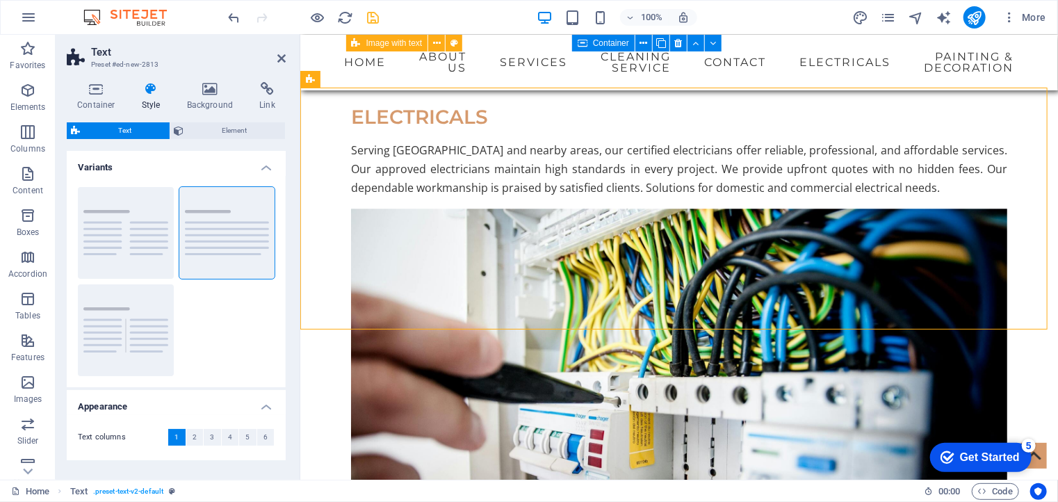
scroll to position [1664, 0]
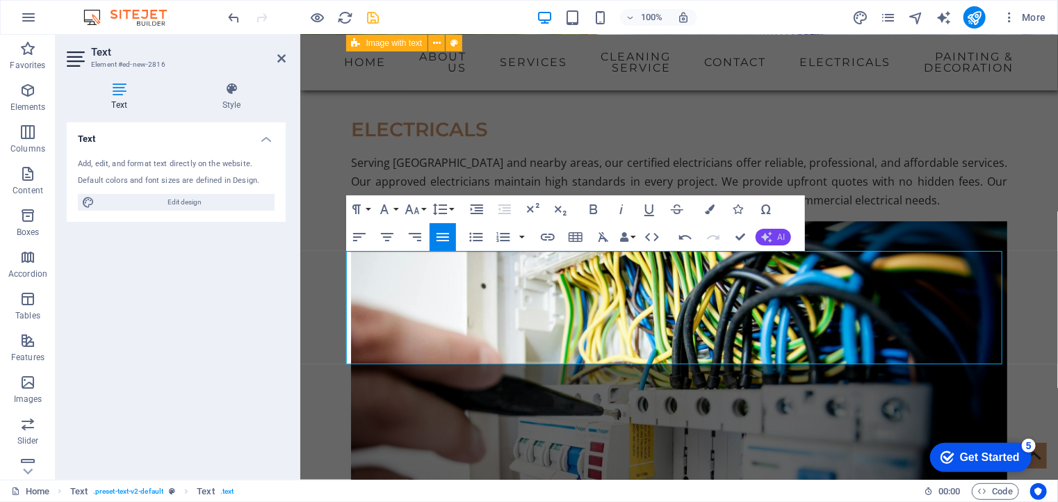
click at [761, 234] on icon "button" at bounding box center [766, 237] width 11 height 11
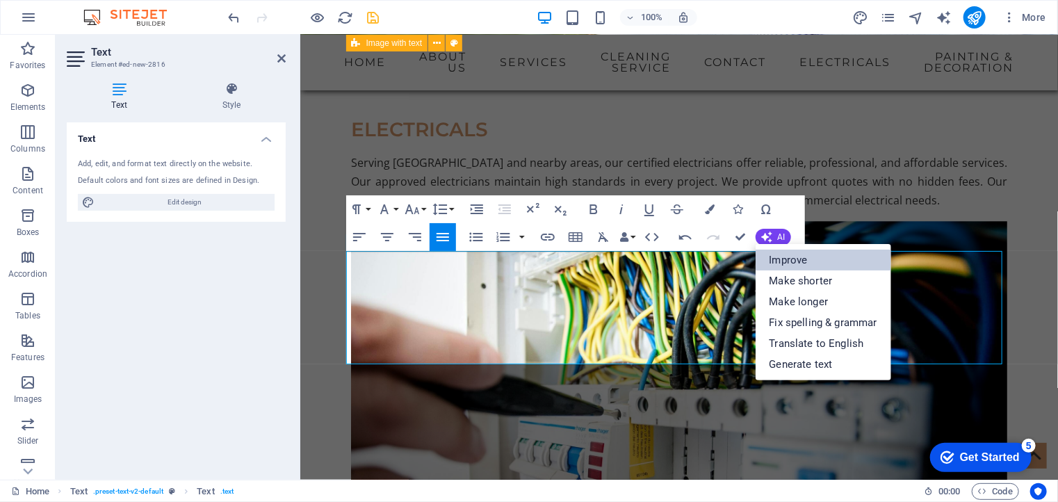
click at [777, 255] on link "Improve" at bounding box center [824, 260] width 136 height 21
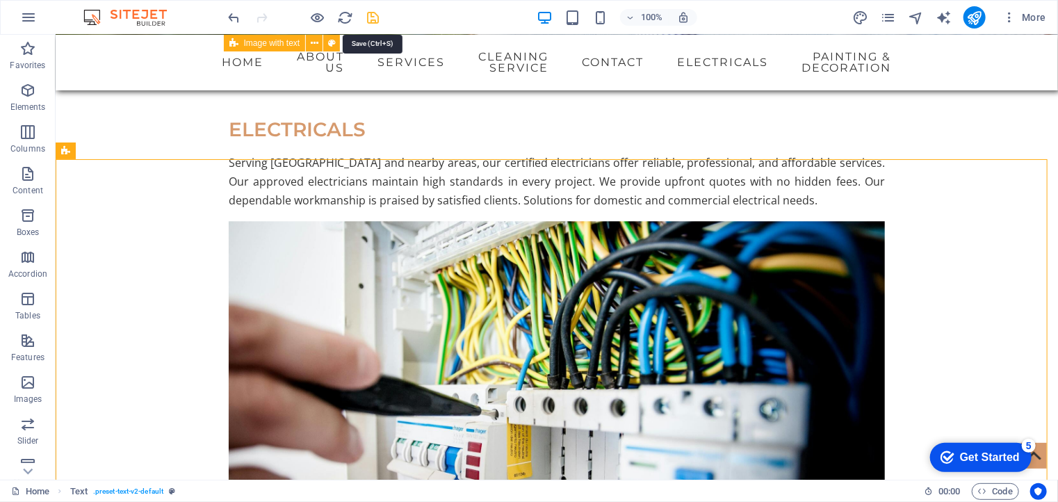
click at [372, 17] on icon "save" at bounding box center [374, 18] width 16 height 16
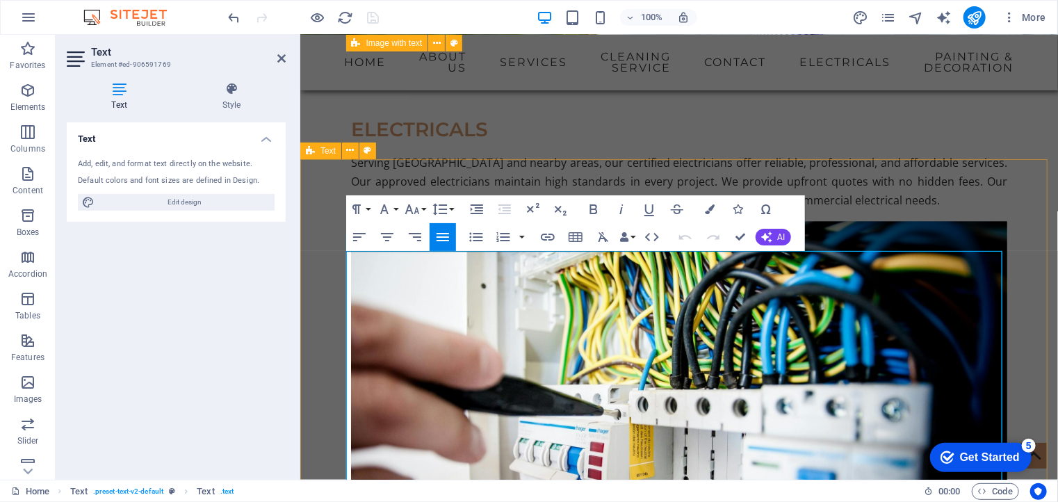
drag, startPoint x: 507, startPoint y: 261, endPoint x: 341, endPoint y: 268, distance: 166.3
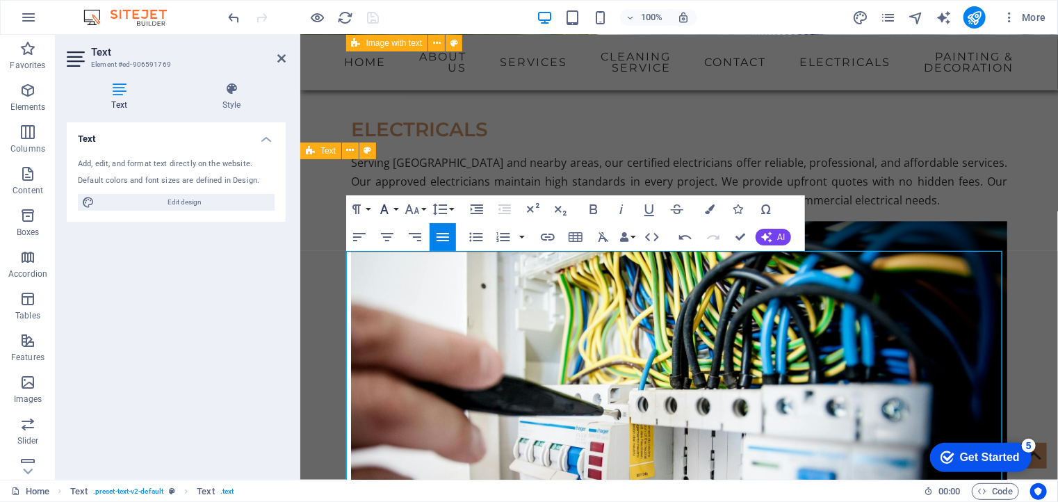
click at [384, 208] on icon "button" at bounding box center [384, 209] width 8 height 10
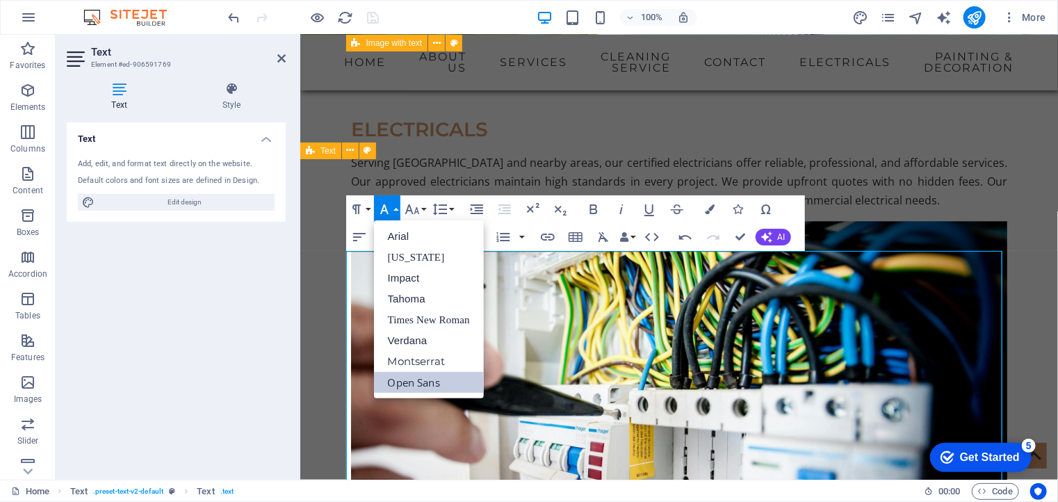
scroll to position [0, 0]
click at [590, 206] on icon "button" at bounding box center [594, 209] width 8 height 10
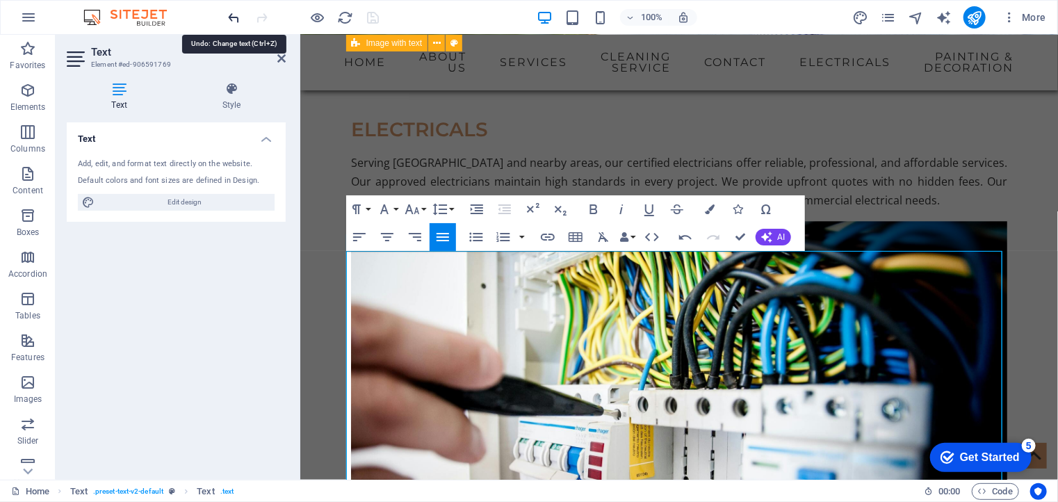
click at [232, 12] on icon "undo" at bounding box center [235, 18] width 16 height 16
click at [686, 237] on icon "button" at bounding box center [685, 237] width 17 height 17
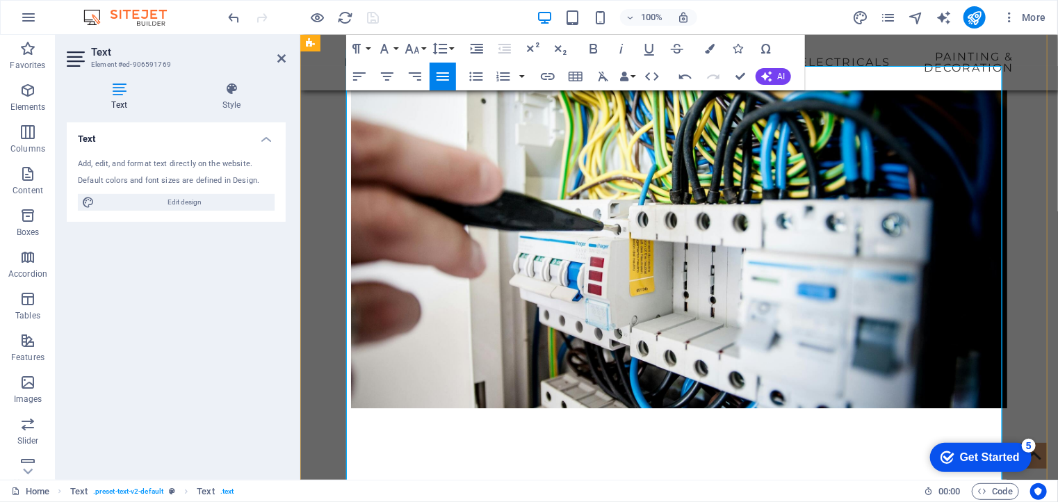
scroll to position [1869, 0]
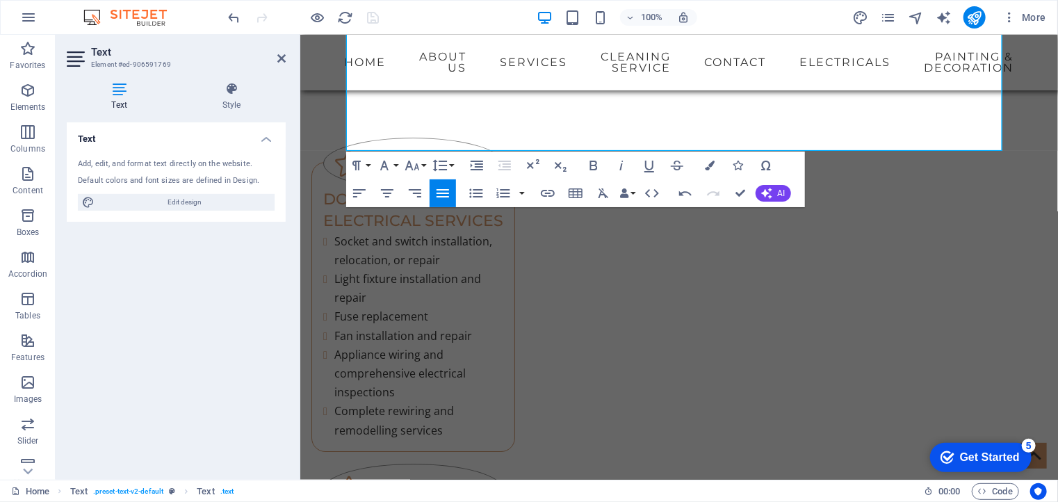
scroll to position [2258, 0]
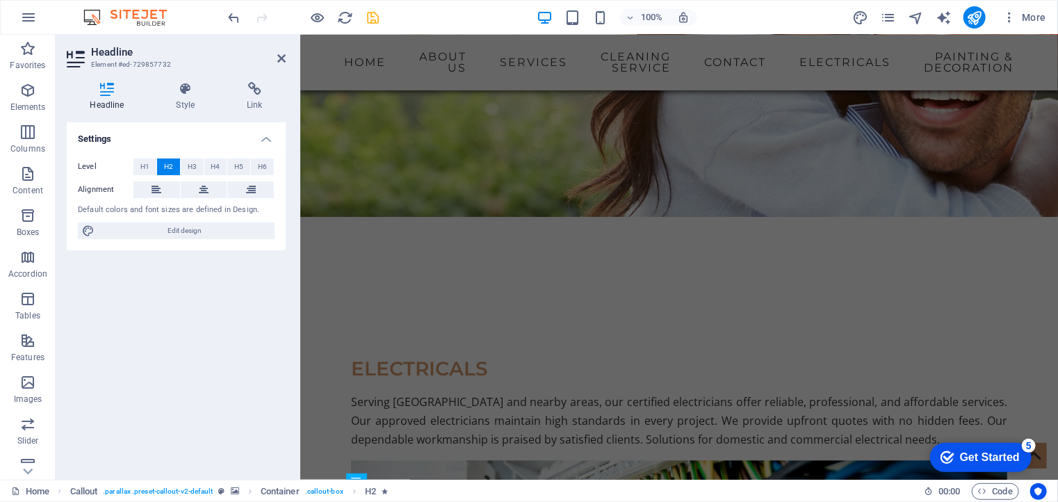
scroll to position [1432, 0]
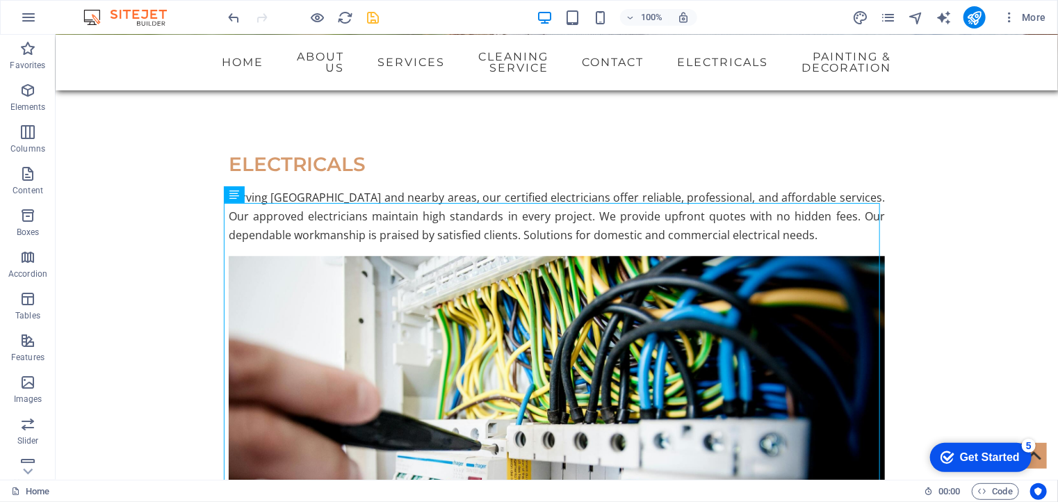
scroll to position [1623, 0]
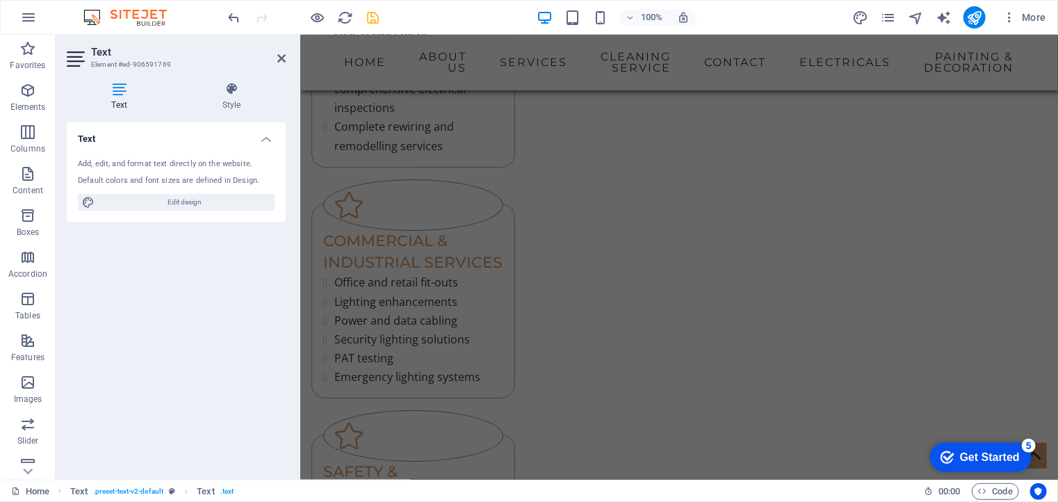
scroll to position [2382, 0]
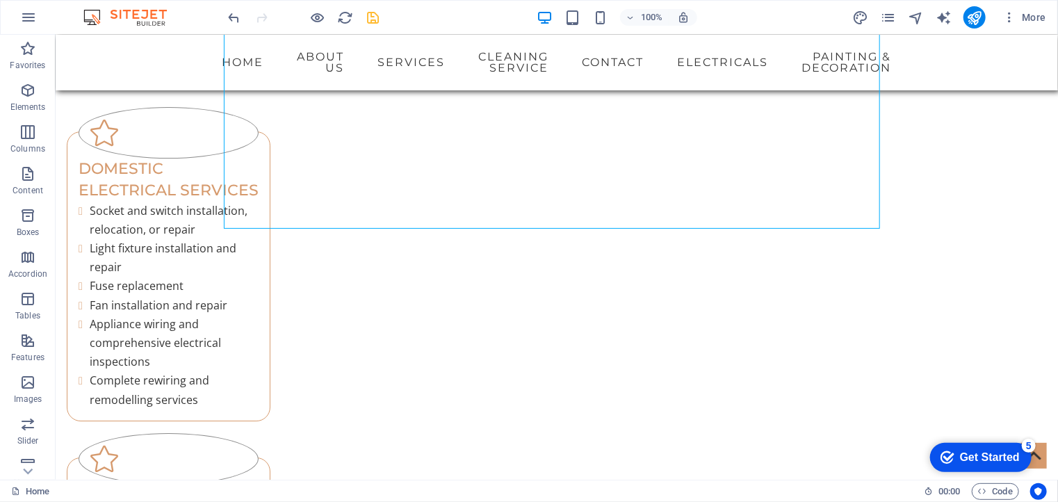
scroll to position [2288, 0]
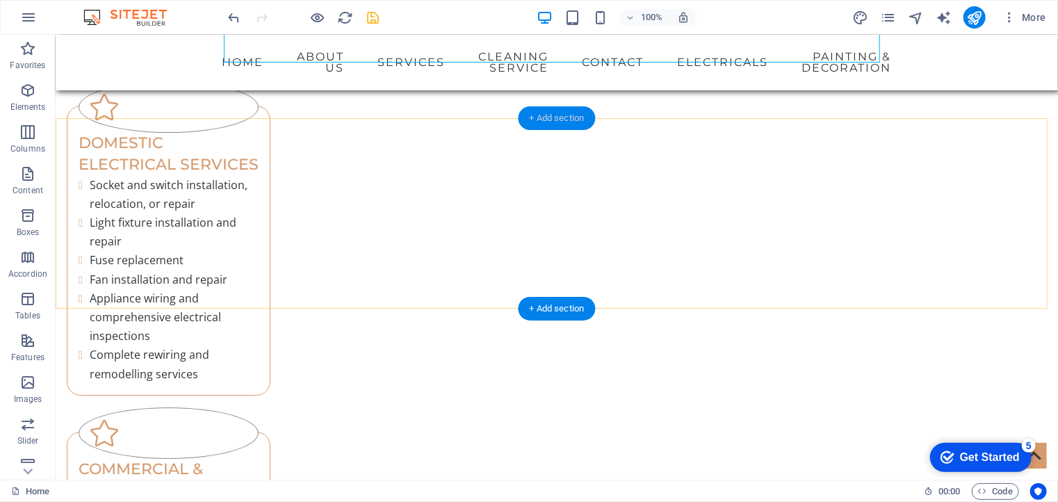
click at [547, 114] on div "+ Add section" at bounding box center [557, 118] width 77 height 24
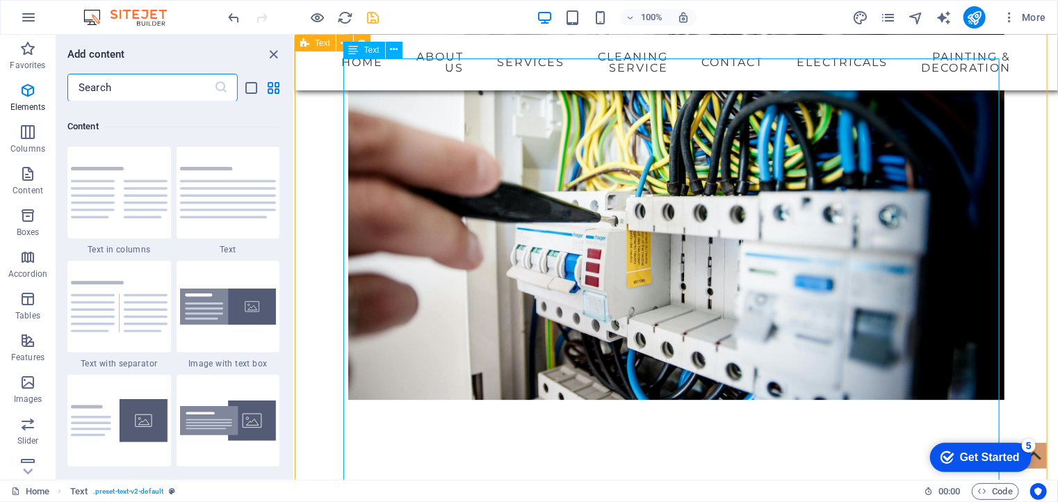
scroll to position [2433, 0]
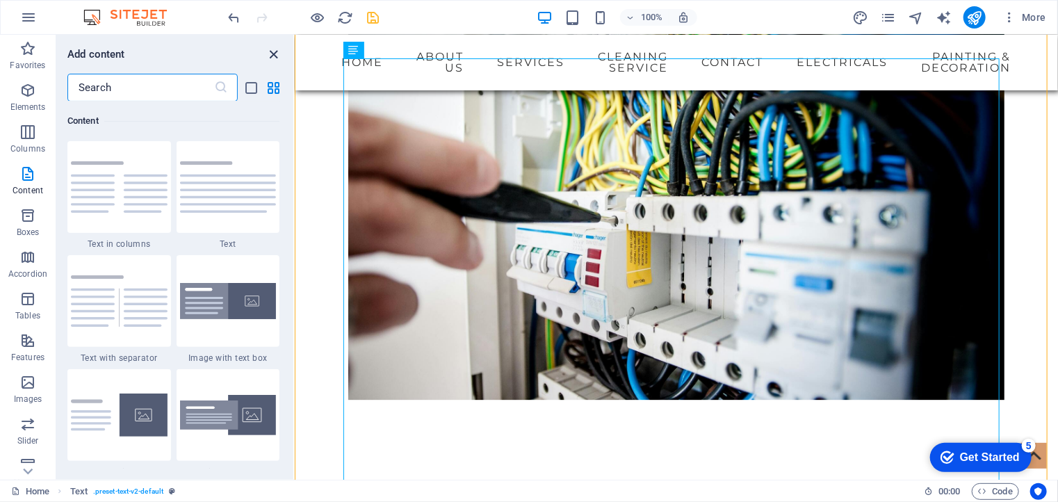
click at [281, 56] on icon "close panel" at bounding box center [274, 55] width 16 height 16
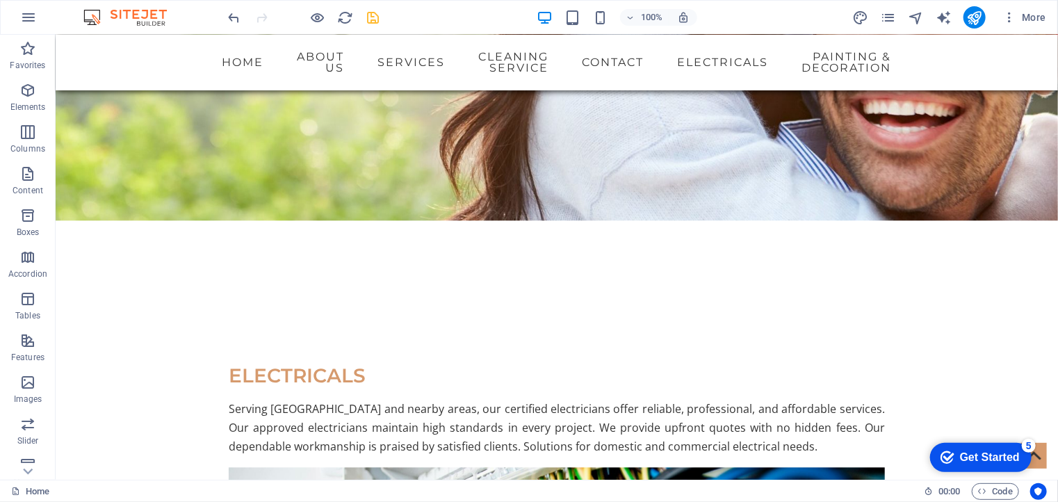
scroll to position [1444, 0]
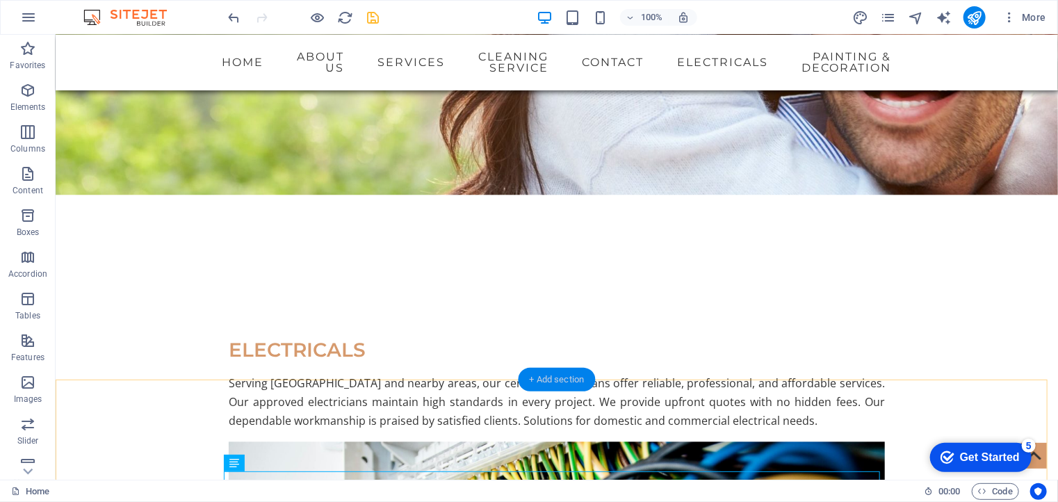
click at [548, 378] on div "+ Add section" at bounding box center [557, 380] width 77 height 24
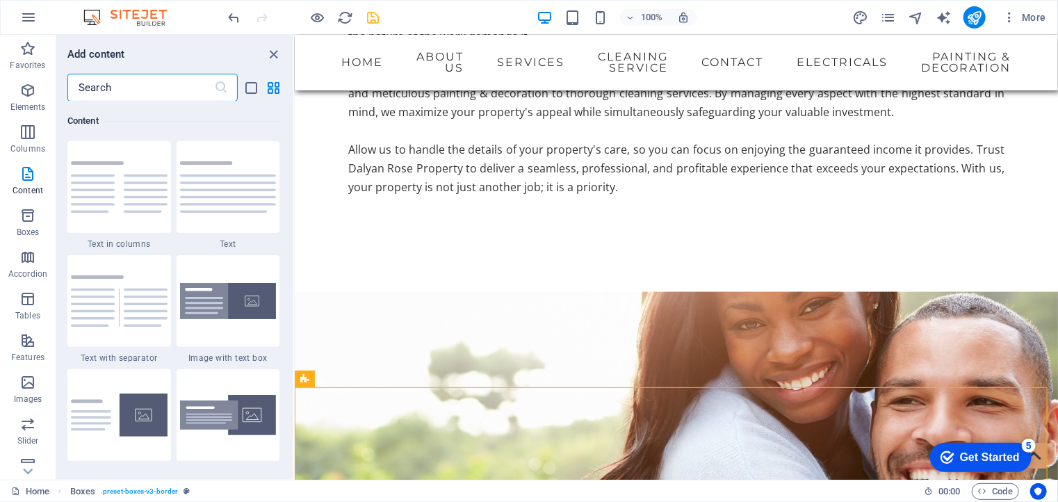
scroll to position [1008, 0]
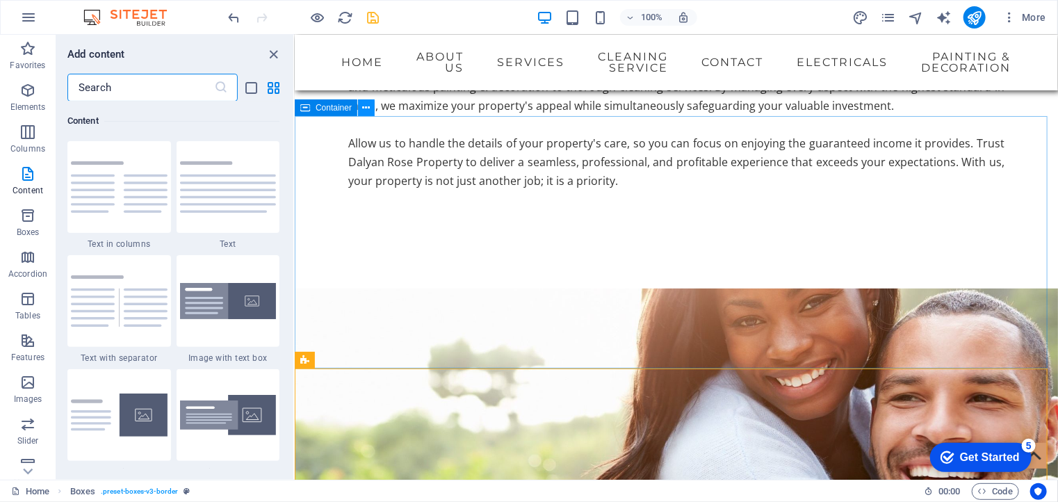
click at [367, 106] on icon at bounding box center [367, 108] width 8 height 15
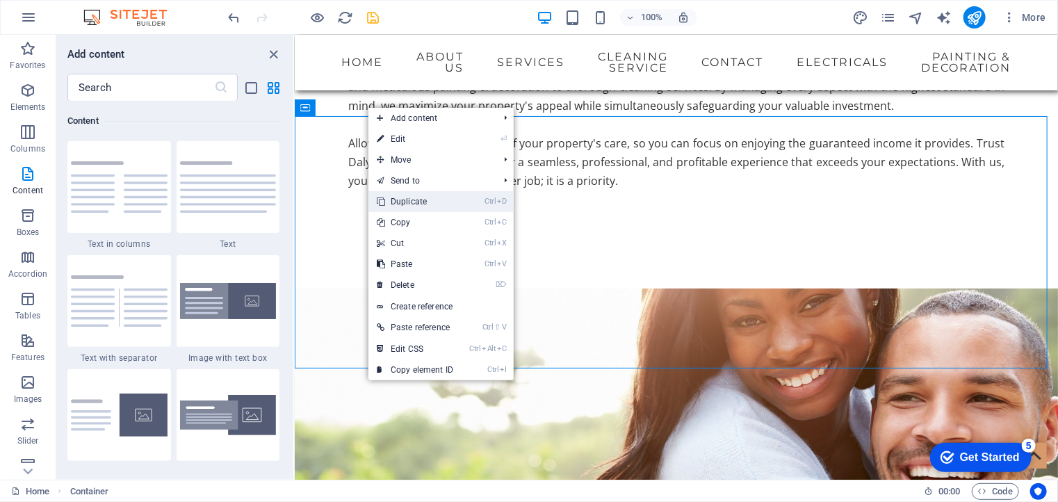
click at [411, 195] on link "Ctrl D Duplicate" at bounding box center [414, 201] width 93 height 21
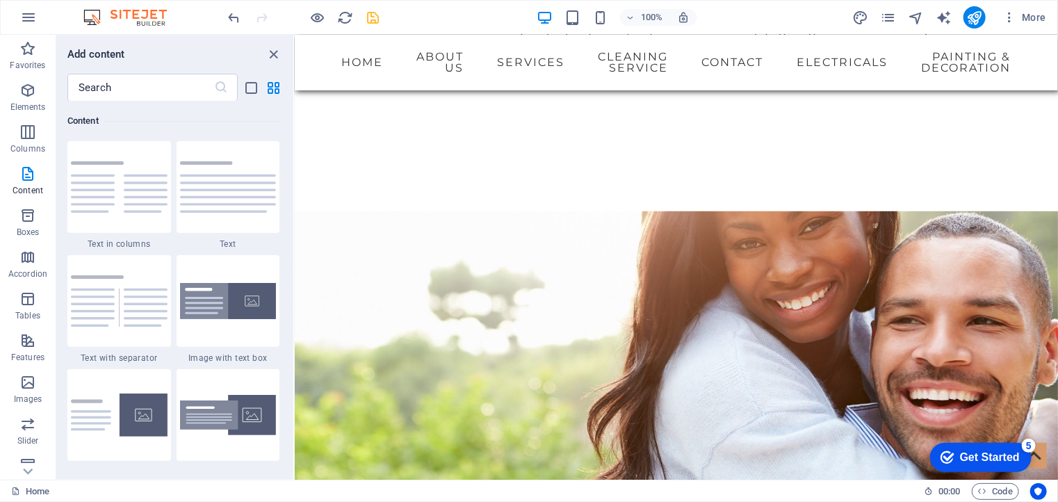
scroll to position [1223, 0]
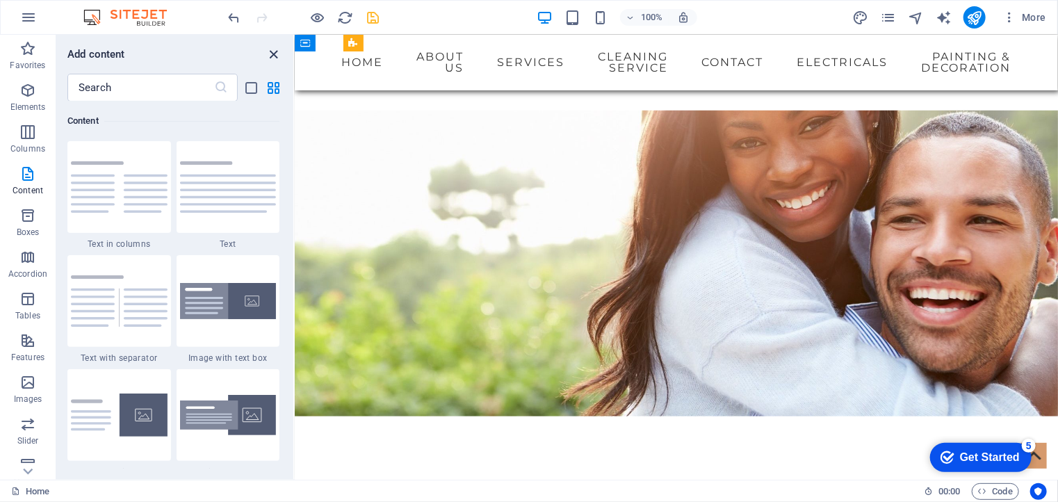
click at [270, 51] on icon "close panel" at bounding box center [274, 55] width 16 height 16
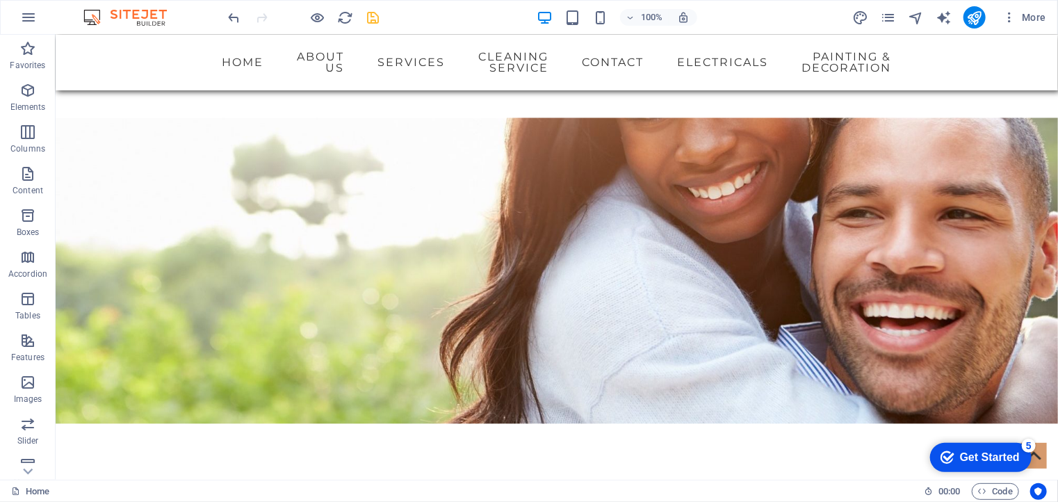
scroll to position [1194, 0]
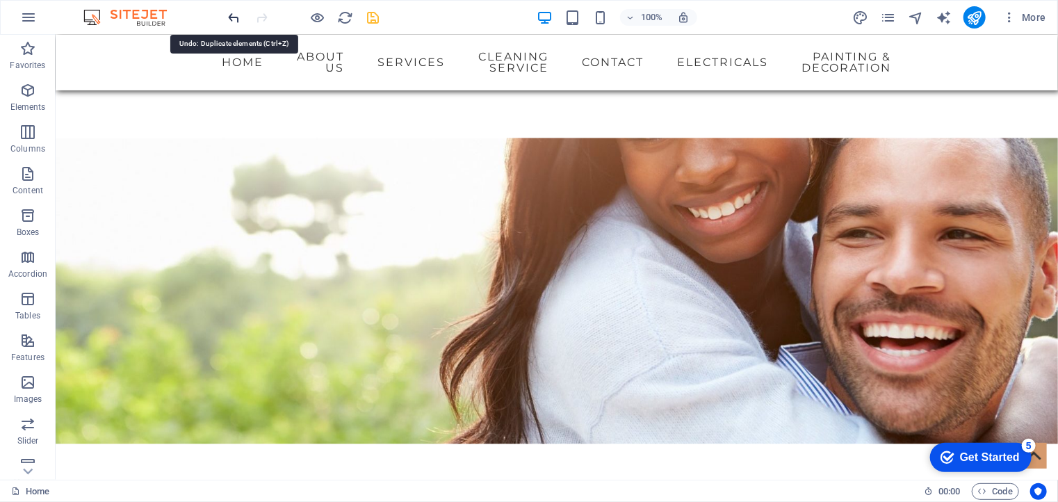
click at [234, 15] on icon "undo" at bounding box center [235, 18] width 16 height 16
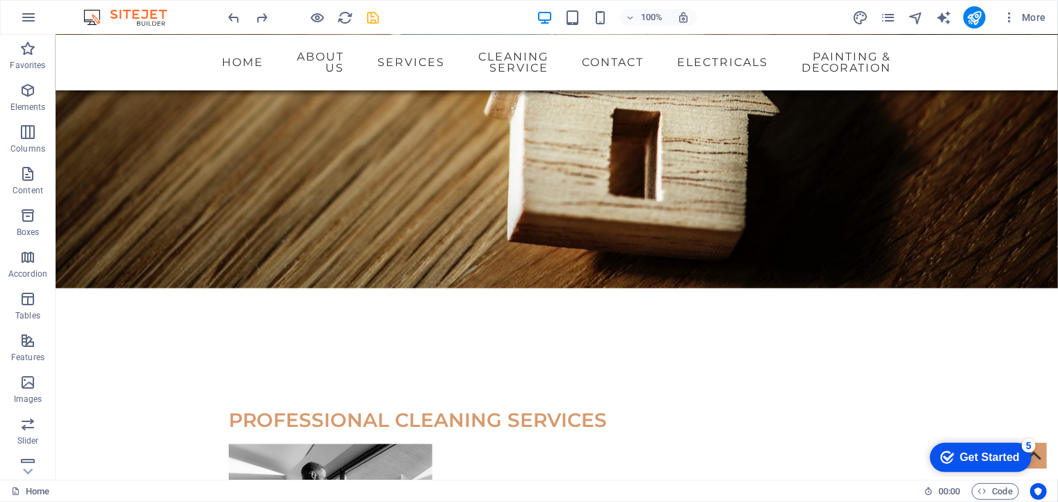
scroll to position [3954, 0]
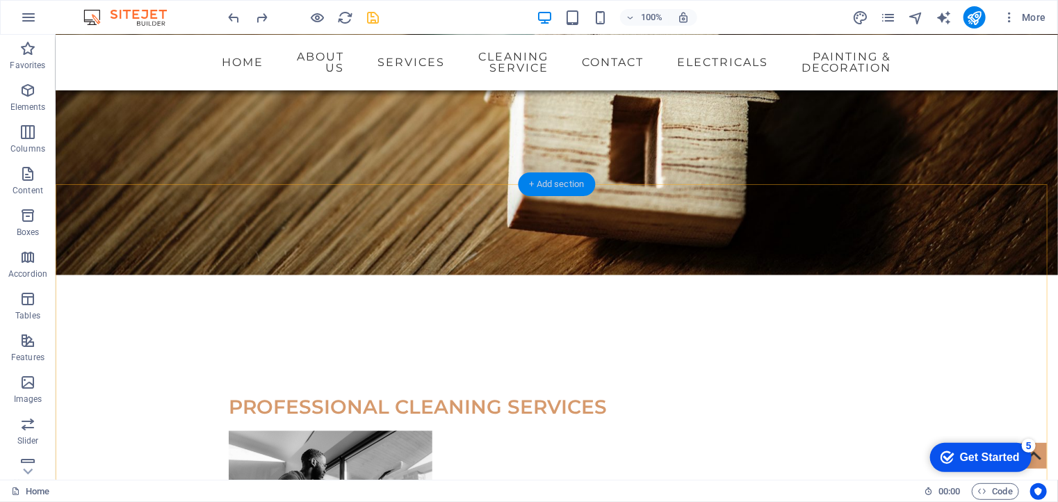
click at [552, 188] on div "+ Add section" at bounding box center [557, 184] width 77 height 24
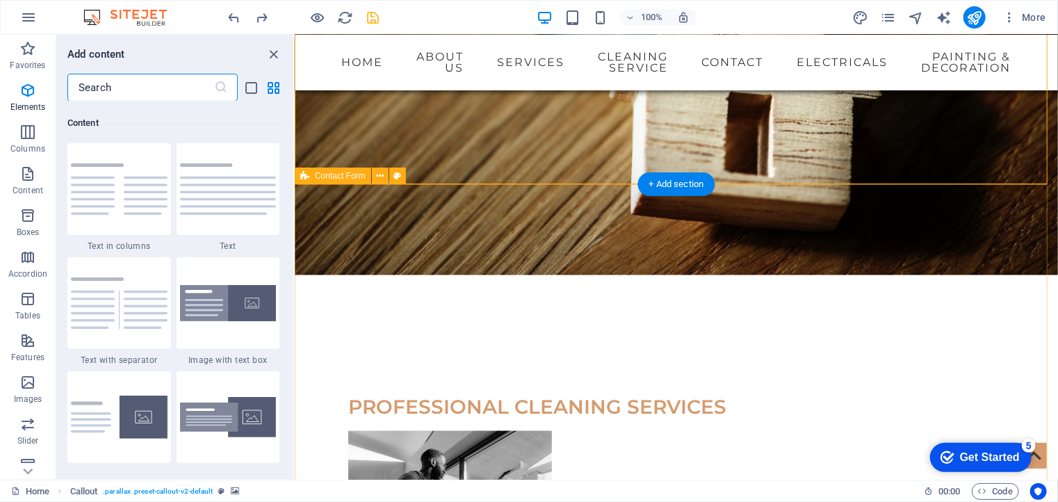
scroll to position [2433, 0]
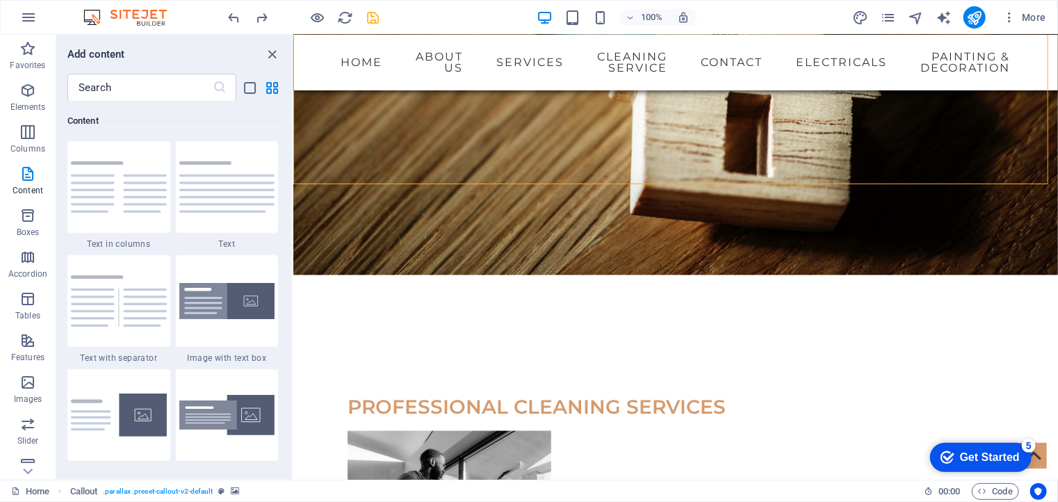
drag, startPoint x: 293, startPoint y: 170, endPoint x: 0, endPoint y: 145, distance: 294.5
click at [293, 180] on section "Favorites Elements Columns Content Boxes Accordion Tables Features Images Slide…" at bounding box center [529, 257] width 1058 height 445
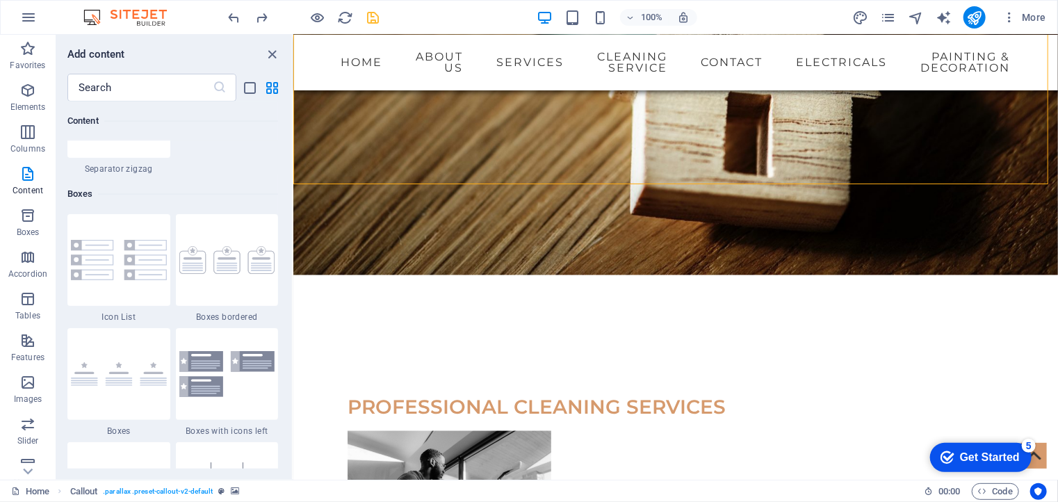
scroll to position [3783, 0]
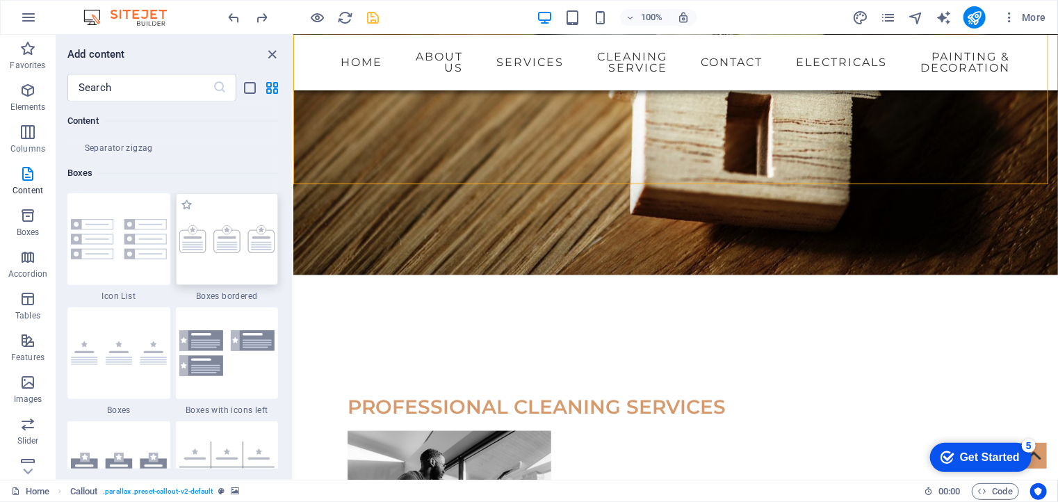
click at [227, 240] on img at bounding box center [227, 239] width 96 height 28
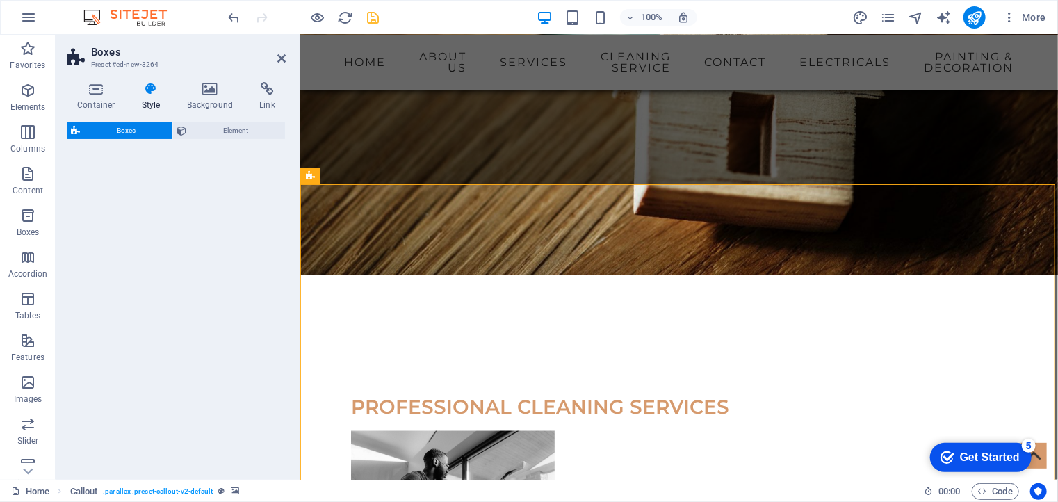
select select "rem"
select select "preset-boxes-v3-border"
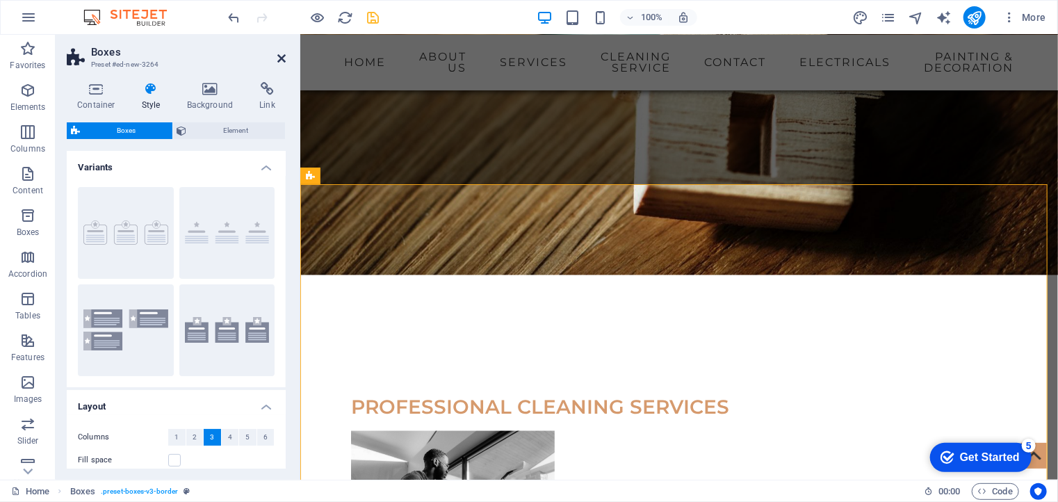
click at [280, 56] on icon at bounding box center [281, 58] width 8 height 11
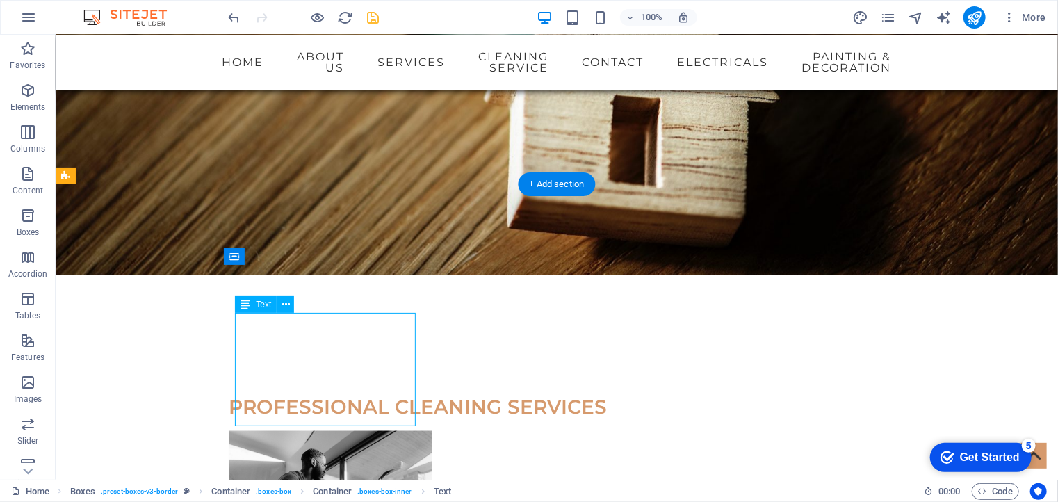
click at [267, 328] on div "Drag here to replace the existing content. Press “Ctrl” if you want to create a…" at bounding box center [557, 257] width 1003 height 445
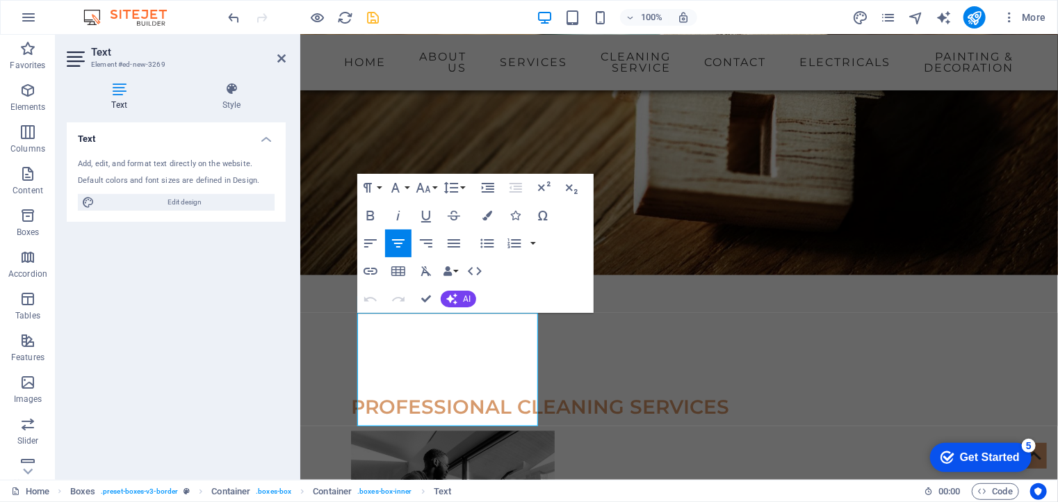
scroll to position [3961, 0]
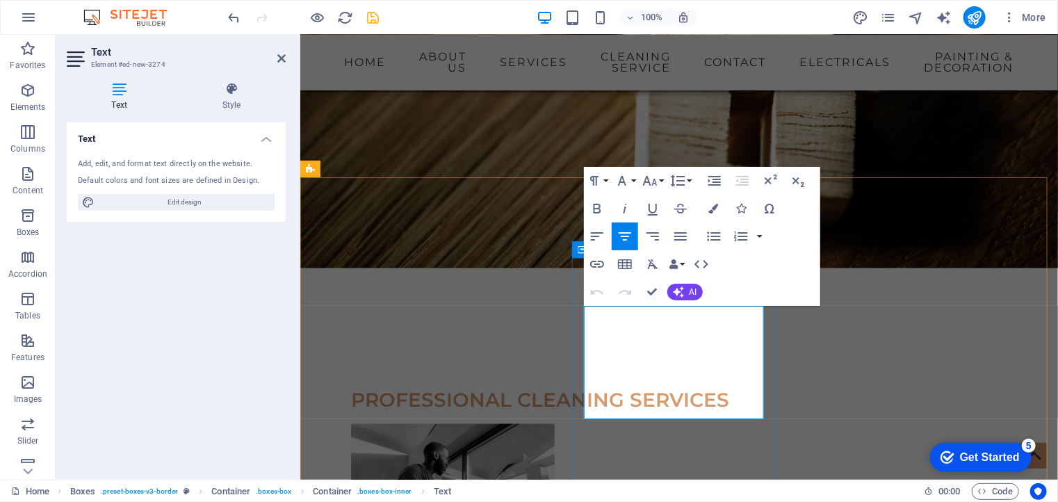
scroll to position [3969, 0]
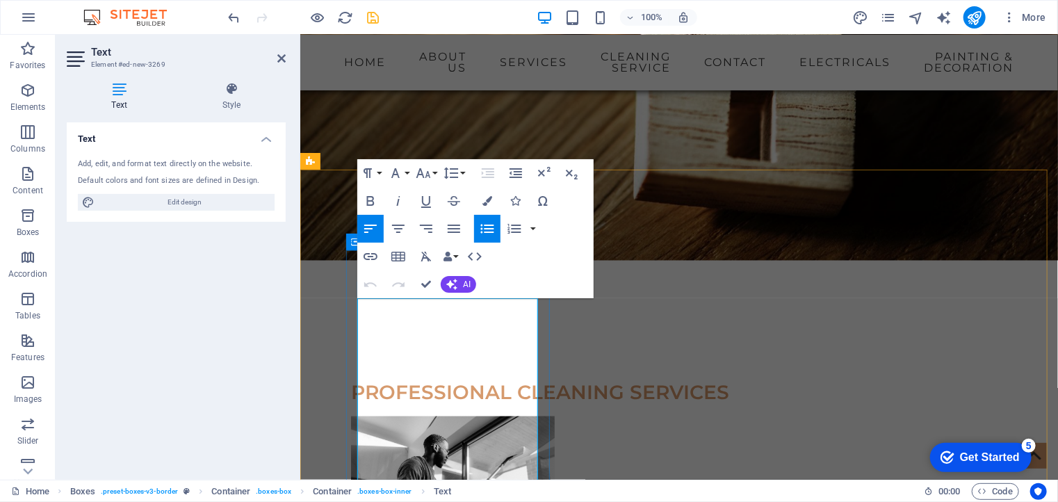
click at [367, 279] on icon "button" at bounding box center [370, 284] width 17 height 17
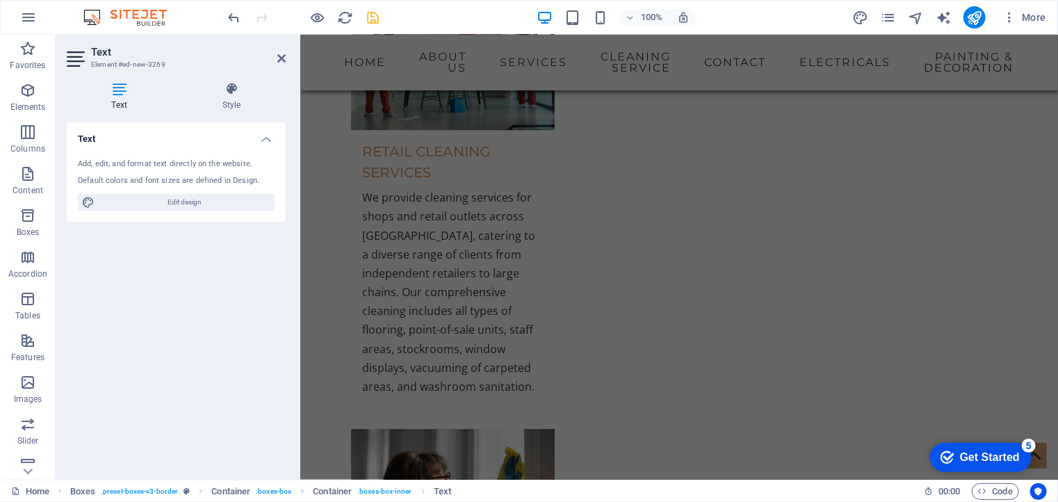
scroll to position [4782, 0]
drag, startPoint x: 372, startPoint y: 442, endPoint x: 428, endPoint y: 390, distance: 76.2
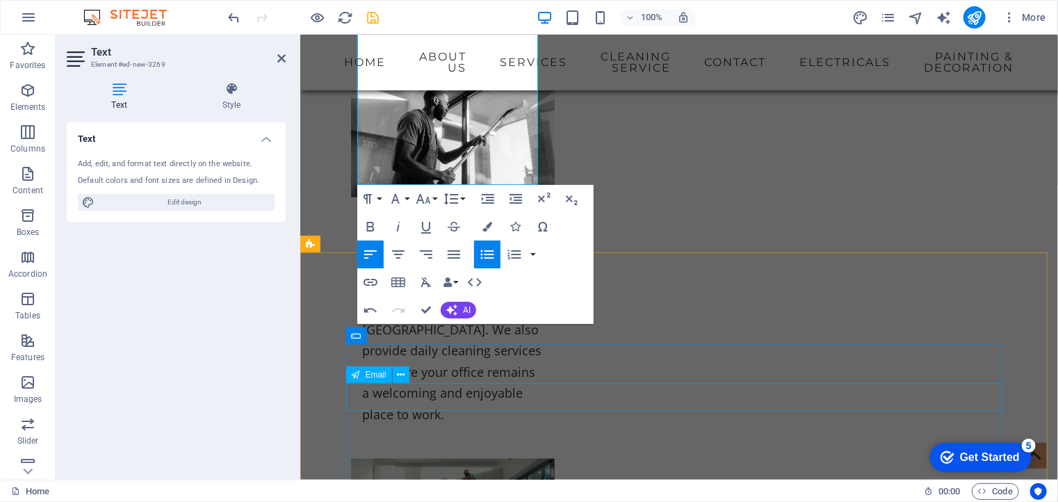
scroll to position [4236, 0]
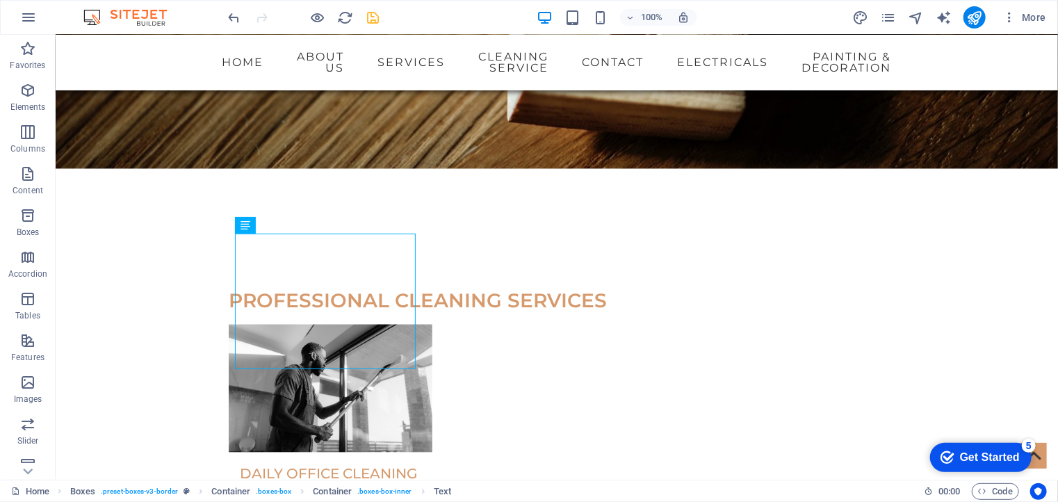
scroll to position [4074, 0]
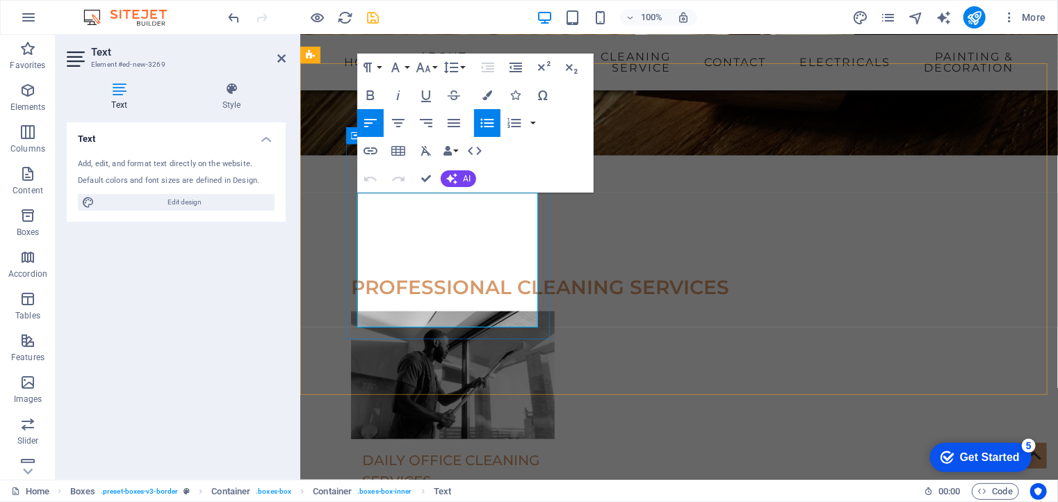
drag, startPoint x: 497, startPoint y: 307, endPoint x: 364, endPoint y: 212, distance: 163.6
click at [455, 177] on icon "button" at bounding box center [451, 178] width 11 height 11
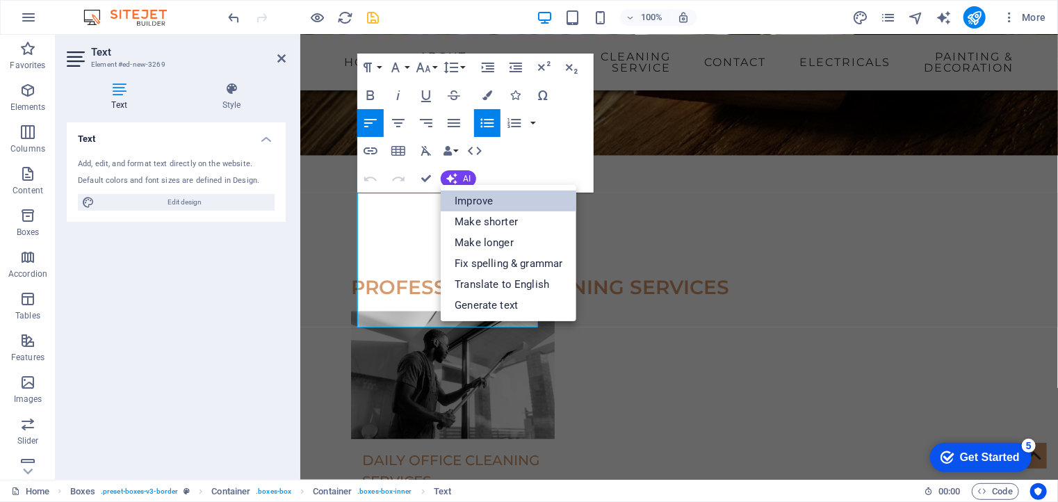
click at [478, 207] on link "Improve" at bounding box center [509, 201] width 136 height 21
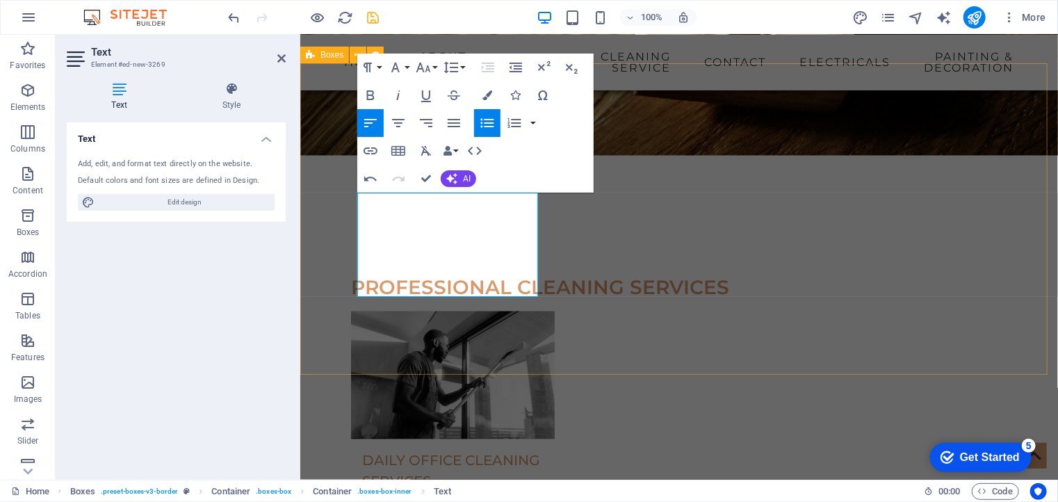
drag, startPoint x: 501, startPoint y: 278, endPoint x: 330, endPoint y: 195, distance: 189.4
click at [370, 102] on icon "button" at bounding box center [370, 95] width 17 height 17
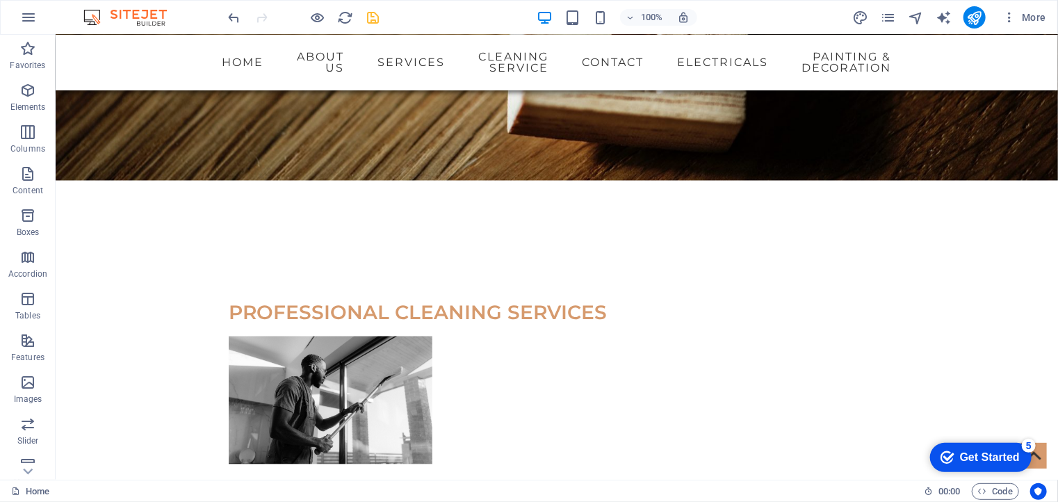
scroll to position [4056, 0]
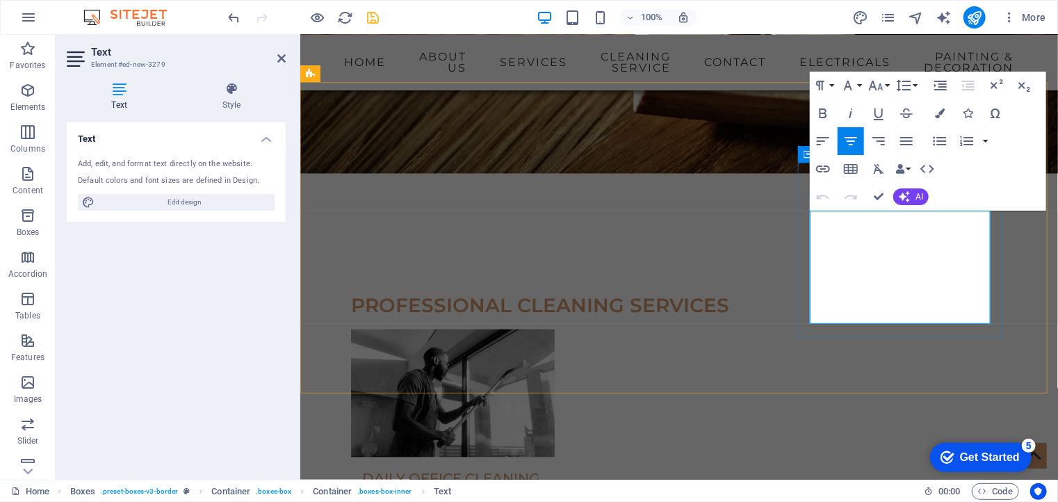
drag, startPoint x: 842, startPoint y: 228, endPoint x: 886, endPoint y: 255, distance: 52.1
copy p "em ipsum dolor sit amet, consectetuer adipiscing elit. Aenean com"
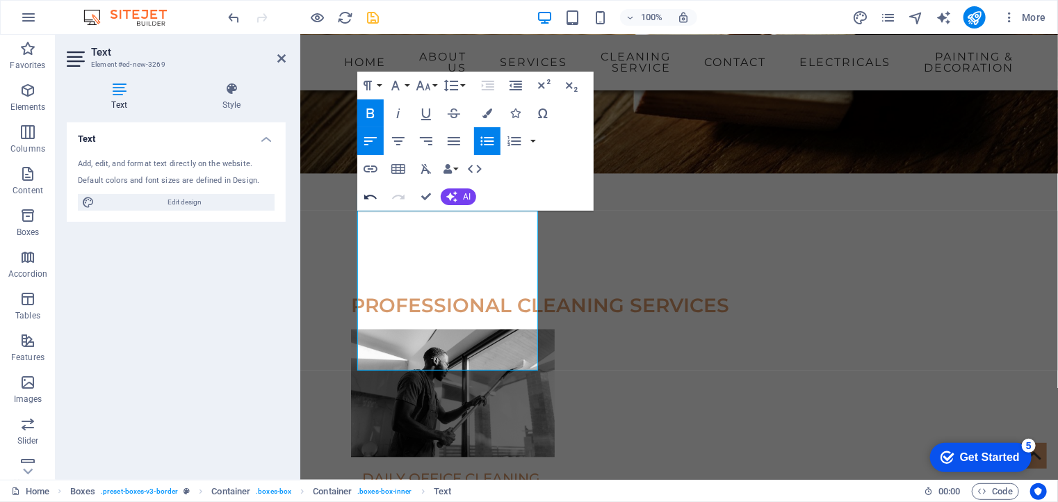
click at [371, 194] on icon "button" at bounding box center [370, 196] width 17 height 17
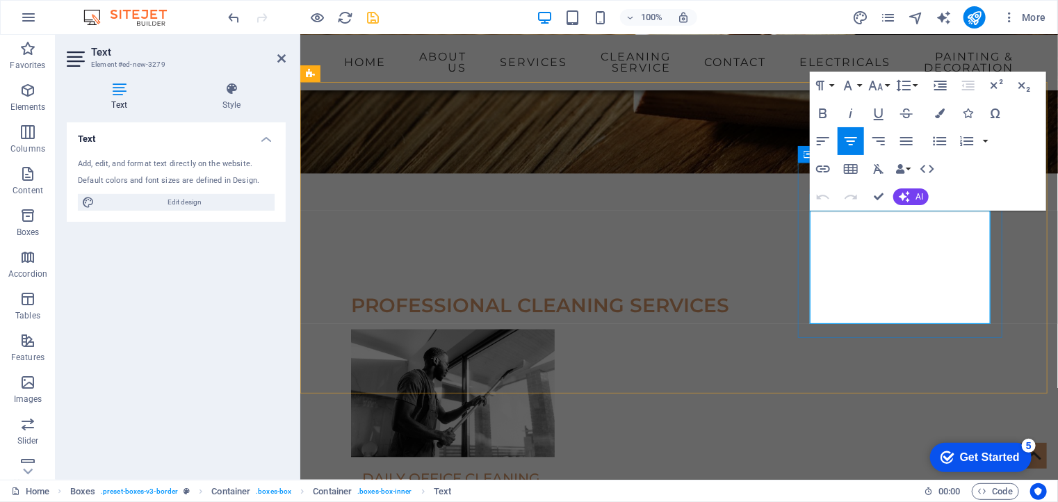
drag, startPoint x: 858, startPoint y: 245, endPoint x: 905, endPoint y: 268, distance: 51.6
copy div "Bathrooms Flooring & Decking TV Mounting"
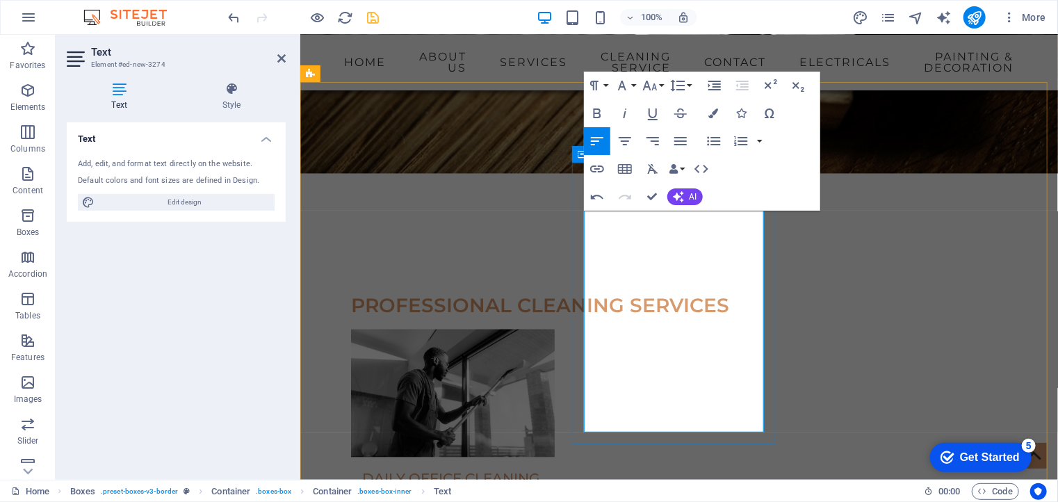
scroll to position [130, 5]
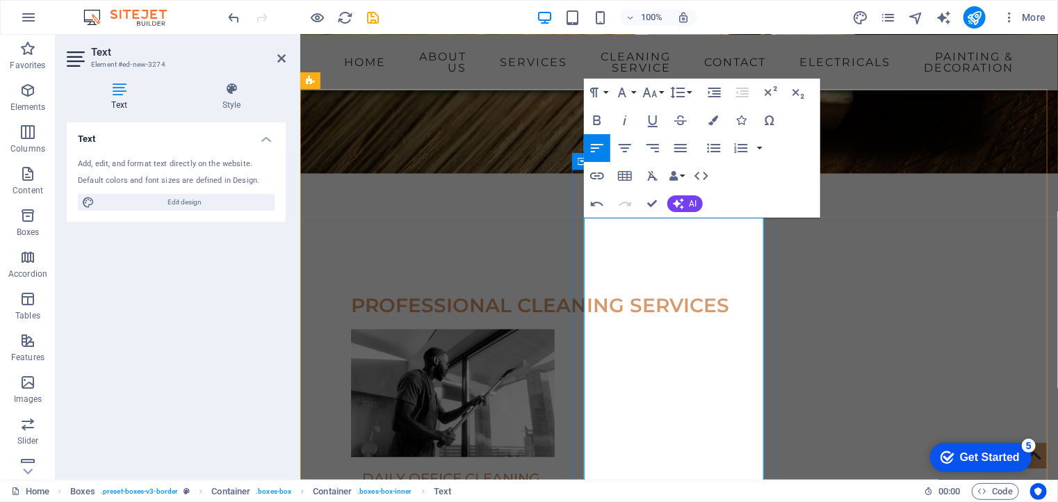
scroll to position [4049, 0]
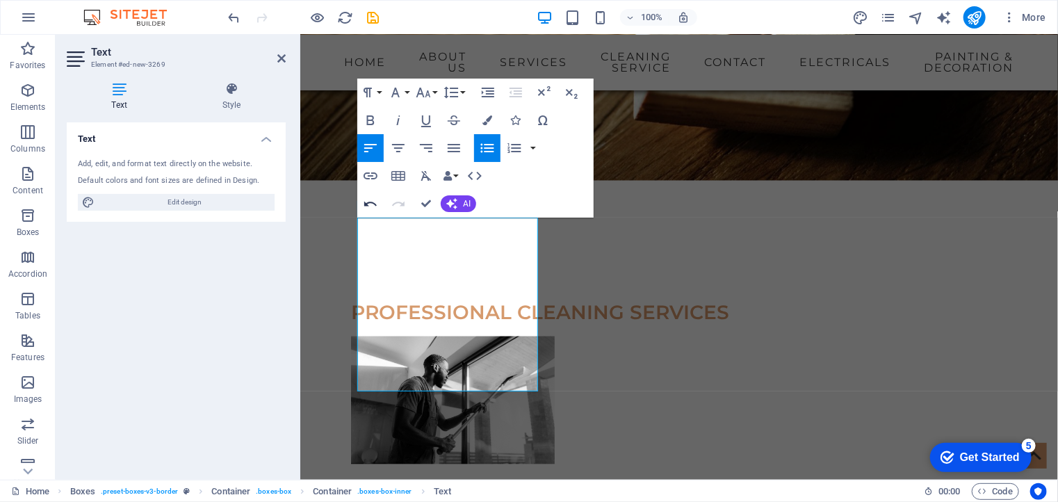
click at [373, 203] on icon "button" at bounding box center [370, 204] width 13 height 5
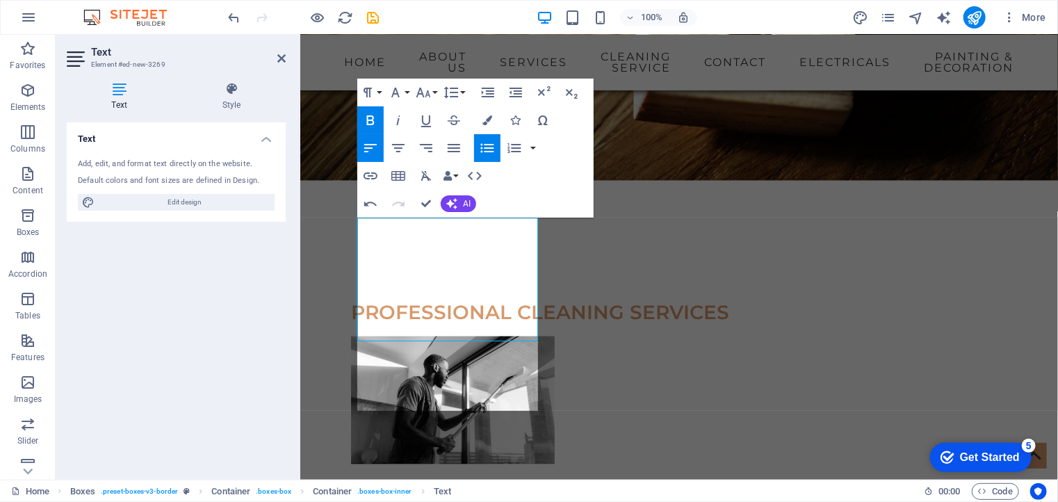
scroll to position [131, 5]
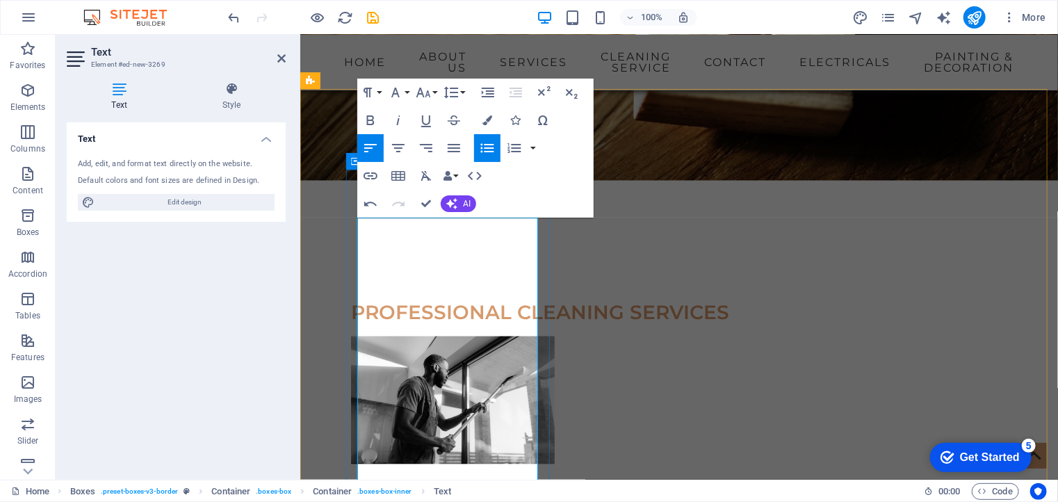
scroll to position [488, 4]
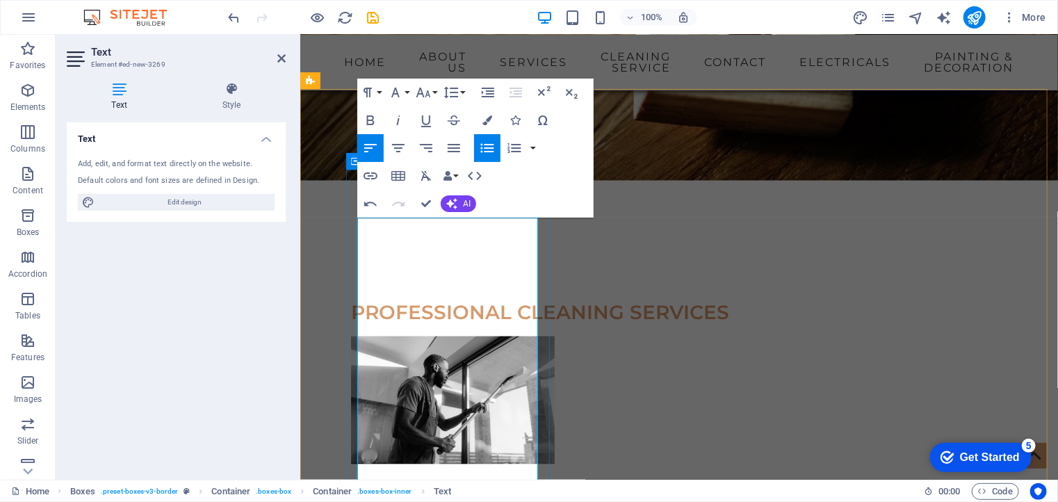
scroll to position [489, 4]
click at [377, 207] on icon "button" at bounding box center [370, 203] width 17 height 17
drag, startPoint x: 473, startPoint y: 284, endPoint x: 364, endPoint y: 231, distance: 122.2
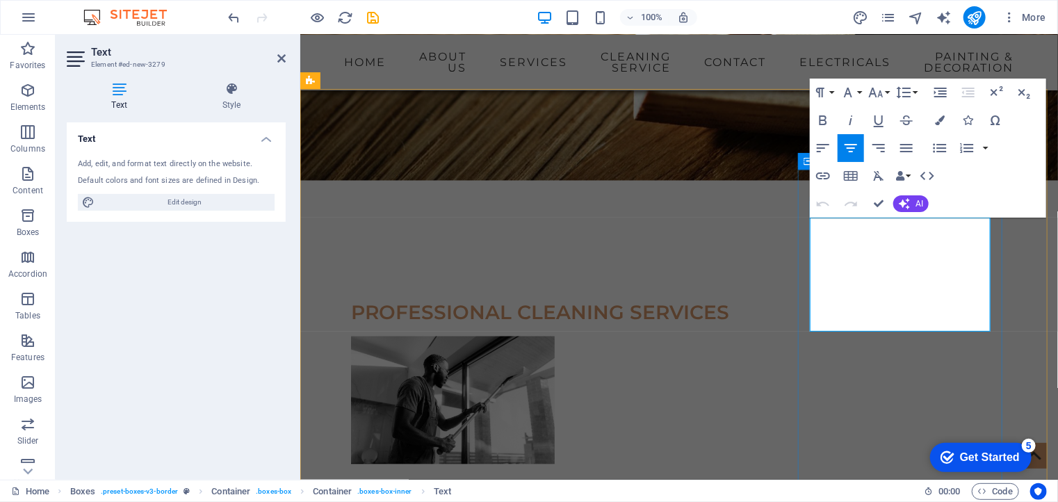
drag, startPoint x: 889, startPoint y: 294, endPoint x: 855, endPoint y: 266, distance: 44.4
copy div "Flooring & Decking TV Mounting TV Media"
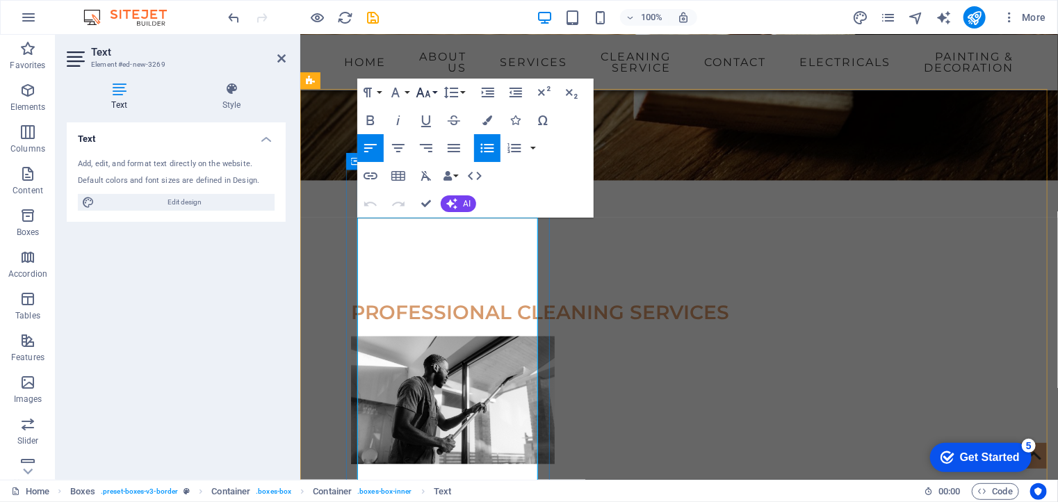
scroll to position [99, 5]
click at [371, 206] on icon "button" at bounding box center [370, 203] width 17 height 17
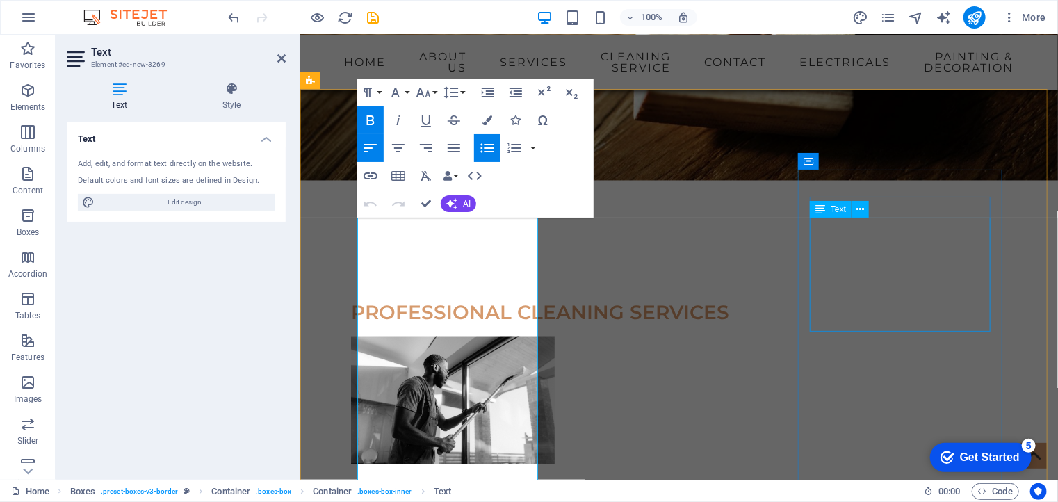
scroll to position [4080, 0]
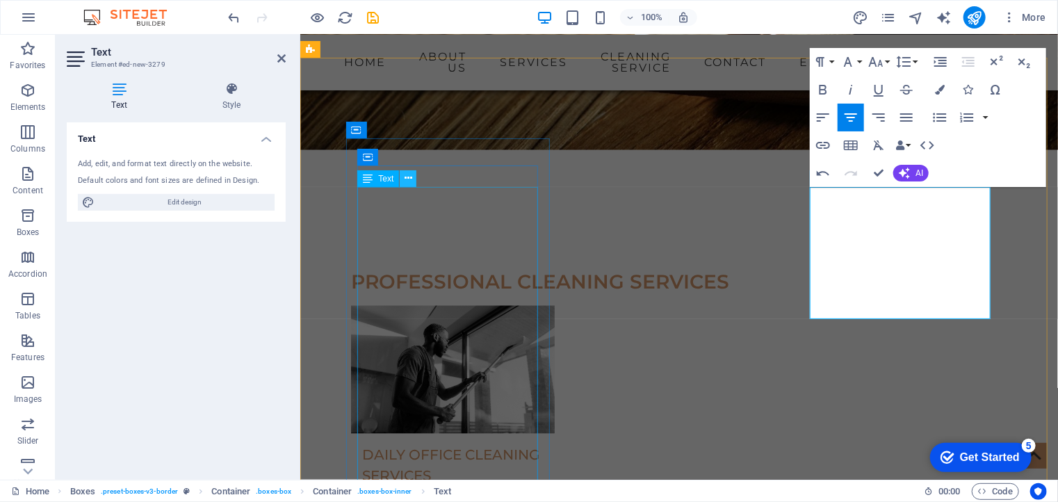
click at [410, 181] on icon at bounding box center [409, 178] width 8 height 15
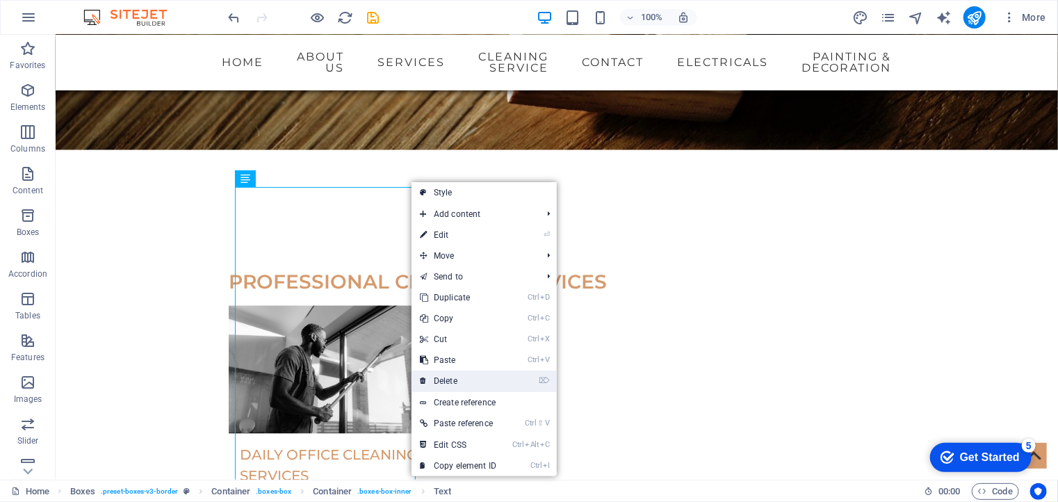
click at [442, 376] on link "⌦ Delete" at bounding box center [458, 381] width 93 height 21
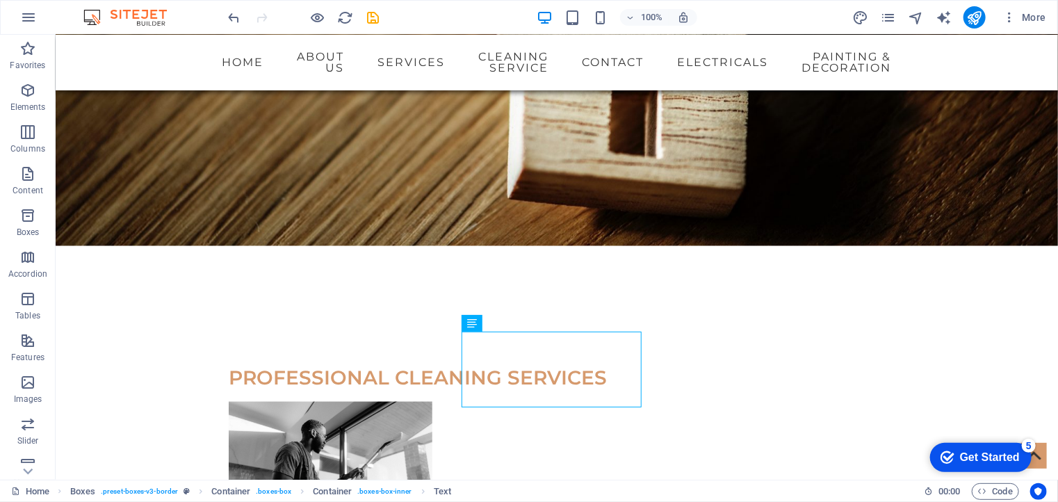
scroll to position [3935, 0]
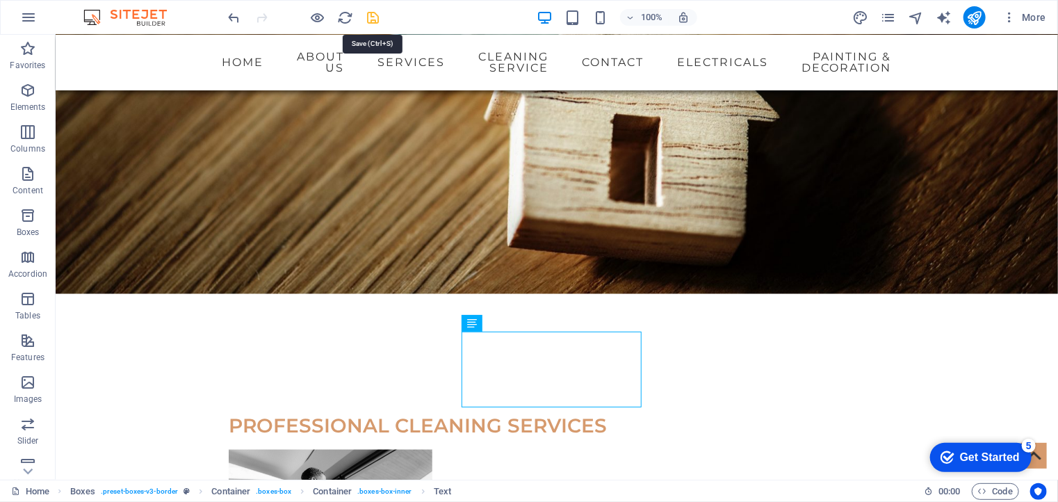
click at [373, 13] on icon "save" at bounding box center [374, 18] width 16 height 16
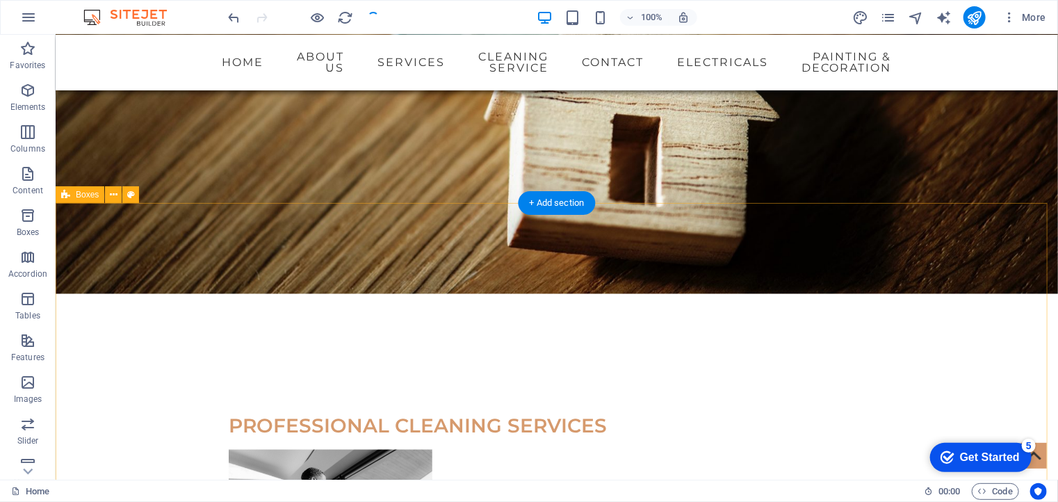
click at [548, 204] on div "+ Add section" at bounding box center [557, 203] width 77 height 24
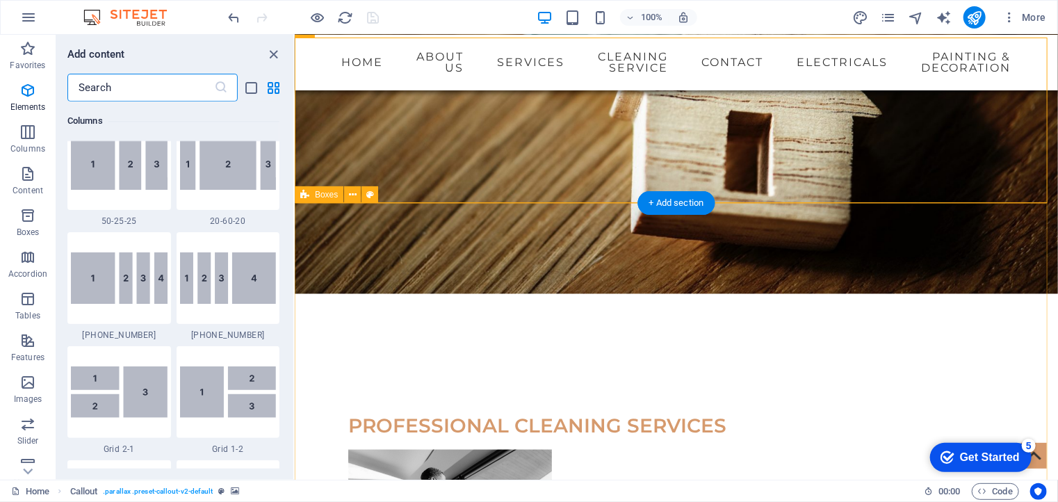
scroll to position [2433, 0]
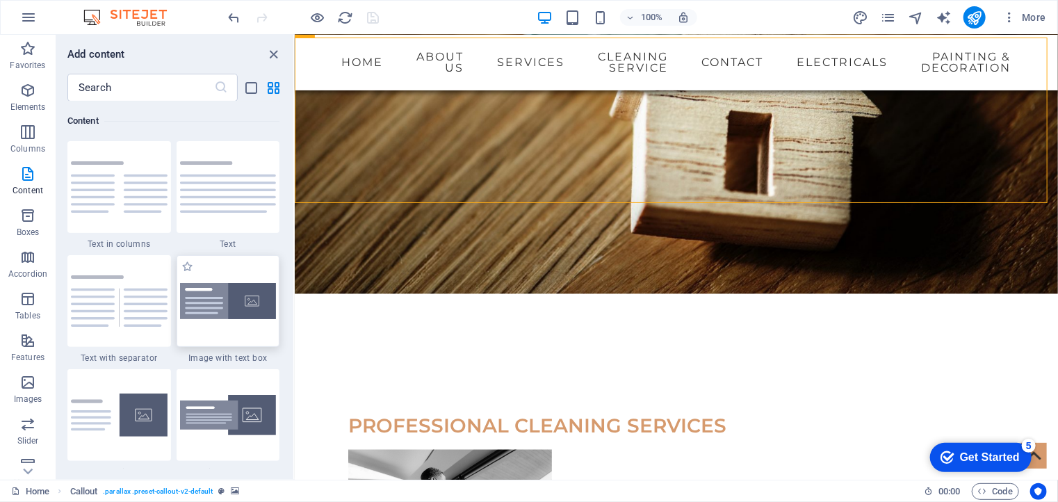
click at [229, 303] on img at bounding box center [228, 301] width 97 height 37
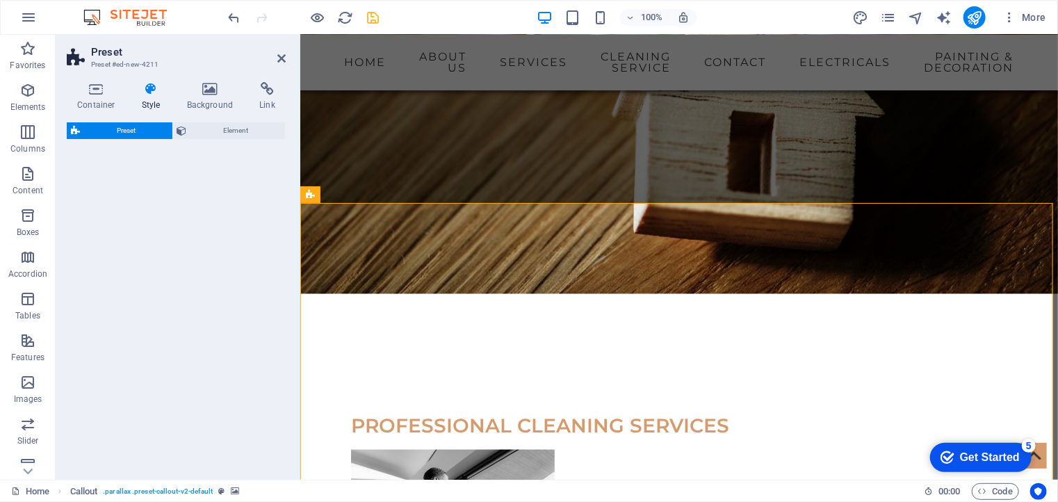
click at [229, 303] on div "Preset Element" at bounding box center [176, 295] width 219 height 346
select select "rem"
select select "px"
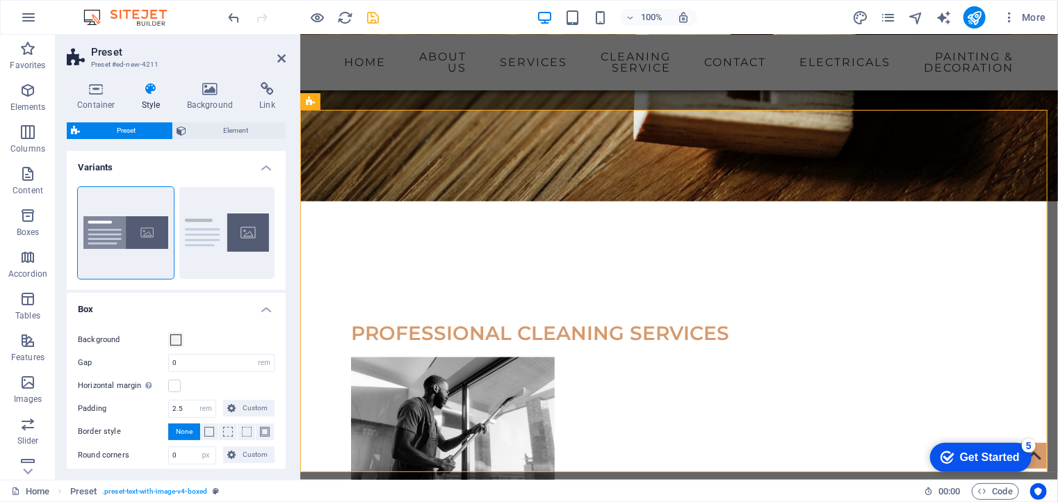
scroll to position [4043, 0]
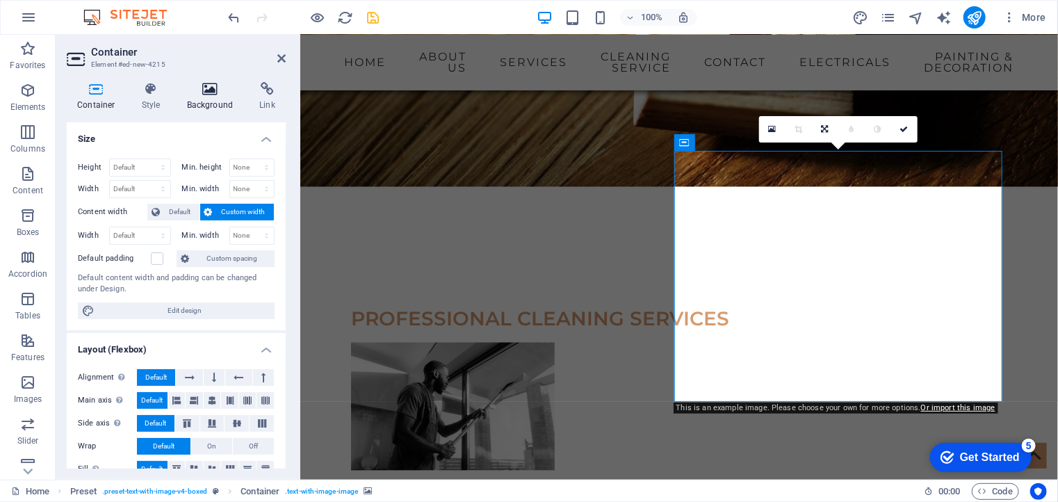
click at [203, 93] on icon at bounding box center [210, 89] width 67 height 14
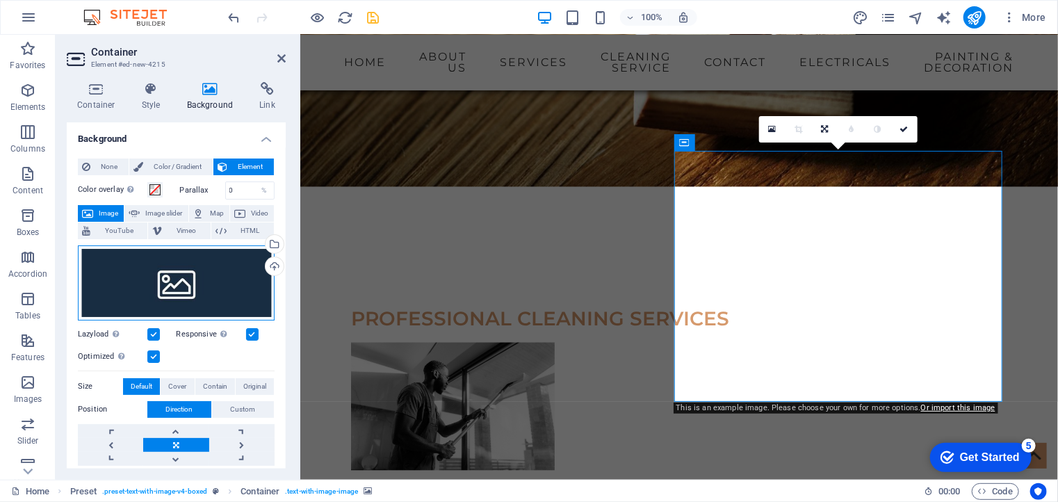
click at [178, 270] on div "Drag files here, click to choose files or select files from Files or our free s…" at bounding box center [176, 282] width 197 height 75
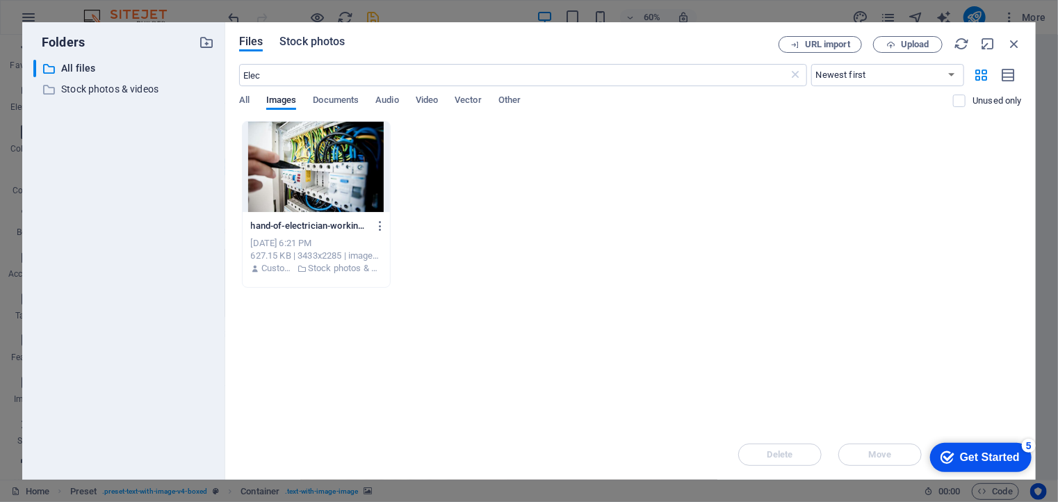
click at [317, 44] on span "Stock photos" at bounding box center [311, 41] width 65 height 17
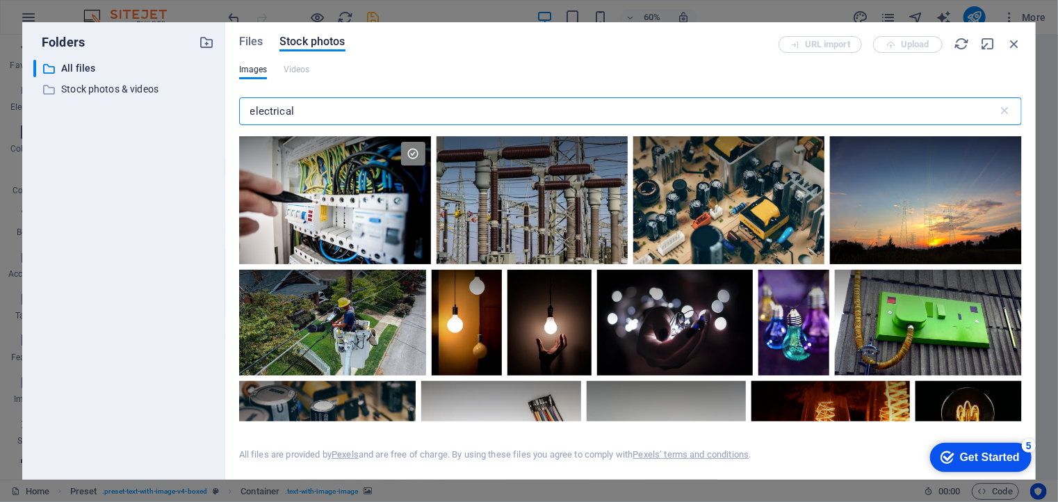
click at [318, 104] on input "electrical" at bounding box center [618, 111] width 759 height 28
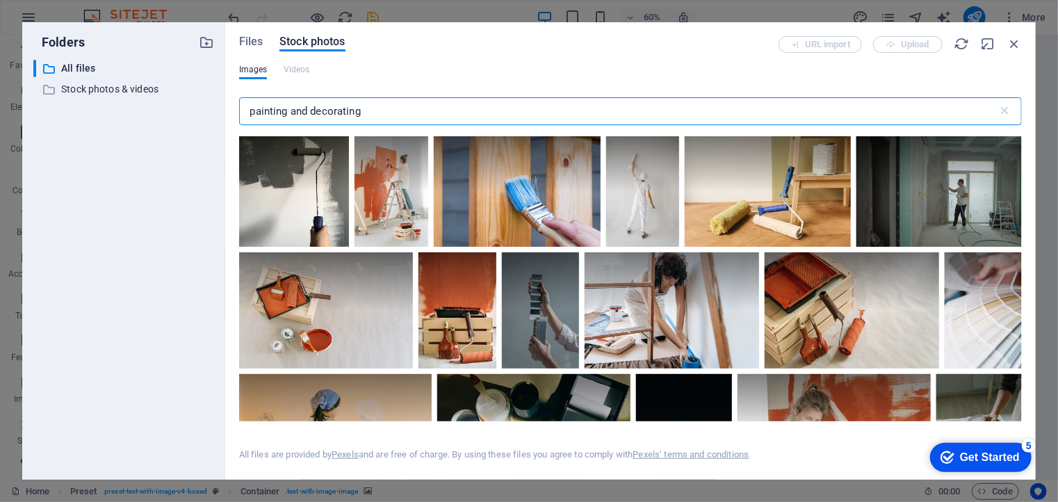
type input "painting and decorating"
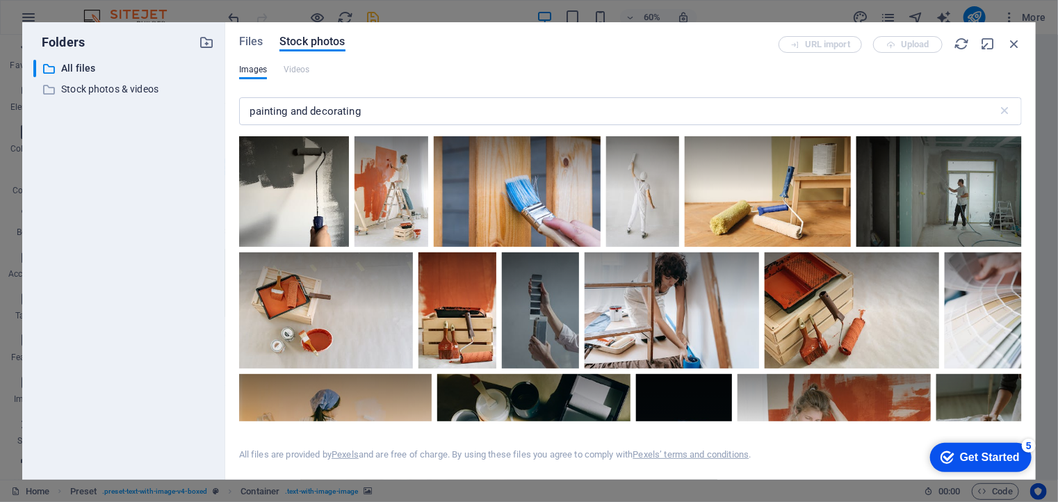
drag, startPoint x: 1022, startPoint y: 166, endPoint x: 1022, endPoint y: 184, distance: 18.1
click at [1022, 184] on div "Files Stock photos URL import Upload Images Videos painting and decorating ​ Al…" at bounding box center [630, 250] width 811 height 457
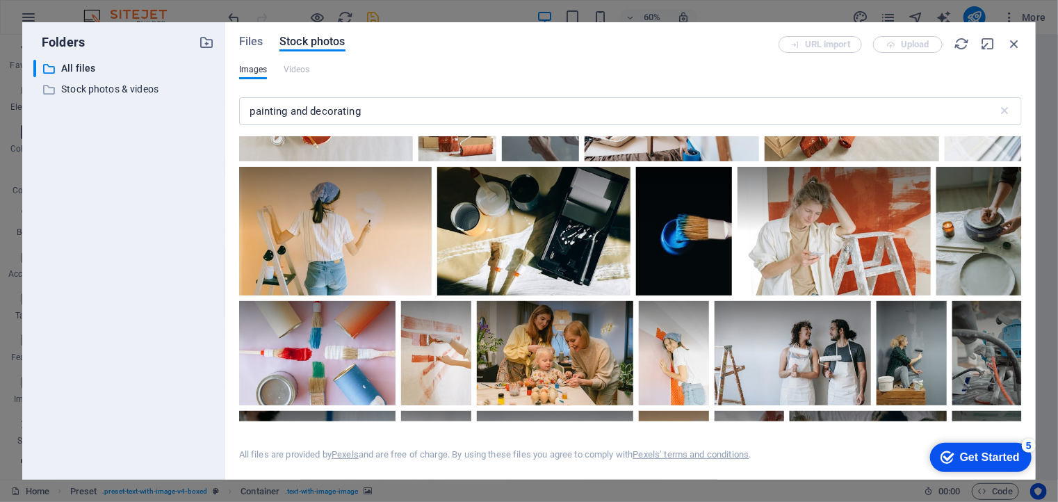
scroll to position [214, 0]
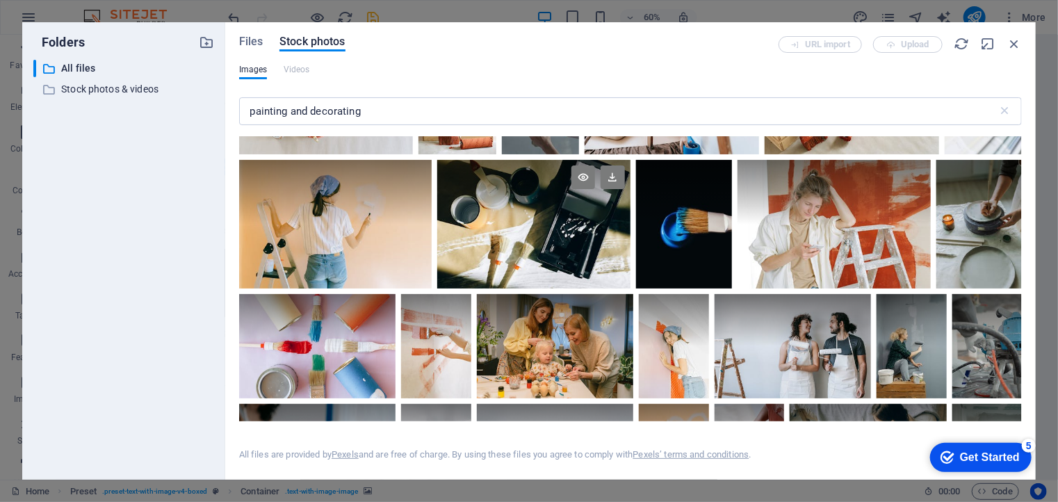
click at [536, 224] on div at bounding box center [533, 224] width 193 height 129
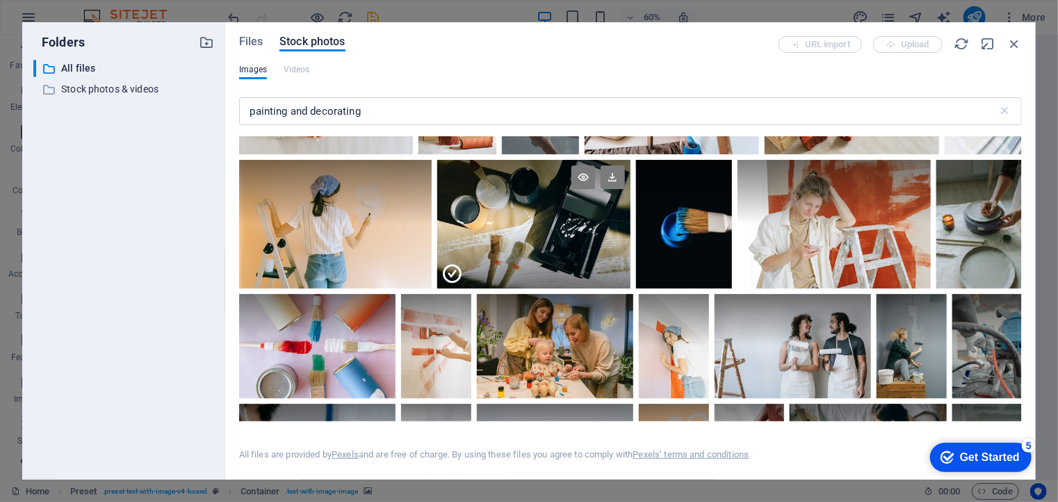
click at [536, 225] on div at bounding box center [533, 257] width 193 height 64
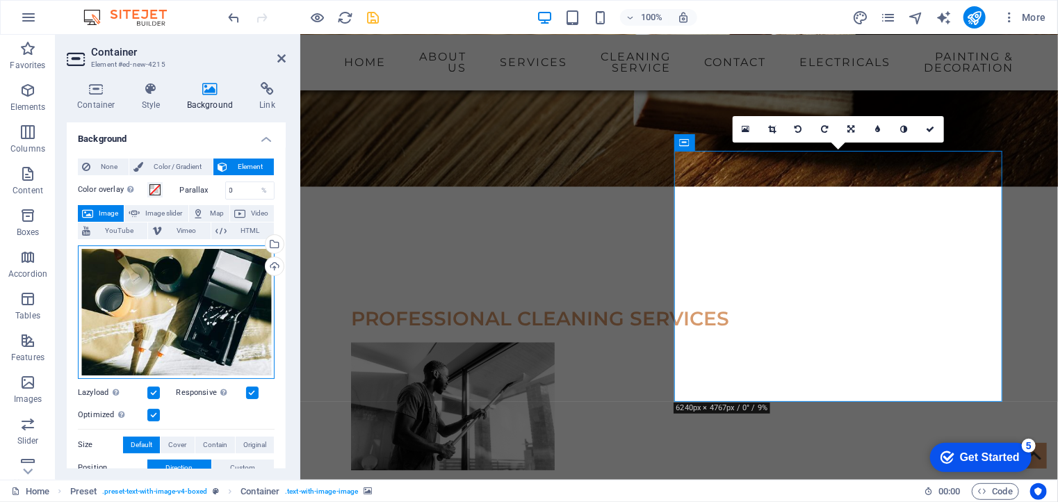
click at [175, 283] on div "Drag files here, click to choose files or select files from Files or our free s…" at bounding box center [176, 311] width 197 height 133
click at [175, 283] on body "dalyanroseproperty.com Home Favorites Elements Columns Content Boxes Accordion …" at bounding box center [529, 251] width 1058 height 502
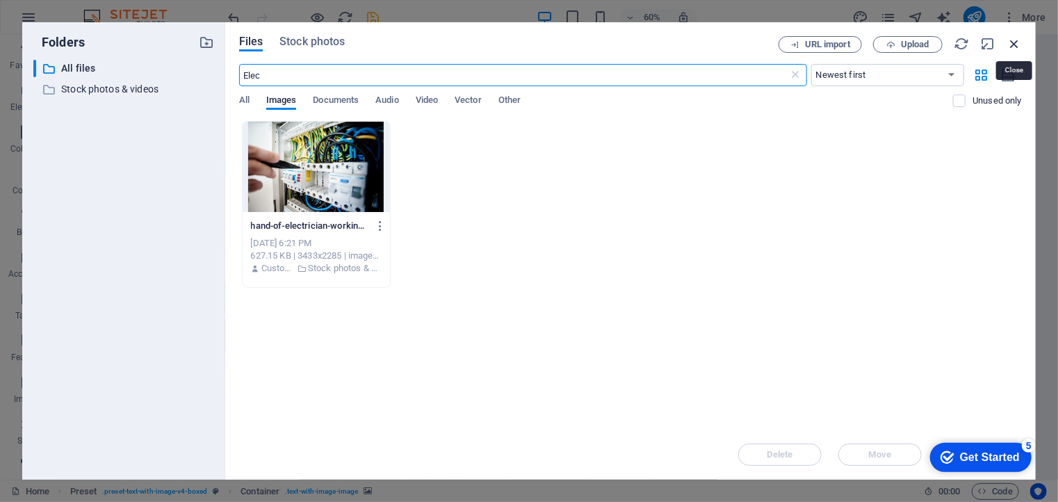
click at [1014, 43] on icon "button" at bounding box center [1014, 43] width 15 height 15
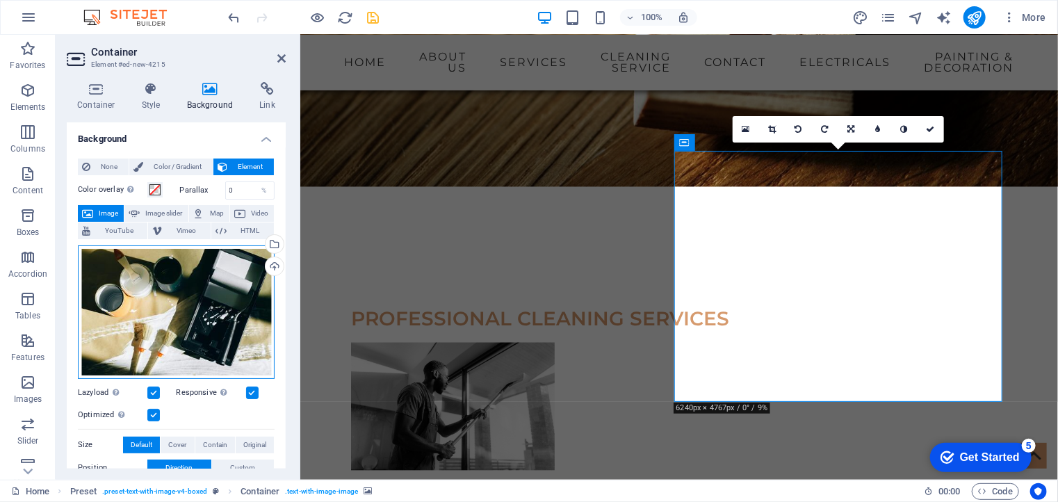
click at [231, 285] on div "Drag files here, click to choose files or select files from Files or our free s…" at bounding box center [176, 311] width 197 height 133
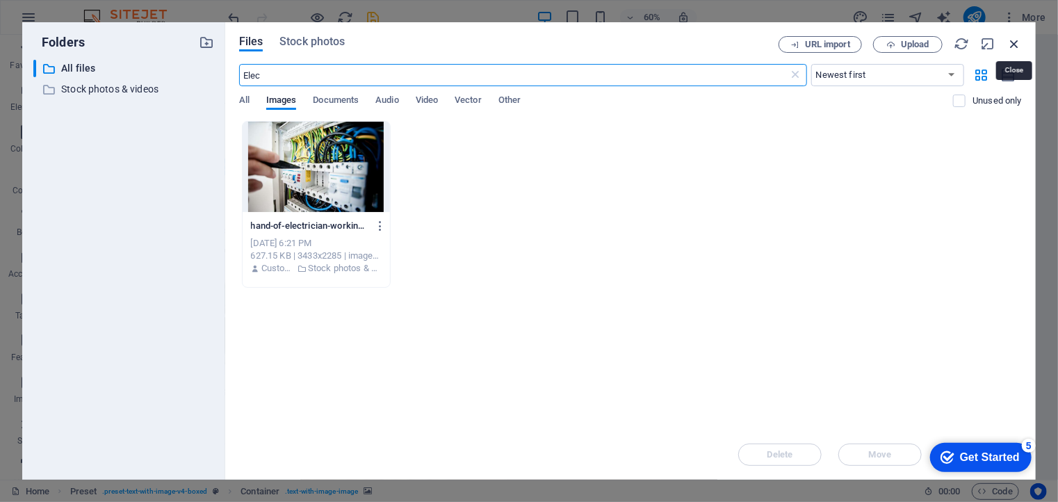
click at [1016, 41] on icon "button" at bounding box center [1014, 43] width 15 height 15
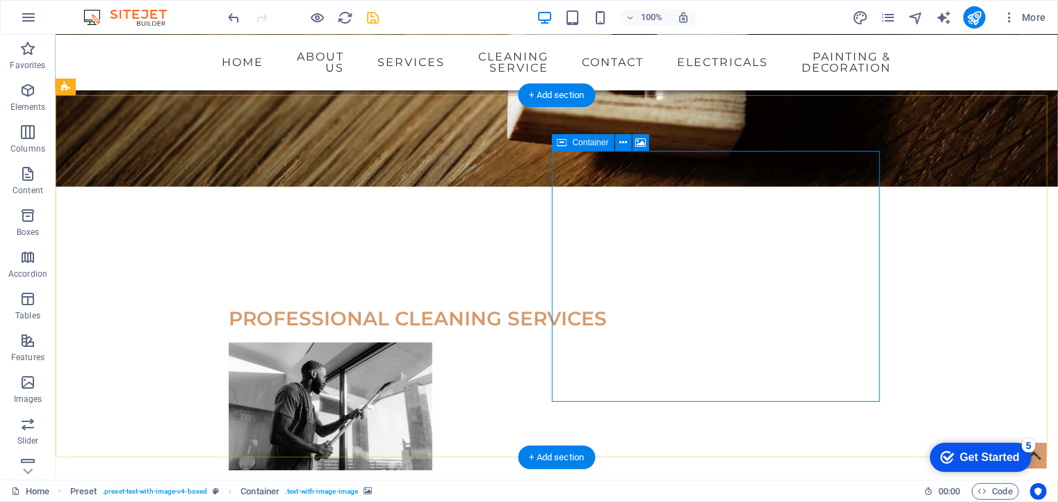
click at [642, 143] on icon at bounding box center [641, 143] width 10 height 15
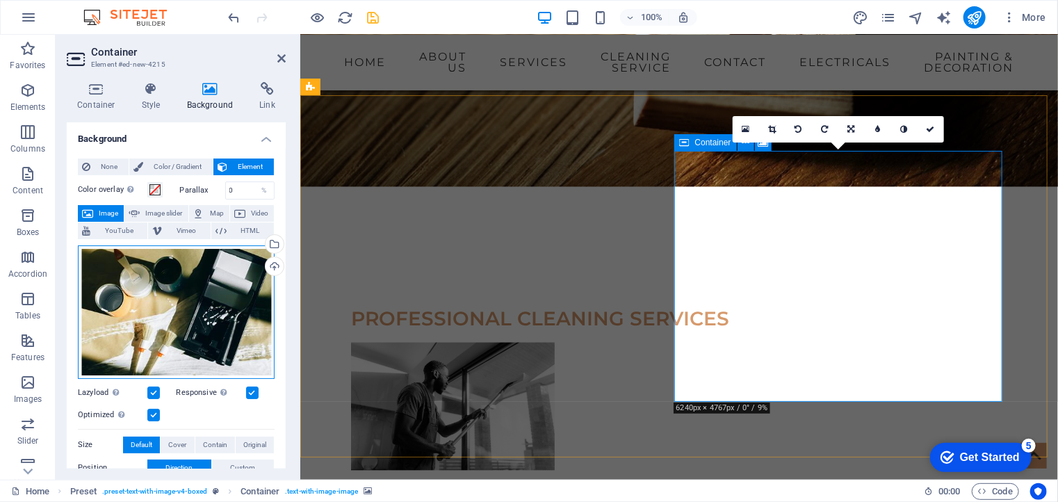
drag, startPoint x: 509, startPoint y: 318, endPoint x: 734, endPoint y: 222, distance: 244.2
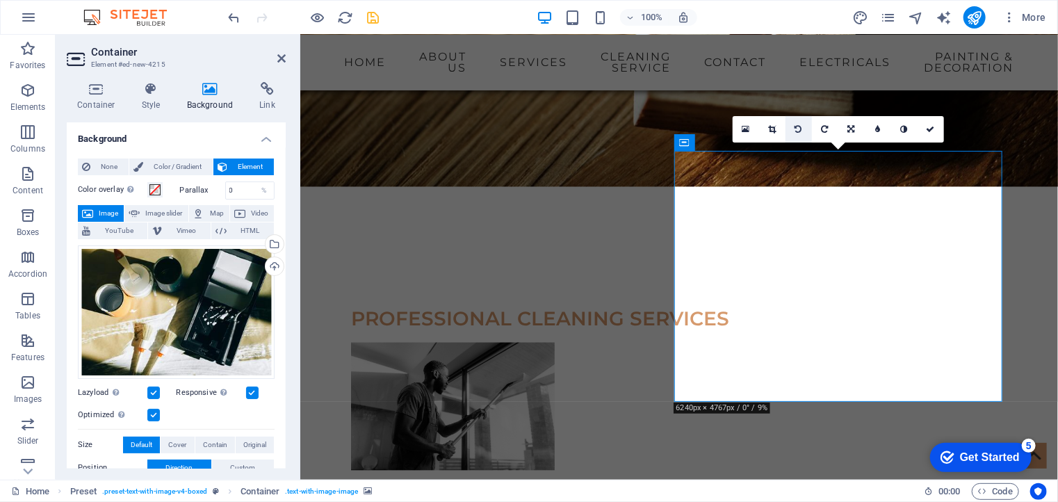
click at [798, 127] on icon at bounding box center [798, 129] width 7 height 8
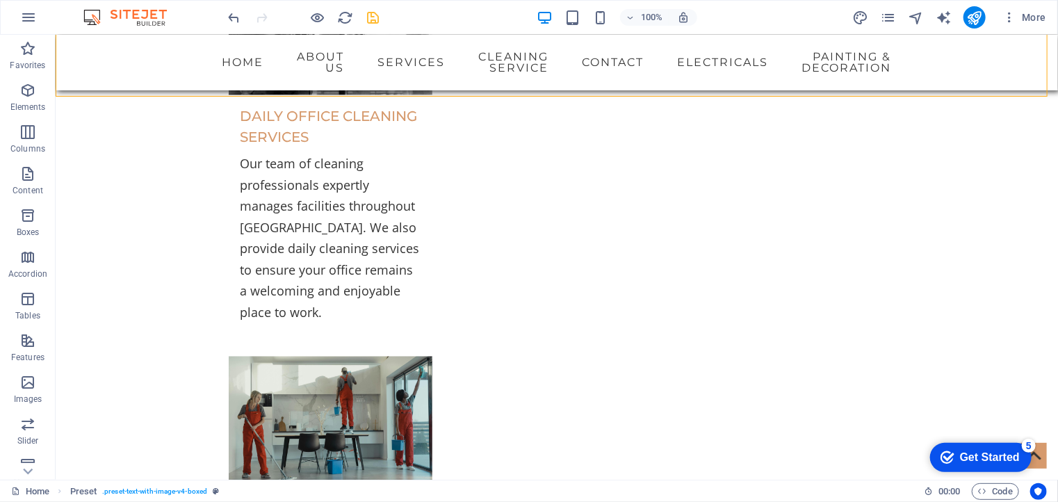
scroll to position [4441, 0]
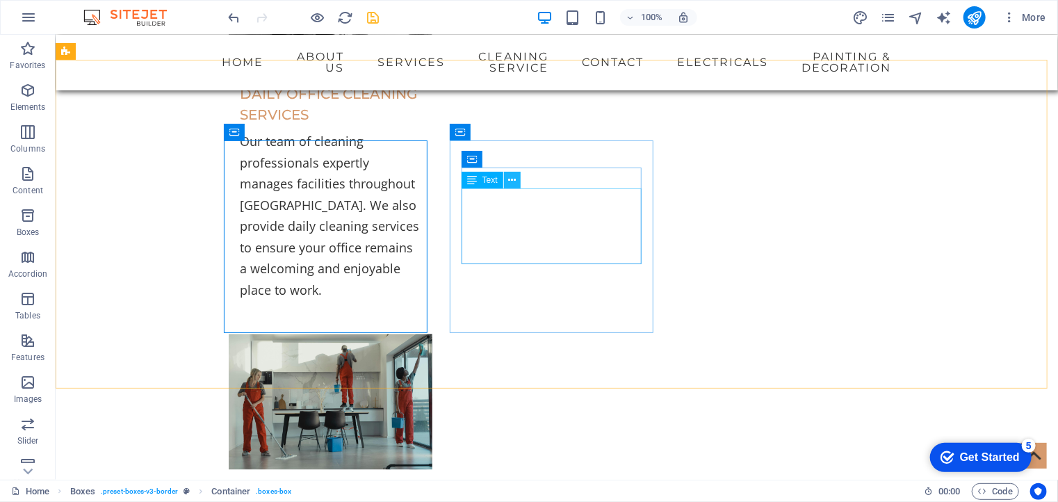
click at [511, 181] on icon at bounding box center [512, 180] width 8 height 15
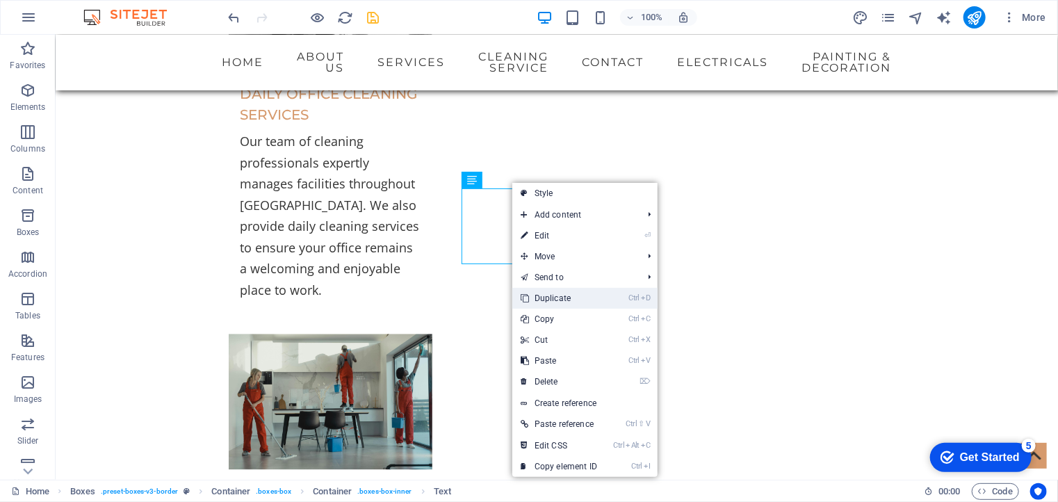
click at [556, 293] on link "Ctrl D Duplicate" at bounding box center [558, 298] width 93 height 21
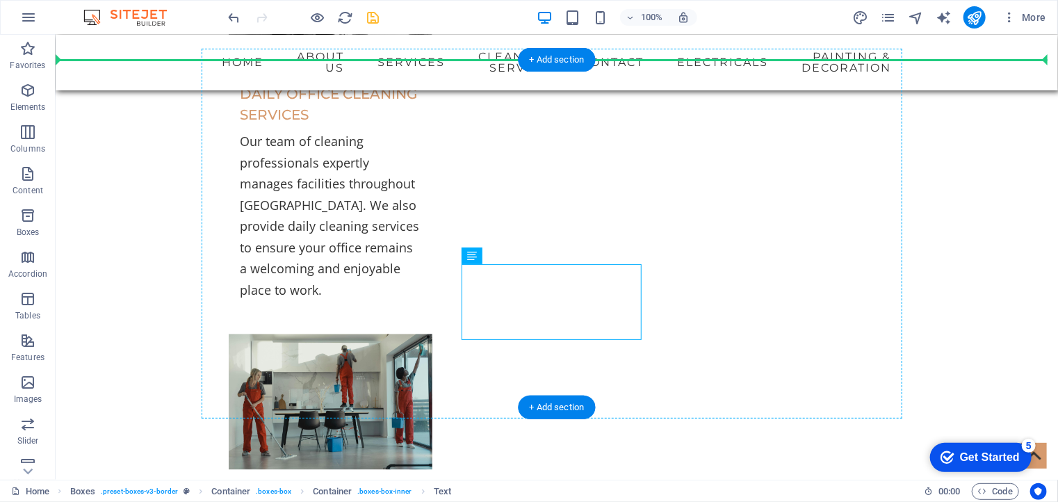
drag, startPoint x: 540, startPoint y: 291, endPoint x: 319, endPoint y: 230, distance: 229.2
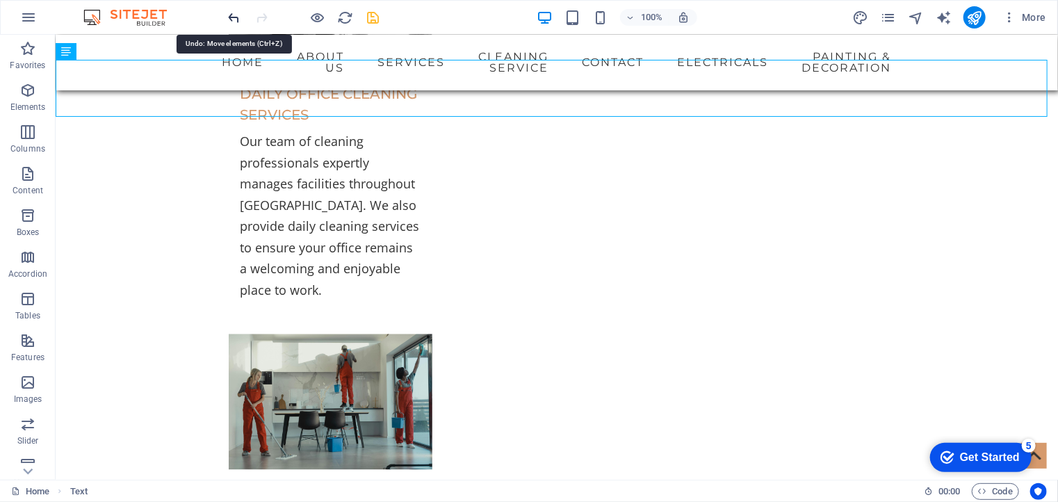
click at [231, 16] on icon "undo" at bounding box center [235, 18] width 16 height 16
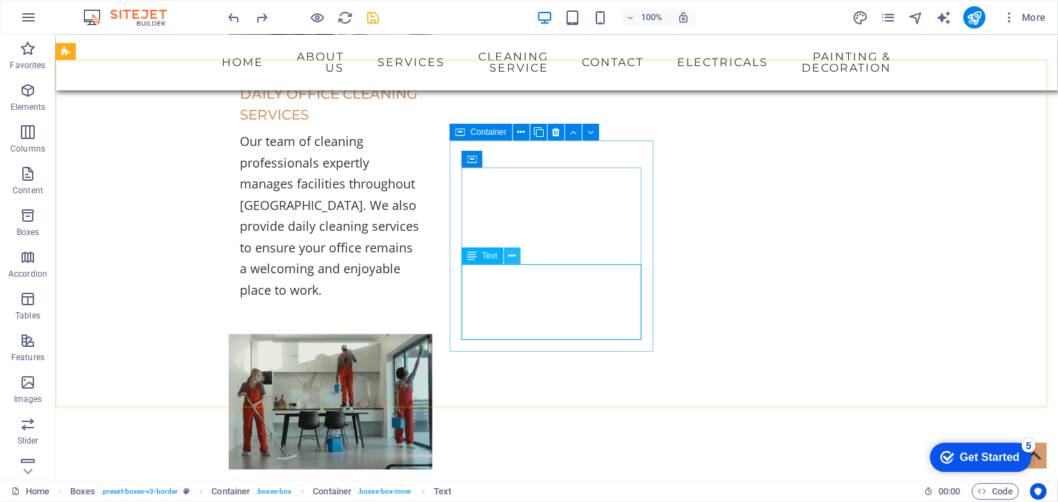
click at [514, 261] on icon at bounding box center [512, 256] width 8 height 15
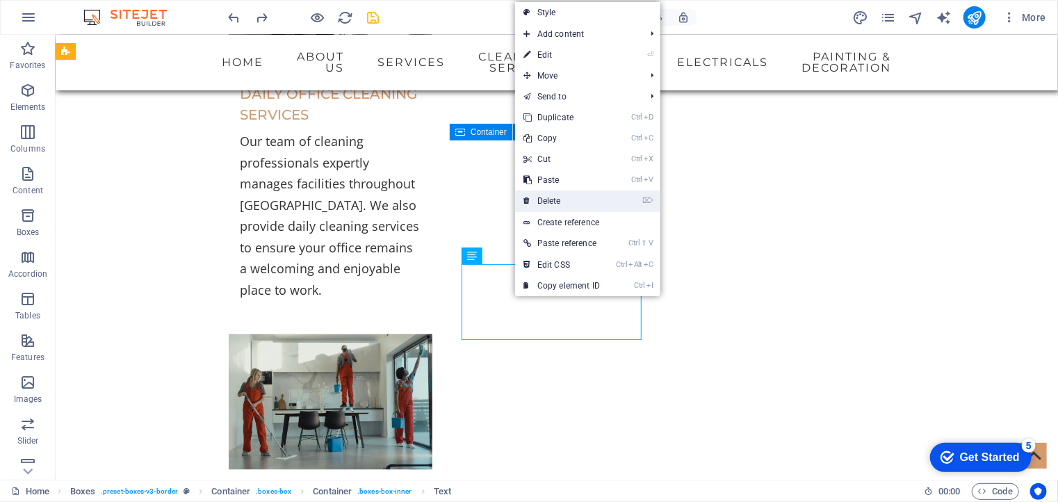
click at [548, 202] on link "⌦ Delete" at bounding box center [561, 201] width 93 height 21
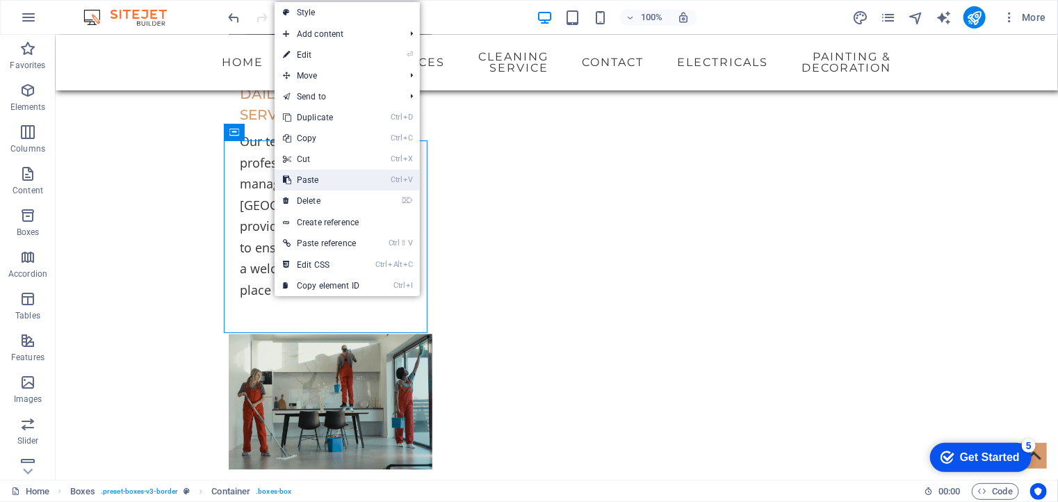
click at [314, 179] on link "Ctrl V Paste" at bounding box center [321, 180] width 93 height 21
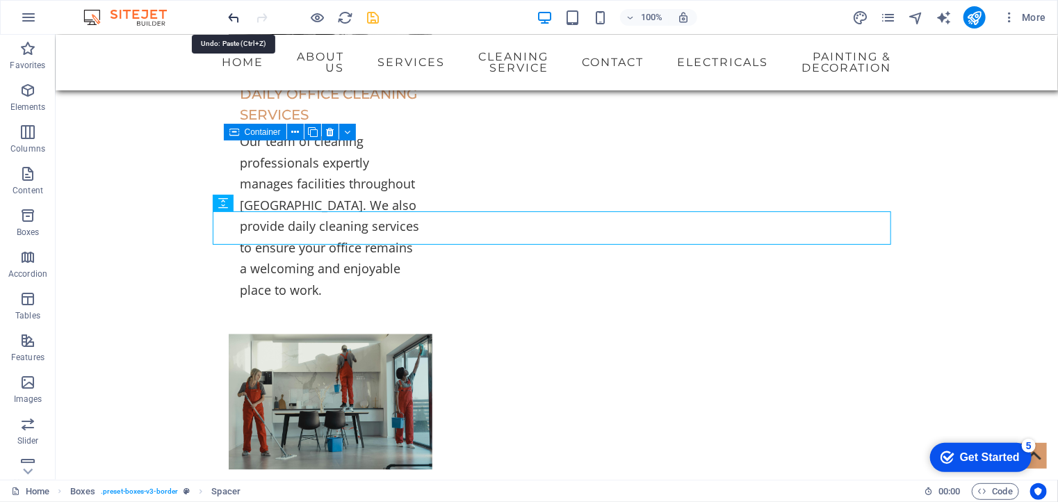
click at [234, 20] on icon "undo" at bounding box center [235, 18] width 16 height 16
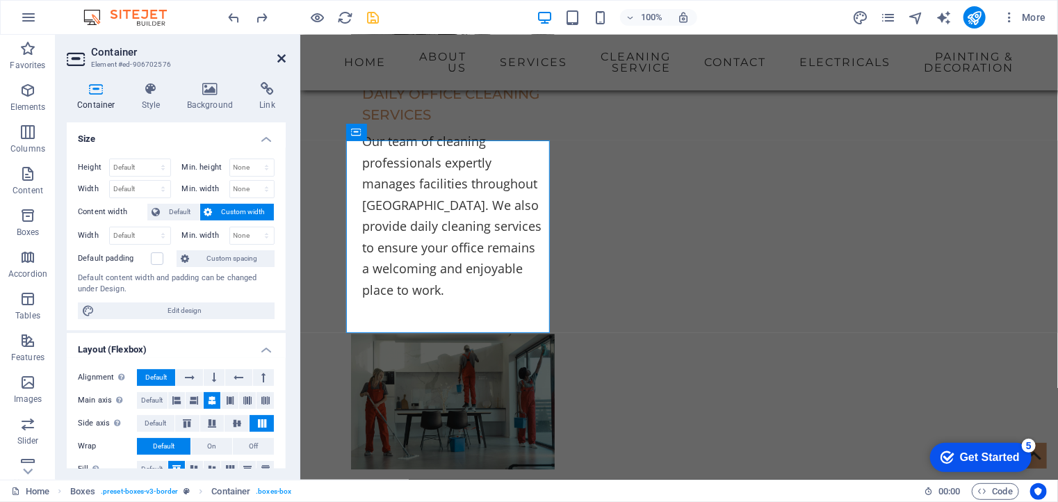
click at [282, 58] on icon at bounding box center [281, 58] width 8 height 11
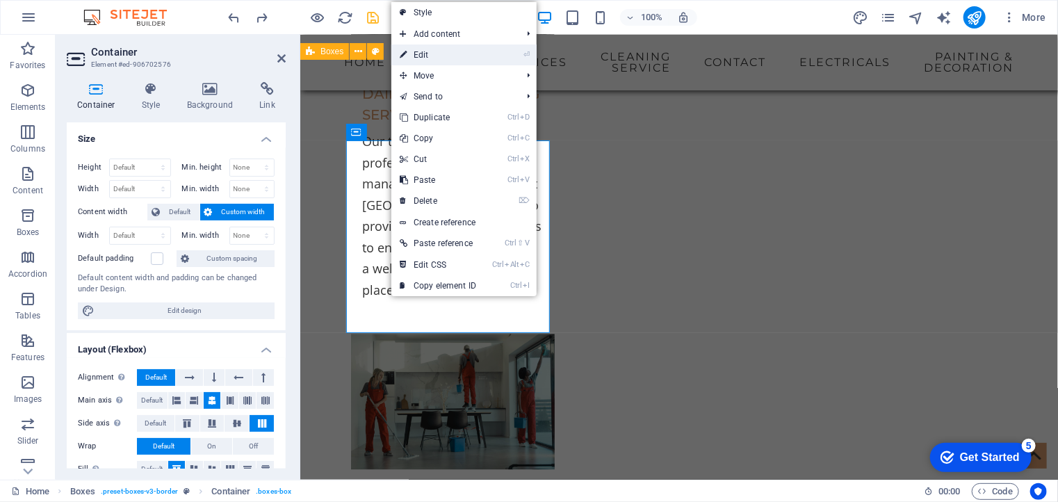
click at [426, 48] on link "⏎ Edit" at bounding box center [437, 54] width 93 height 21
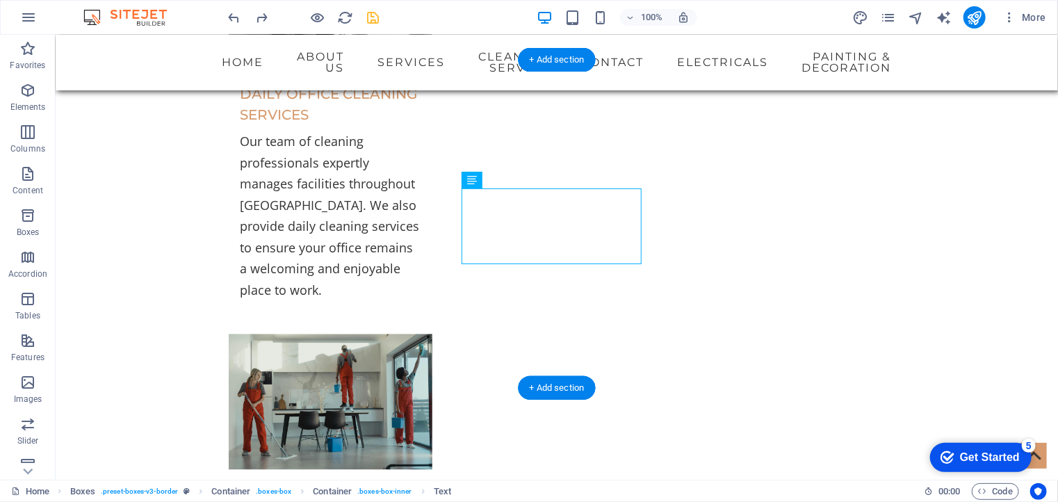
drag, startPoint x: 660, startPoint y: 216, endPoint x: 501, endPoint y: 236, distance: 160.5
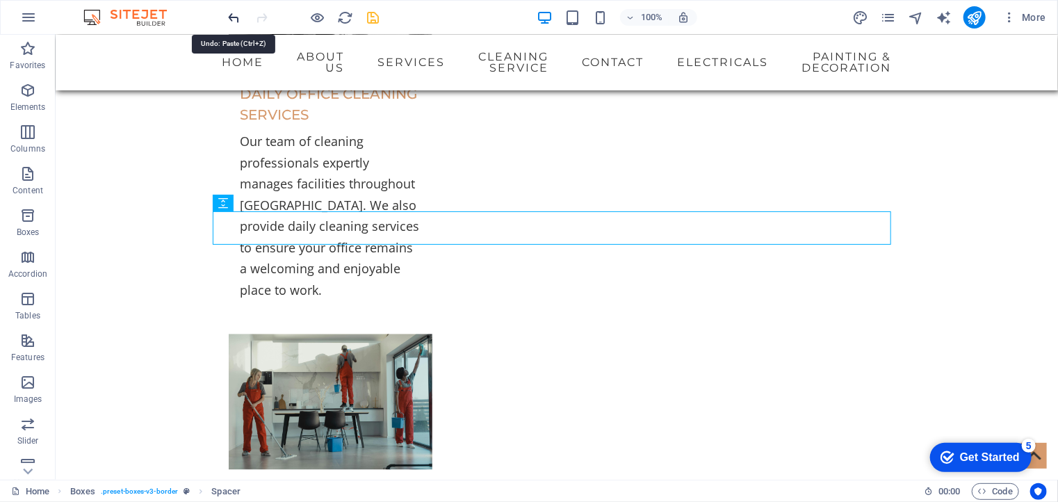
click at [233, 20] on icon "undo" at bounding box center [235, 18] width 16 height 16
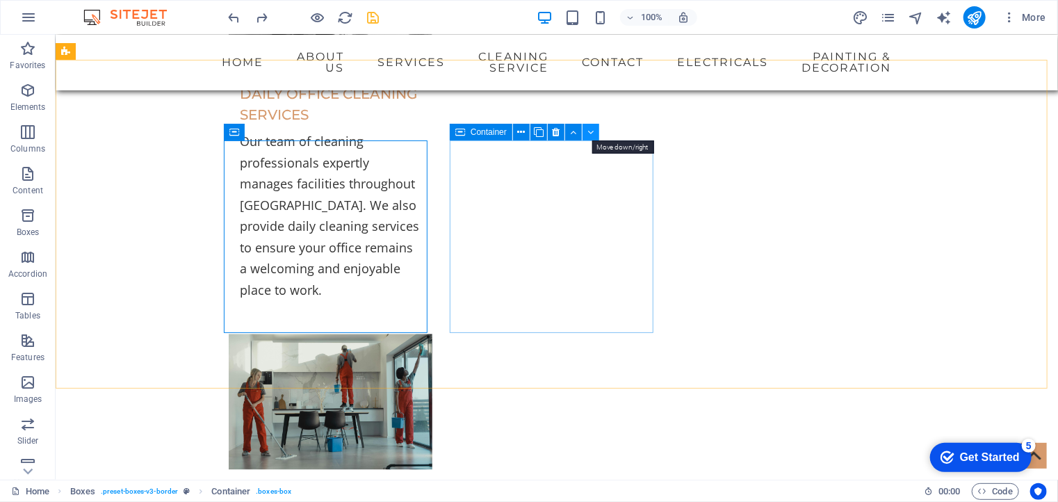
click at [589, 128] on icon at bounding box center [590, 132] width 6 height 15
click at [571, 129] on icon at bounding box center [573, 132] width 6 height 15
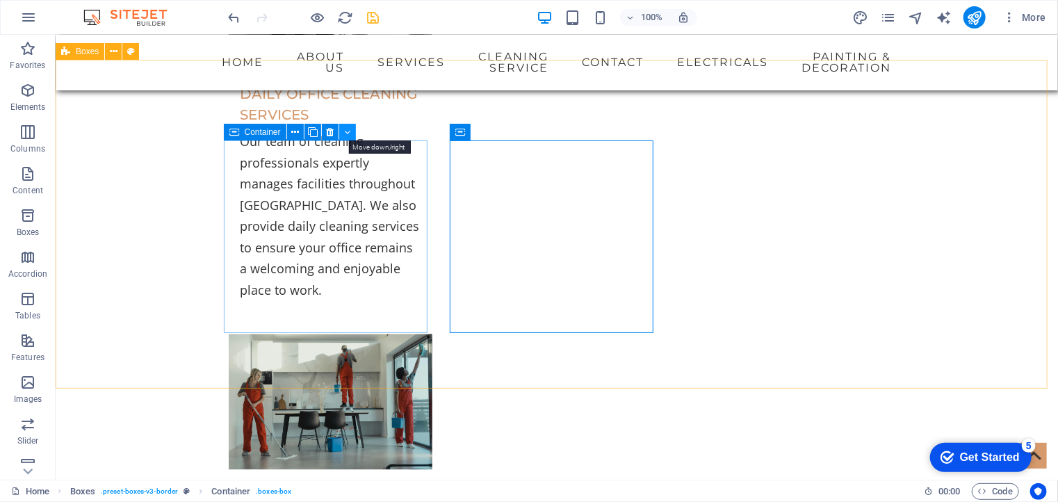
click at [349, 127] on icon at bounding box center [347, 132] width 6 height 15
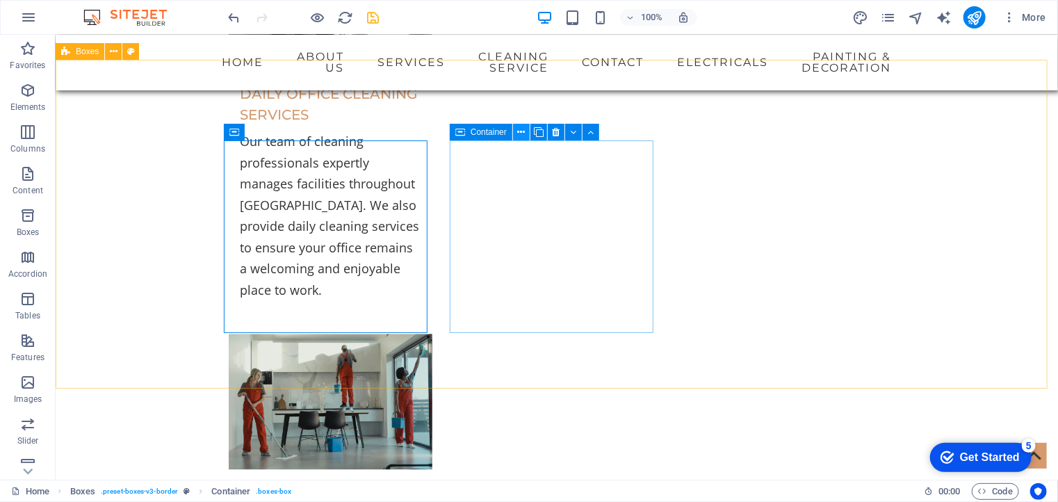
click at [519, 130] on icon at bounding box center [521, 132] width 8 height 15
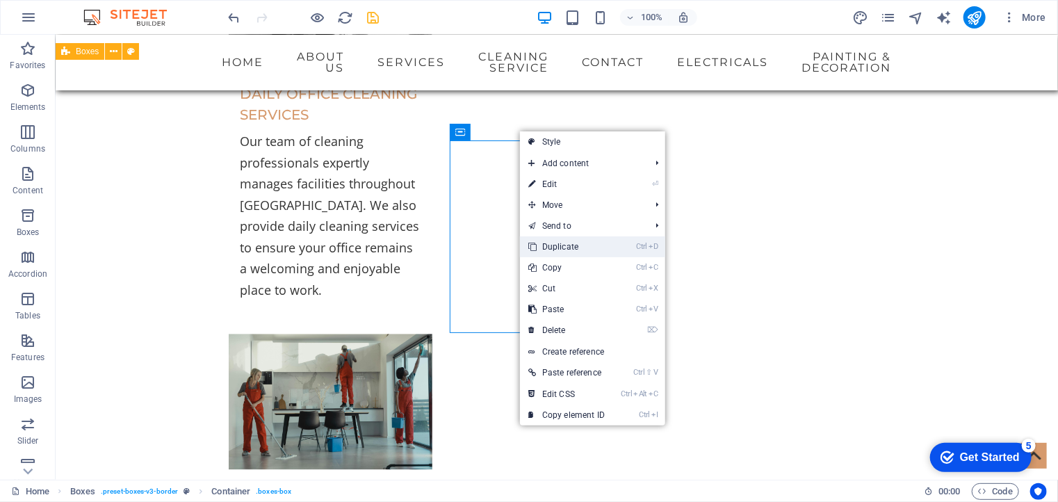
click at [554, 243] on link "Ctrl D Duplicate" at bounding box center [566, 246] width 93 height 21
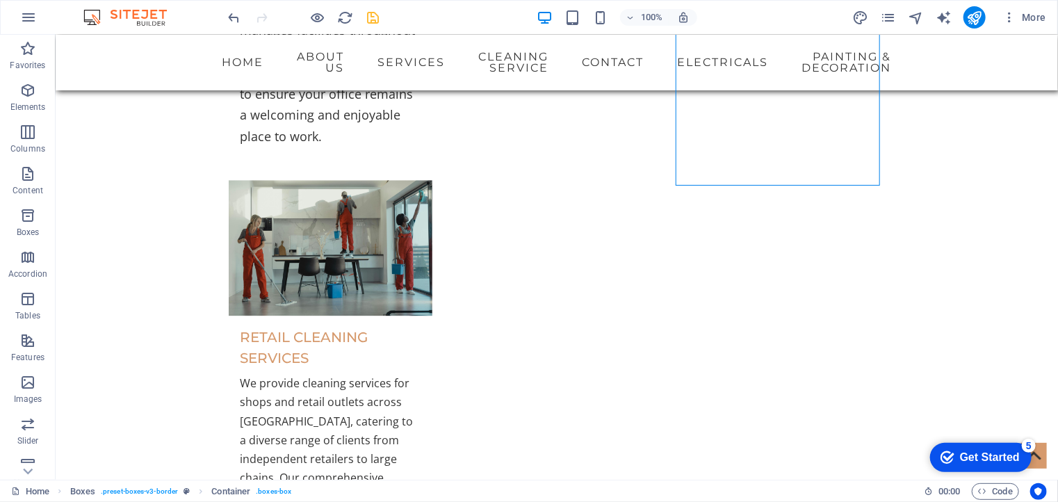
scroll to position [4587, 0]
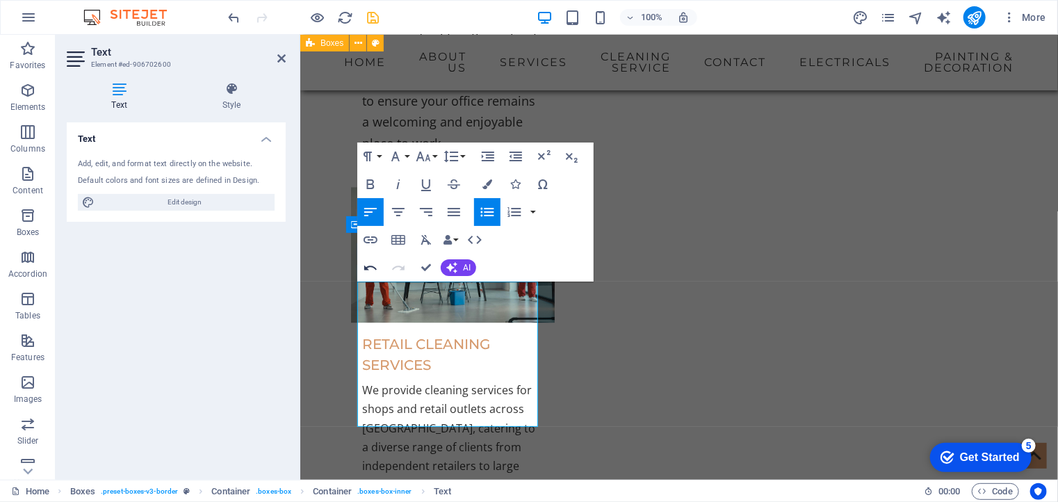
click at [367, 265] on icon "button" at bounding box center [370, 267] width 17 height 17
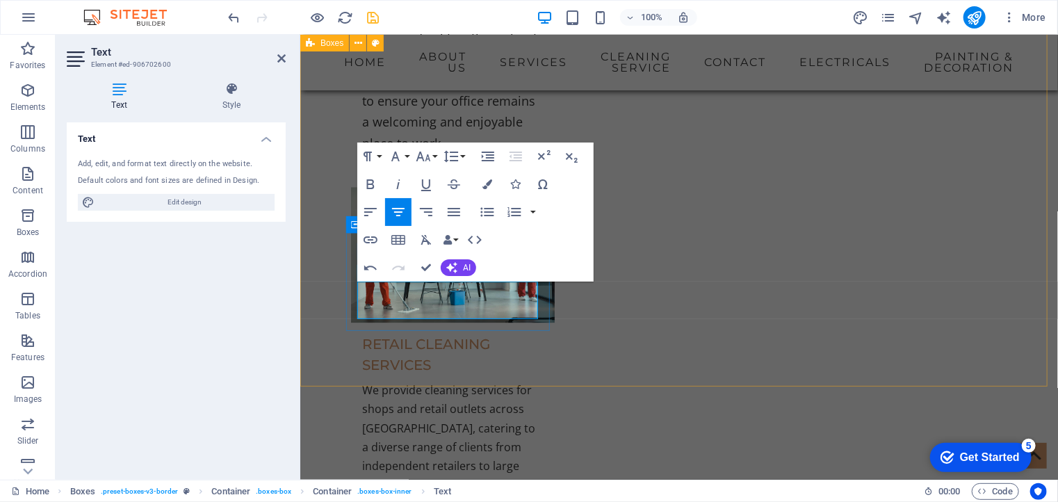
drag, startPoint x: 513, startPoint y: 318, endPoint x: 501, endPoint y: 314, distance: 12.5
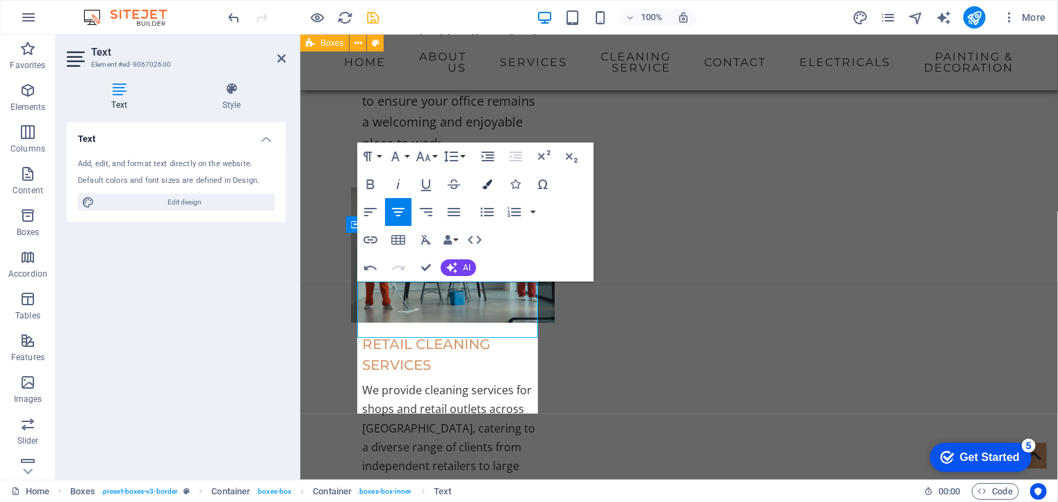
scroll to position [722, 5]
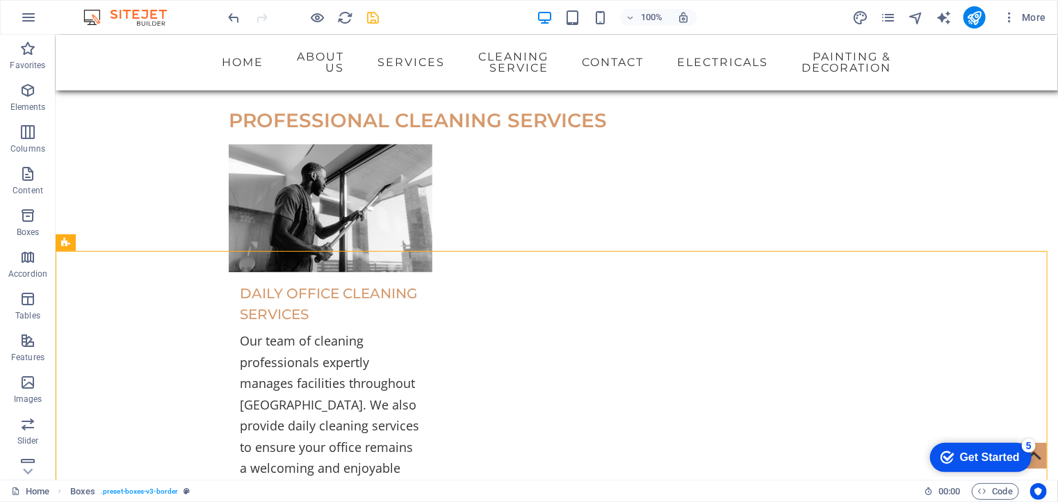
scroll to position [4455, 0]
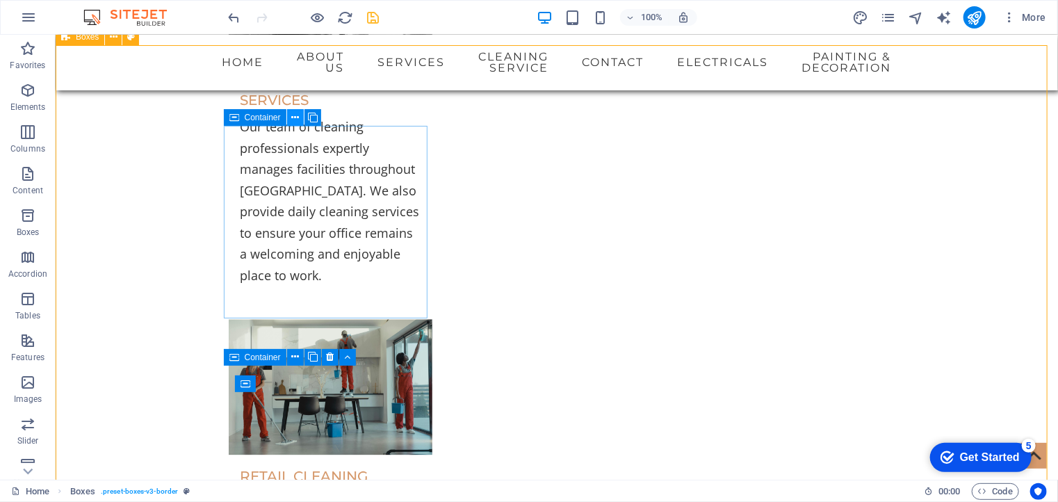
click at [287, 121] on button at bounding box center [295, 117] width 17 height 17
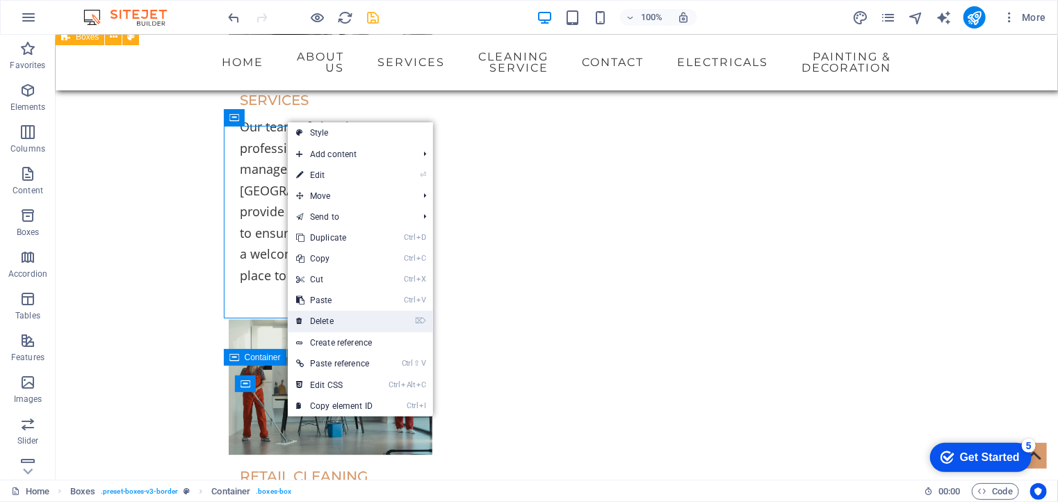
click at [319, 321] on link "⌦ Delete" at bounding box center [334, 321] width 93 height 21
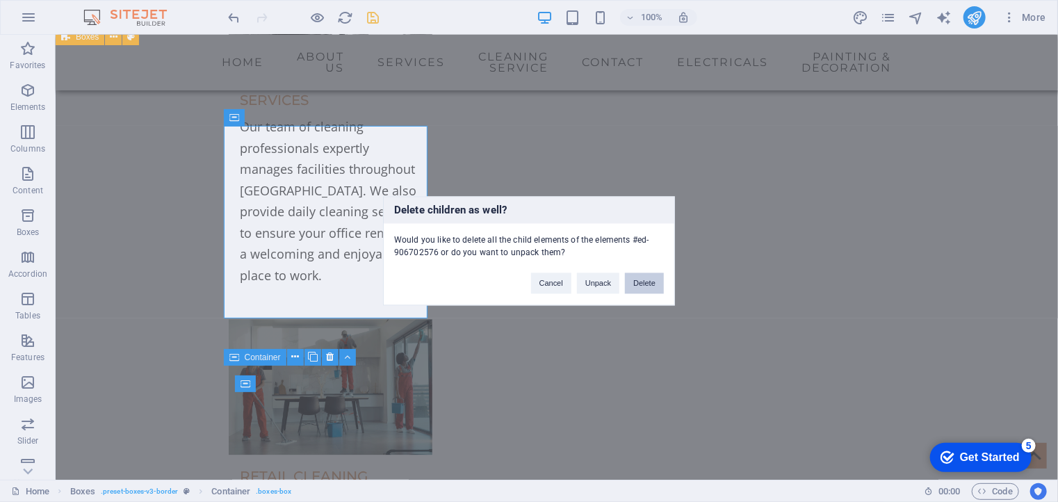
click at [650, 284] on button "Delete" at bounding box center [644, 283] width 39 height 21
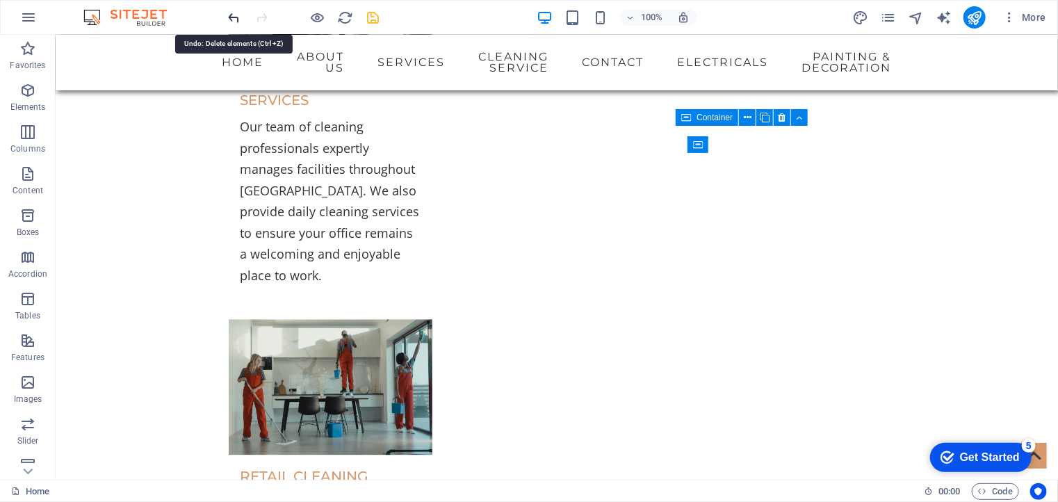
click at [232, 14] on icon "undo" at bounding box center [235, 18] width 16 height 16
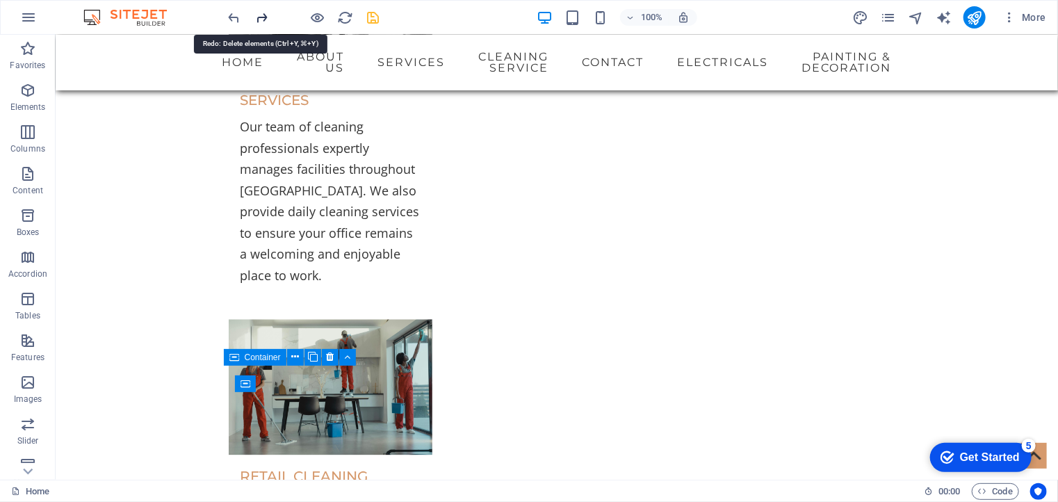
click at [256, 13] on icon "redo" at bounding box center [262, 18] width 16 height 16
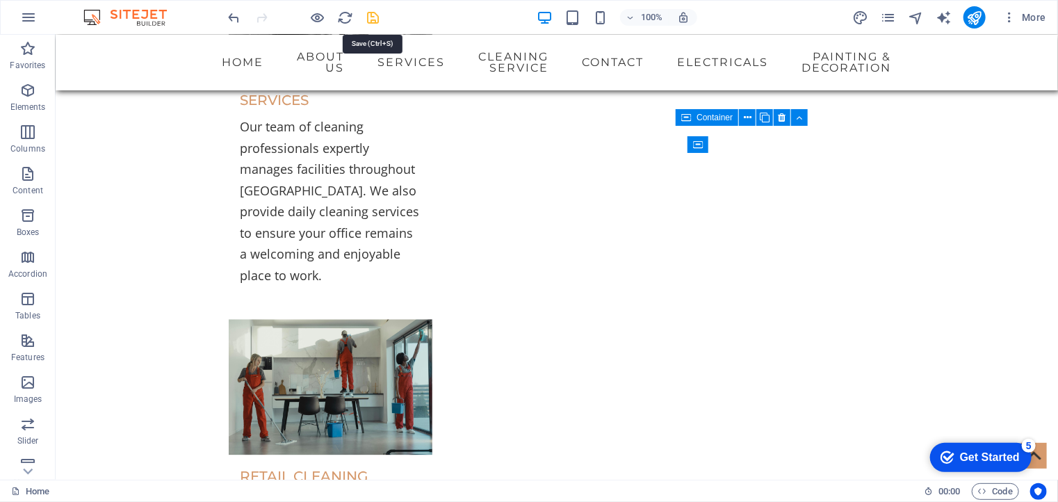
click at [373, 22] on icon "save" at bounding box center [374, 18] width 16 height 16
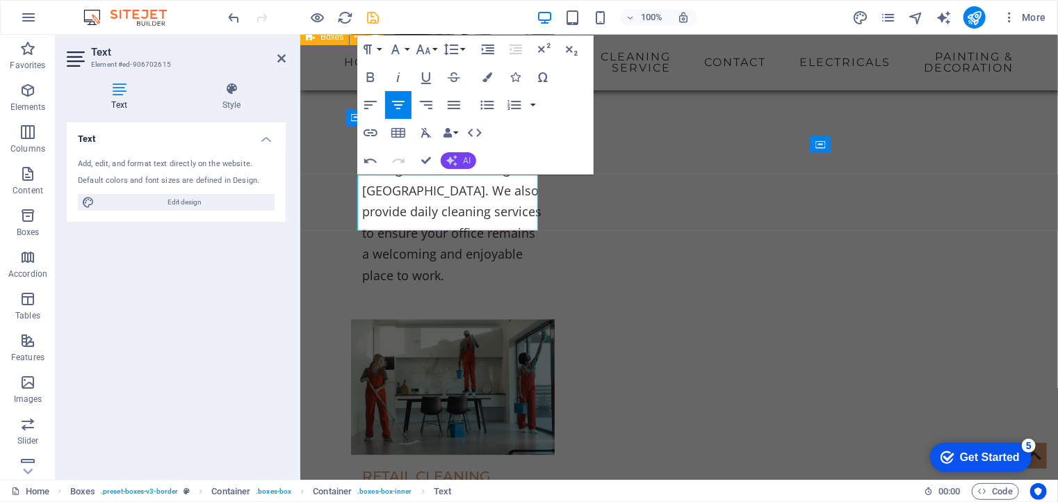
click at [454, 156] on icon "button" at bounding box center [451, 160] width 11 height 11
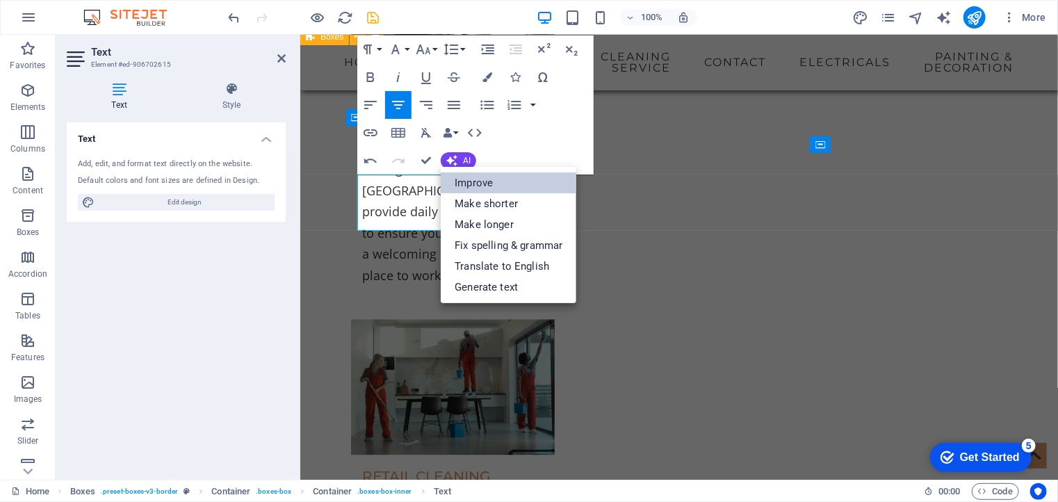
click at [479, 176] on link "Improve" at bounding box center [509, 182] width 136 height 21
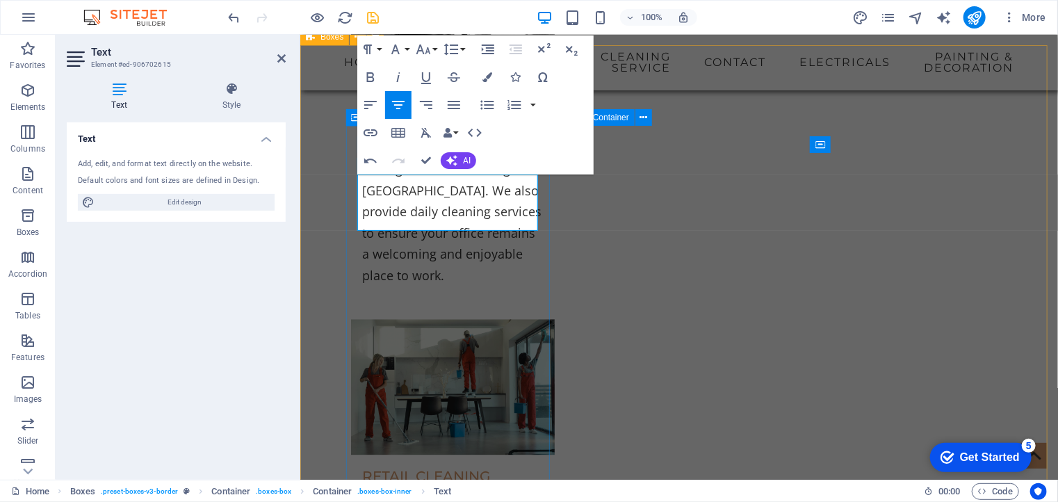
click at [467, 157] on span "AI" at bounding box center [467, 160] width 8 height 8
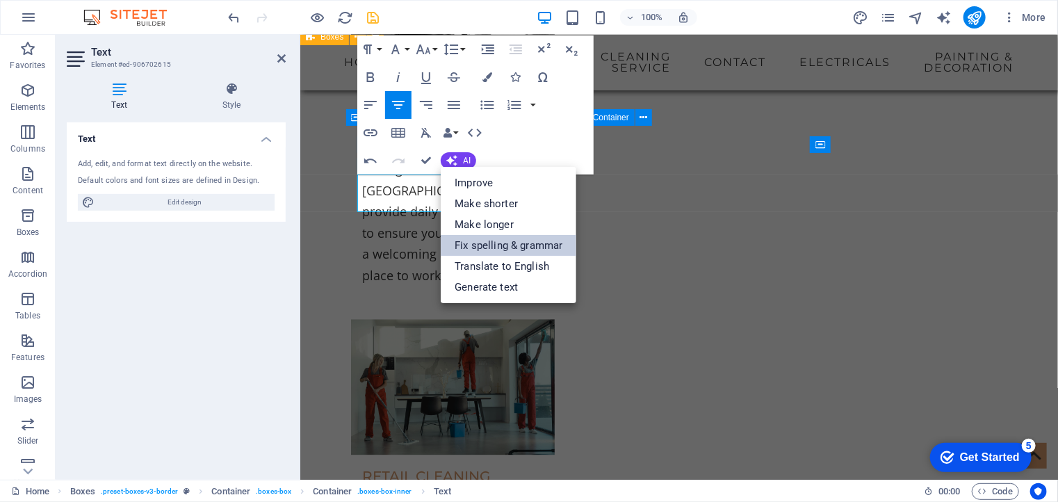
click at [495, 244] on link "Fix spelling & grammar" at bounding box center [509, 245] width 136 height 21
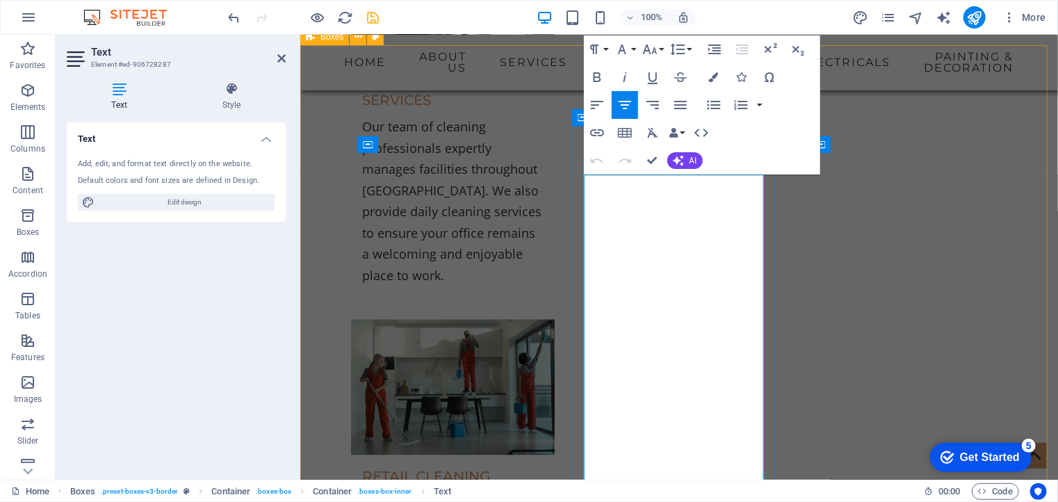
drag, startPoint x: 722, startPoint y: 273, endPoint x: 686, endPoint y: 403, distance: 135.6
drag, startPoint x: 686, startPoint y: 403, endPoint x: 621, endPoint y: 368, distance: 73.7
drag, startPoint x: 621, startPoint y: 368, endPoint x: 615, endPoint y: 402, distance: 34.5
drag, startPoint x: 615, startPoint y: 402, endPoint x: 597, endPoint y: 317, distance: 86.7
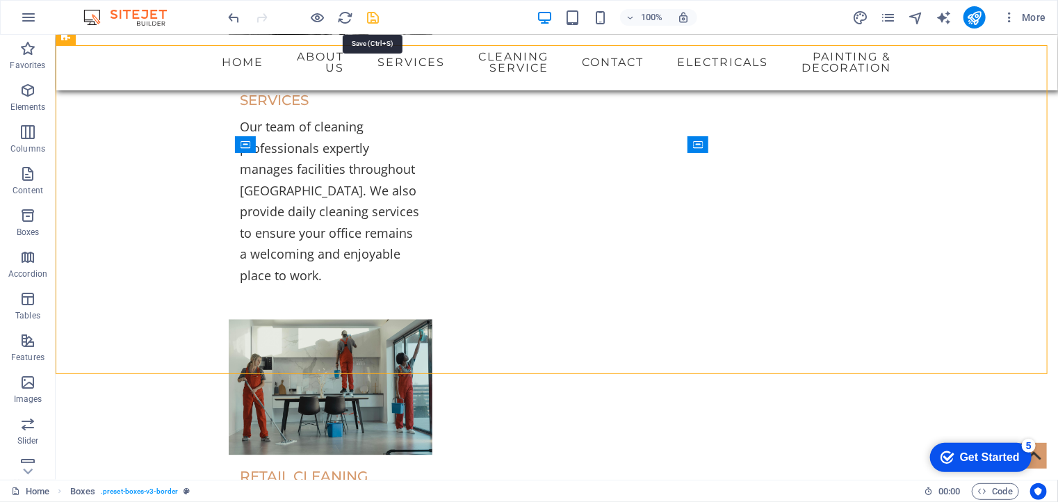
click at [373, 13] on icon "save" at bounding box center [374, 18] width 16 height 16
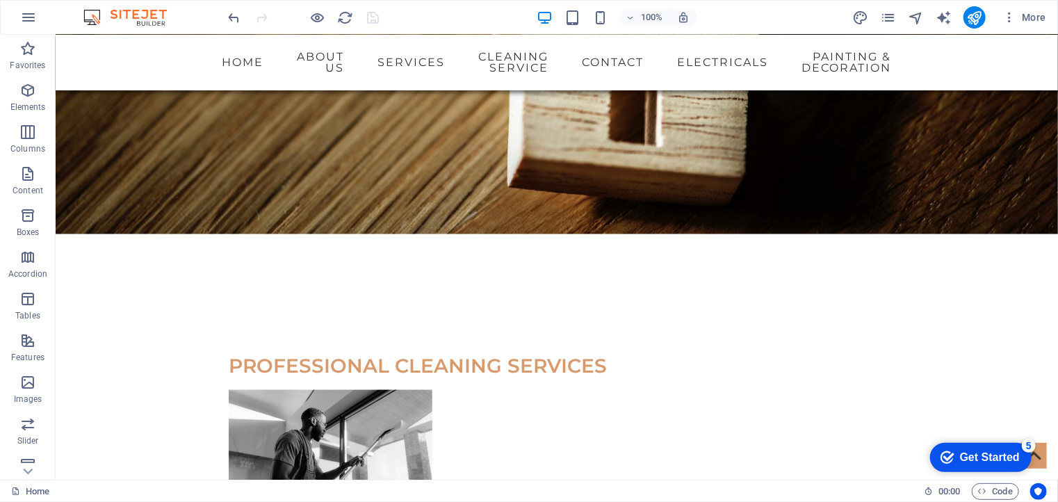
scroll to position [4002, 0]
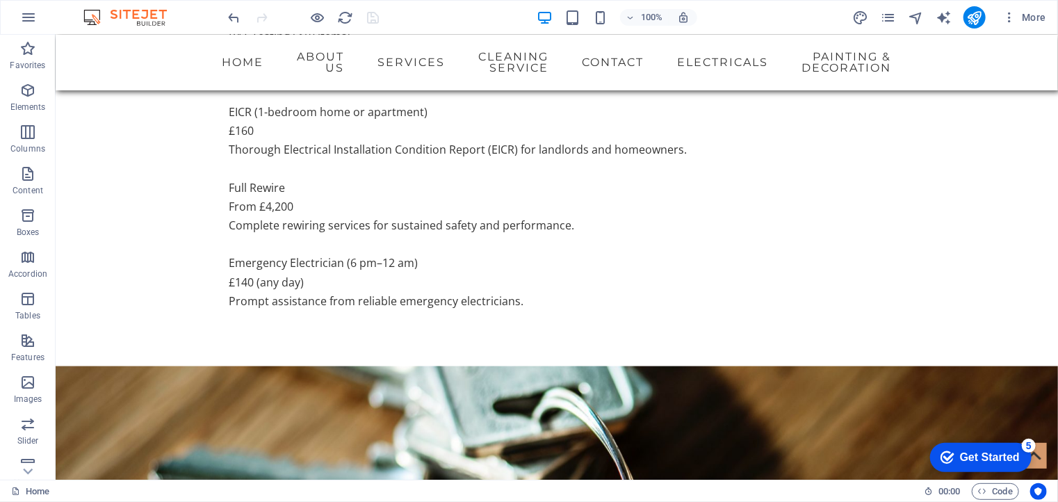
scroll to position [3440, 0]
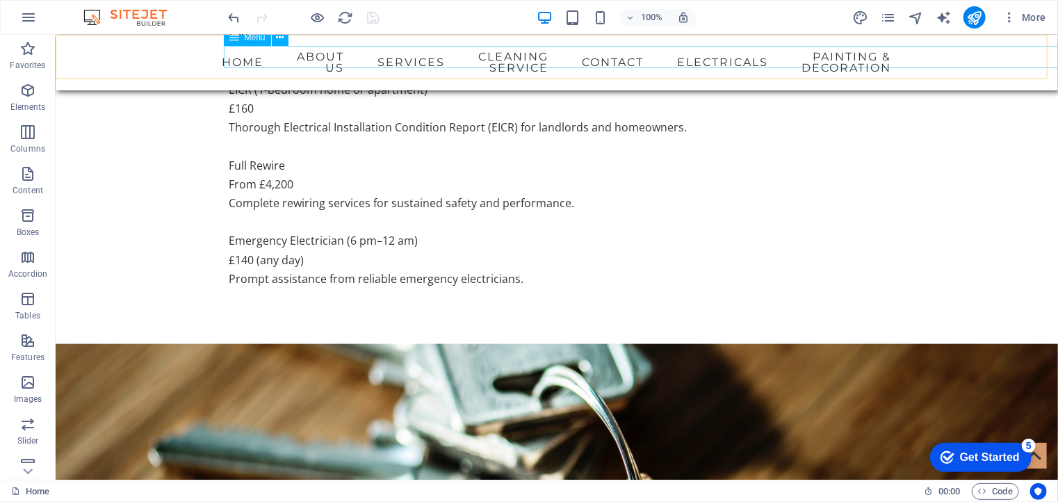
click at [884, 59] on nav "Home About us Services Cleaning service Contact Electricals Painting & Decorati…" at bounding box center [556, 61] width 656 height 33
click at [798, 56] on nav "Home About us Services Cleaning service Contact Electricals Painting & Decorati…" at bounding box center [556, 61] width 656 height 33
click at [704, 61] on nav "Home About us Services Cleaning service Contact Electricals Painting & Decorati…" at bounding box center [556, 61] width 656 height 33
click at [553, 61] on nav "Home About us Services Cleaning service Contact Electricals Painting & Decorati…" at bounding box center [556, 61] width 656 height 33
click at [439, 58] on nav "Home About us Services Cleaning service Contact Electricals Painting & Decorati…" at bounding box center [556, 61] width 656 height 33
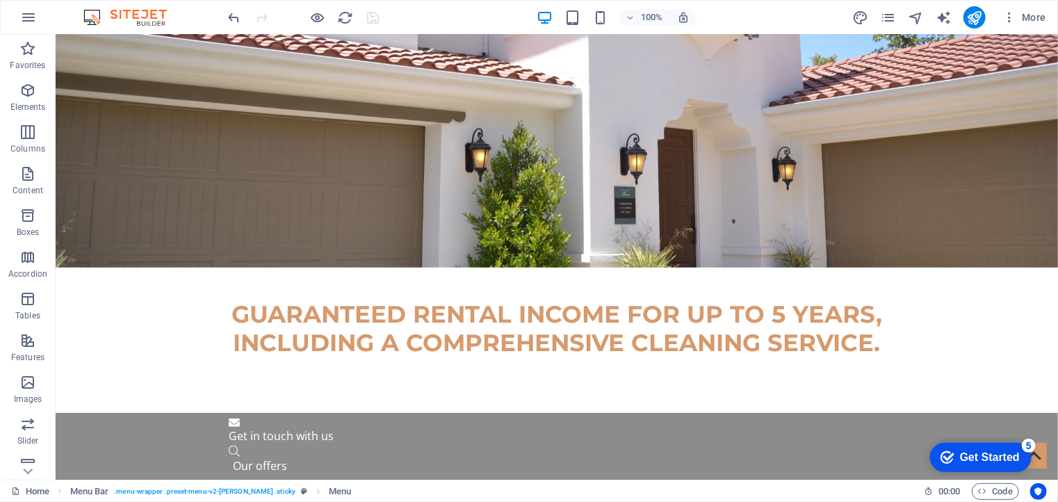
scroll to position [0, 0]
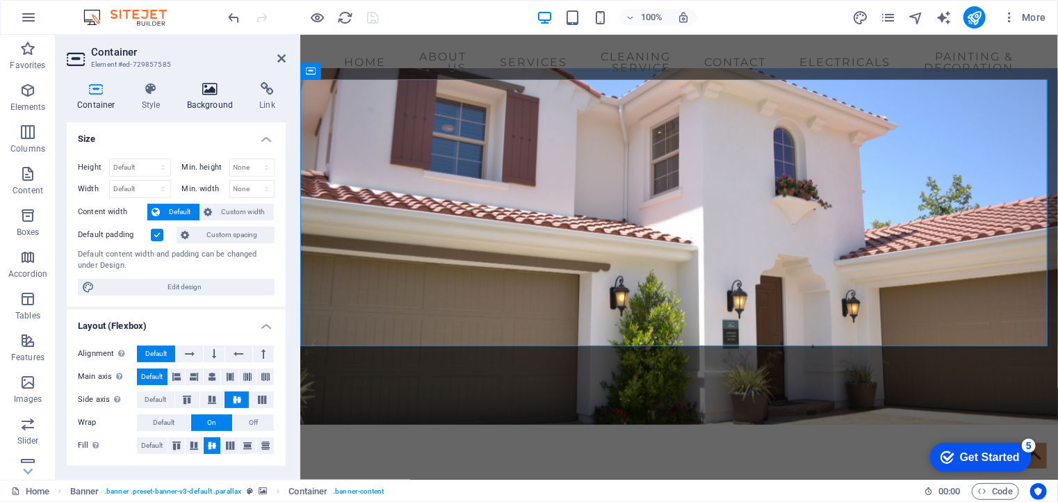
click at [208, 95] on icon at bounding box center [210, 89] width 67 height 14
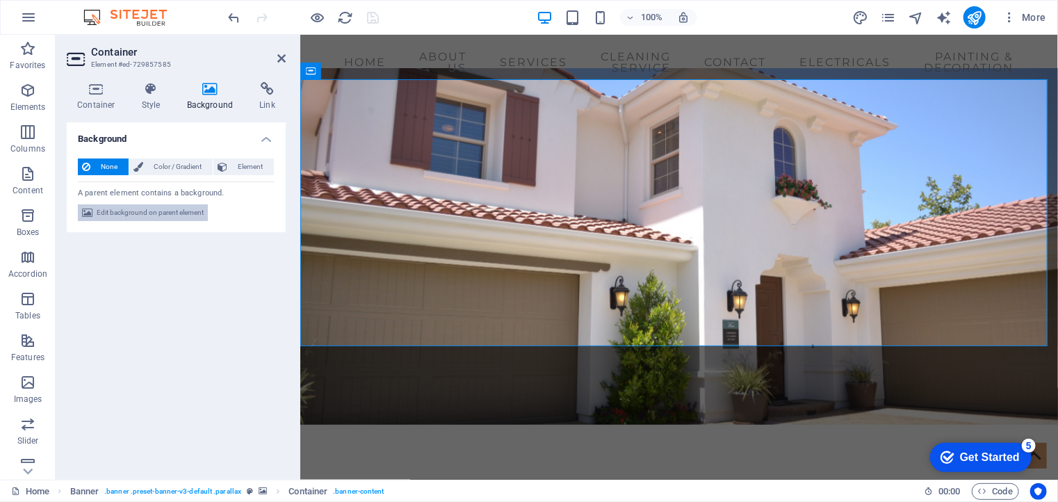
click at [128, 216] on span "Edit background on parent element" at bounding box center [150, 212] width 107 height 17
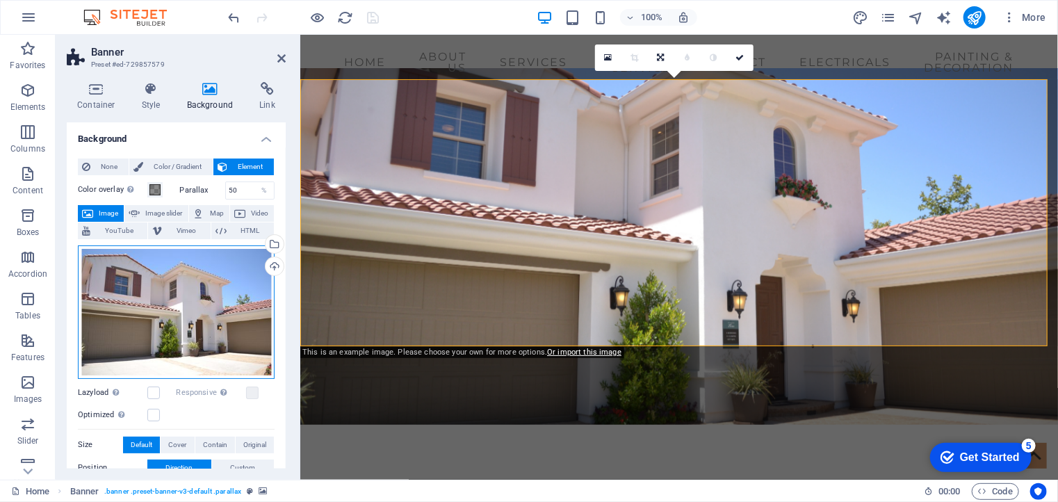
click at [172, 296] on div "Drag files here, click to choose files or select files from Files or our free s…" at bounding box center [176, 311] width 197 height 133
click at [172, 296] on body "dalyanroseproperty.com Home Favorites Elements Columns Content Boxes Accordion …" at bounding box center [529, 251] width 1058 height 502
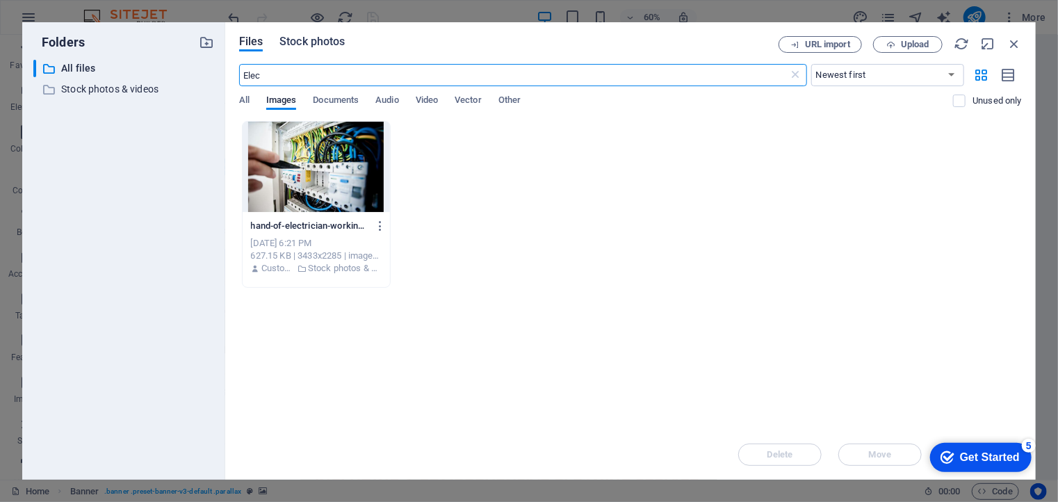
click at [297, 45] on span "Stock photos" at bounding box center [311, 41] width 65 height 17
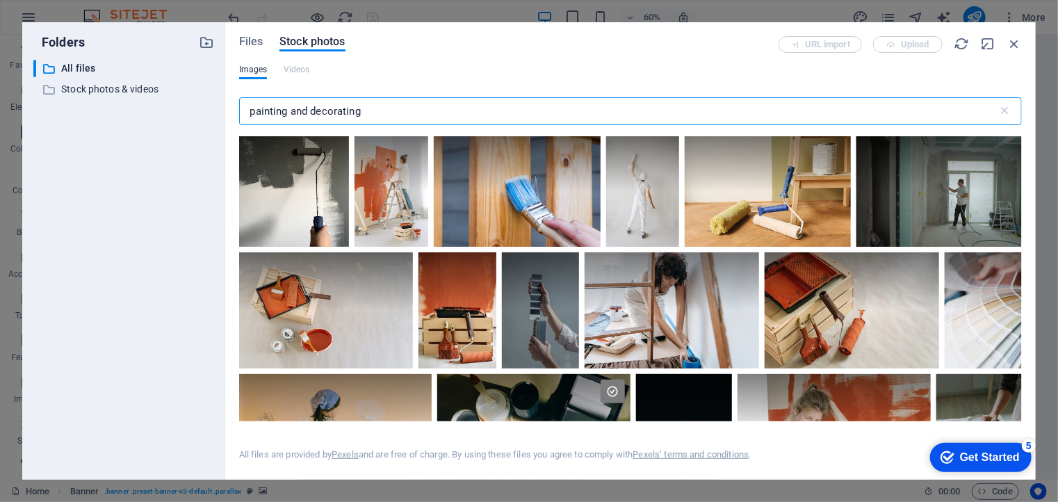
click at [358, 113] on input "painting and decorating" at bounding box center [618, 111] width 759 height 28
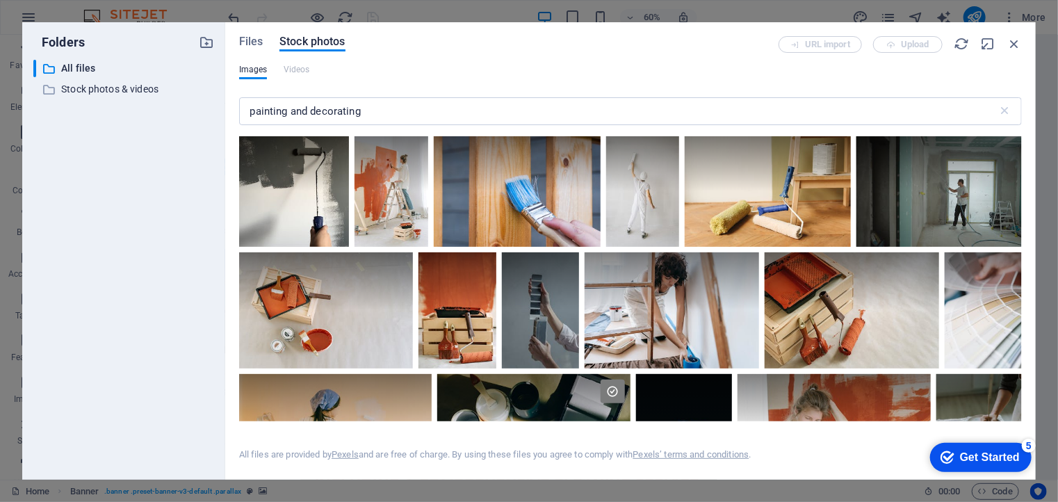
drag, startPoint x: 1018, startPoint y: 165, endPoint x: 1023, endPoint y: 181, distance: 17.4
click at [1023, 181] on div "Files Stock photos URL import Upload Images Videos painting and decorating ​ Al…" at bounding box center [630, 250] width 811 height 457
drag, startPoint x: 1023, startPoint y: 172, endPoint x: 1023, endPoint y: 190, distance: 17.4
click at [1023, 190] on div "Files Stock photos URL import Upload Images Videos painting and decorating ​ Al…" at bounding box center [630, 250] width 811 height 457
drag, startPoint x: 1023, startPoint y: 172, endPoint x: 1022, endPoint y: 202, distance: 29.9
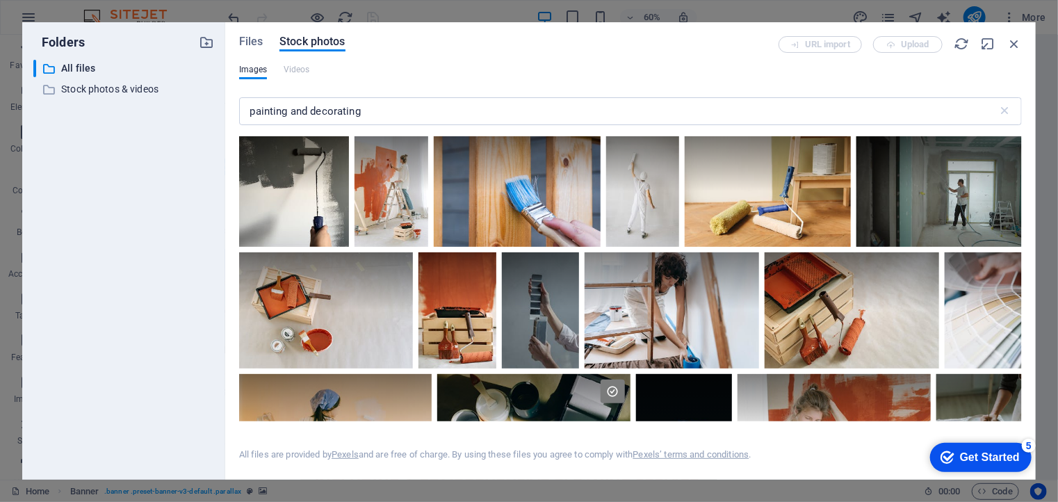
click at [1022, 202] on div "Files Stock photos URL import Upload Images Videos painting and decorating ​ Al…" at bounding box center [630, 250] width 811 height 457
click at [1018, 209] on div at bounding box center [939, 191] width 165 height 111
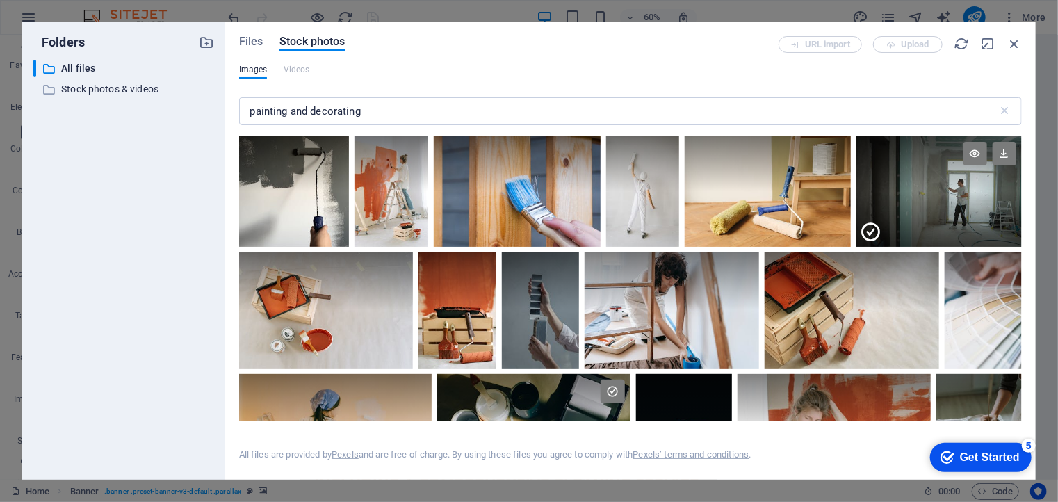
click at [872, 235] on icon at bounding box center [871, 232] width 22 height 22
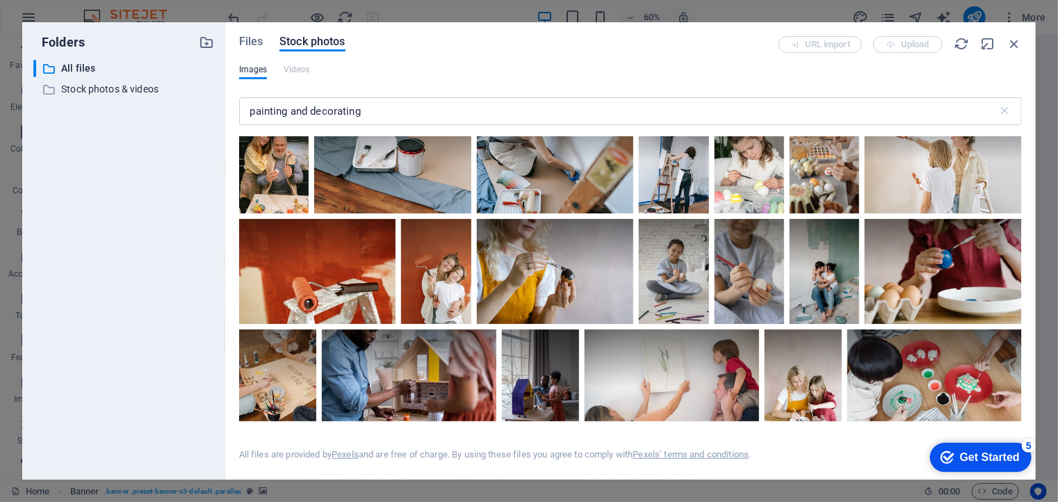
scroll to position [2703, 0]
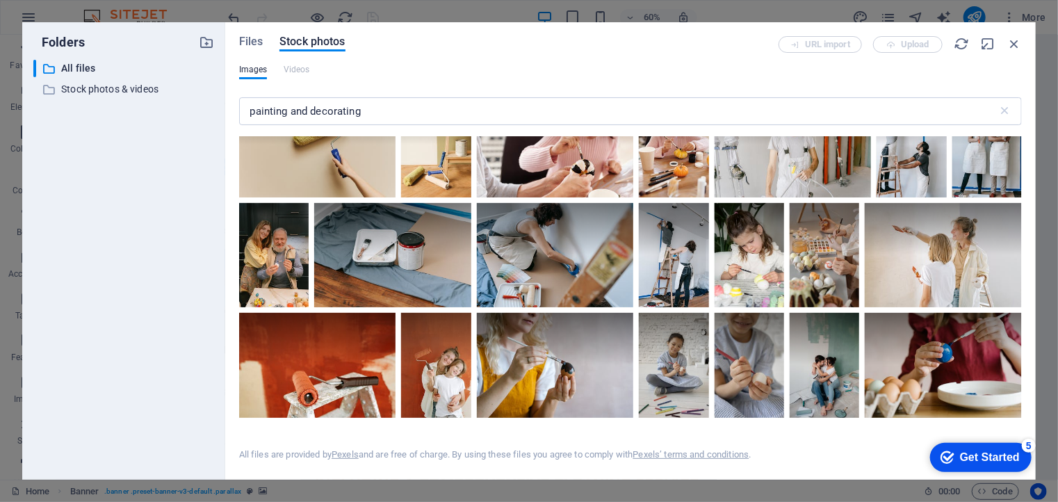
click at [396, 197] on div at bounding box center [317, 144] width 157 height 104
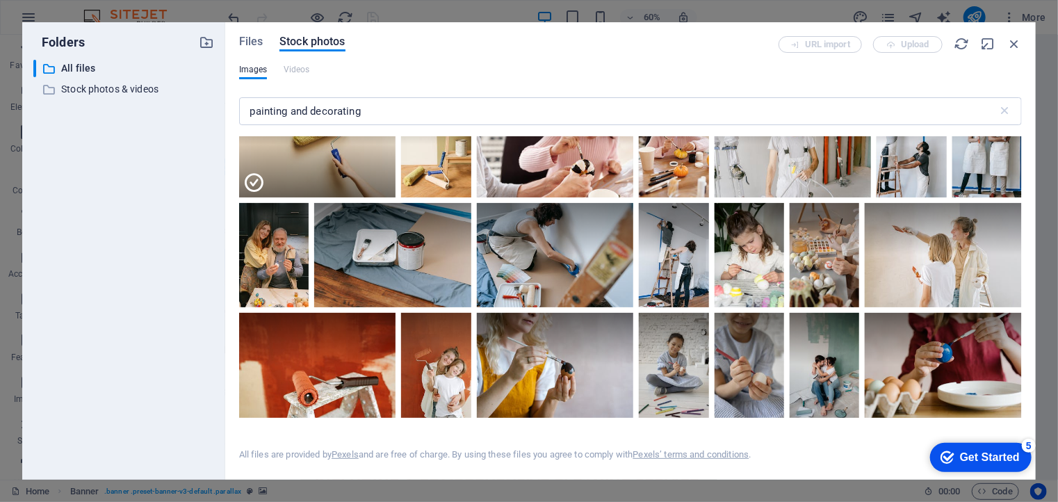
click at [396, 197] on div at bounding box center [317, 171] width 157 height 52
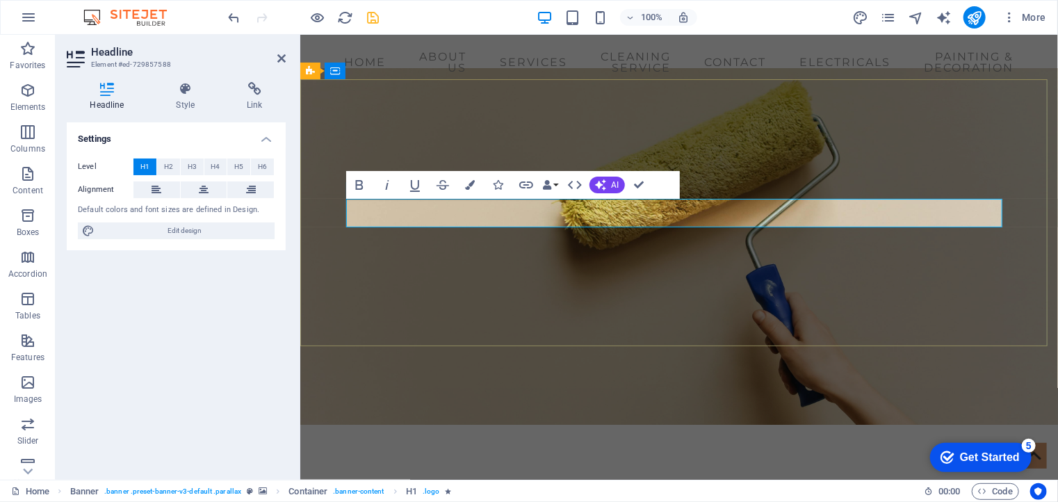
drag, startPoint x: 660, startPoint y: 218, endPoint x: 653, endPoint y: 216, distance: 7.3
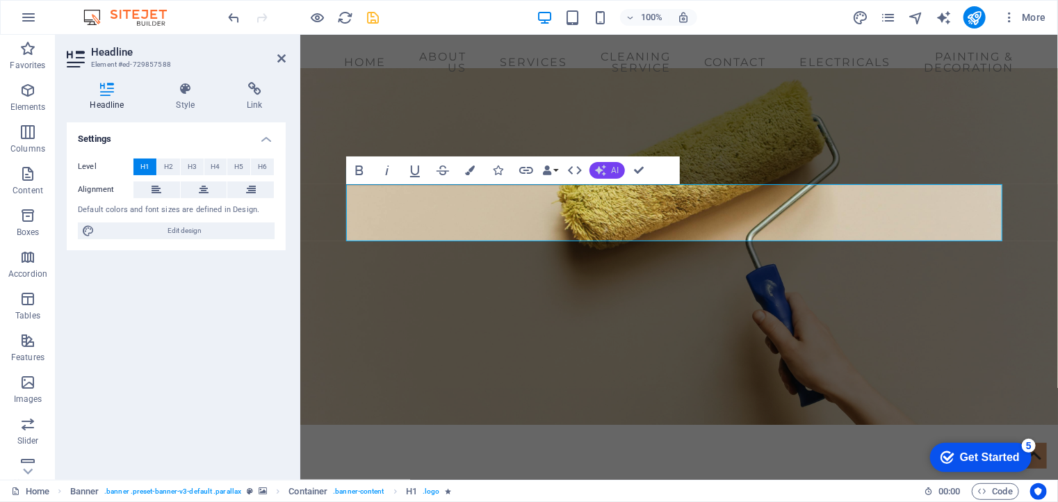
click at [612, 166] on span "AI" at bounding box center [616, 170] width 8 height 8
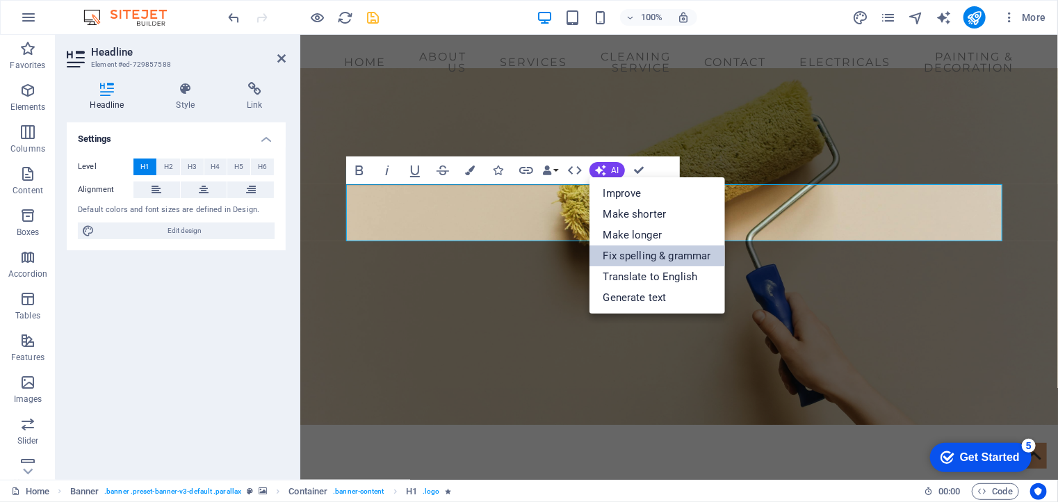
click at [645, 253] on link "Fix spelling & grammar" at bounding box center [658, 255] width 136 height 21
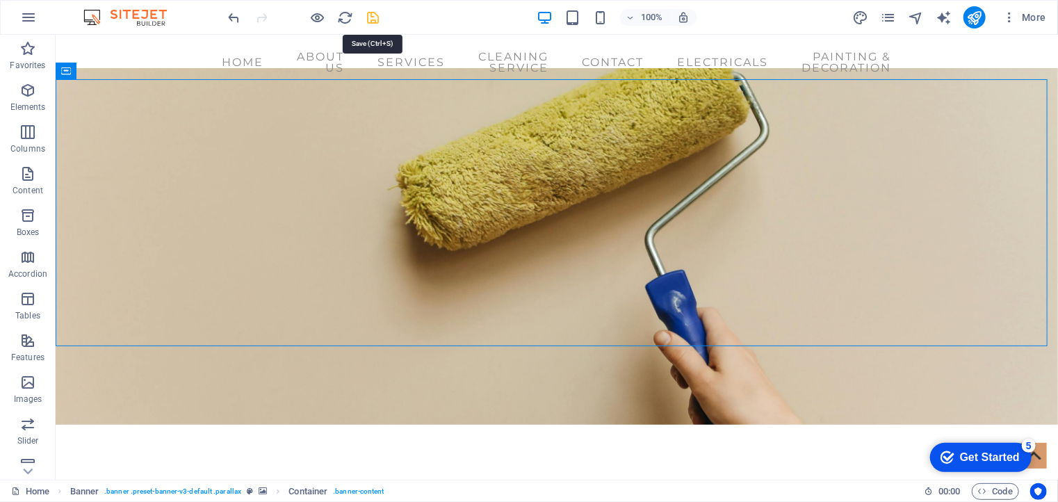
click at [373, 20] on icon "save" at bounding box center [374, 18] width 16 height 16
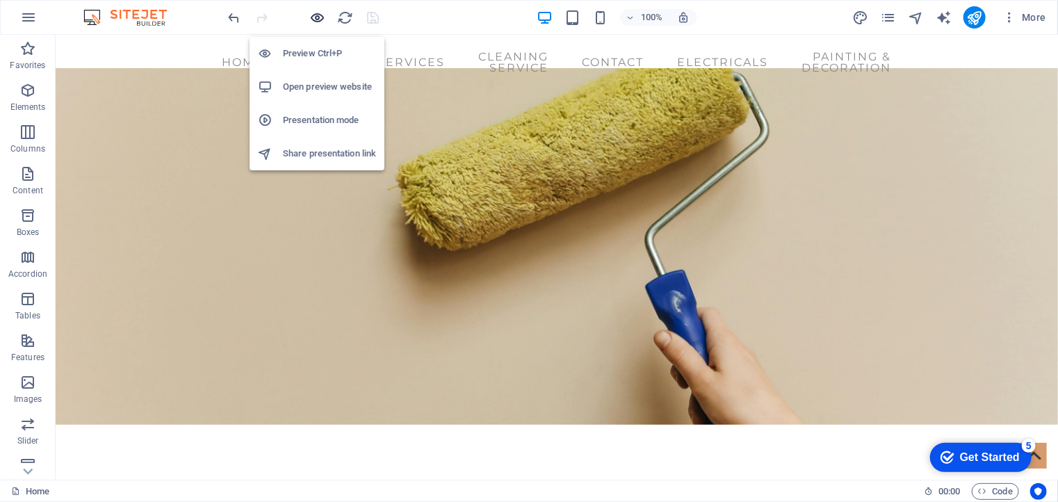
click at [319, 12] on icon "button" at bounding box center [318, 18] width 16 height 16
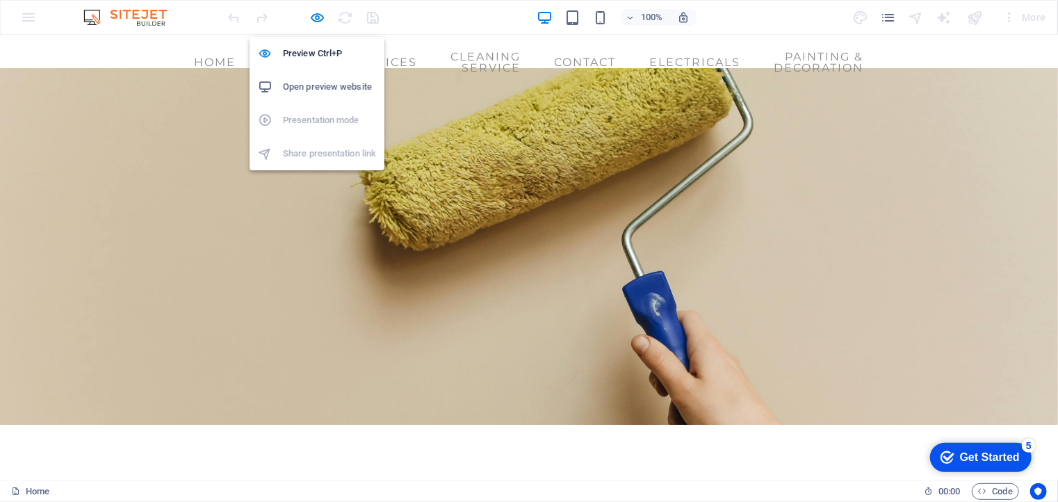
click at [325, 79] on h6 "Open preview website" at bounding box center [329, 87] width 93 height 17
